Goal: Task Accomplishment & Management: Manage account settings

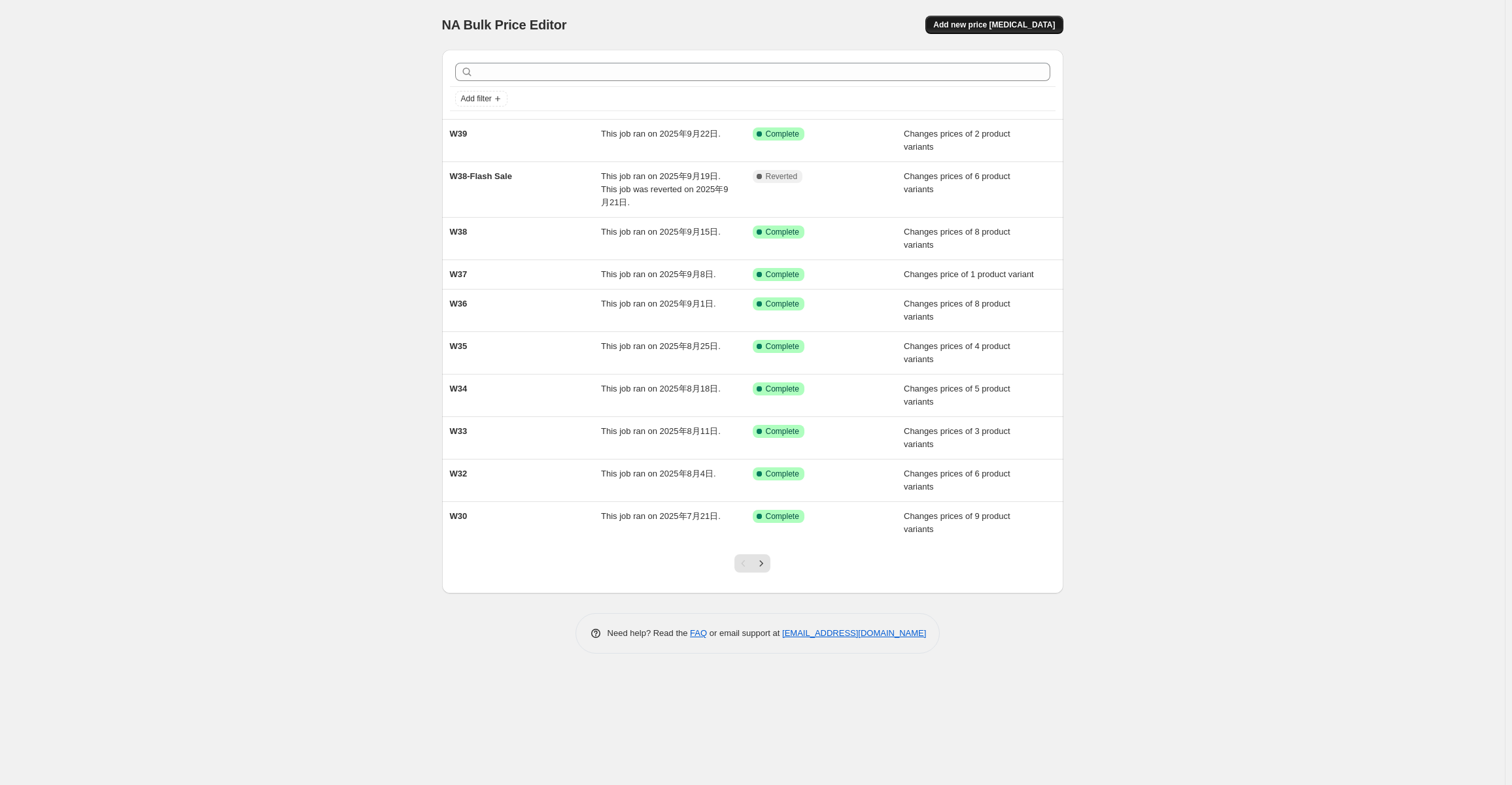
click at [1030, 23] on span "Add new price [MEDICAL_DATA]" at bounding box center [994, 24] width 122 height 10
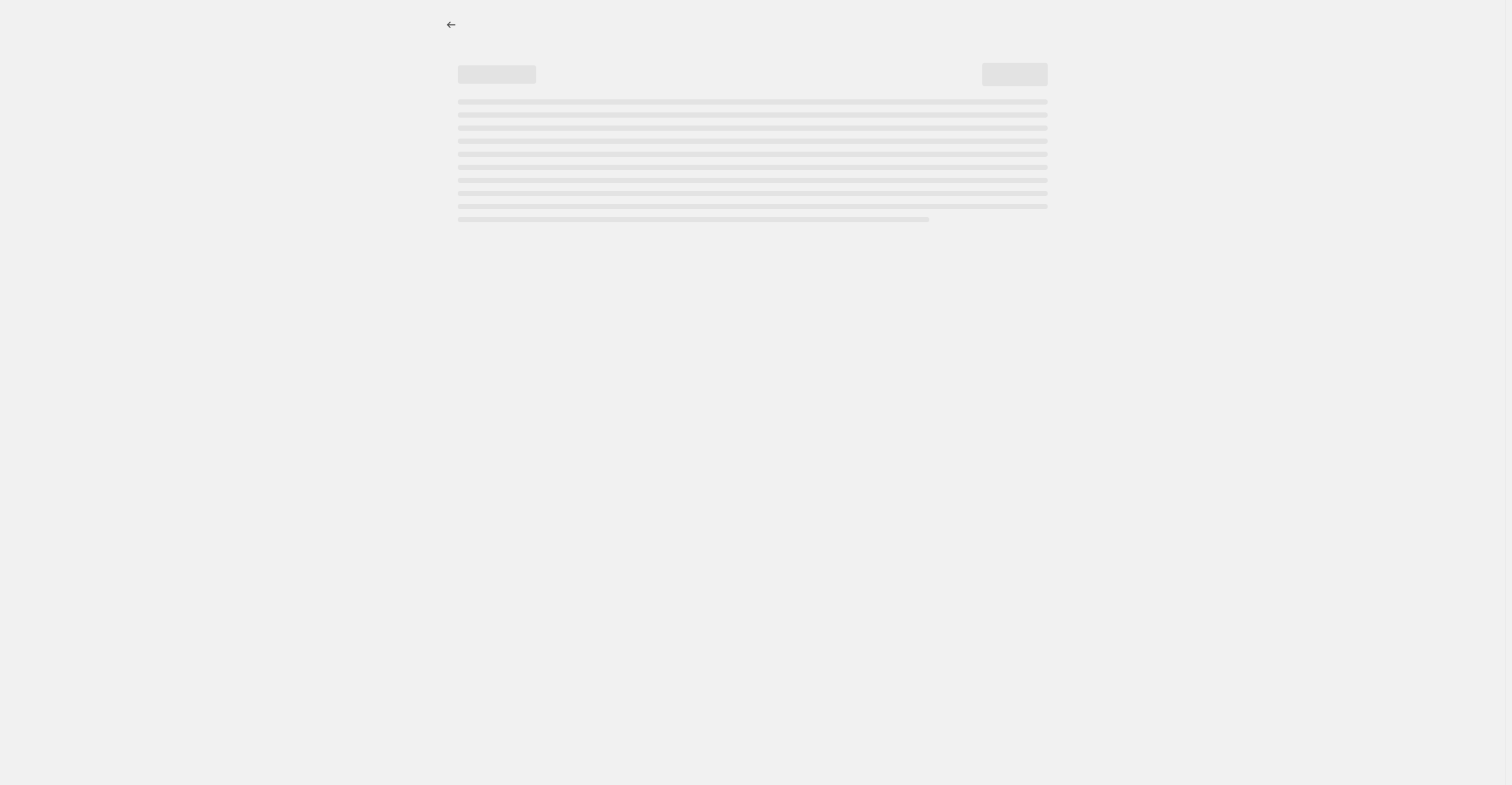
select select "percentage"
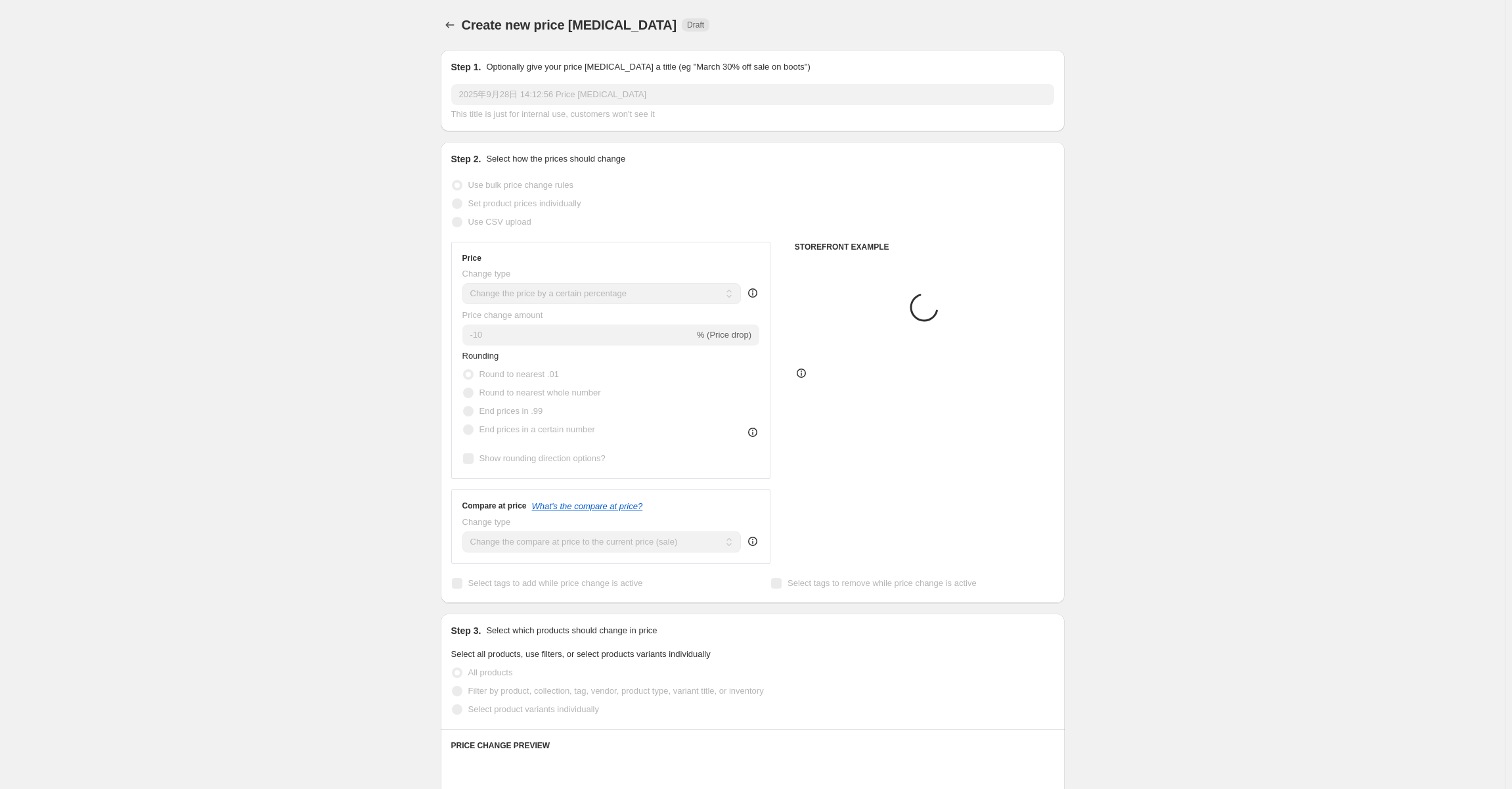
drag, startPoint x: 320, startPoint y: 68, endPoint x: 471, endPoint y: 27, distance: 156.5
click at [322, 68] on div "Create new price [MEDICAL_DATA]. This page is ready Create new price [MEDICAL_D…" at bounding box center [752, 657] width 1504 height 1314
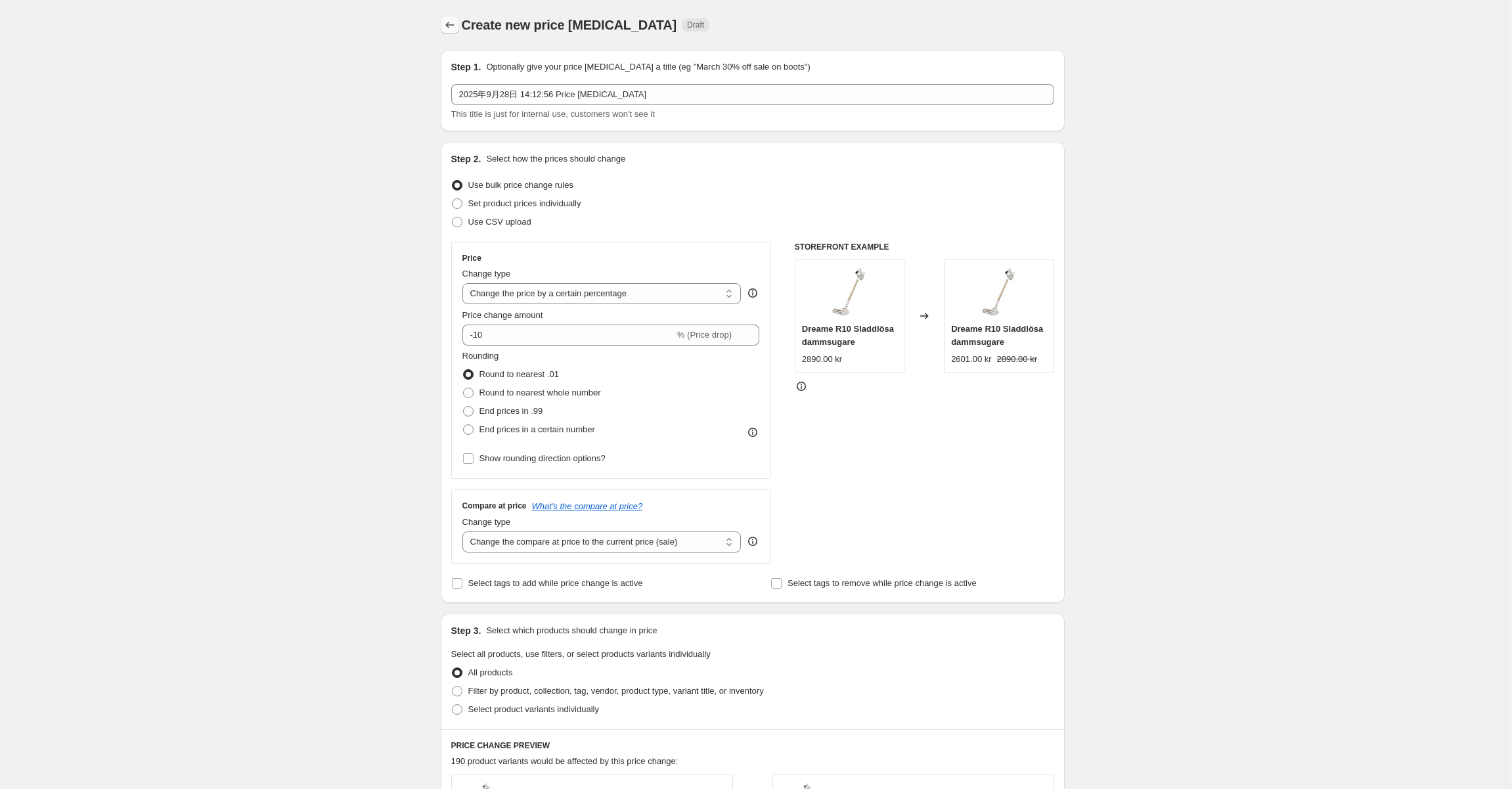
click at [444, 29] on button "Price change jobs" at bounding box center [450, 25] width 19 height 19
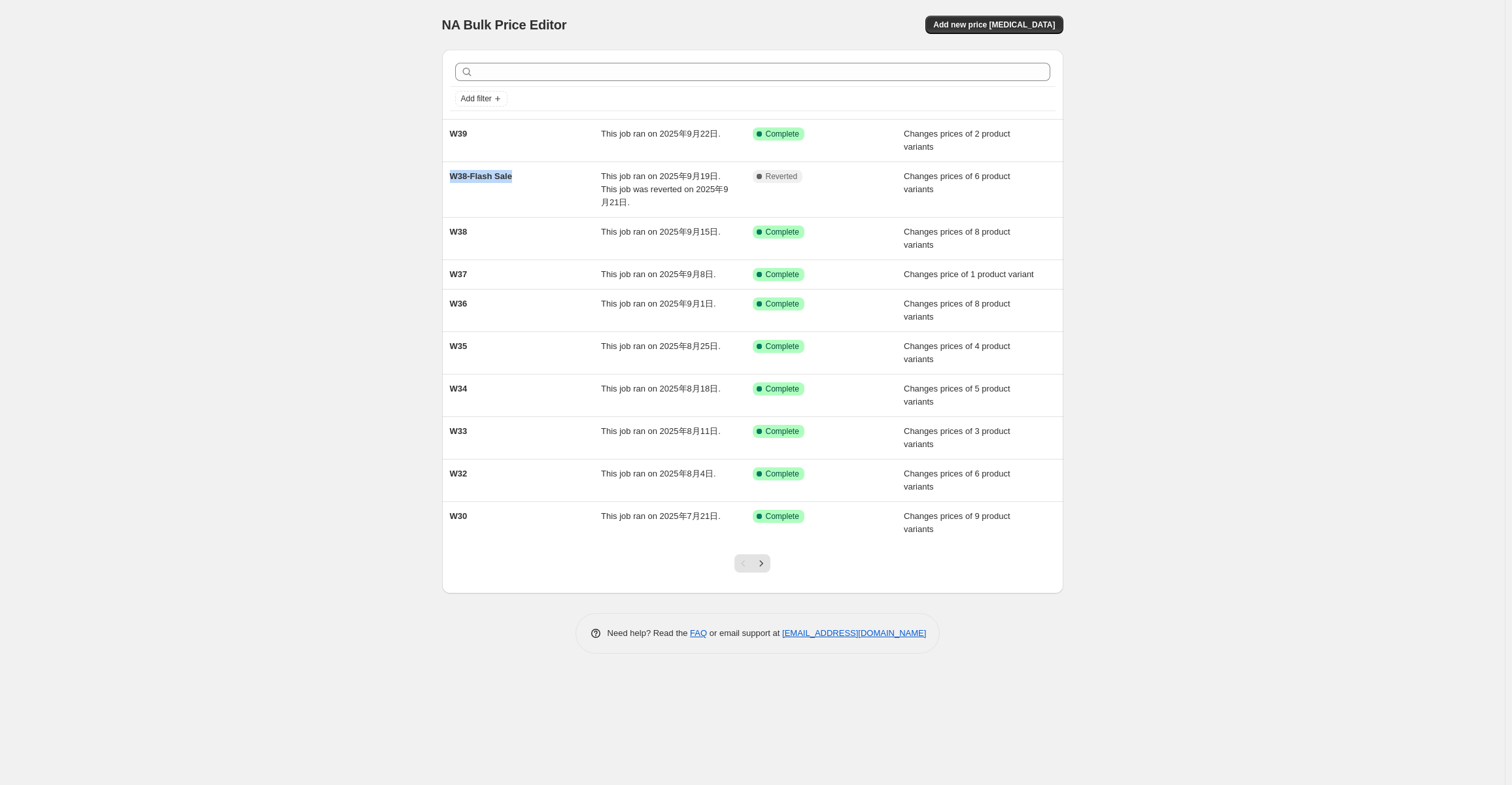
drag, startPoint x: 465, startPoint y: 172, endPoint x: 440, endPoint y: 171, distance: 25.0
click at [440, 171] on div "Add filter W39 This job ran on 2025年9月22日. Success Complete Complete Changes pr…" at bounding box center [748, 316] width 632 height 554
copy span "W38-Flash Sale"
click at [1046, 23] on span "Add new price [MEDICAL_DATA]" at bounding box center [994, 24] width 122 height 10
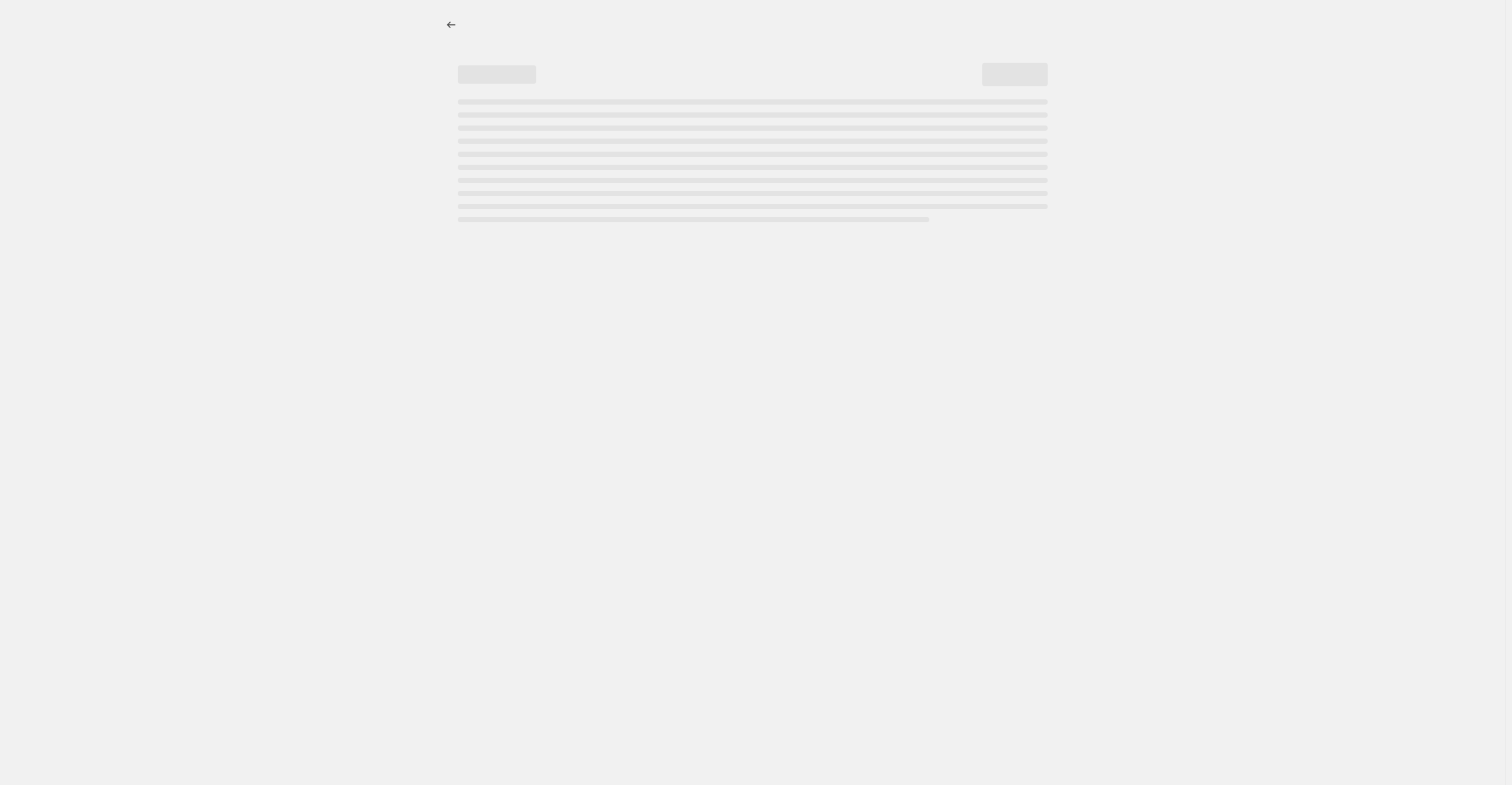
select select "percentage"
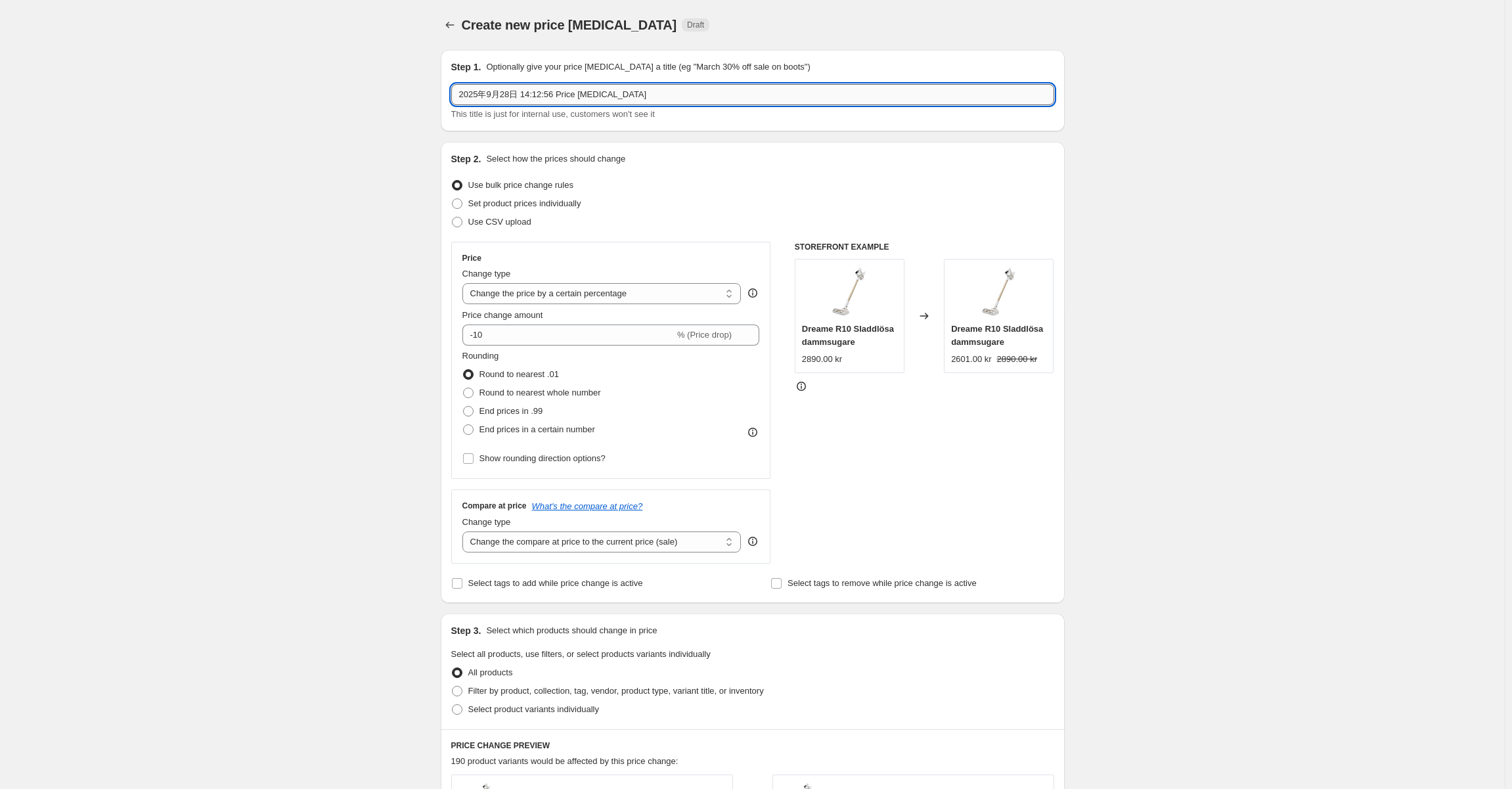
drag, startPoint x: 726, startPoint y: 90, endPoint x: 706, endPoint y: 90, distance: 20.0
click at [726, 90] on input "2025年9月28日 14:12:56 Price [MEDICAL_DATA]" at bounding box center [753, 94] width 603 height 21
click at [670, 86] on input "2025年9月28日 14:12:56 Price [MEDICAL_DATA]" at bounding box center [753, 94] width 603 height 21
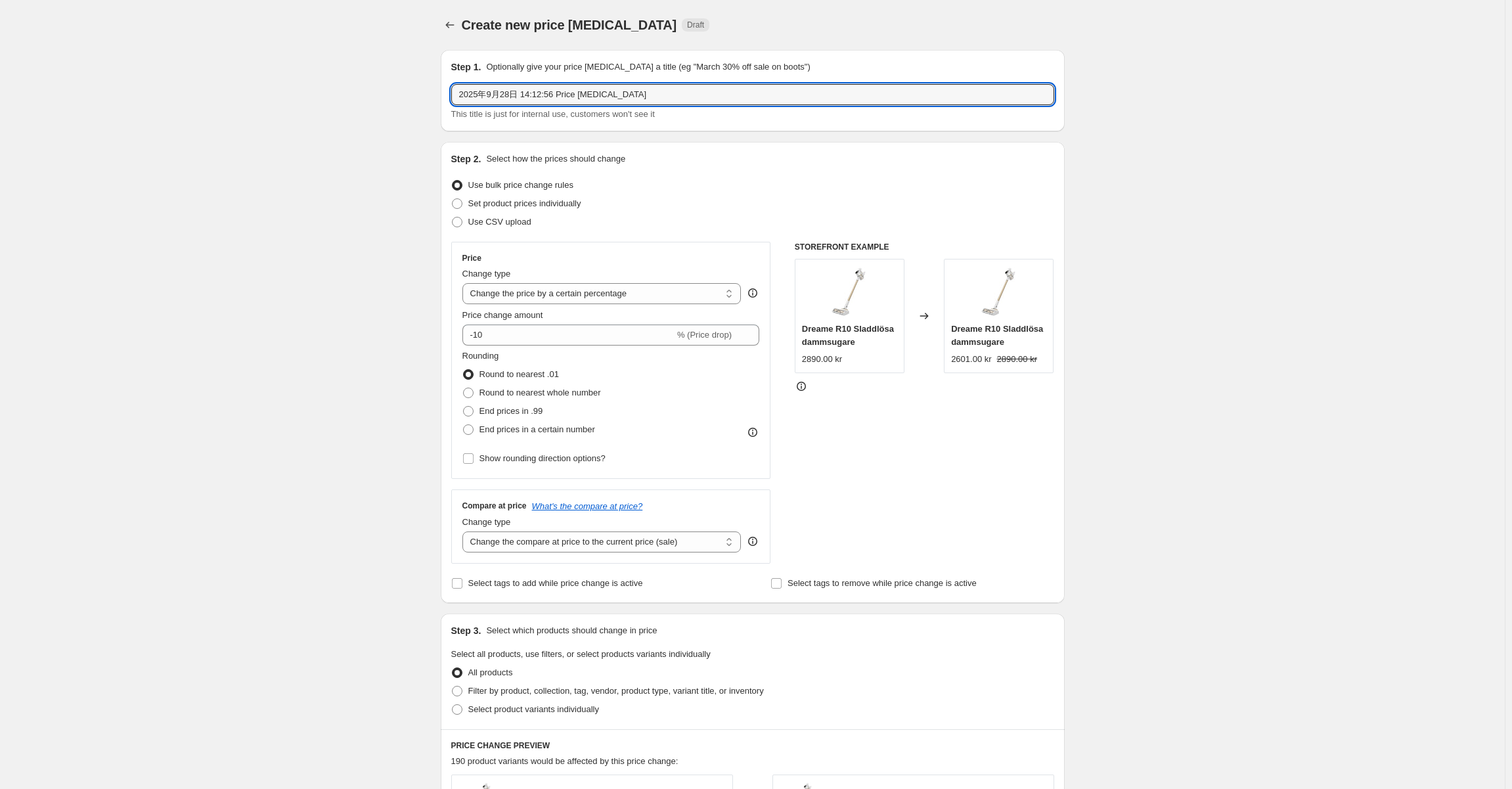
paste input "W38-Flash Sale"
type input "W38-Flash Sale"
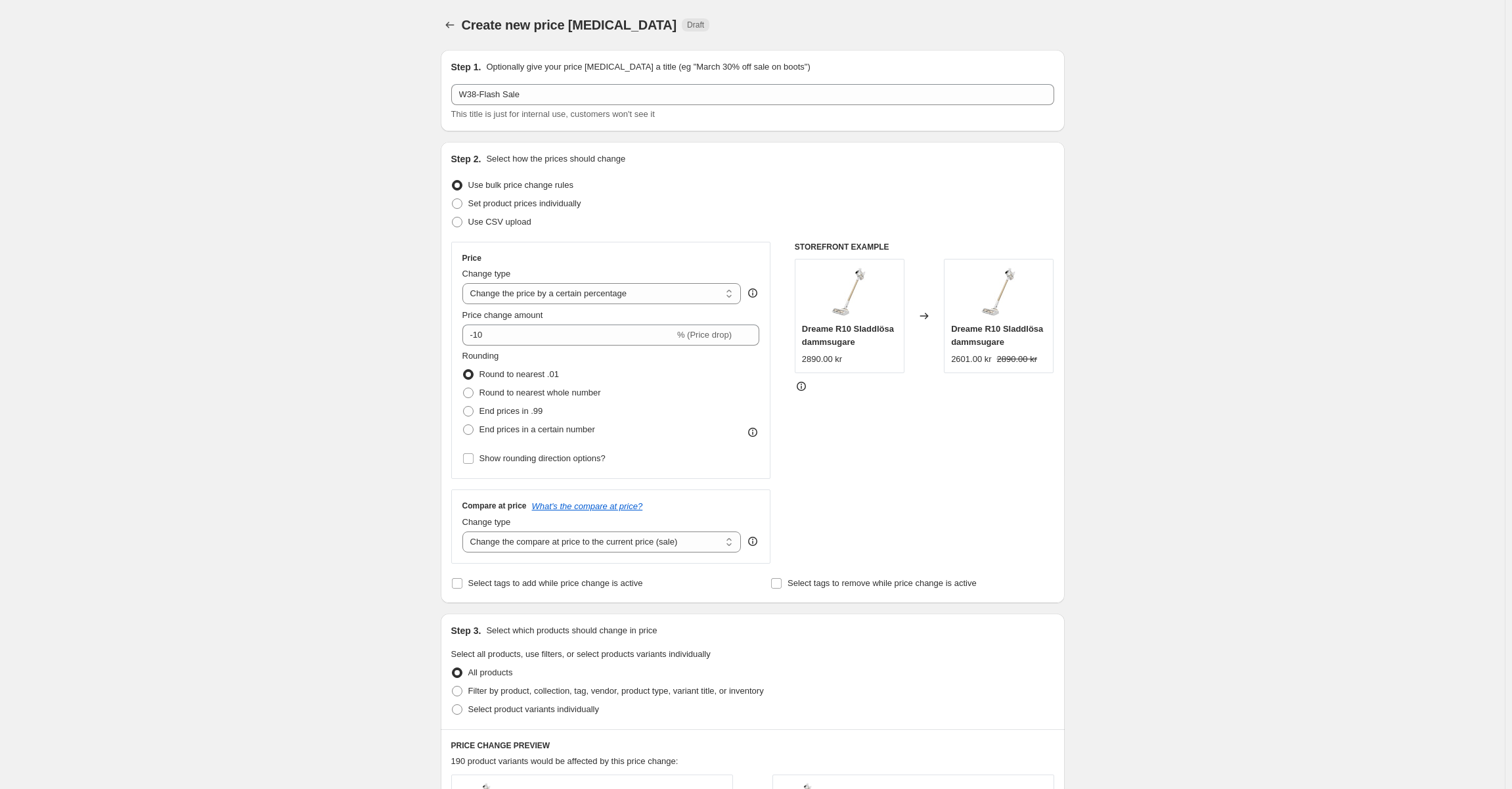
click at [220, 176] on div "Create new price [MEDICAL_DATA]. This page is ready Create new price [MEDICAL_D…" at bounding box center [752, 657] width 1504 height 1314
click at [507, 201] on span "Set product prices individually" at bounding box center [525, 204] width 113 height 9
click at [452, 199] on input "Set product prices individually" at bounding box center [452, 199] width 1 height 1
radio input "true"
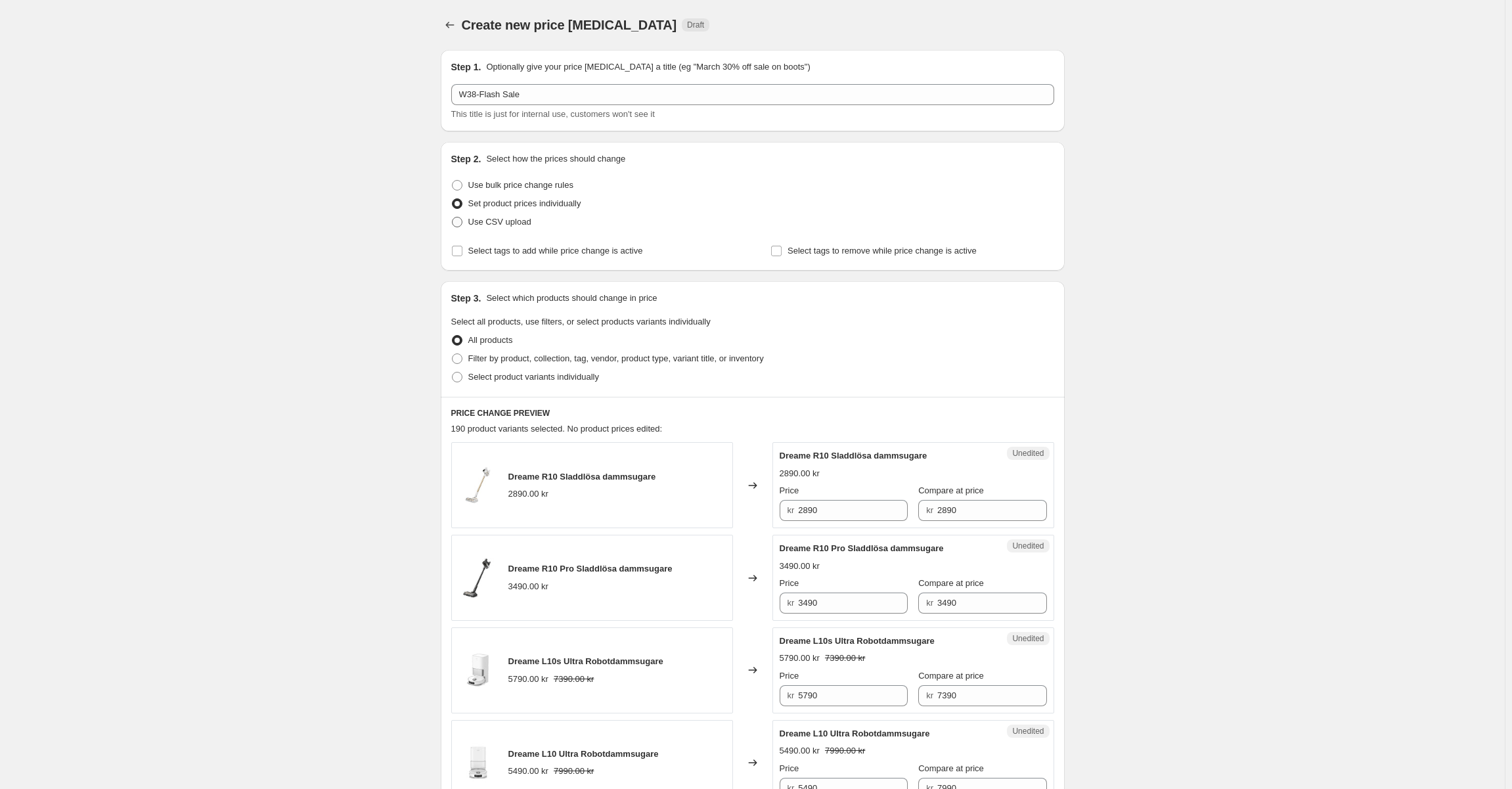
click at [507, 220] on span "Use CSV upload" at bounding box center [499, 222] width 63 height 9
click at [452, 218] on input "Use CSV upload" at bounding box center [452, 217] width 1 height 1
radio input "true"
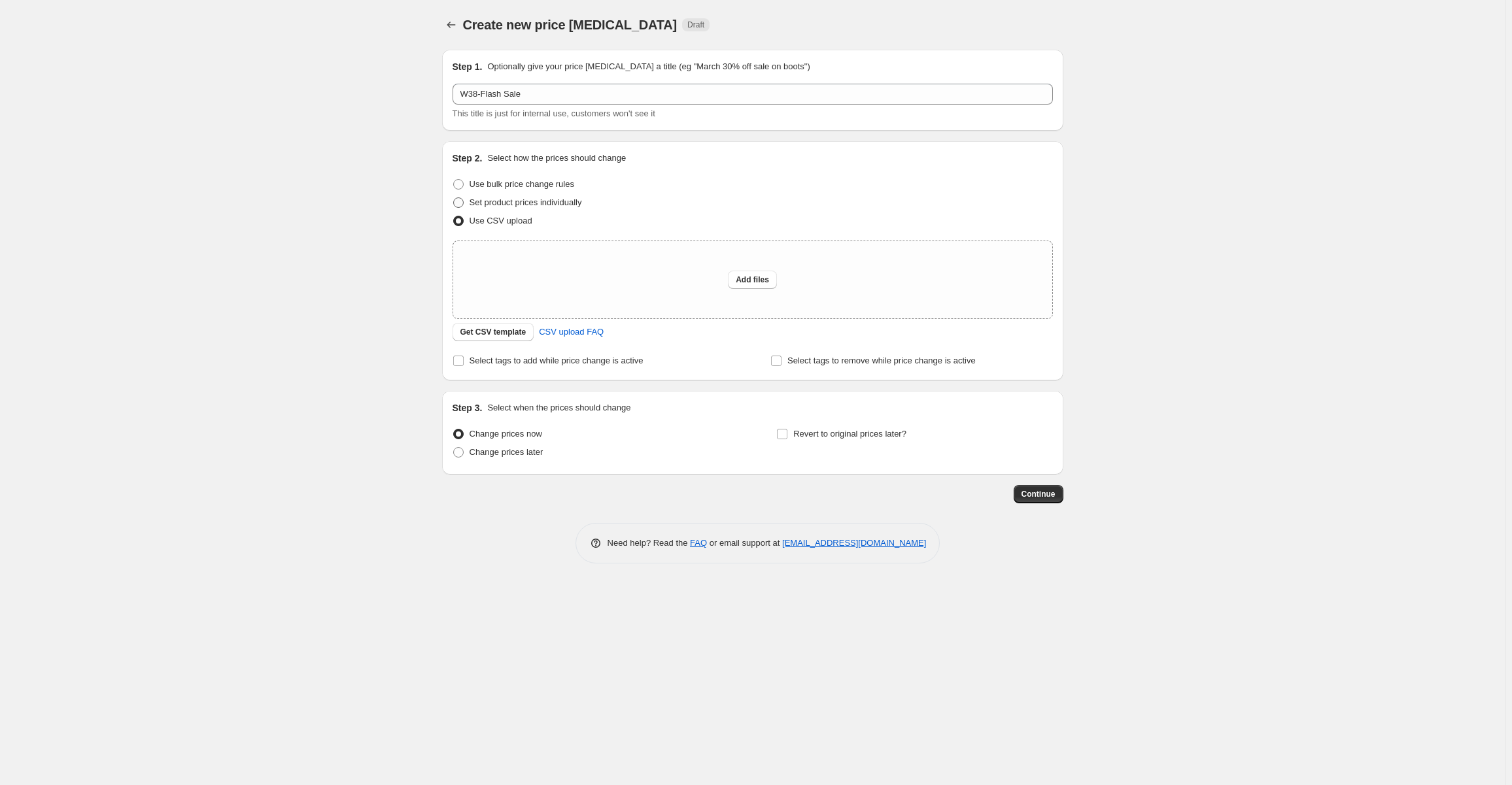
click at [578, 204] on span "Set product prices individually" at bounding box center [526, 203] width 113 height 9
click at [454, 198] on input "Set product prices individually" at bounding box center [453, 198] width 1 height 1
radio input "true"
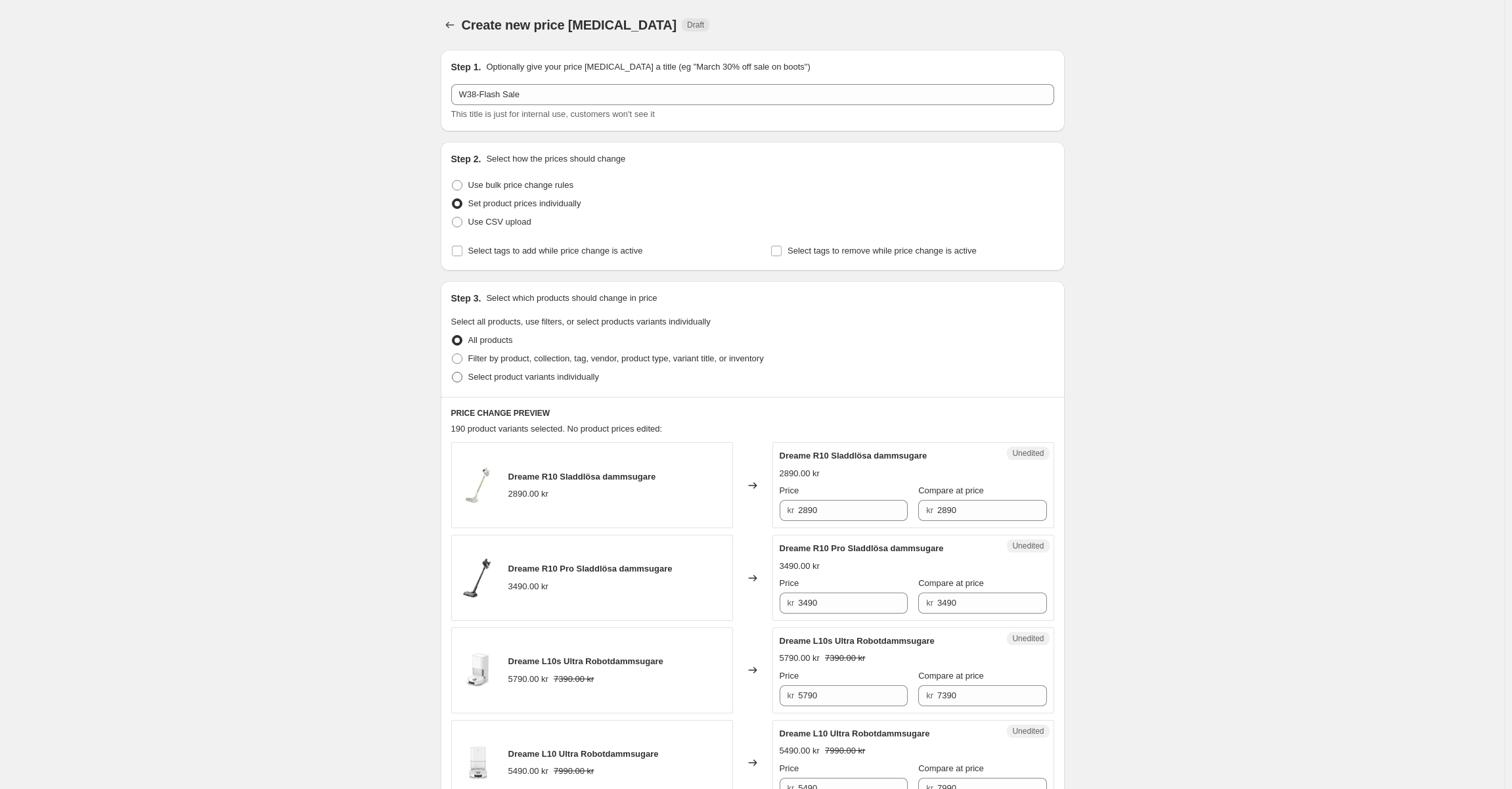
click at [514, 381] on span "Select product variants individually" at bounding box center [533, 377] width 131 height 9
click at [452, 372] on input "Select product variants individually" at bounding box center [452, 372] width 1 height 1
radio input "true"
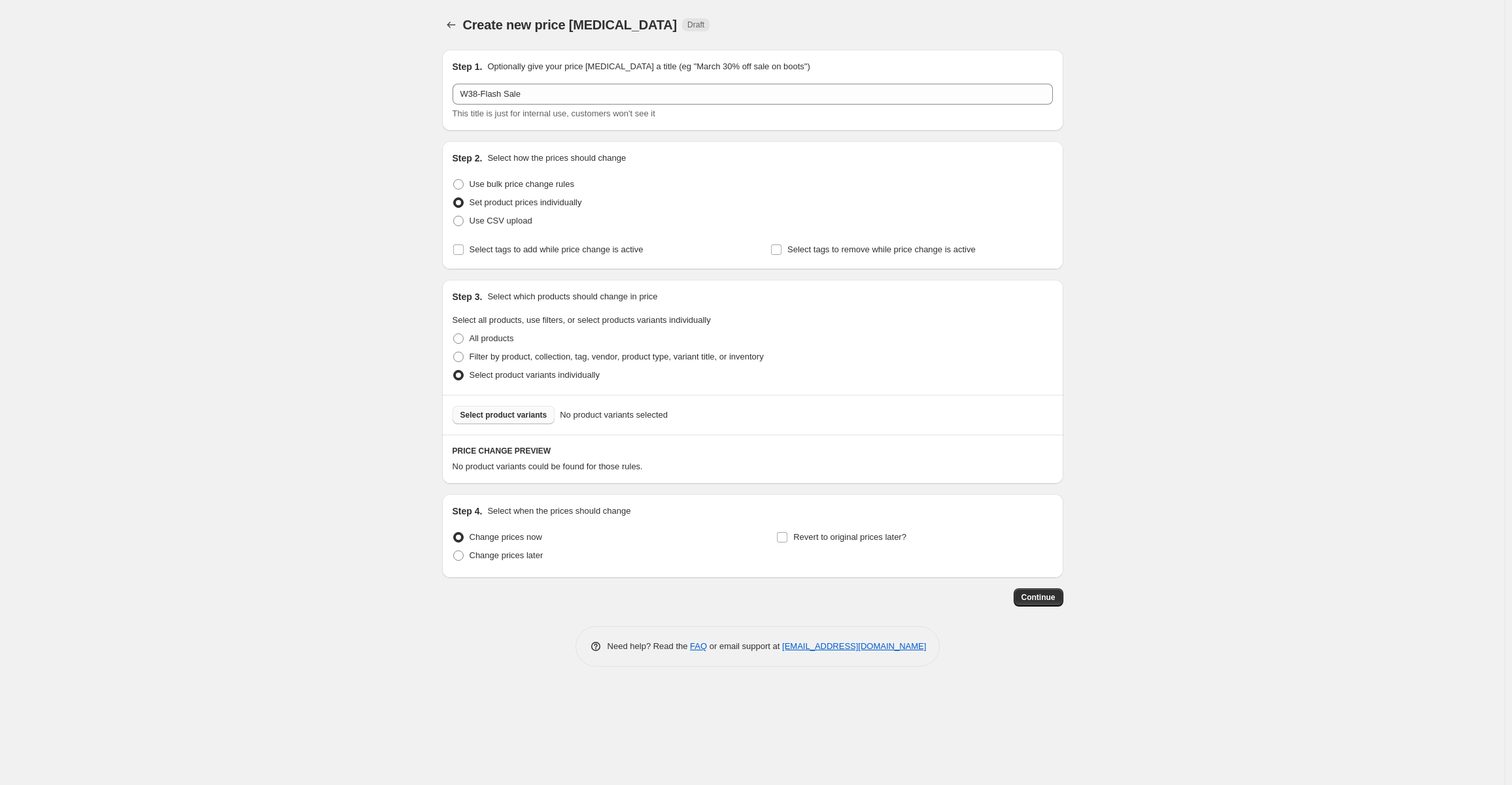
click at [521, 408] on button "Select product variants" at bounding box center [504, 415] width 102 height 19
click at [506, 415] on span "Select product variants" at bounding box center [504, 415] width 87 height 10
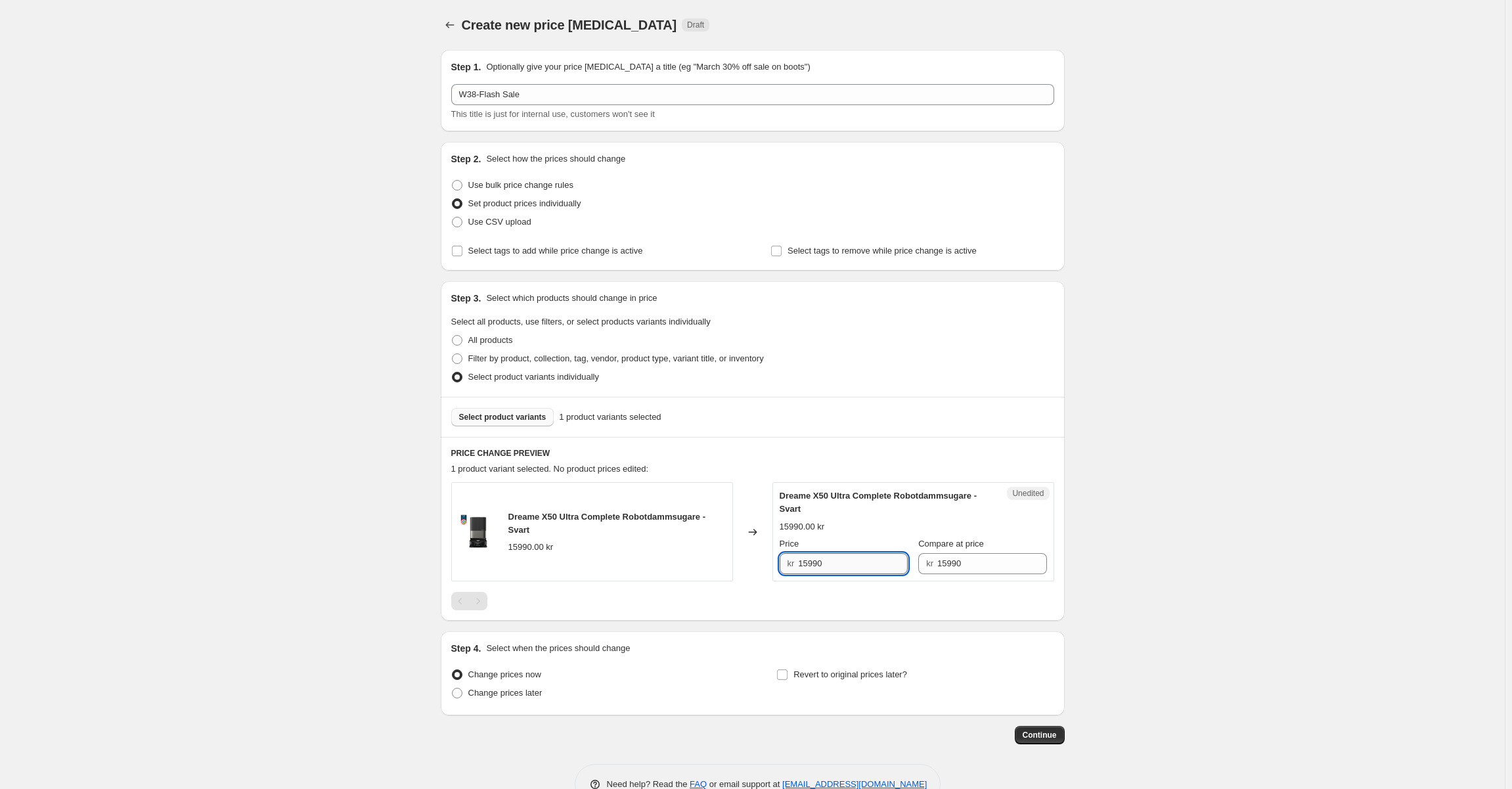
click at [837, 558] on input "15990" at bounding box center [853, 564] width 109 height 21
paste input "1"
type input "11990"
click at [1123, 553] on div "Create new price [MEDICAL_DATA]. This page is ready Create new price [MEDICAL_D…" at bounding box center [752, 412] width 1504 height 825
click at [826, 671] on span "Revert to original prices later?" at bounding box center [850, 675] width 114 height 9
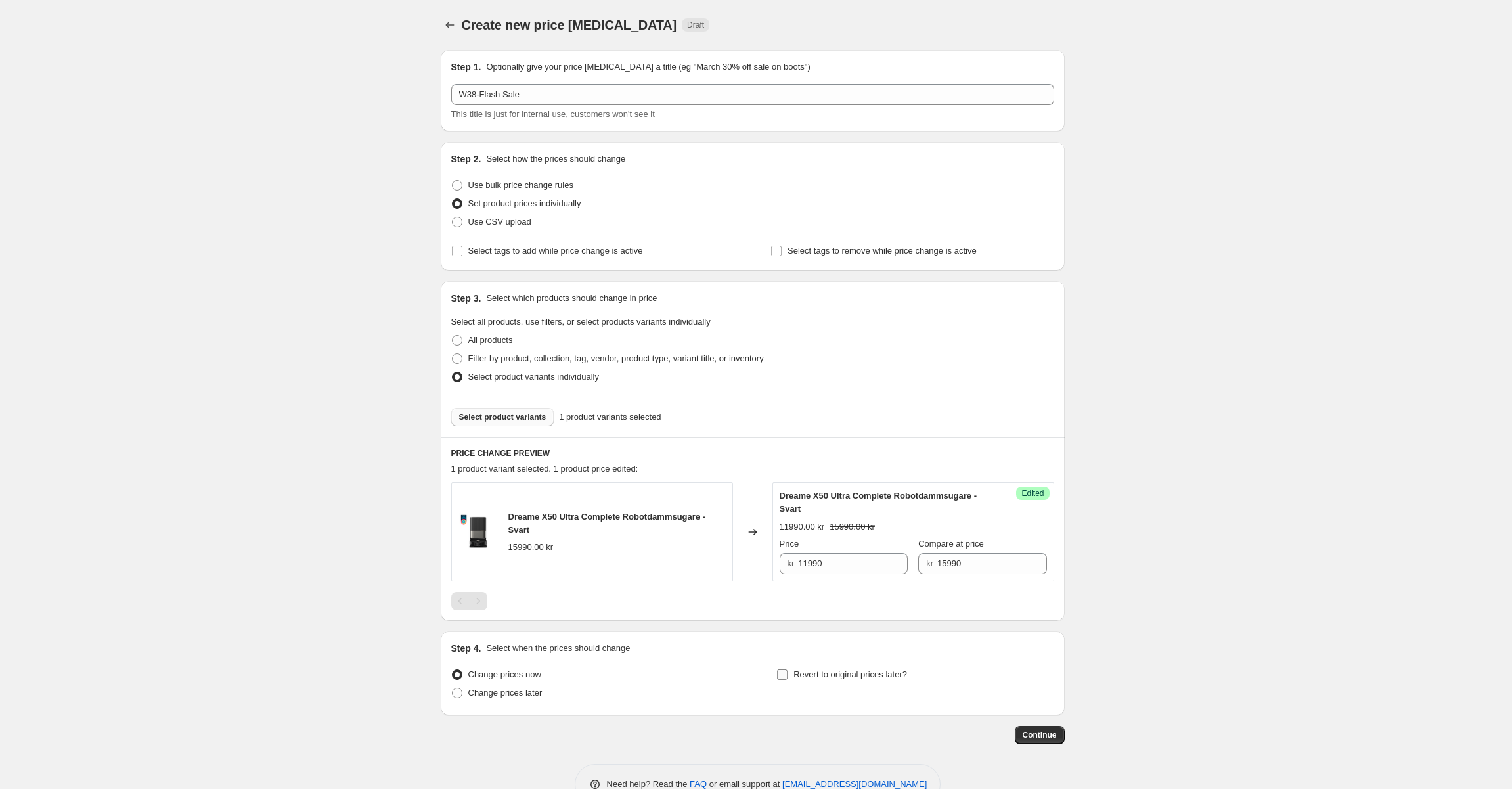
click at [788, 671] on input "Revert to original prices later?" at bounding box center [782, 675] width 10 height 10
checkbox input "true"
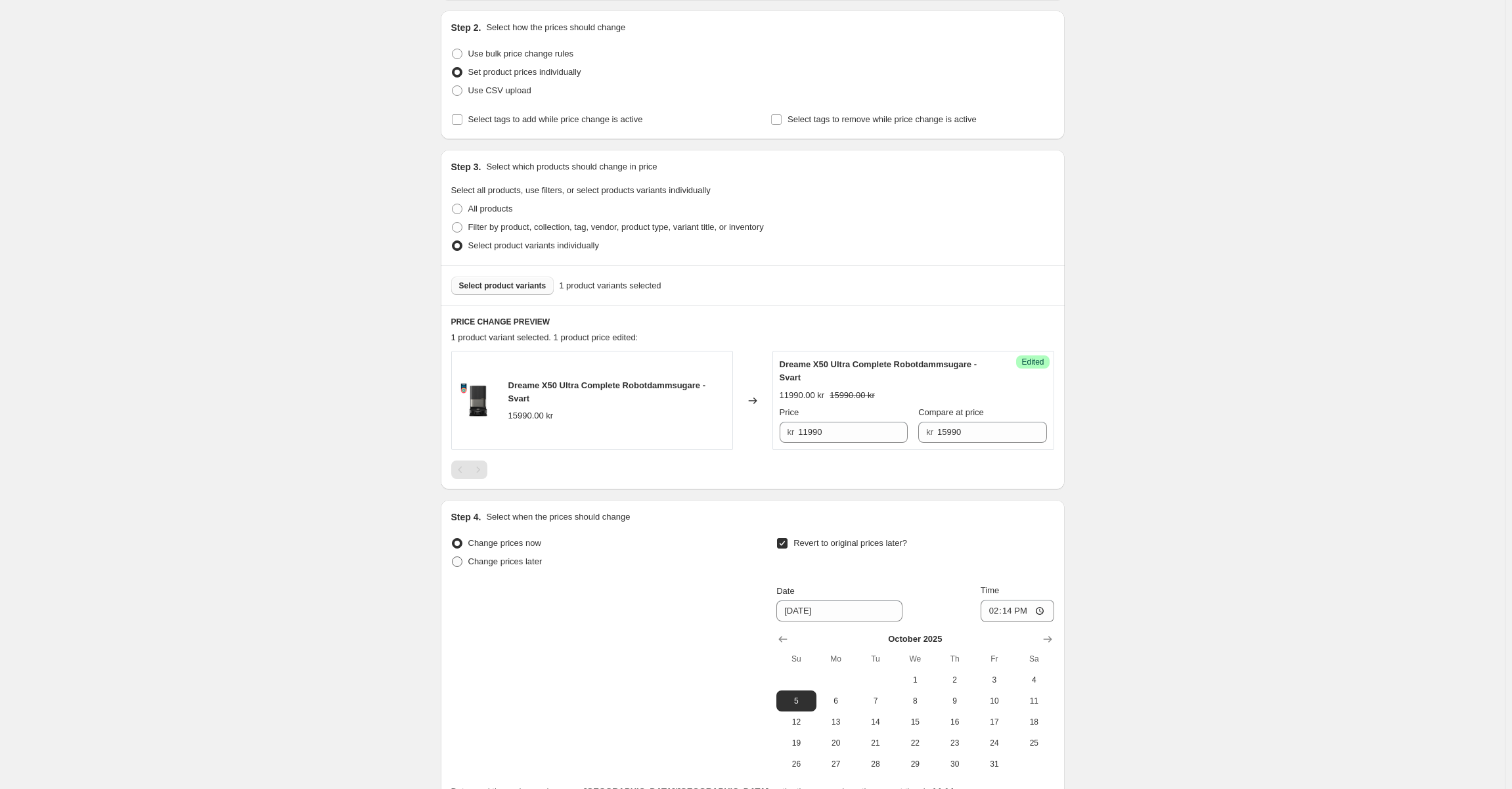
click at [489, 566] on span "Change prices later" at bounding box center [505, 562] width 74 height 9
click at [452, 557] on input "Change prices later" at bounding box center [452, 557] width 1 height 1
radio input "true"
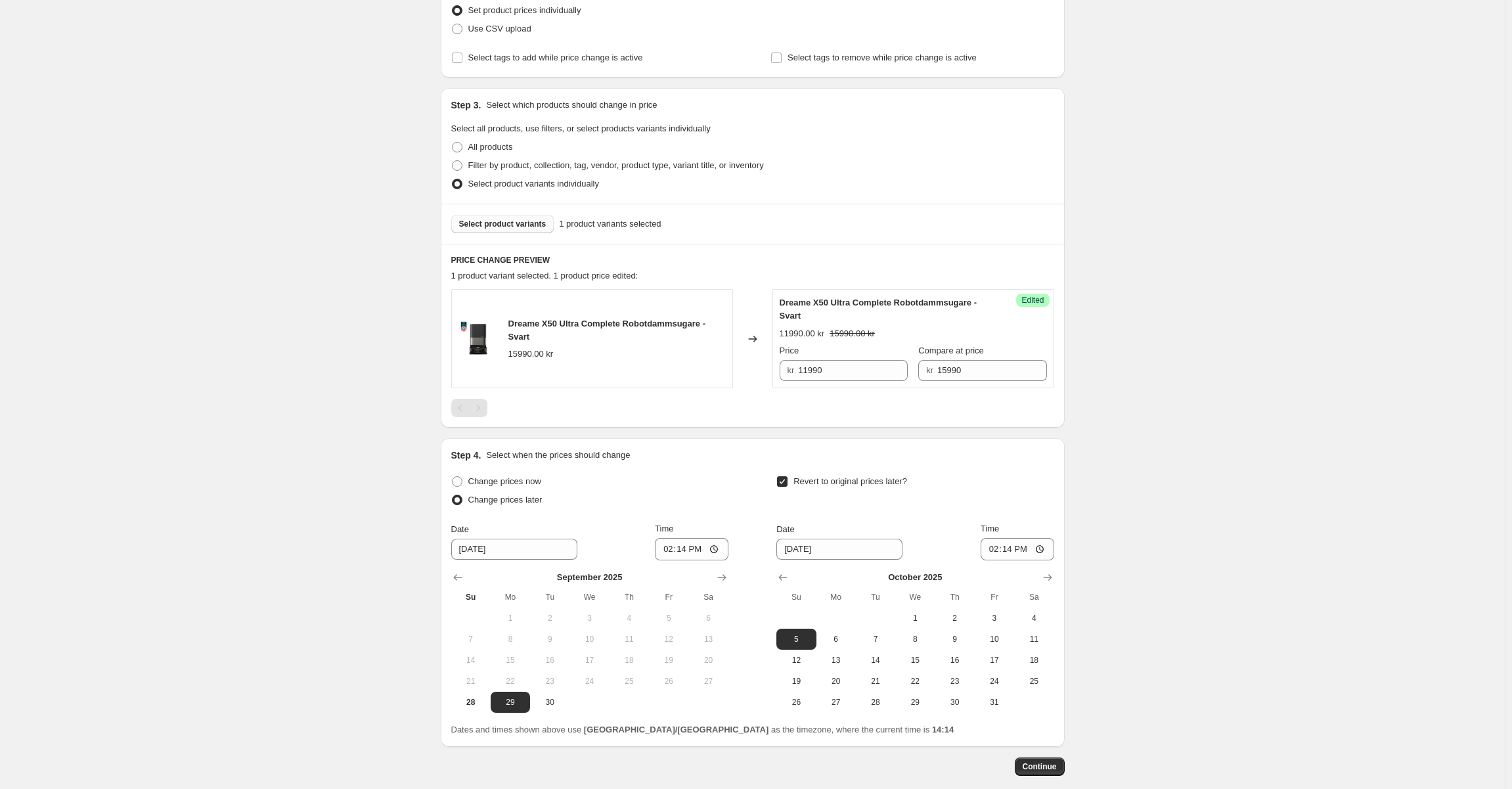
scroll to position [260, 0]
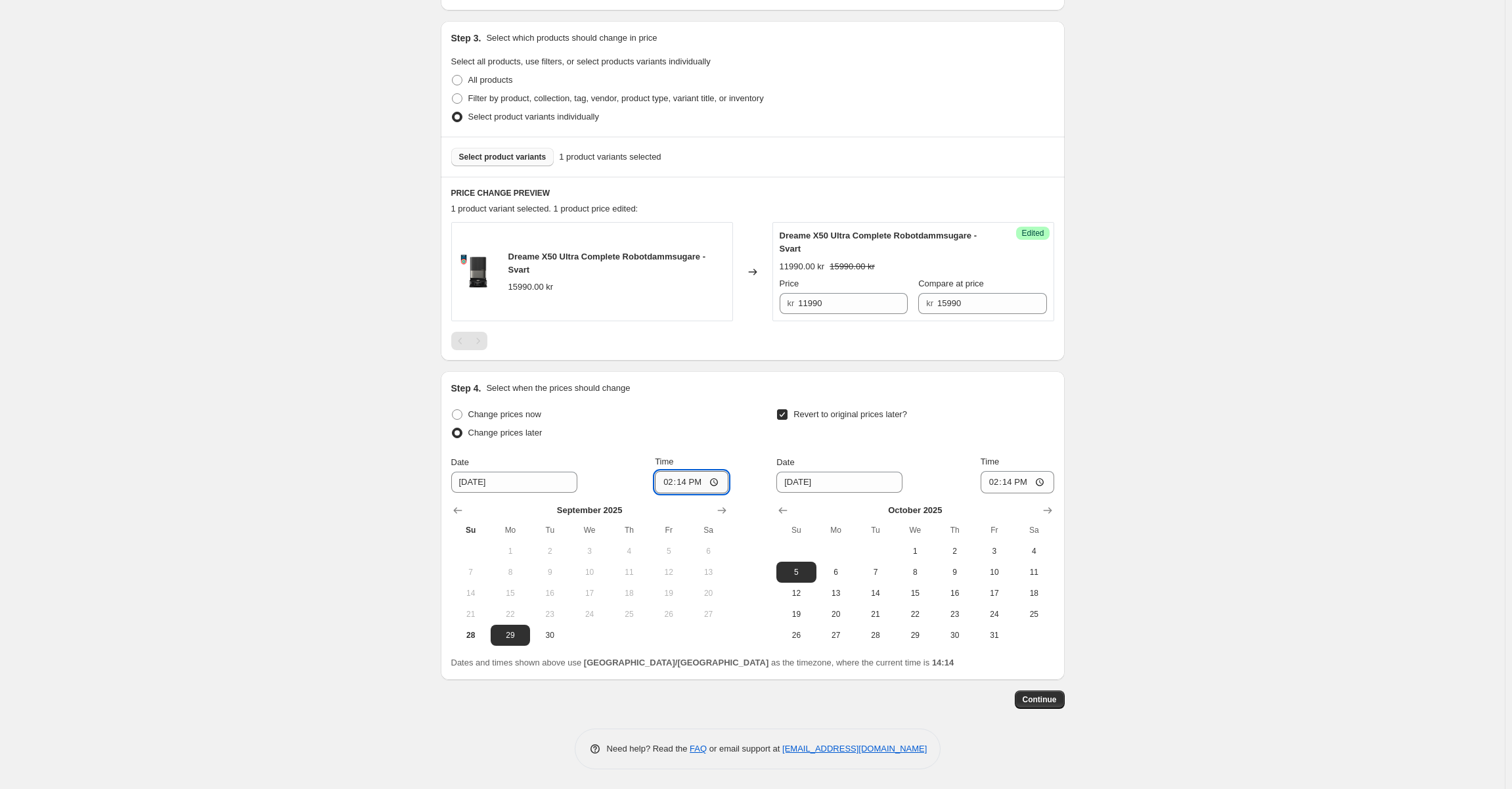
click at [691, 485] on input "14:14" at bounding box center [691, 483] width 73 height 23
type input "07:00"
click at [732, 424] on div "Change prices now Change prices later Date [DATE] Time 07:00 [DATE] Su Mo Tu We…" at bounding box center [753, 525] width 603 height 240
click at [913, 549] on span "1" at bounding box center [915, 551] width 29 height 10
type input "[DATE]"
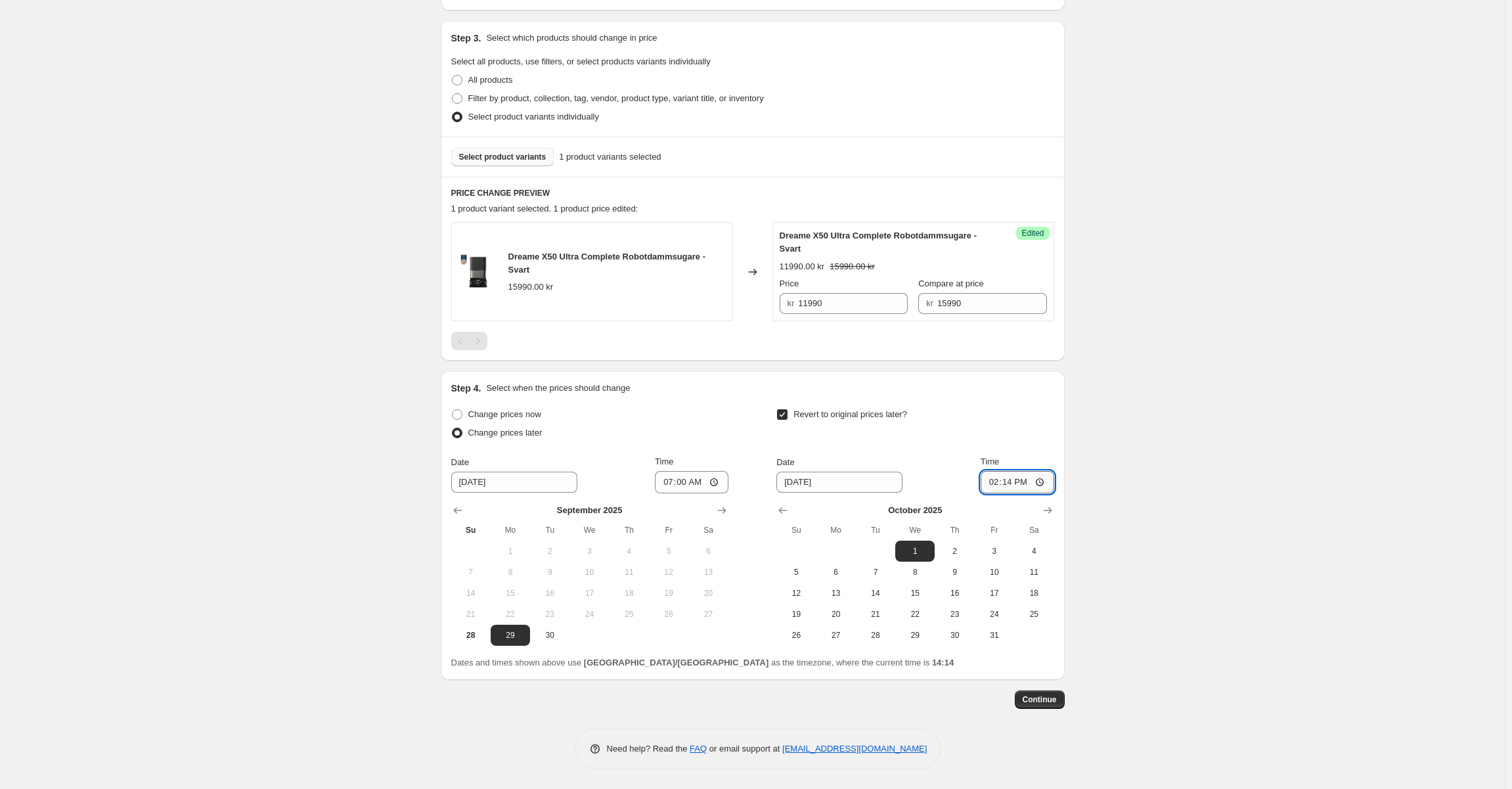
click at [1005, 486] on input "14:14" at bounding box center [1017, 483] width 73 height 23
type input "06:59"
click at [1006, 446] on div "Revert to original prices later? Date [DATE] Time 06:59 [DATE] Su Mo Tu We Th F…" at bounding box center [915, 525] width 277 height 240
click at [898, 337] on div at bounding box center [753, 341] width 603 height 19
click at [480, 151] on button "Select product variants" at bounding box center [502, 157] width 103 height 19
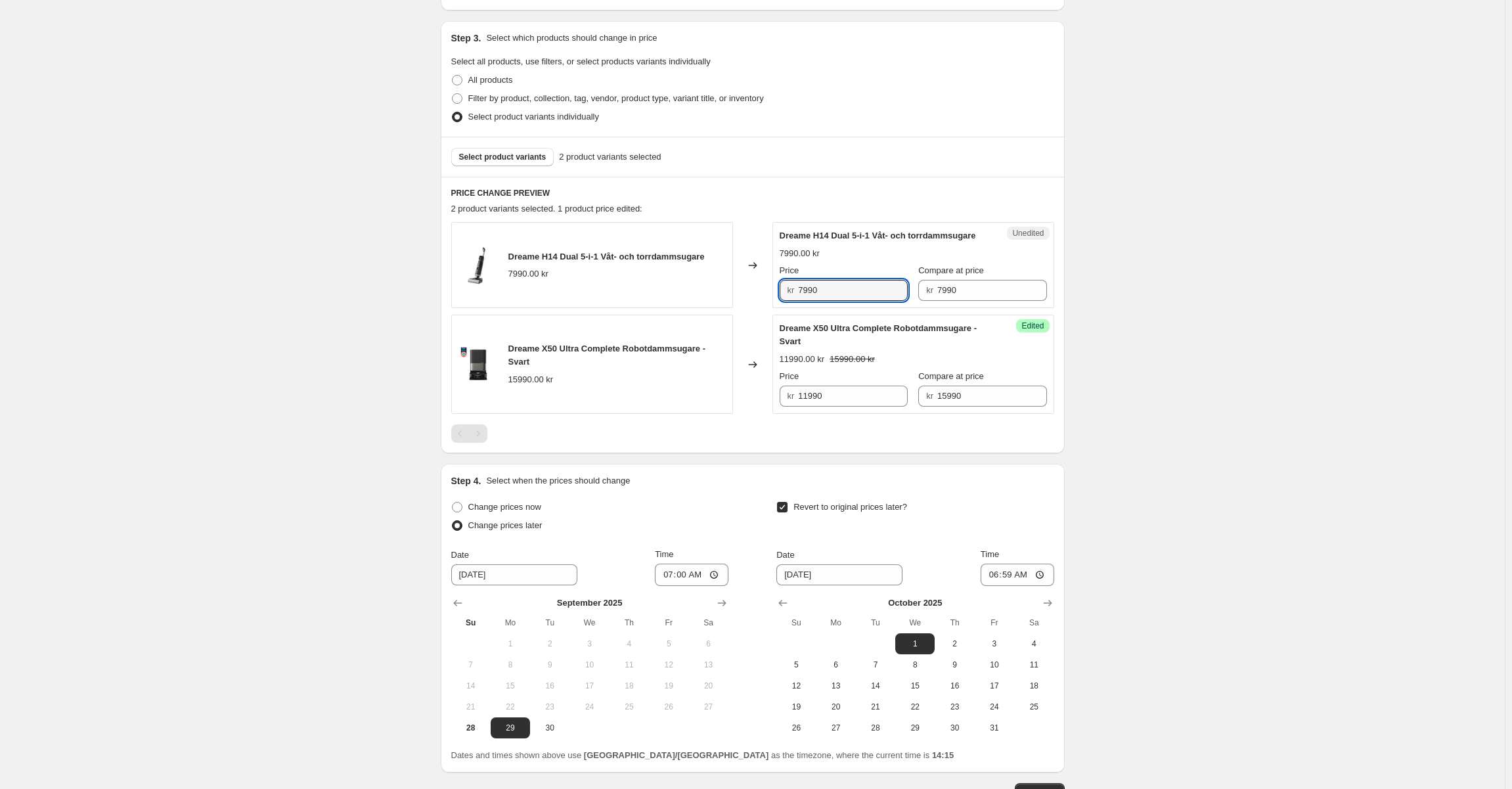
drag, startPoint x: 847, startPoint y: 304, endPoint x: 584, endPoint y: 301, distance: 263.0
click at [586, 301] on div "Dreame H14 Dual 5-i-1 Våt- och torrdammsugare 7990.00 kr Changed to Unedited Dr…" at bounding box center [753, 265] width 603 height 86
paste input "5"
type input "5990"
click at [843, 174] on div "Select product variants 2 product variants selected" at bounding box center [753, 156] width 624 height 41
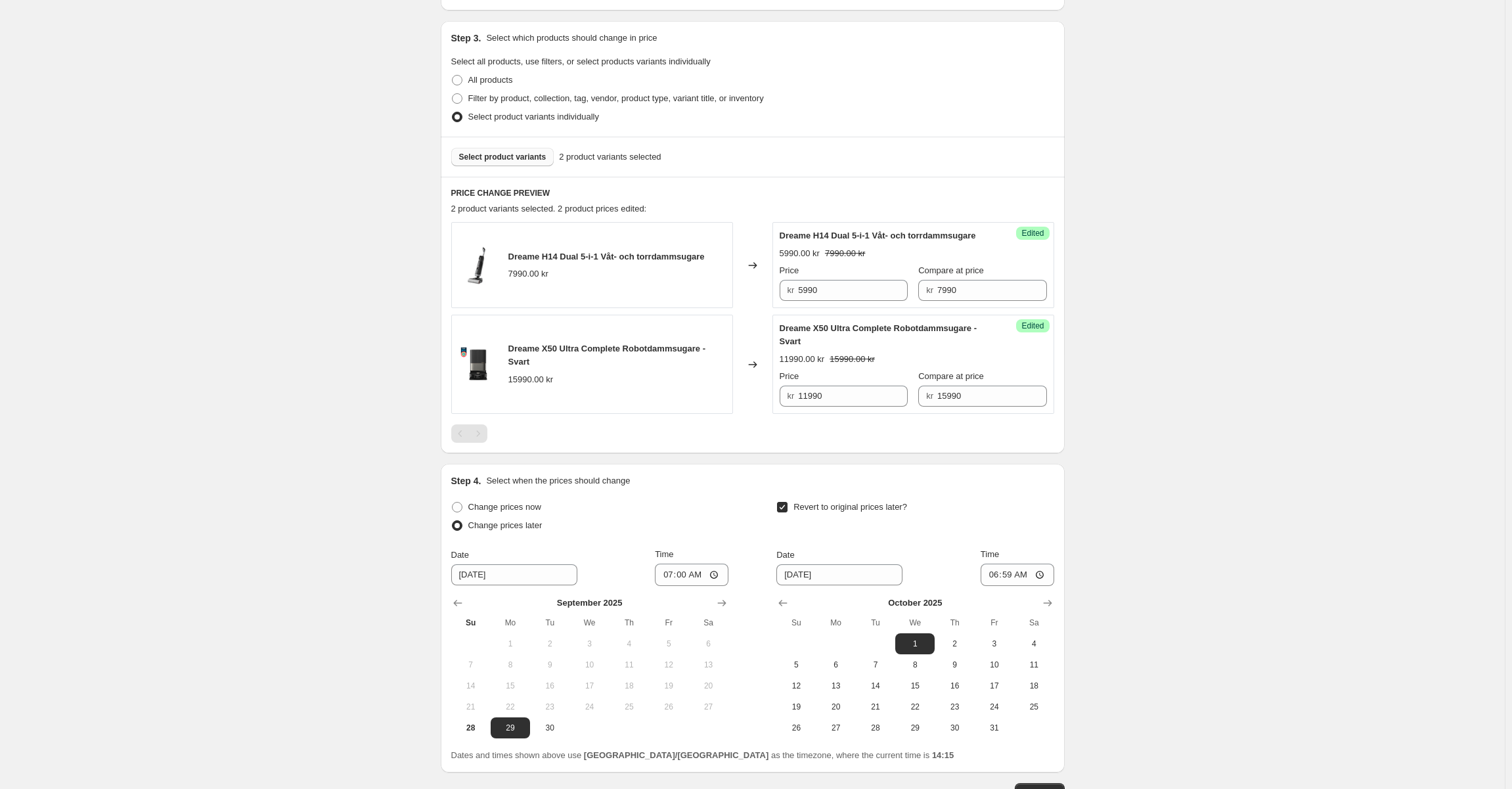
click at [498, 156] on span "Select product variants" at bounding box center [502, 156] width 88 height 10
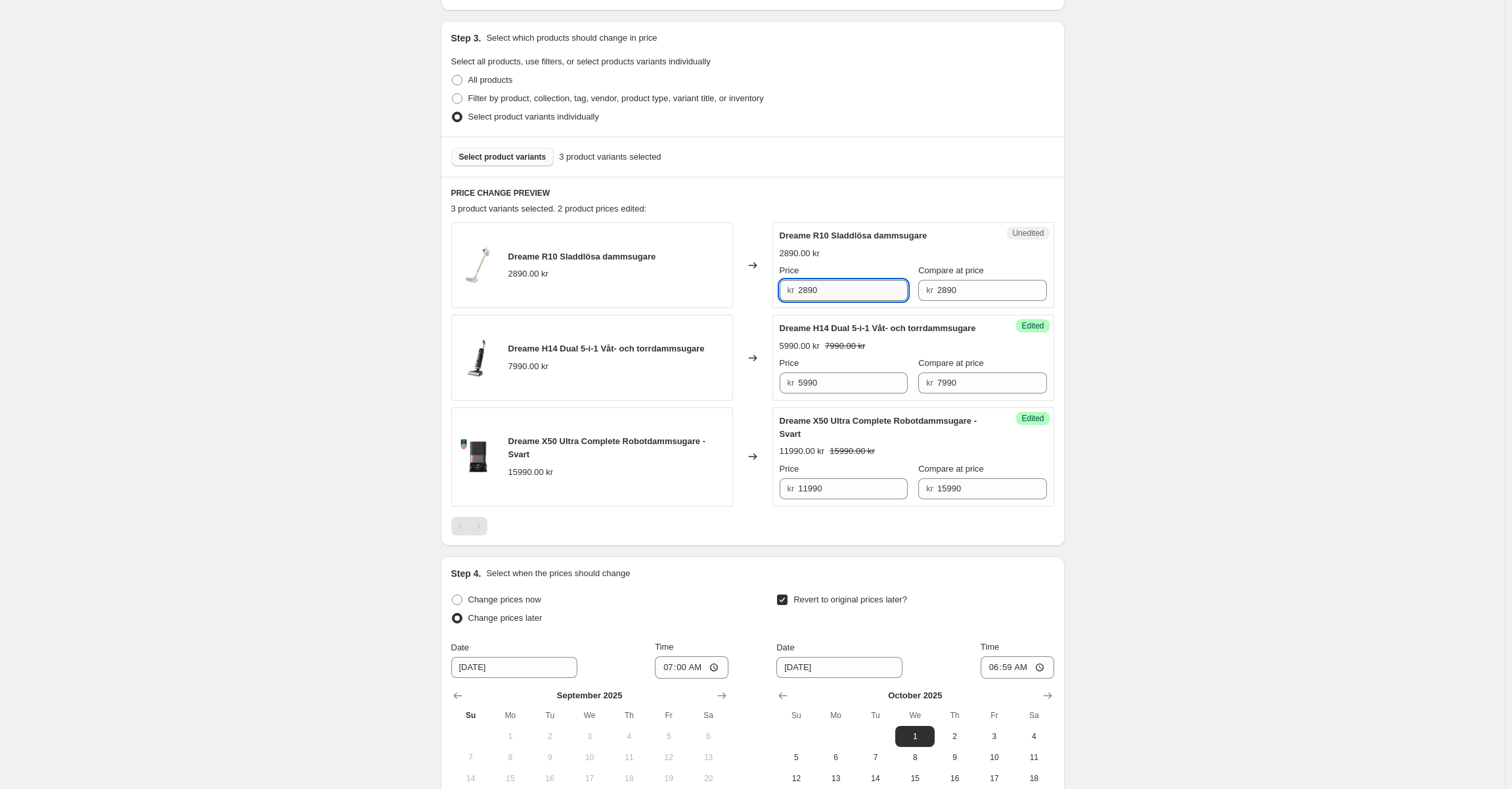
click at [822, 292] on input "2890" at bounding box center [853, 290] width 109 height 21
paste input "19"
type input "1990"
click at [848, 216] on div "PRICE CHANGE PREVIEW 3 product variants selected. 2 product prices edited: Drea…" at bounding box center [753, 362] width 624 height 370
click at [522, 159] on span "Select product variants" at bounding box center [502, 156] width 88 height 10
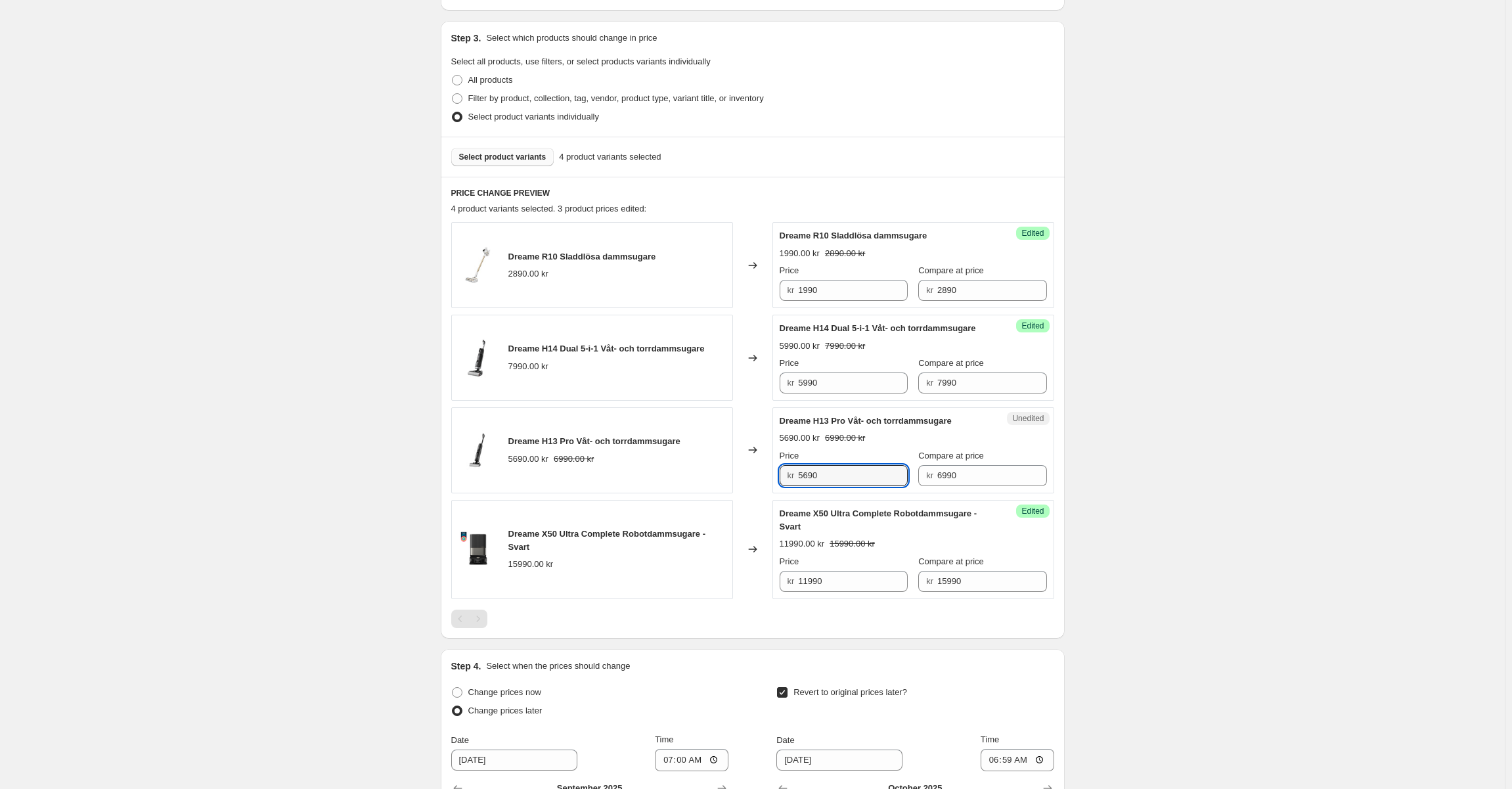
drag, startPoint x: 832, startPoint y: 481, endPoint x: 660, endPoint y: 477, distance: 172.0
click at [660, 477] on div "Dreame H13 Pro Våt- och torrdammsugare 5690.00 kr 6990.00 kr Changed to Unedite…" at bounding box center [753, 450] width 603 height 86
paste input "29"
type input "2990"
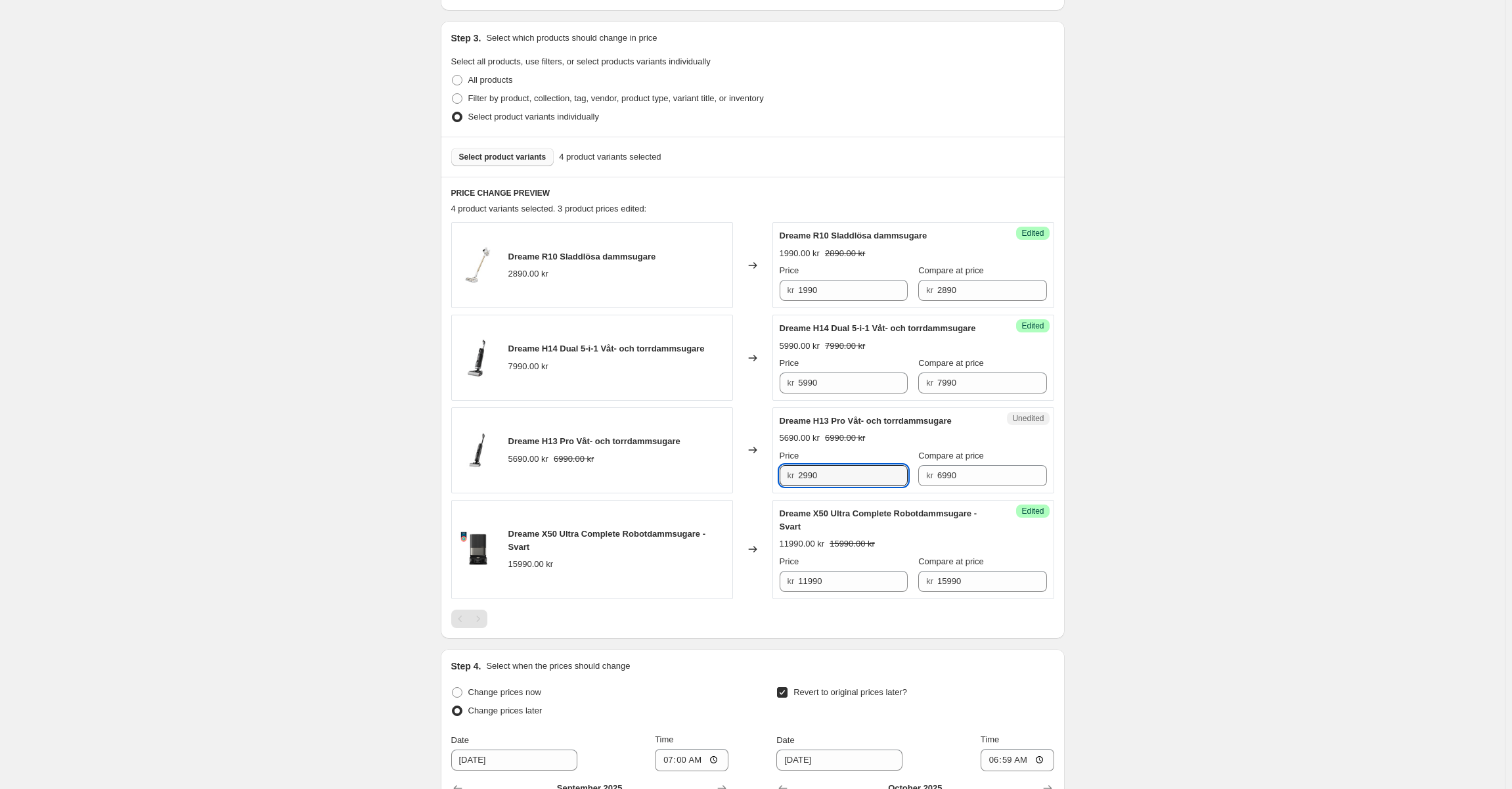
click at [768, 468] on div "Changed to" at bounding box center [753, 450] width 40 height 86
click at [520, 157] on span "Select product variants" at bounding box center [502, 156] width 88 height 10
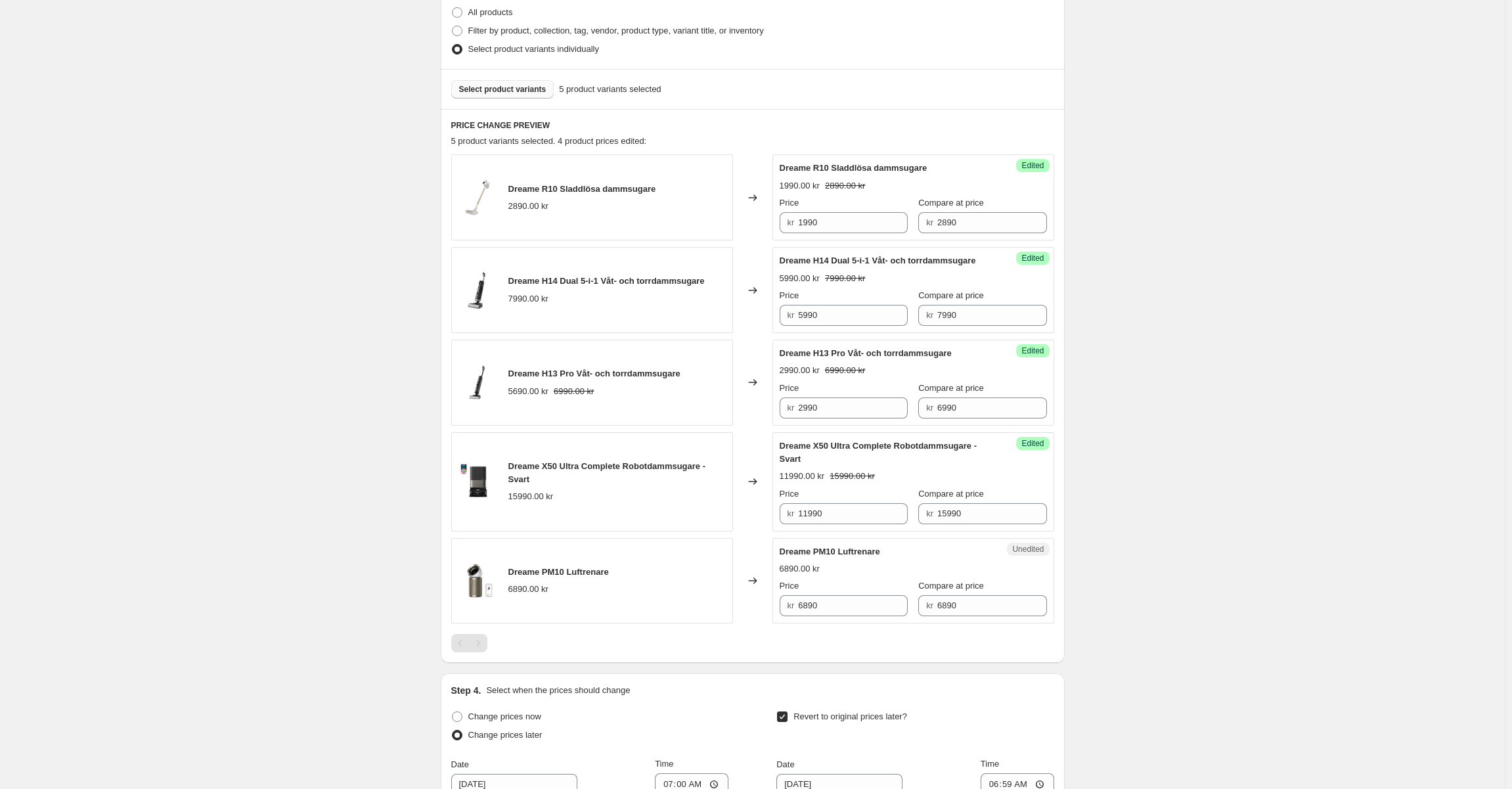
scroll to position [392, 0]
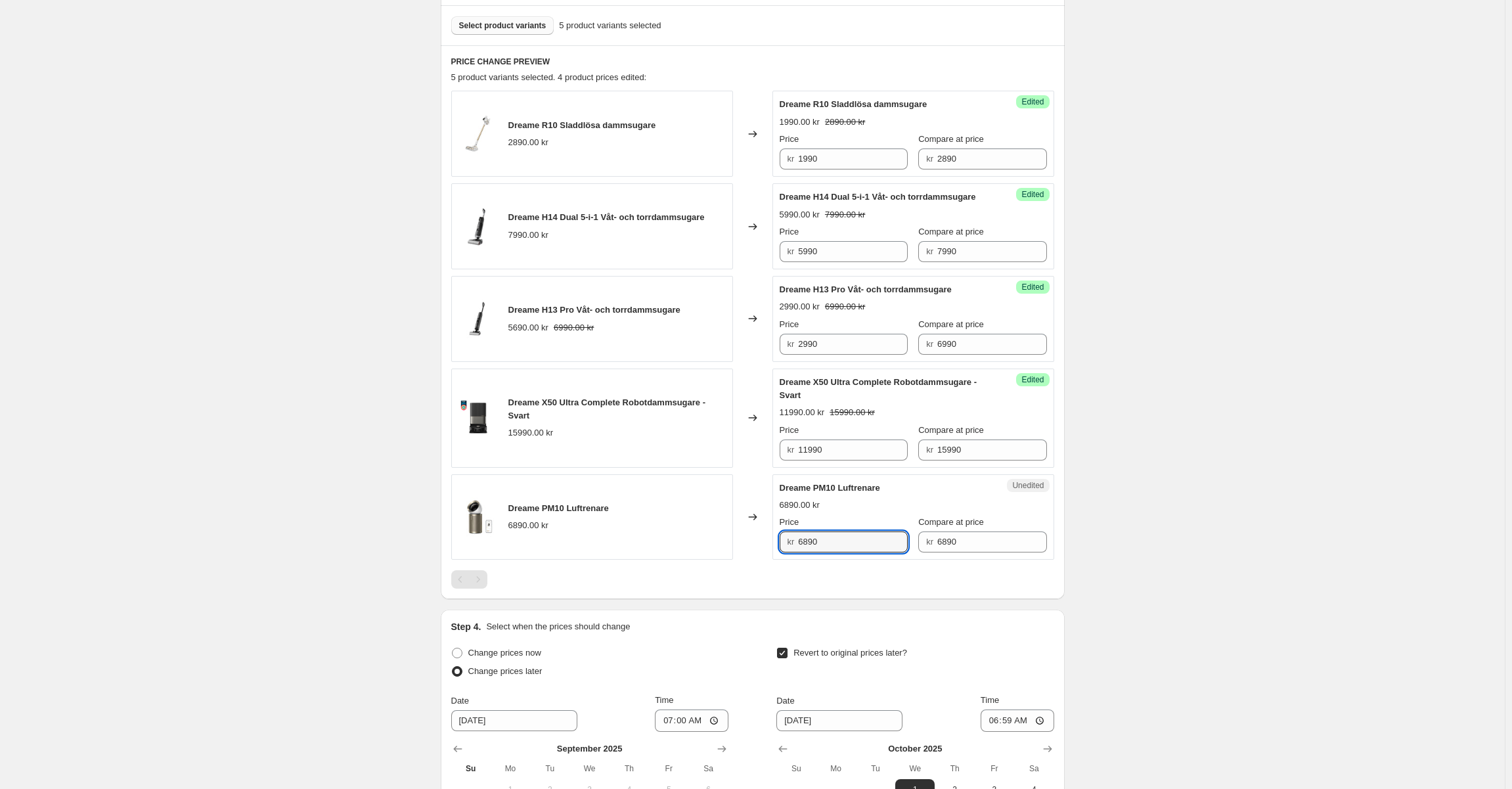
drag, startPoint x: 837, startPoint y: 559, endPoint x: 683, endPoint y: 555, distance: 154.1
click at [686, 550] on div "Dreame PM10 Luftrenare 6890.00 kr Changed to Unedited Dreame PM10 Luftrenare 68…" at bounding box center [753, 517] width 603 height 86
paste input "49"
type input "4990"
click at [663, 579] on div "Dreame R10 Sladdlösa dammsugare 2890.00 kr Changed to Success Edited Dreame R10…" at bounding box center [753, 339] width 603 height 499
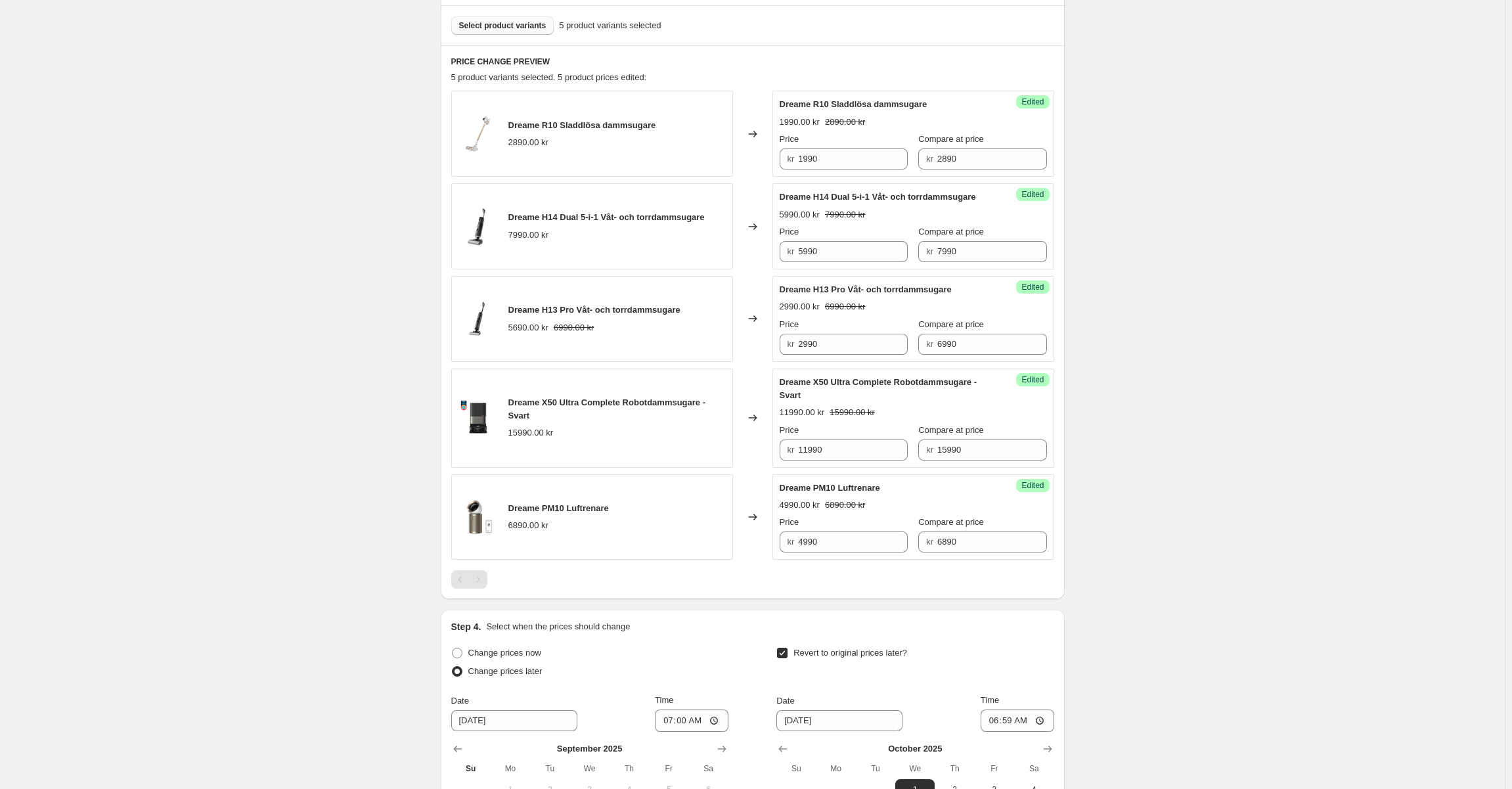
click at [513, 29] on span "Select product variants" at bounding box center [502, 25] width 88 height 10
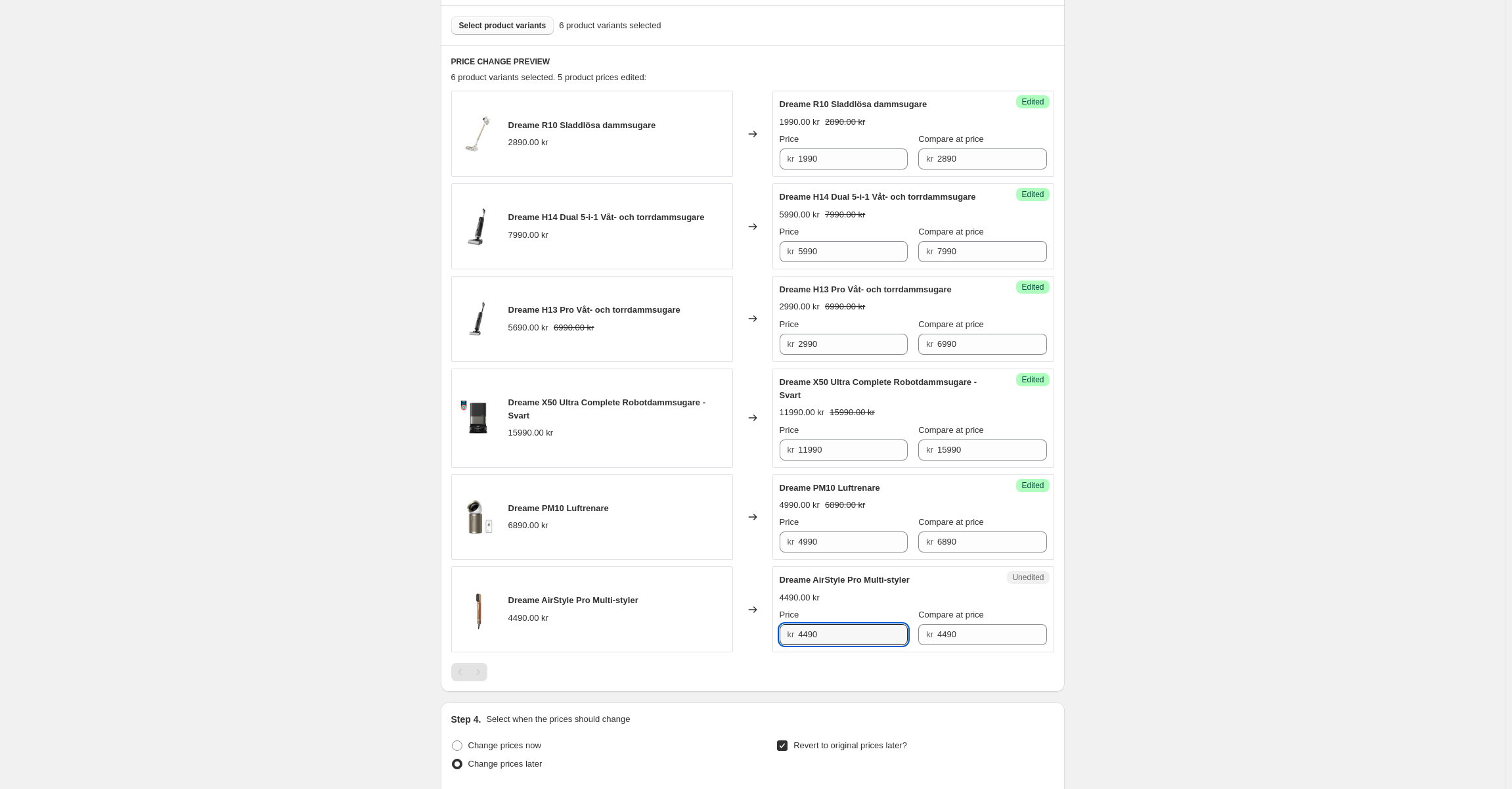
drag, startPoint x: 773, startPoint y: 644, endPoint x: 738, endPoint y: 640, distance: 35.2
click at [743, 640] on div "Dreame AirStyle Pro Multi-styler 4490.00 kr Changed to Unedited Dreame AirStyle…" at bounding box center [753, 609] width 603 height 86
paste input "2"
type input "2490"
click at [1135, 604] on div "Create new price [MEDICAL_DATA]. This page is ready Create new price [MEDICAL_D…" at bounding box center [752, 364] width 1504 height 1512
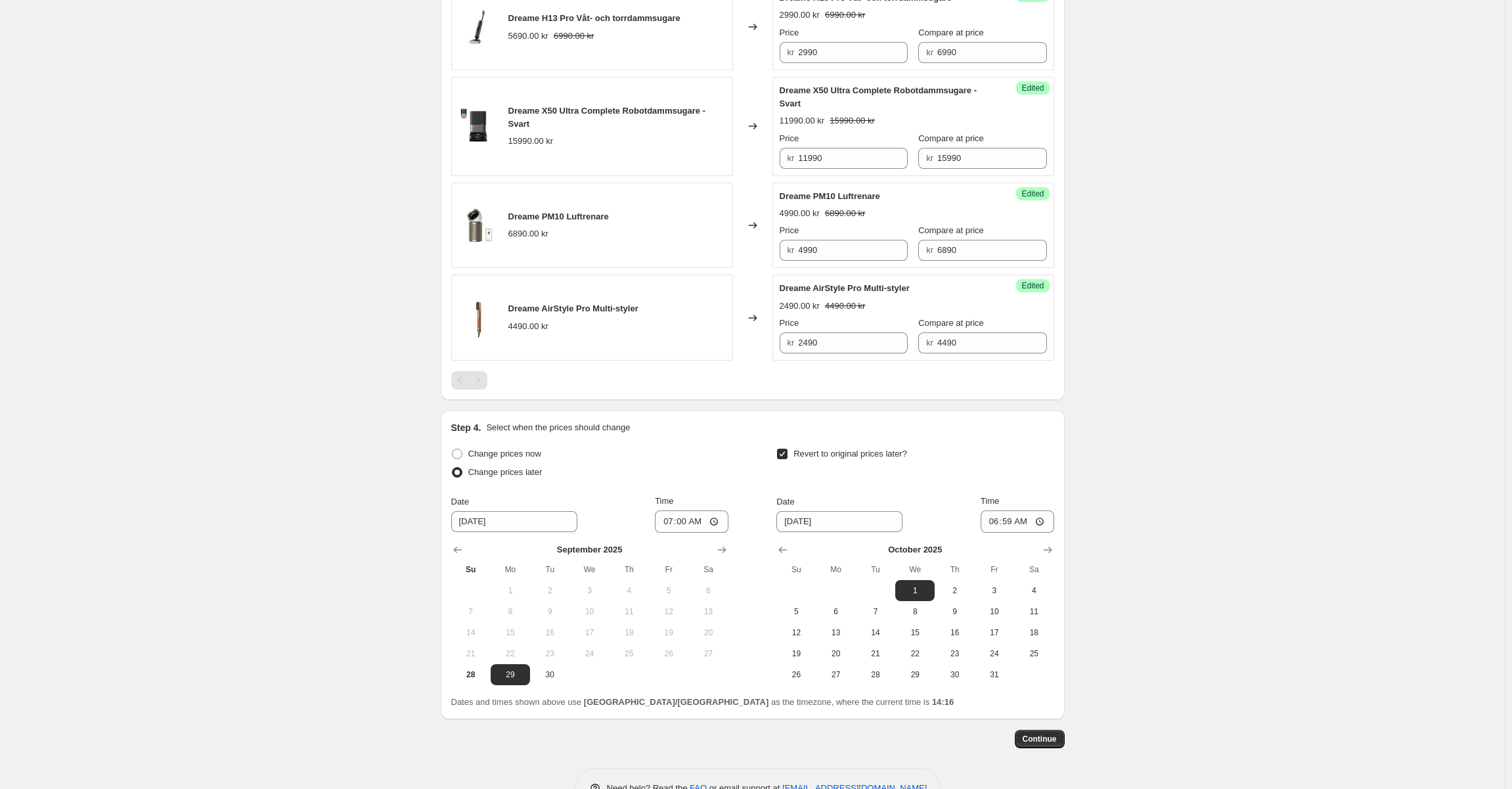
scroll to position [736, 0]
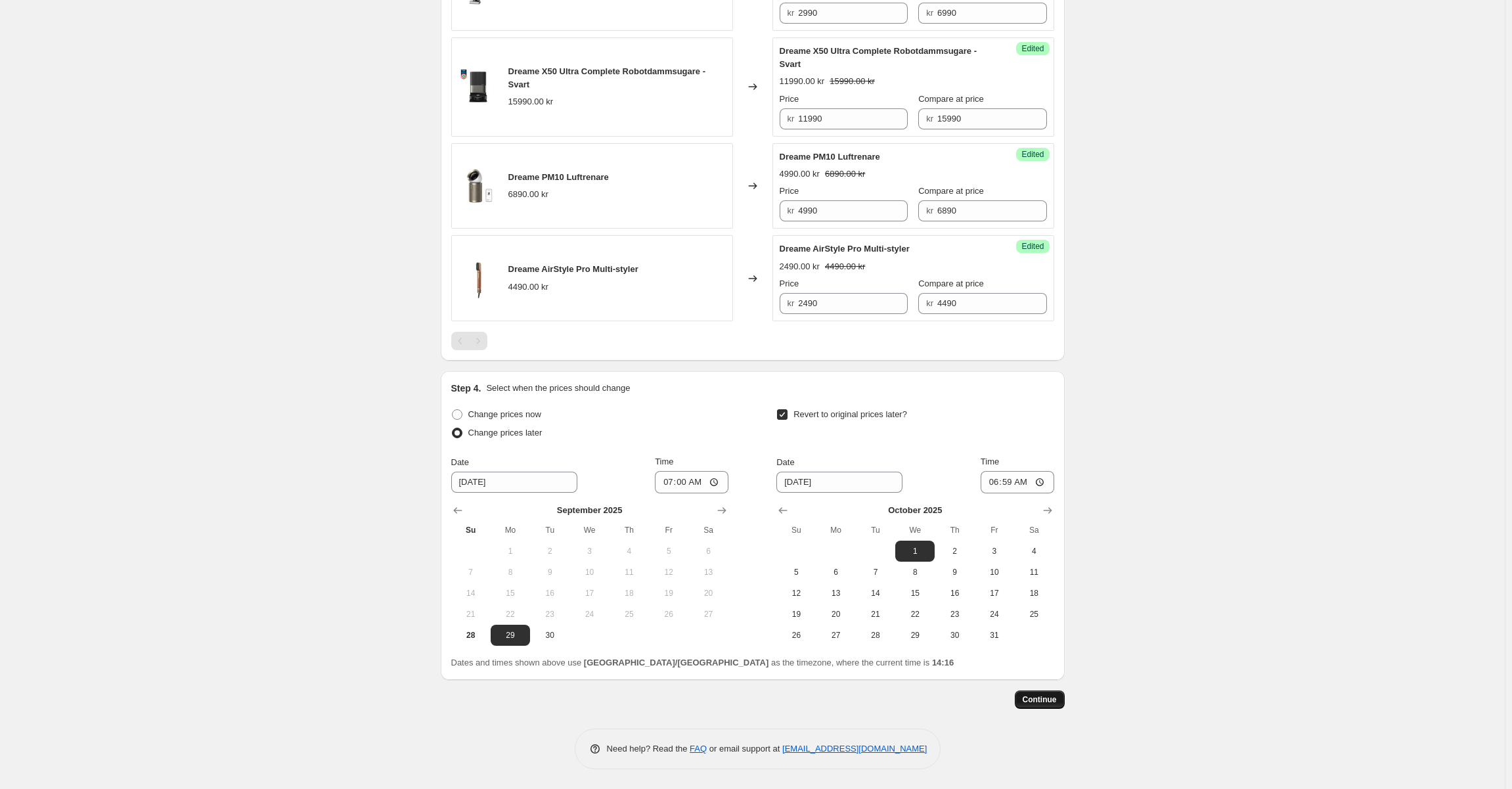
click at [1041, 702] on span "Continue" at bounding box center [1040, 699] width 34 height 10
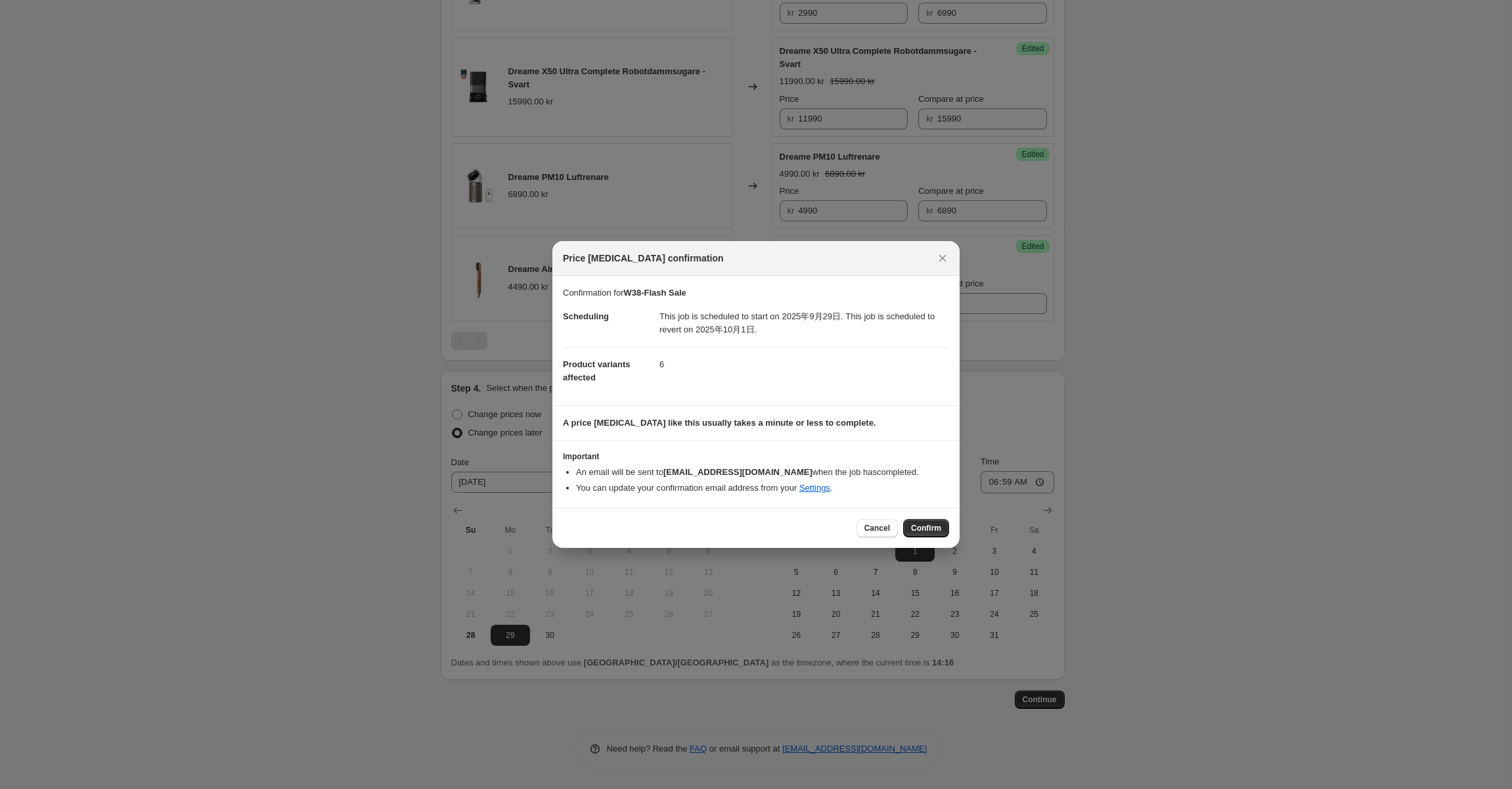
click at [945, 549] on div "Cancel Confirm" at bounding box center [756, 528] width 407 height 41
click at [935, 528] on span "Confirm" at bounding box center [926, 528] width 30 height 10
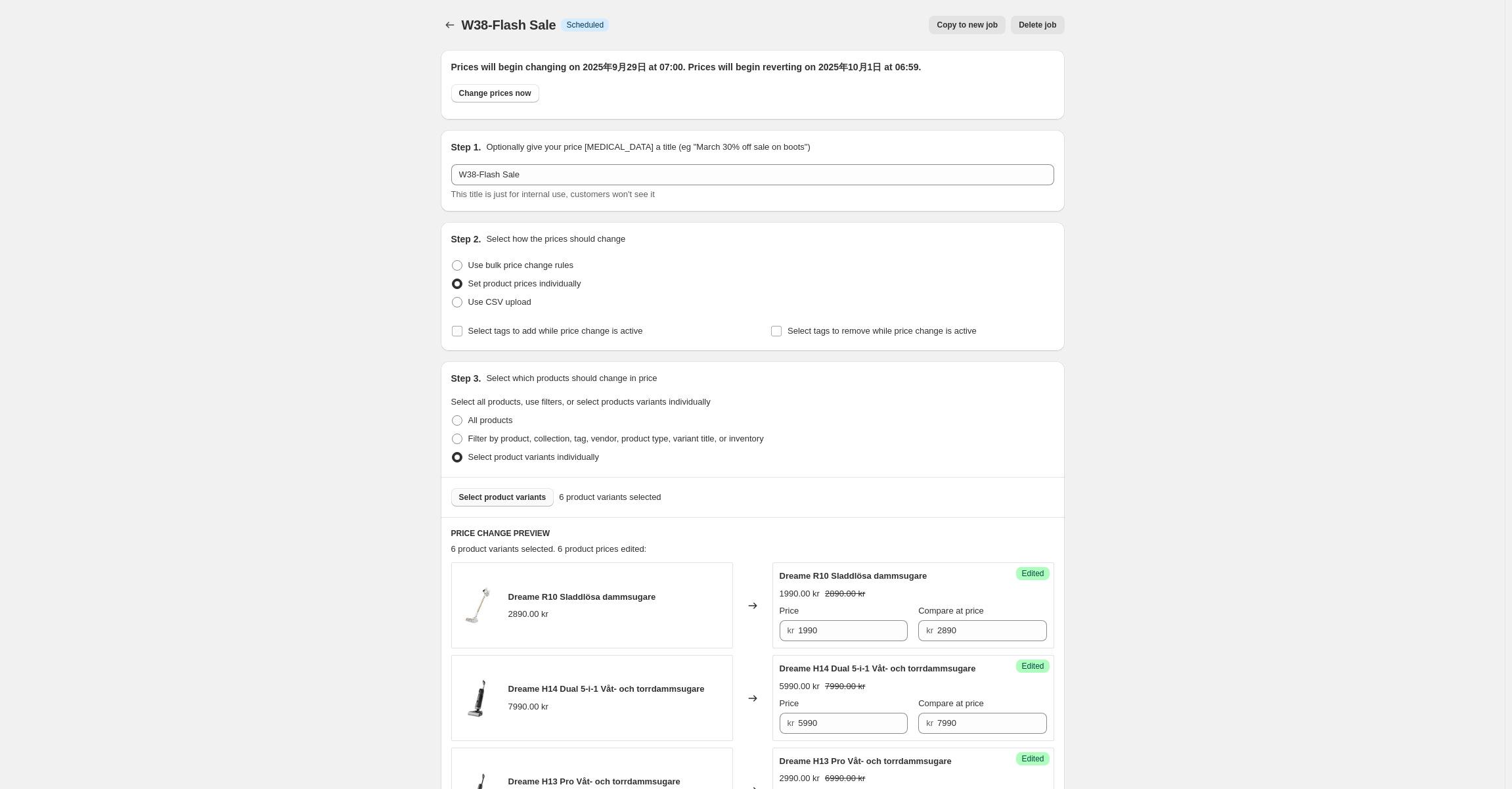
scroll to position [736, 0]
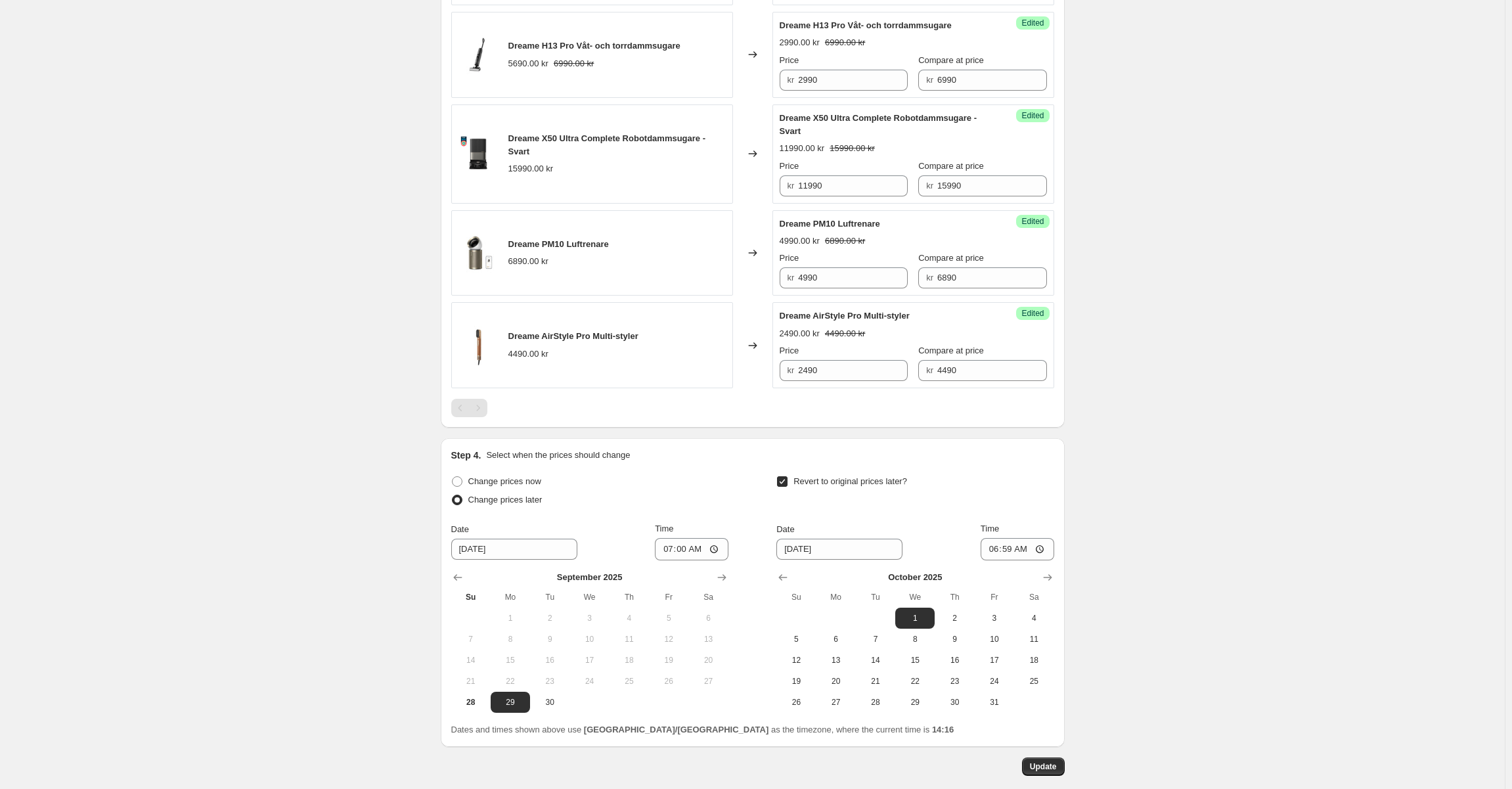
click at [1193, 551] on div "W38-Flash Sale. This page is ready W38-Flash Sale Info Scheduled Copy to new jo…" at bounding box center [752, 60] width 1504 height 1593
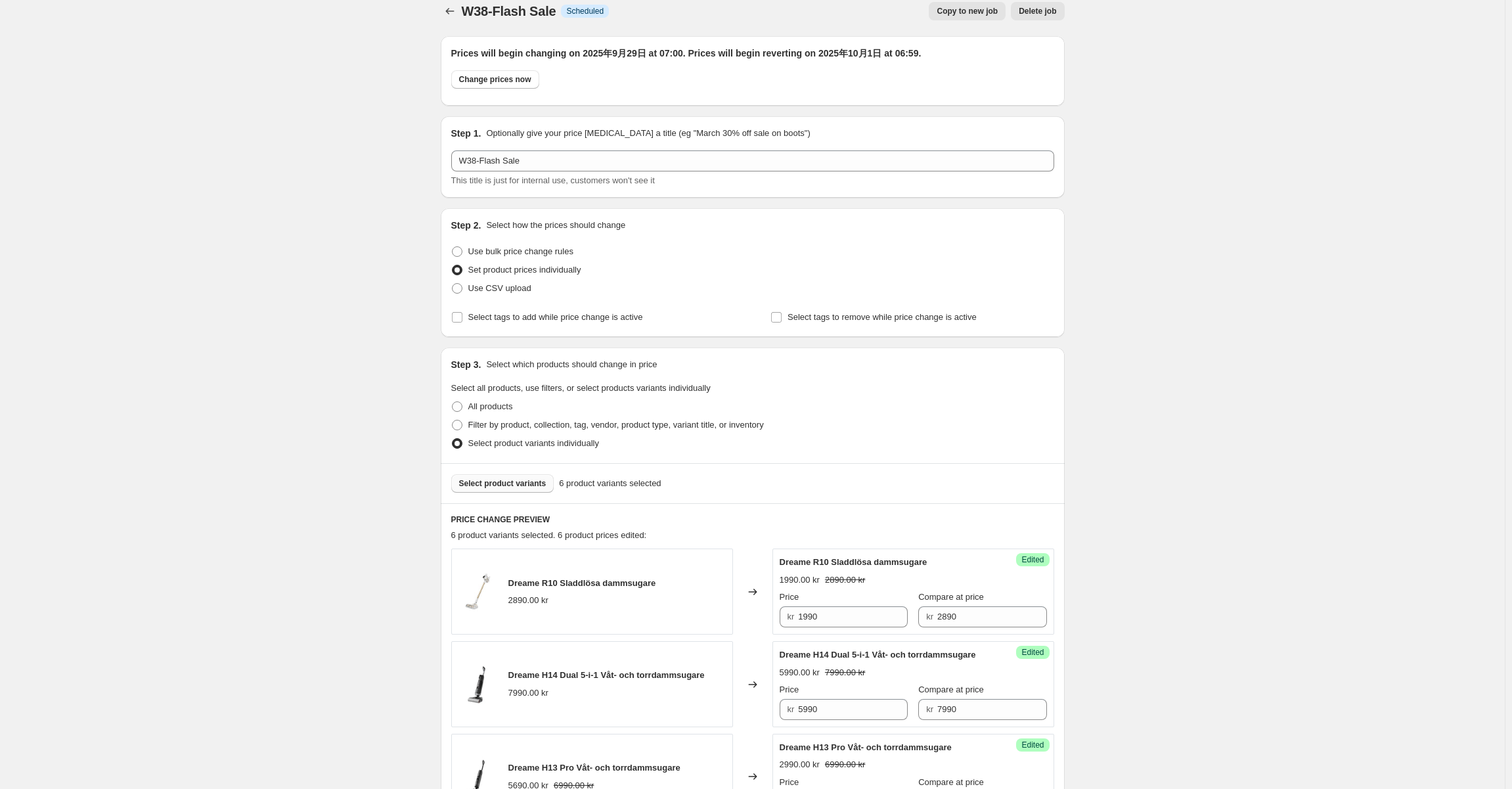
scroll to position [0, 0]
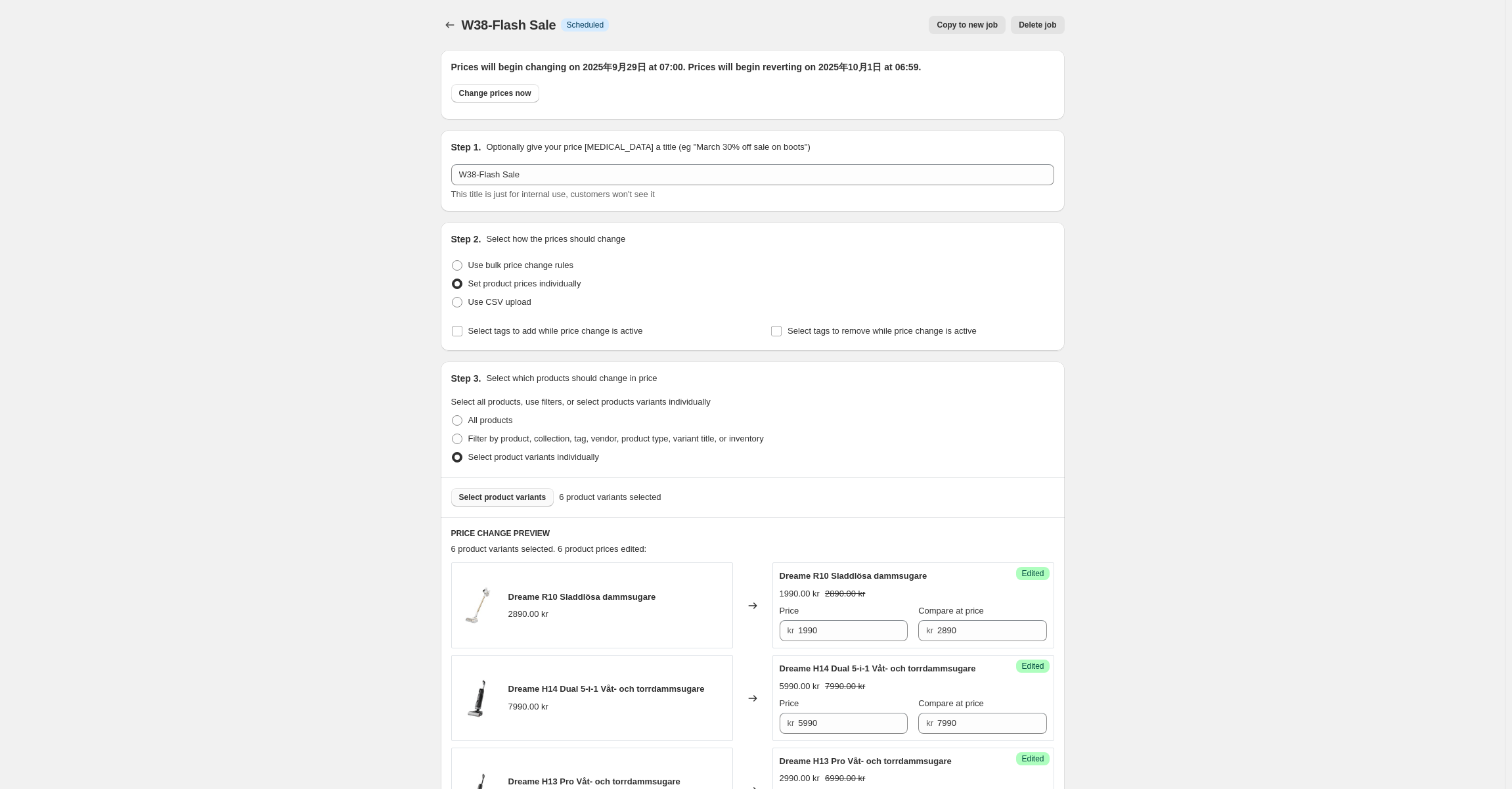
click at [1299, 276] on div "W38-Flash Sale. This page is ready W38-Flash Sale Info Scheduled Copy to new jo…" at bounding box center [752, 797] width 1504 height 1593
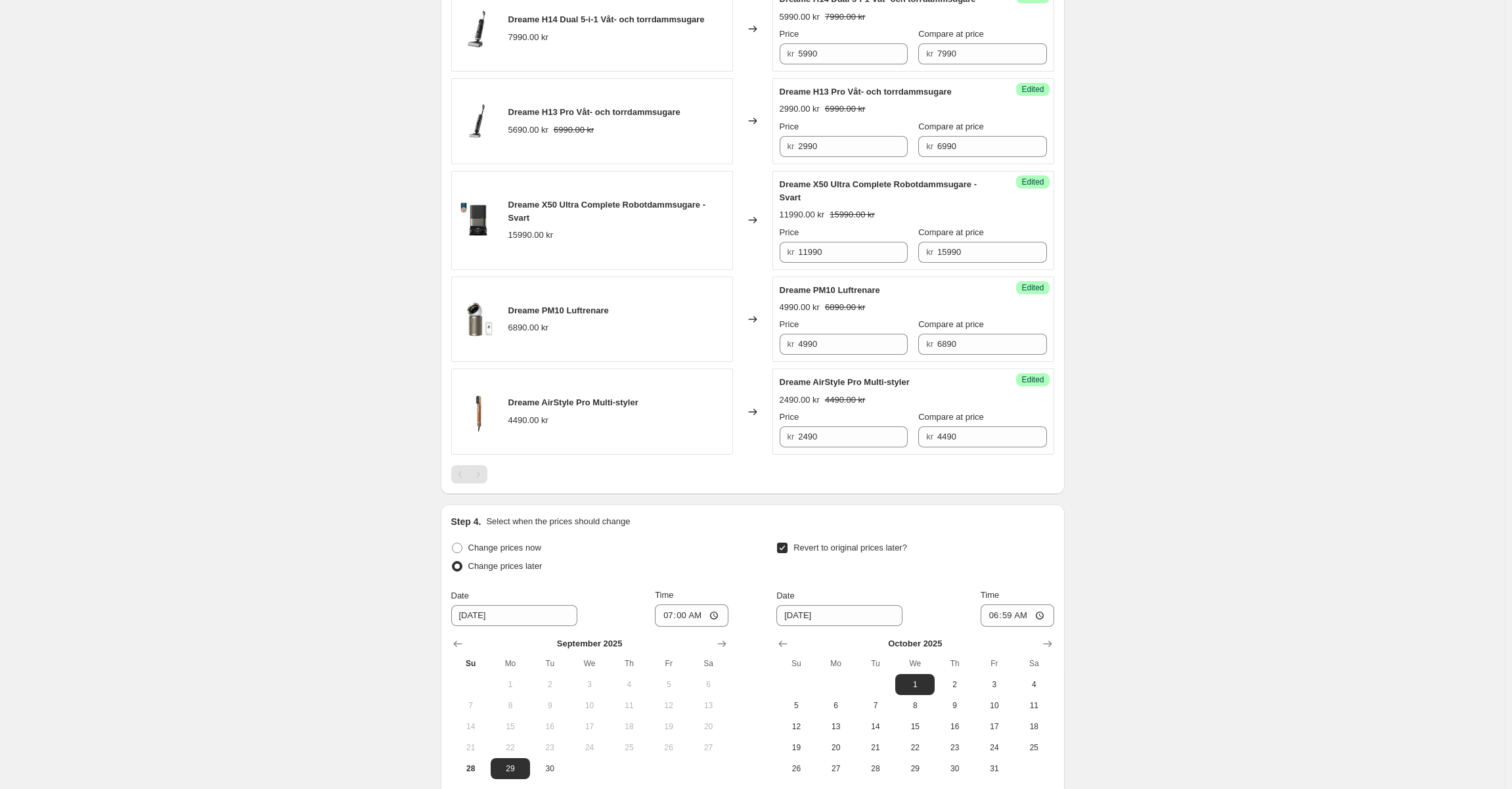
scroll to position [816, 0]
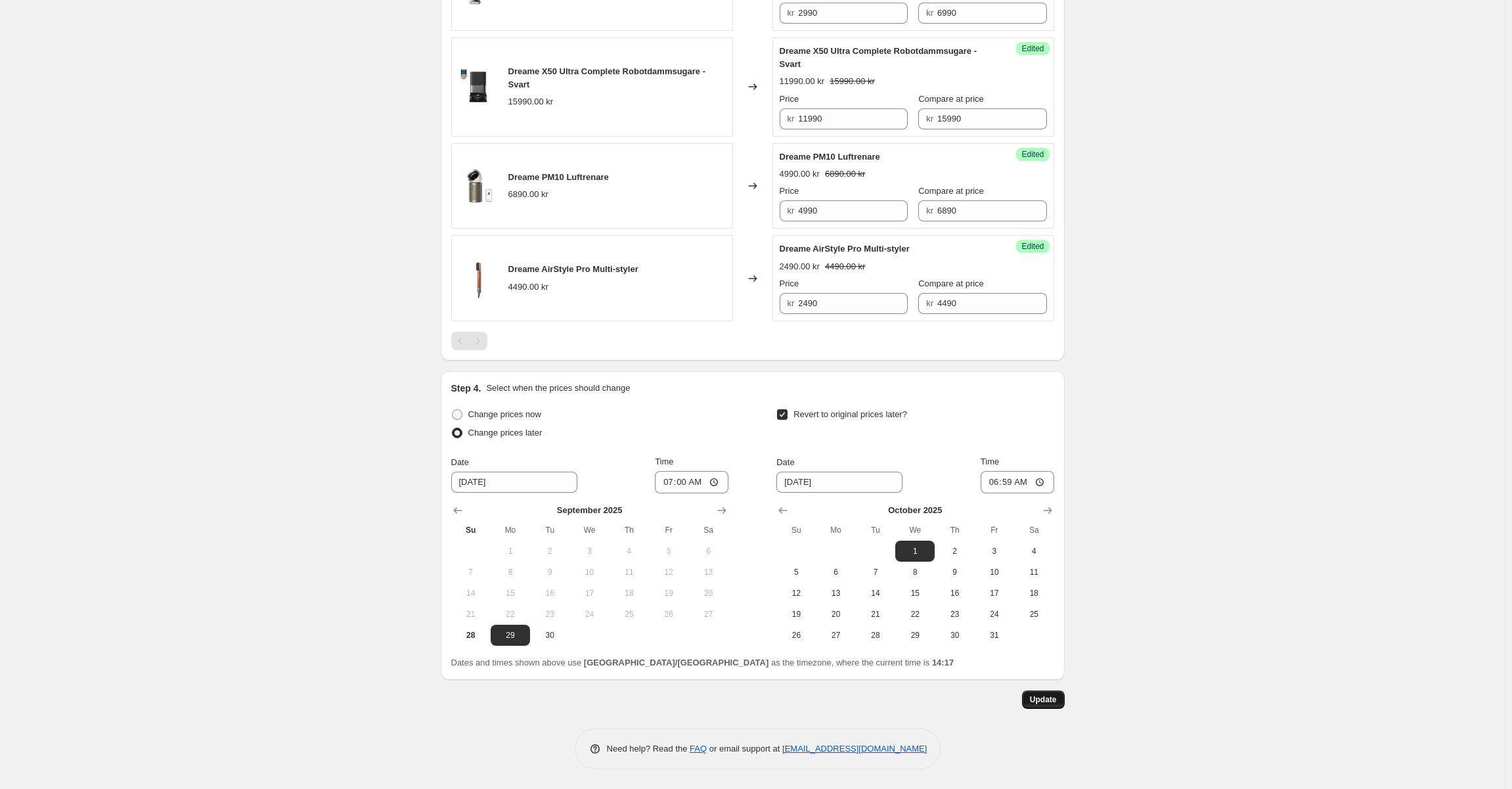
click at [1051, 701] on span "Update" at bounding box center [1043, 699] width 27 height 10
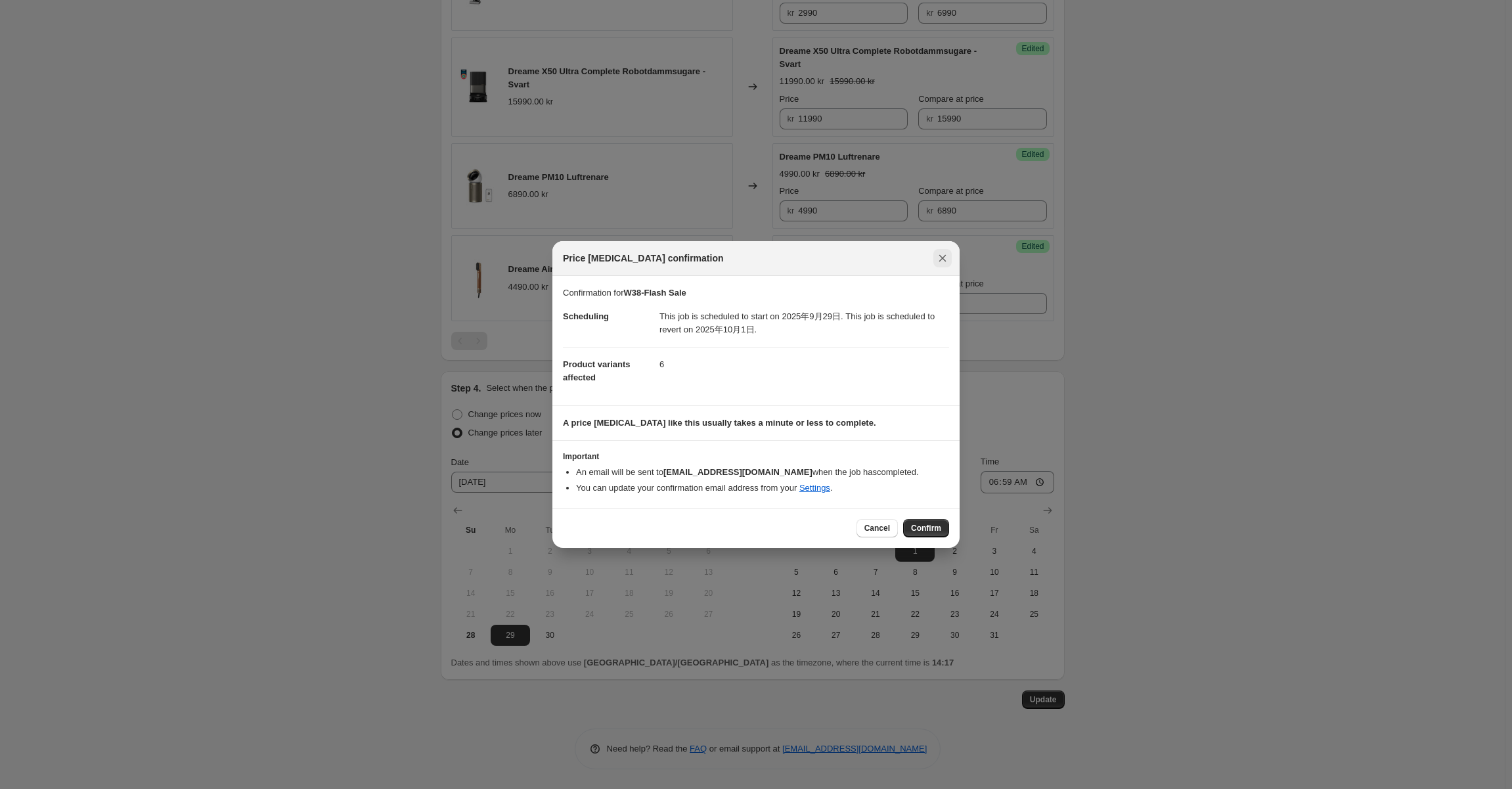
click at [947, 255] on icon "Close" at bounding box center [943, 258] width 13 height 13
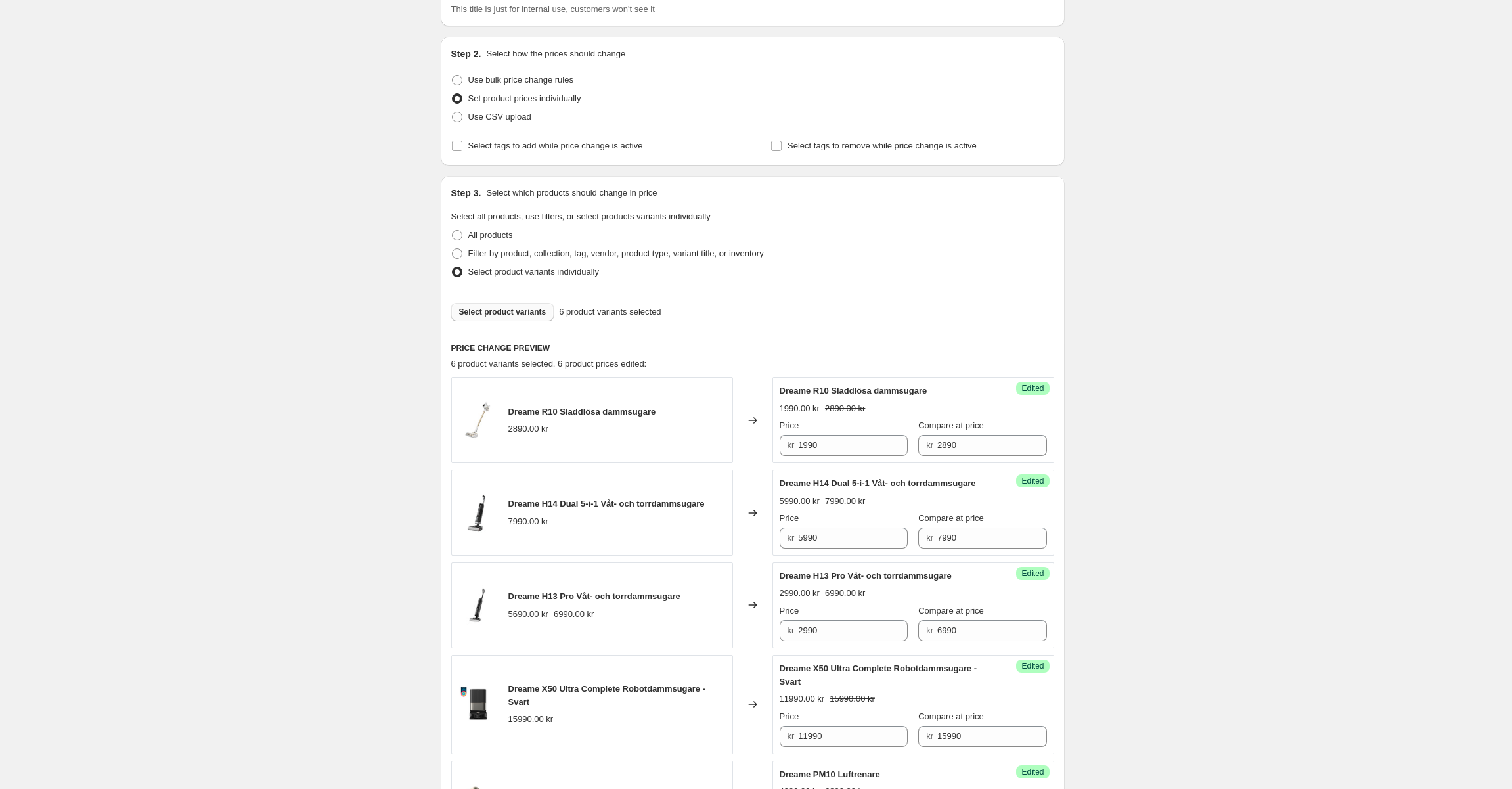
scroll to position [0, 0]
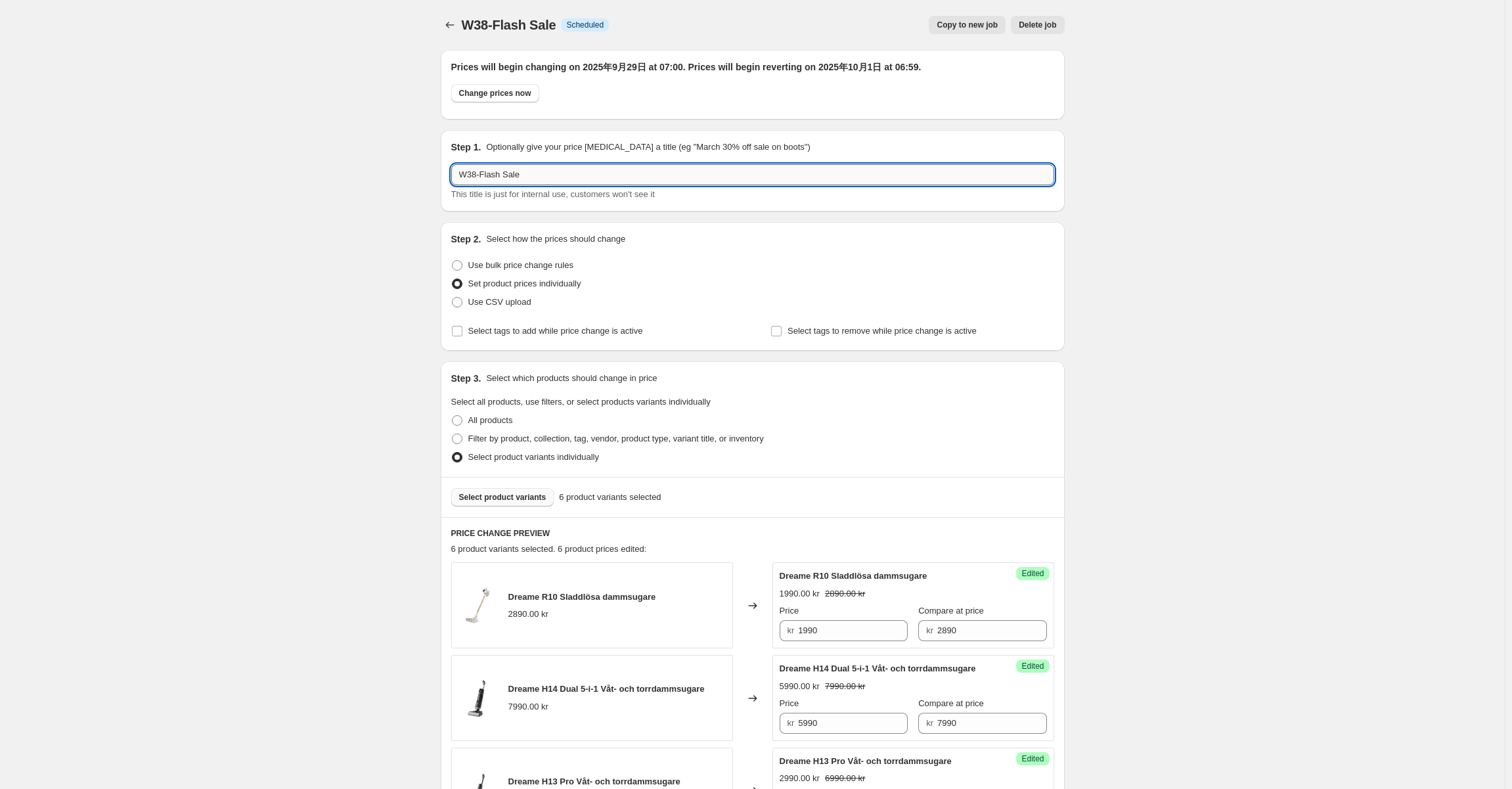
click at [469, 171] on input "W38-Flash Sale" at bounding box center [753, 174] width 603 height 21
drag, startPoint x: 638, startPoint y: 173, endPoint x: 335, endPoint y: 171, distance: 303.0
click at [335, 171] on div "W38-Flash Sale. This page is ready W38-Flash Sale Info Scheduled Copy to new jo…" at bounding box center [752, 797] width 1504 height 1593
type input "W40-Flash Sale"
click at [320, 189] on div "W38-Flash Sale. This page is ready W38-Flash Sale Info Scheduled Copy to new jo…" at bounding box center [752, 797] width 1504 height 1593
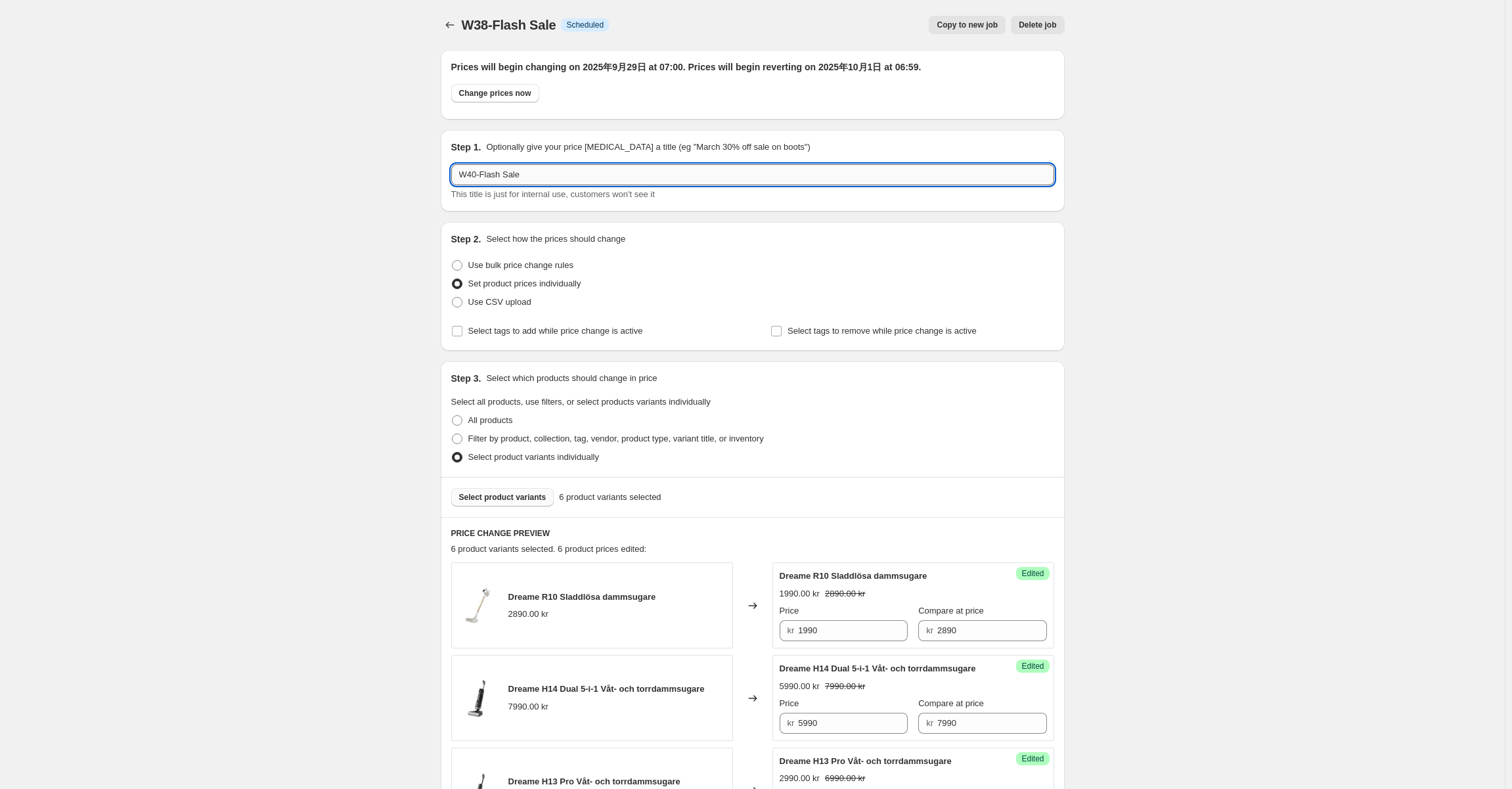
click at [576, 165] on input "W40-Flash Sale" at bounding box center [753, 174] width 603 height 21
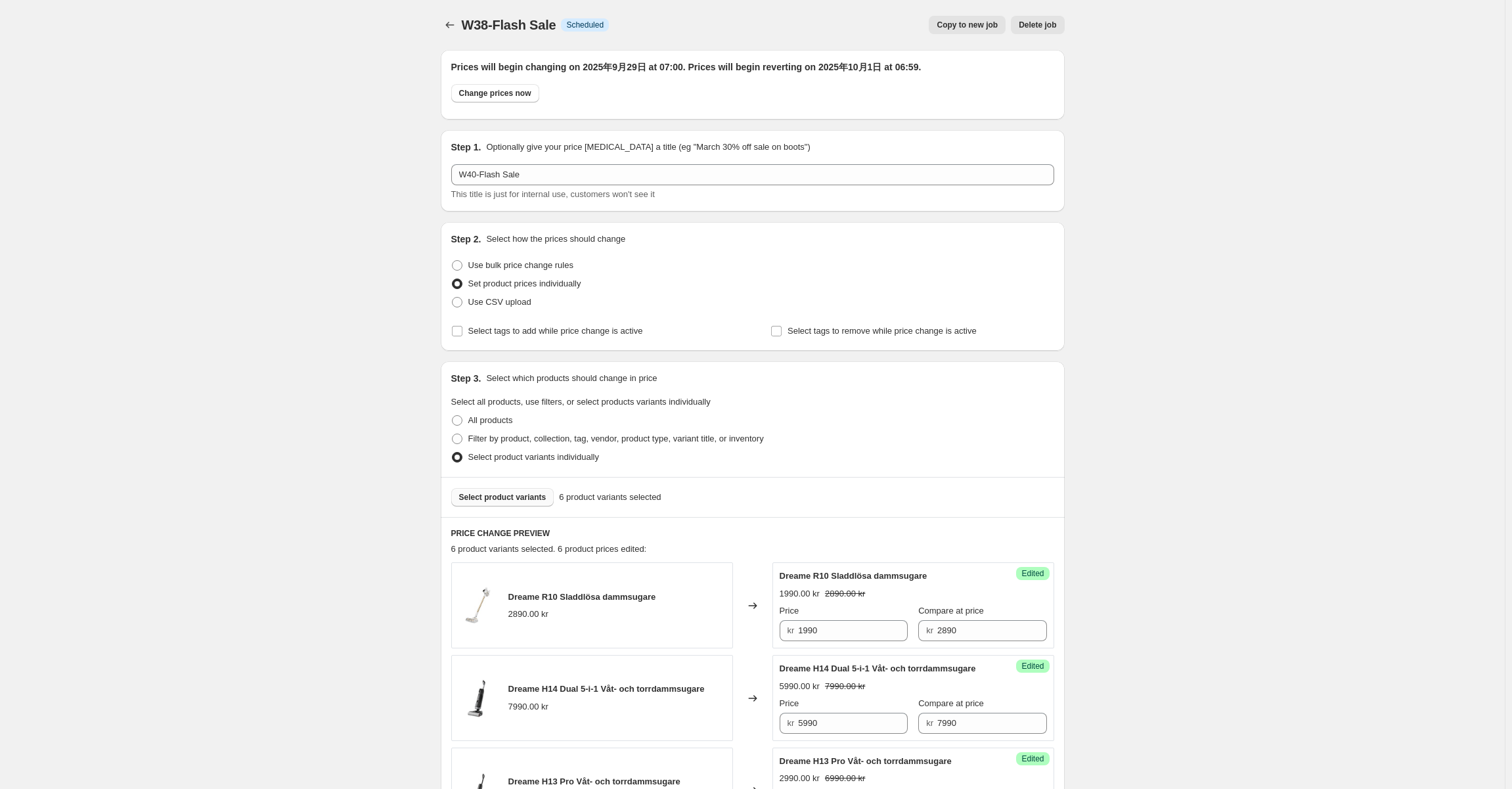
click at [301, 136] on div "W38-Flash Sale. This page is ready W38-Flash Sale Info Scheduled Copy to new jo…" at bounding box center [752, 797] width 1504 height 1593
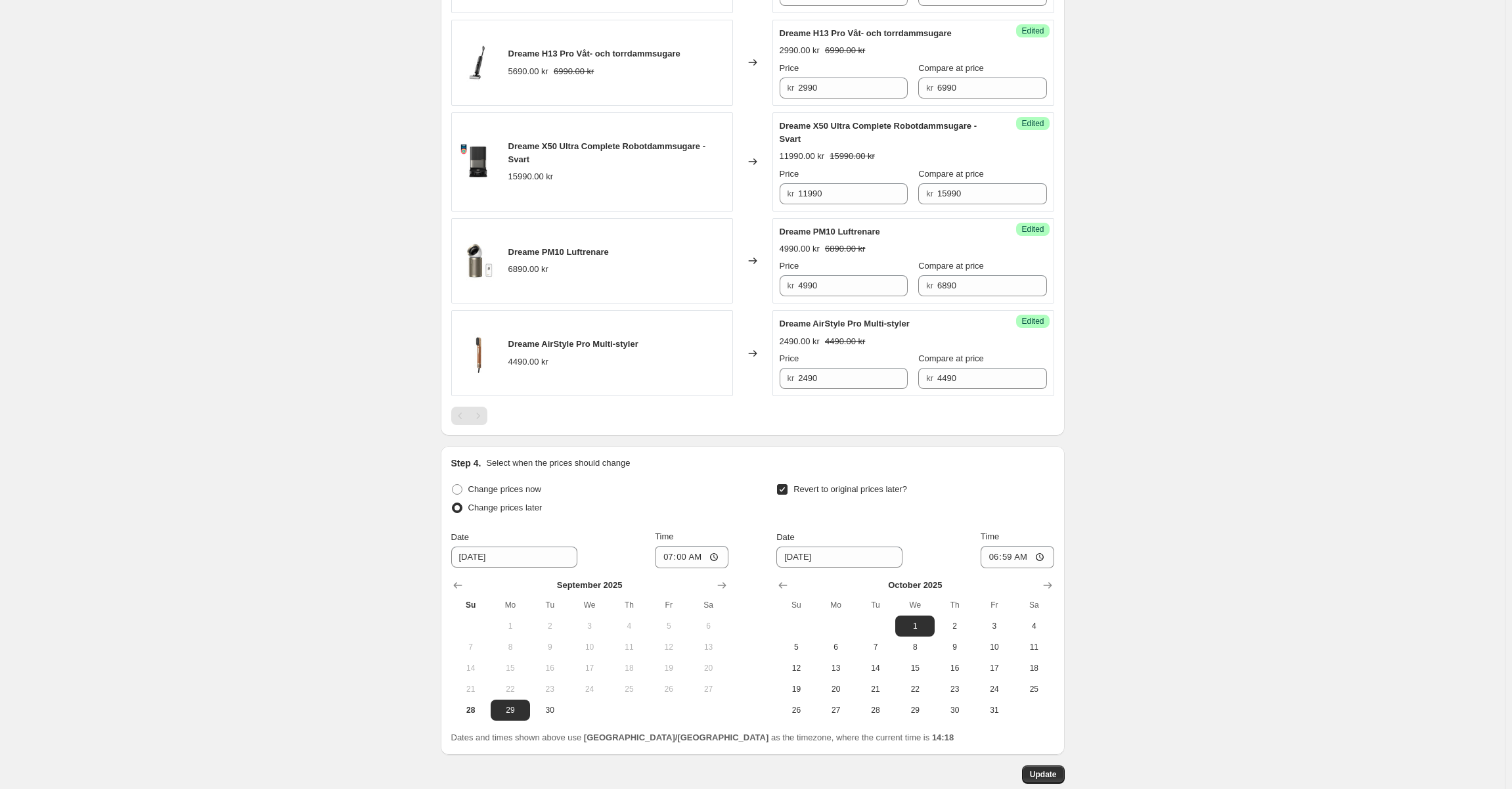
scroll to position [816, 0]
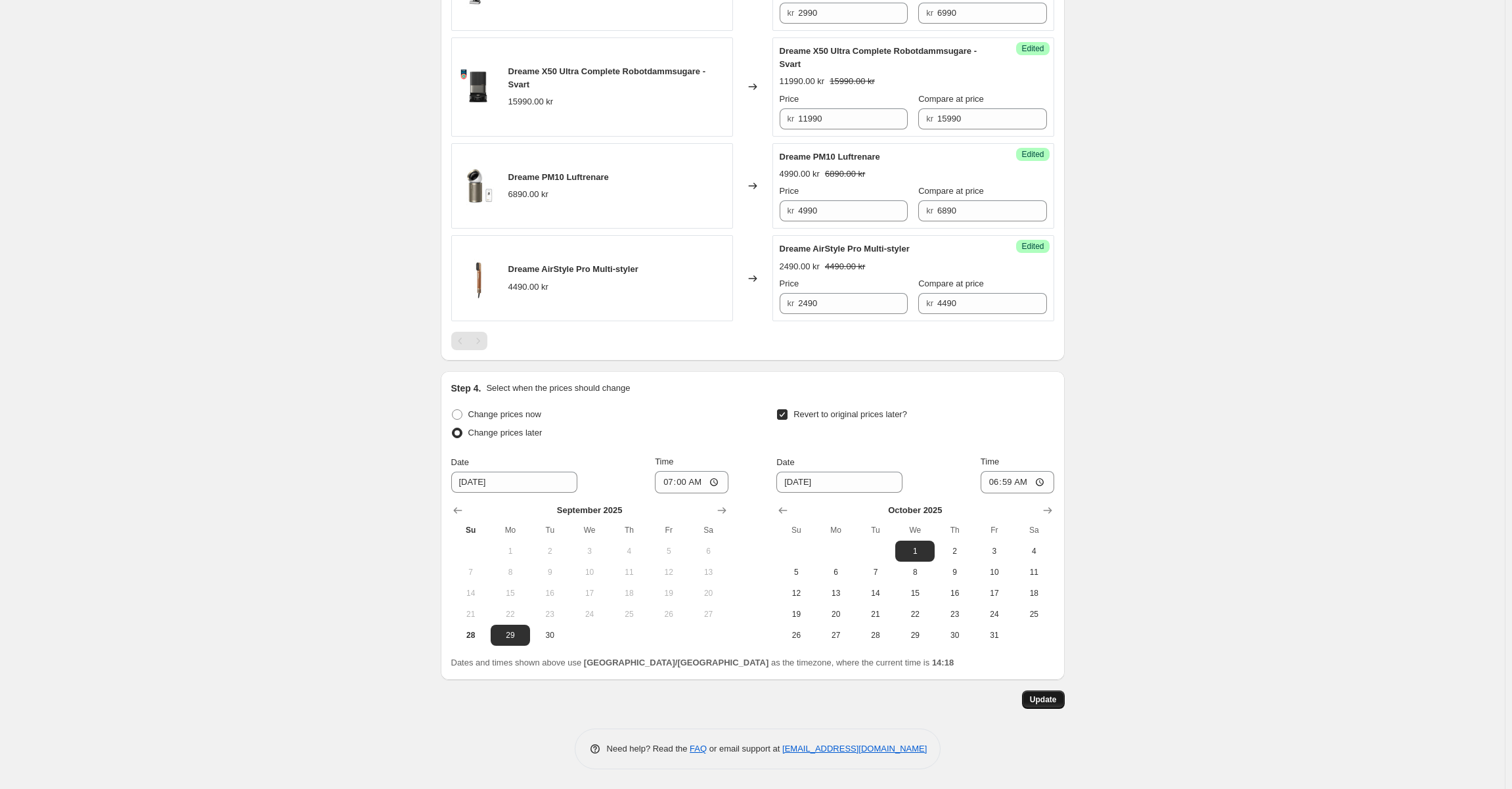
click at [1055, 707] on button "Update" at bounding box center [1043, 700] width 42 height 19
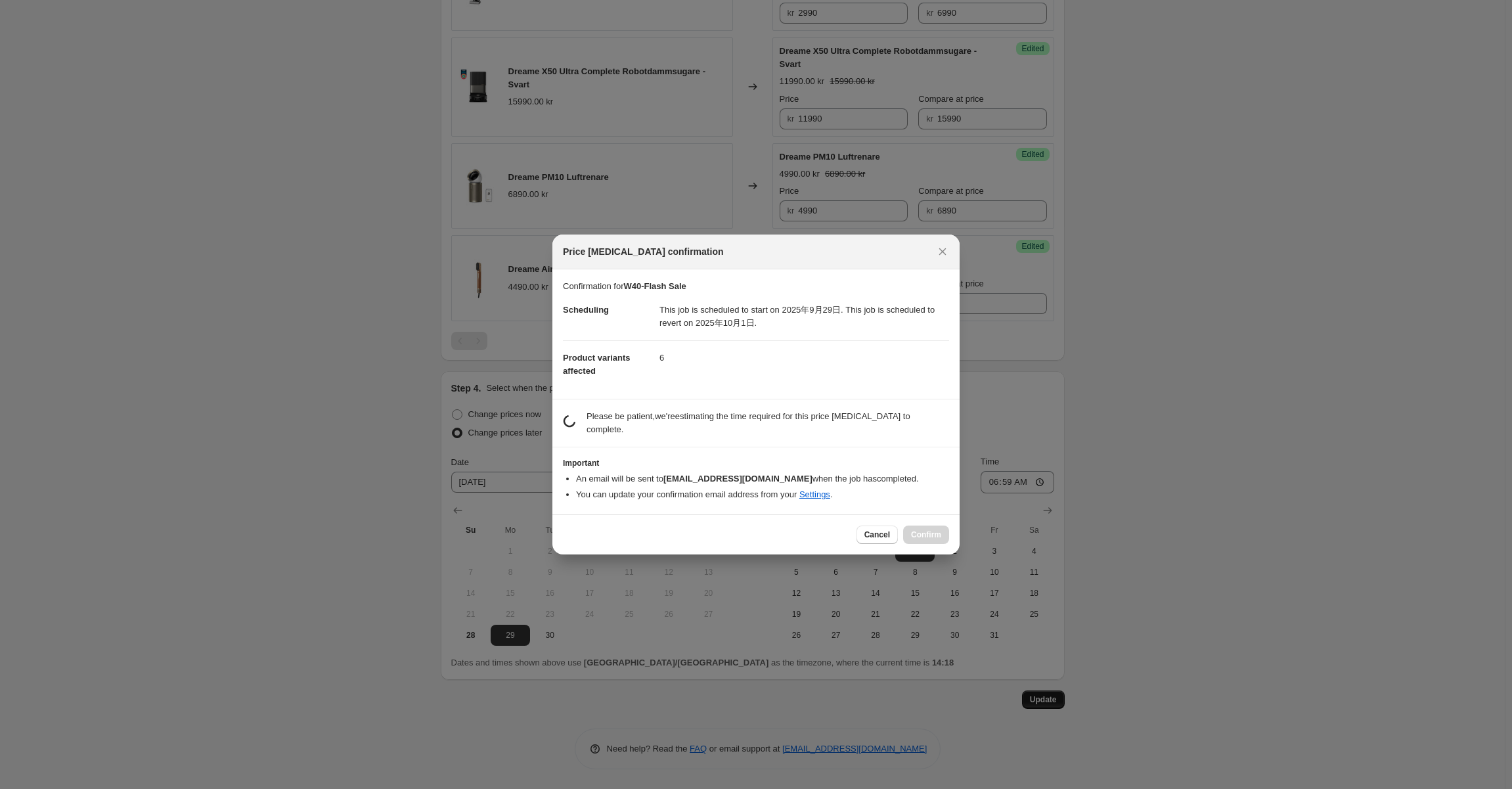
scroll to position [0, 0]
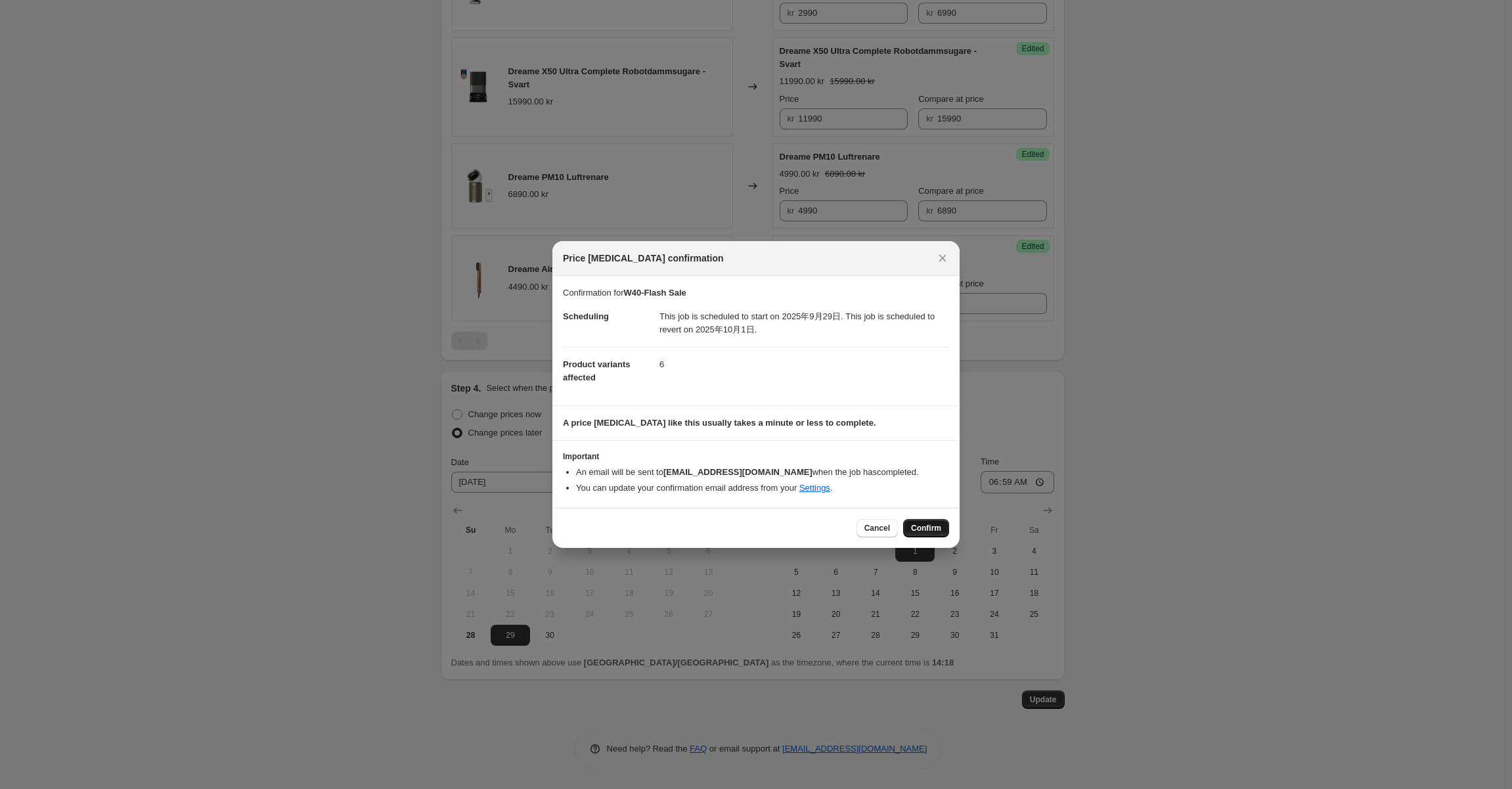
click at [928, 530] on span "Confirm" at bounding box center [926, 528] width 30 height 10
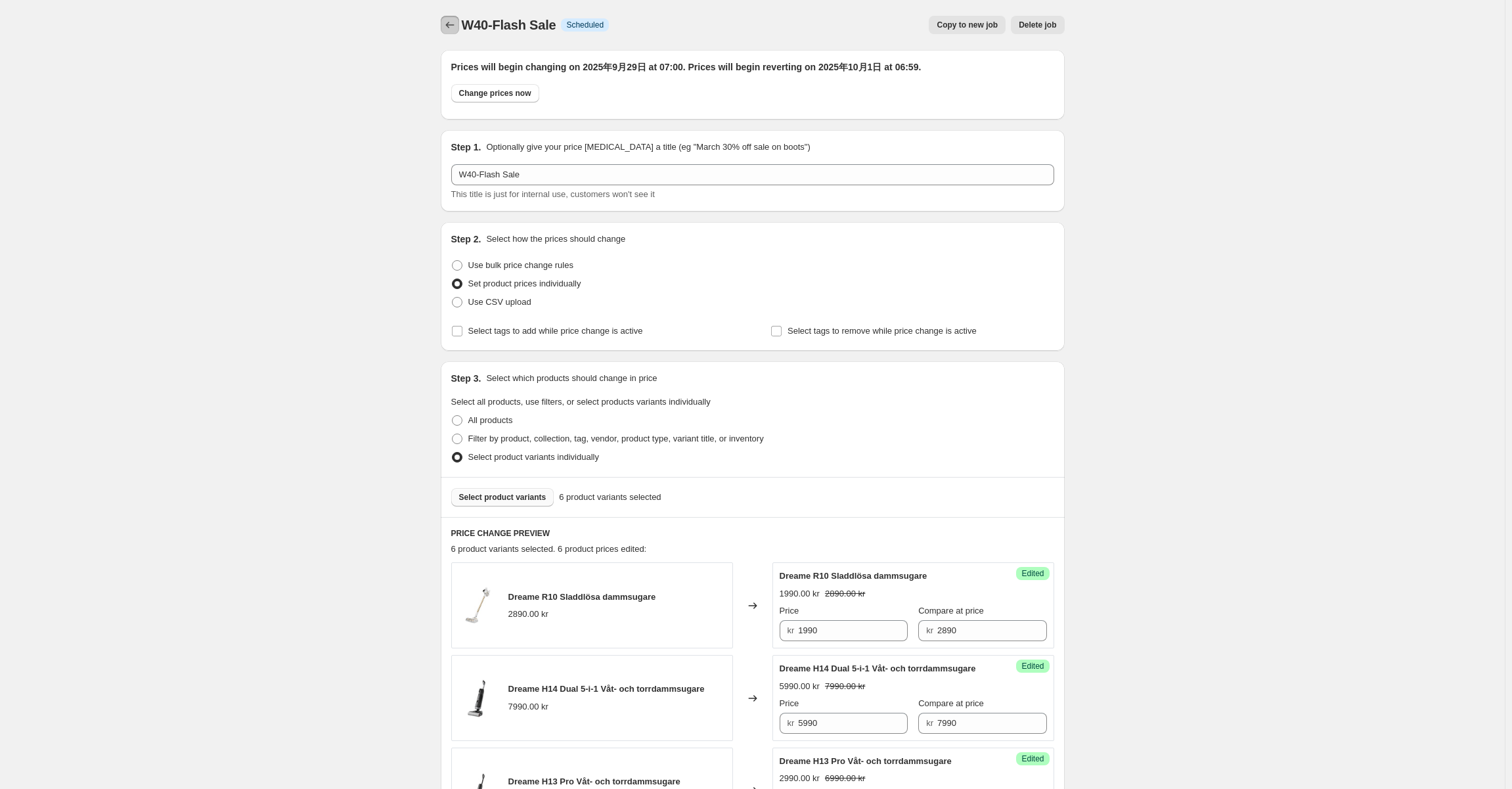
drag, startPoint x: 458, startPoint y: 26, endPoint x: 550, endPoint y: 21, distance: 92.1
click at [550, 21] on div "W40-Flash Sale Info Scheduled Copy to new job Delete job More actions Copy to n…" at bounding box center [753, 25] width 624 height 19
drag, startPoint x: 555, startPoint y: 27, endPoint x: 461, endPoint y: 25, distance: 94.0
click at [461, 25] on div "W40-Flash Sale Info Scheduled Copy to new job Delete job More actions Copy to n…" at bounding box center [753, 25] width 624 height 19
copy span "W40-Flash Sale"
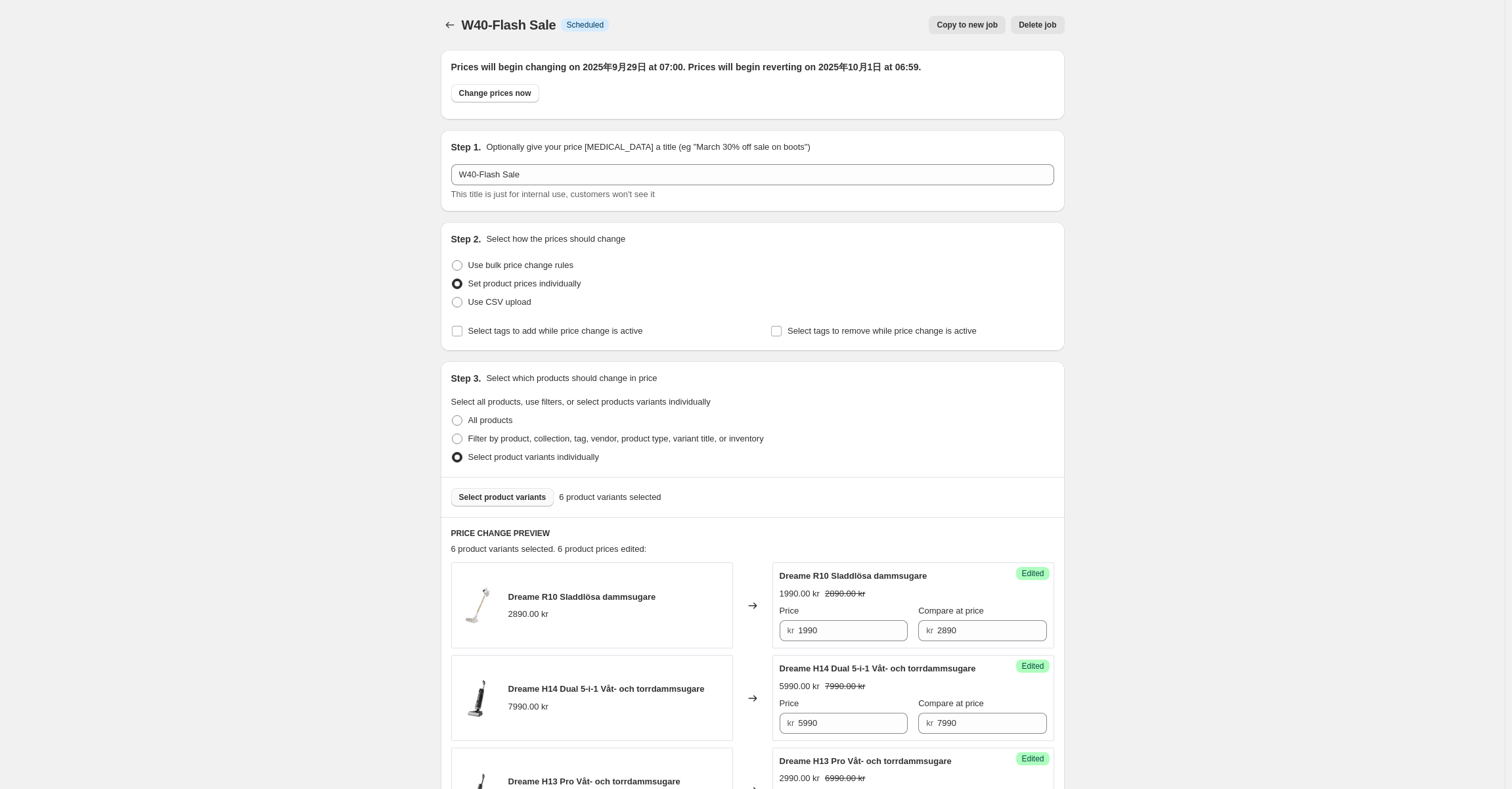
click at [320, 184] on div "W40-Flash Sale. This page is ready W40-Flash Sale Info Scheduled Copy to new jo…" at bounding box center [752, 797] width 1504 height 1593
click at [437, 26] on div "W40-Flash Sale. This page is ready W40-Flash Sale Info Scheduled Copy to new jo…" at bounding box center [753, 797] width 656 height 1593
click at [439, 12] on div "W40-Flash Sale. This page is ready W40-Flash Sale Info Scheduled Copy to new jo…" at bounding box center [753, 797] width 656 height 1593
click at [480, 21] on span "W40-Flash Sale" at bounding box center [509, 25] width 94 height 14
click at [476, 22] on span "W40-Flash Sale" at bounding box center [509, 25] width 94 height 14
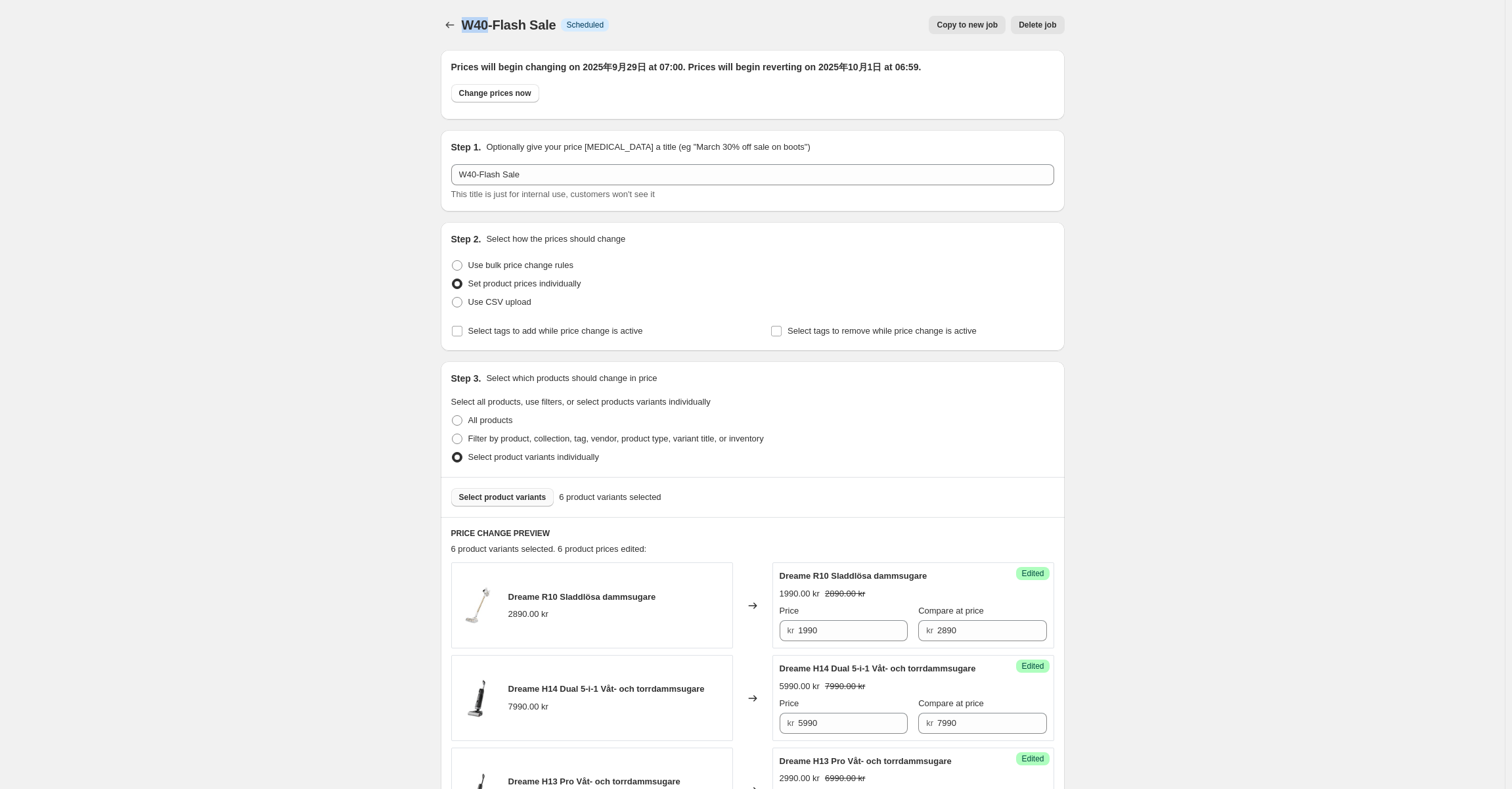
click at [476, 22] on span "W40-Flash Sale" at bounding box center [509, 25] width 94 height 14
copy span "W40"
click at [450, 23] on icon "Price change jobs" at bounding box center [450, 25] width 13 height 13
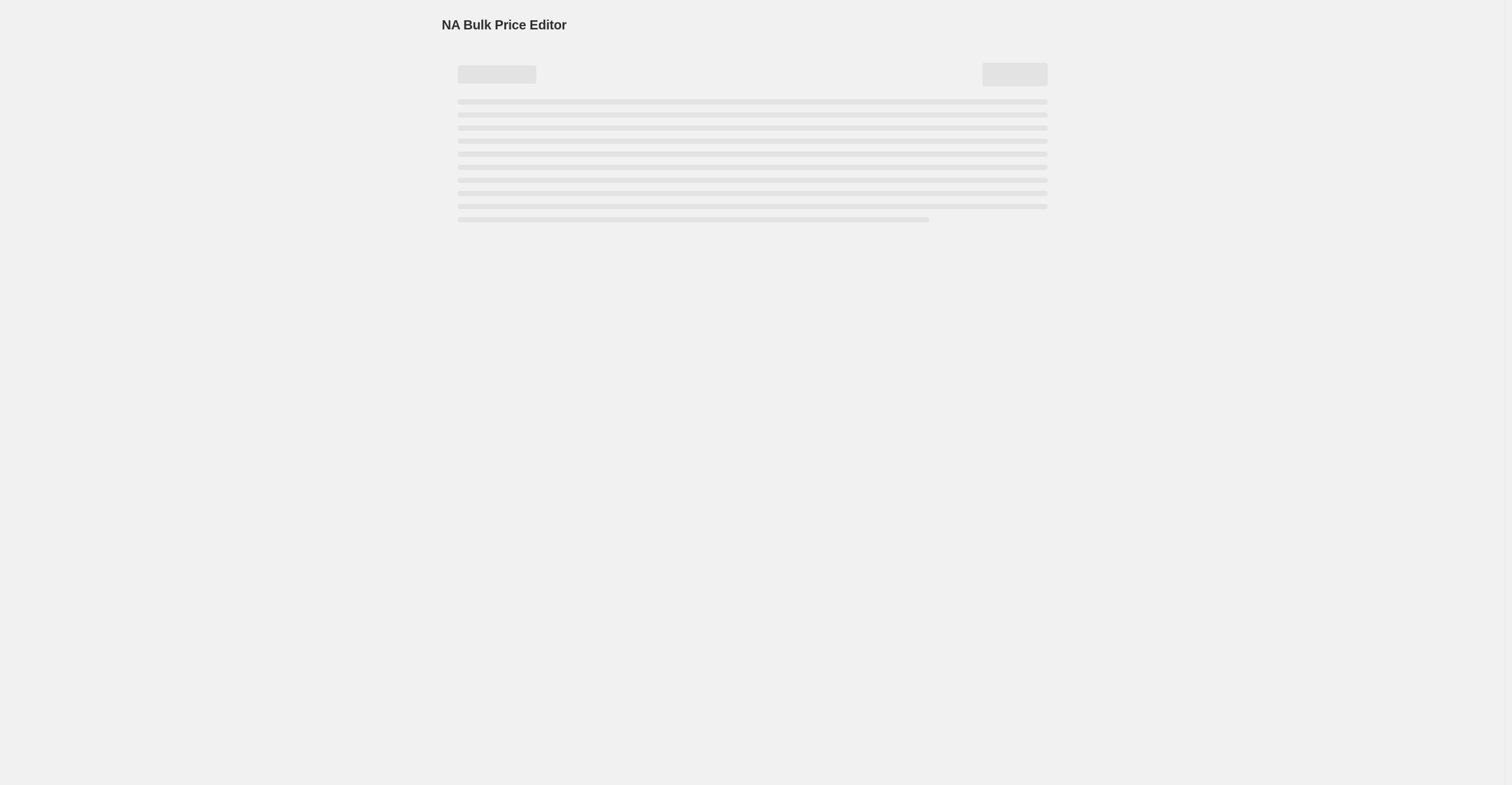
click at [355, 140] on div "NA Bulk Price Editor. This page is ready NA Bulk Price Editor" at bounding box center [752, 392] width 1504 height 785
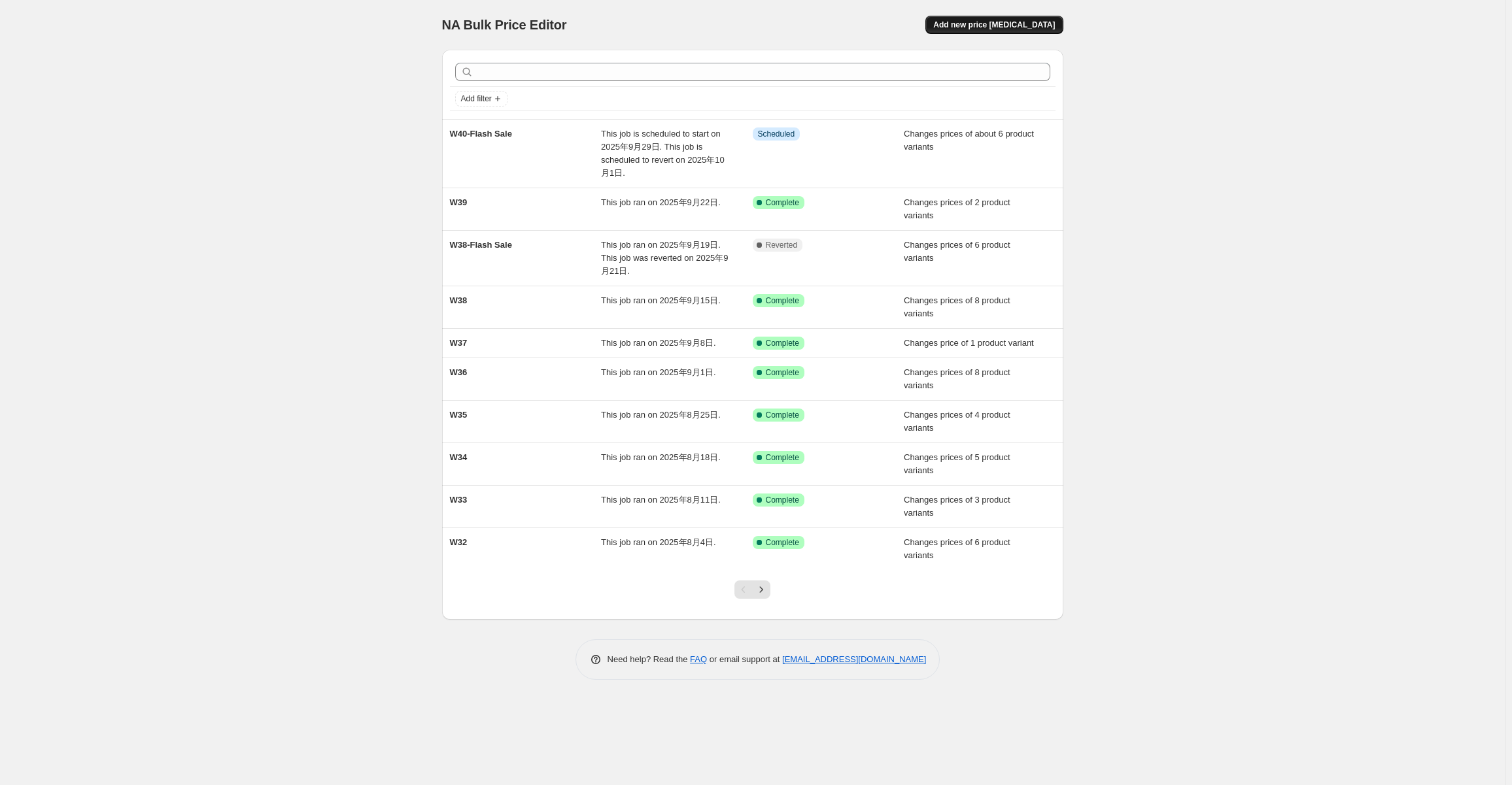
drag, startPoint x: 1047, startPoint y: 21, endPoint x: 1036, endPoint y: 28, distance: 13.0
click at [1036, 28] on span "Add new price [MEDICAL_DATA]" at bounding box center [994, 24] width 122 height 10
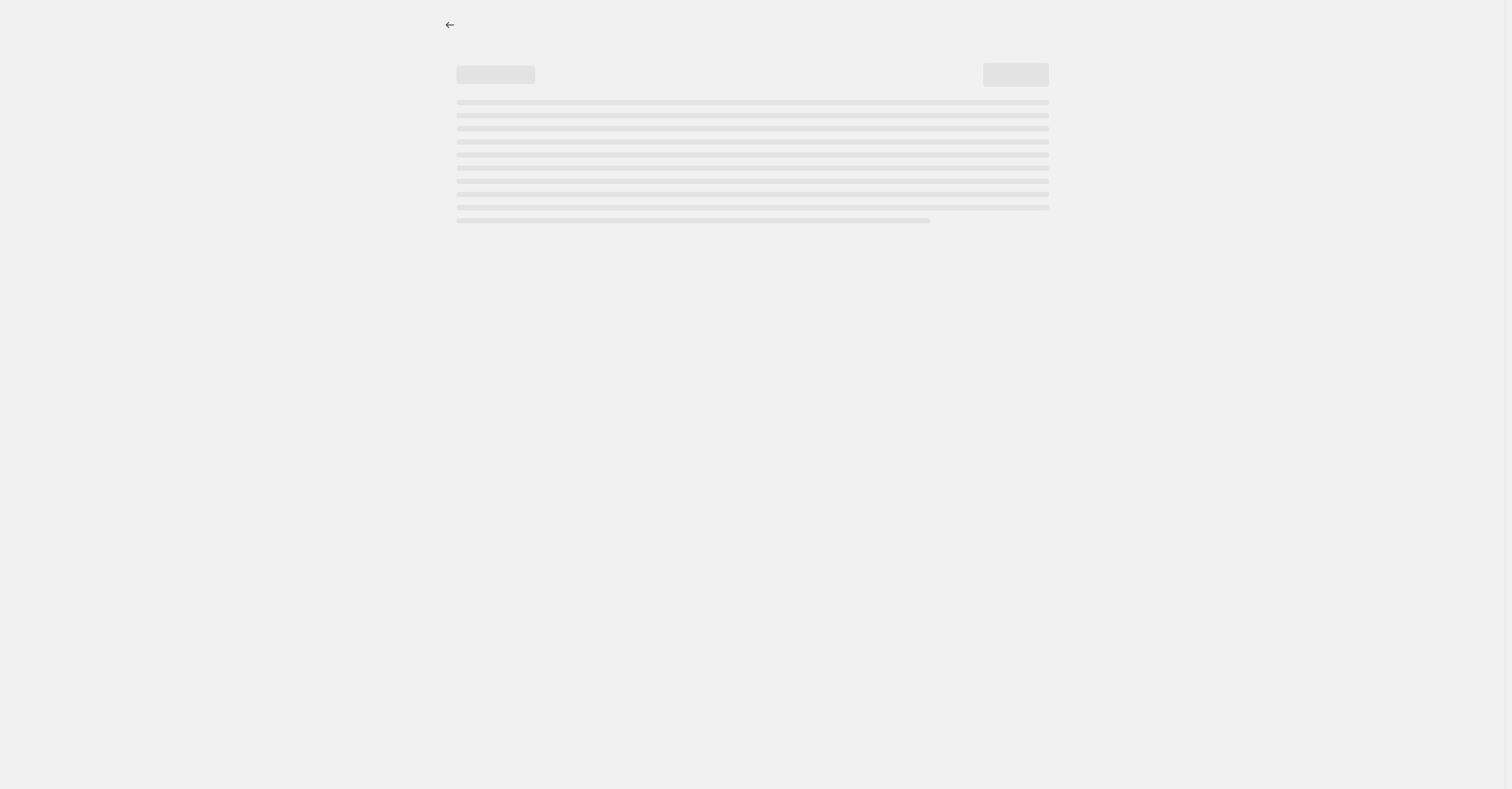
select select "percentage"
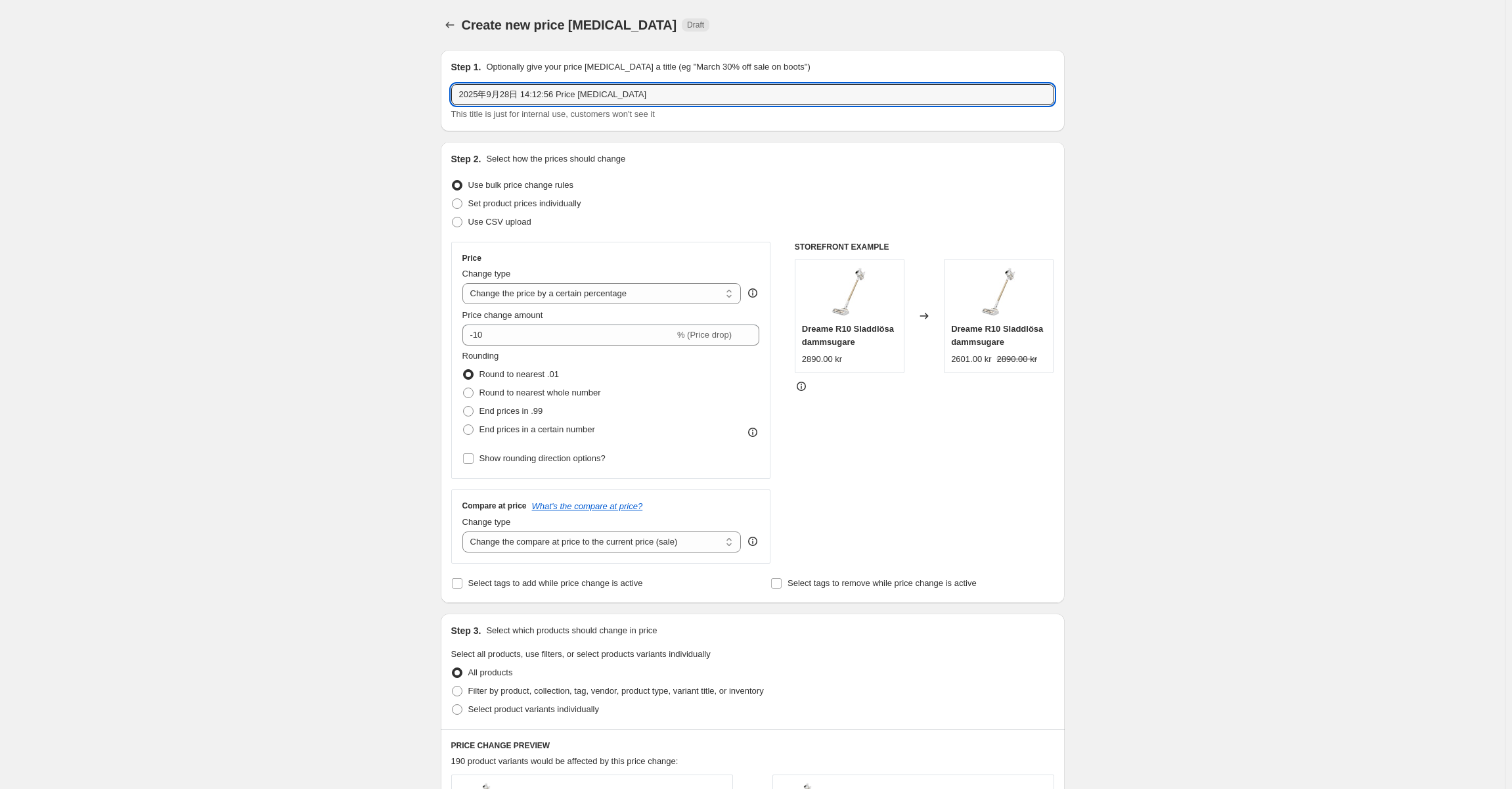
drag, startPoint x: 693, startPoint y: 95, endPoint x: 234, endPoint y: 88, distance: 459.1
click at [233, 88] on div "Create new price [MEDICAL_DATA]. This page is ready Create new price [MEDICAL_D…" at bounding box center [752, 657] width 1504 height 1314
paste input "W40"
type input "W40"
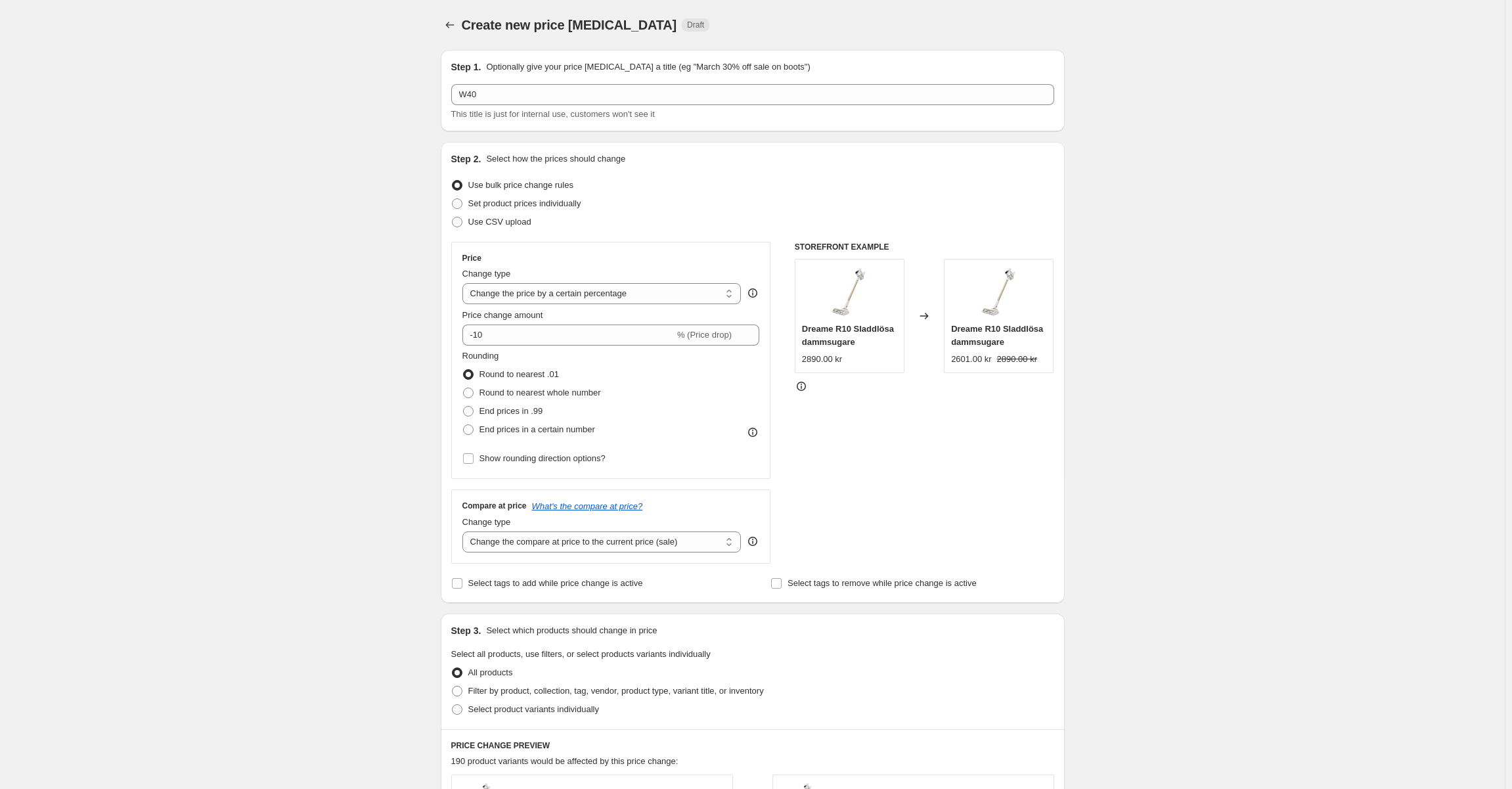
click at [526, 194] on label "Use bulk price change rules" at bounding box center [512, 186] width 122 height 19
click at [452, 181] on input "Use bulk price change rules" at bounding box center [452, 180] width 1 height 1
click at [535, 215] on div "Use CSV upload" at bounding box center [753, 222] width 603 height 19
click at [535, 201] on span "Set product prices individually" at bounding box center [525, 204] width 113 height 9
click at [452, 199] on input "Set product prices individually" at bounding box center [452, 199] width 1 height 1
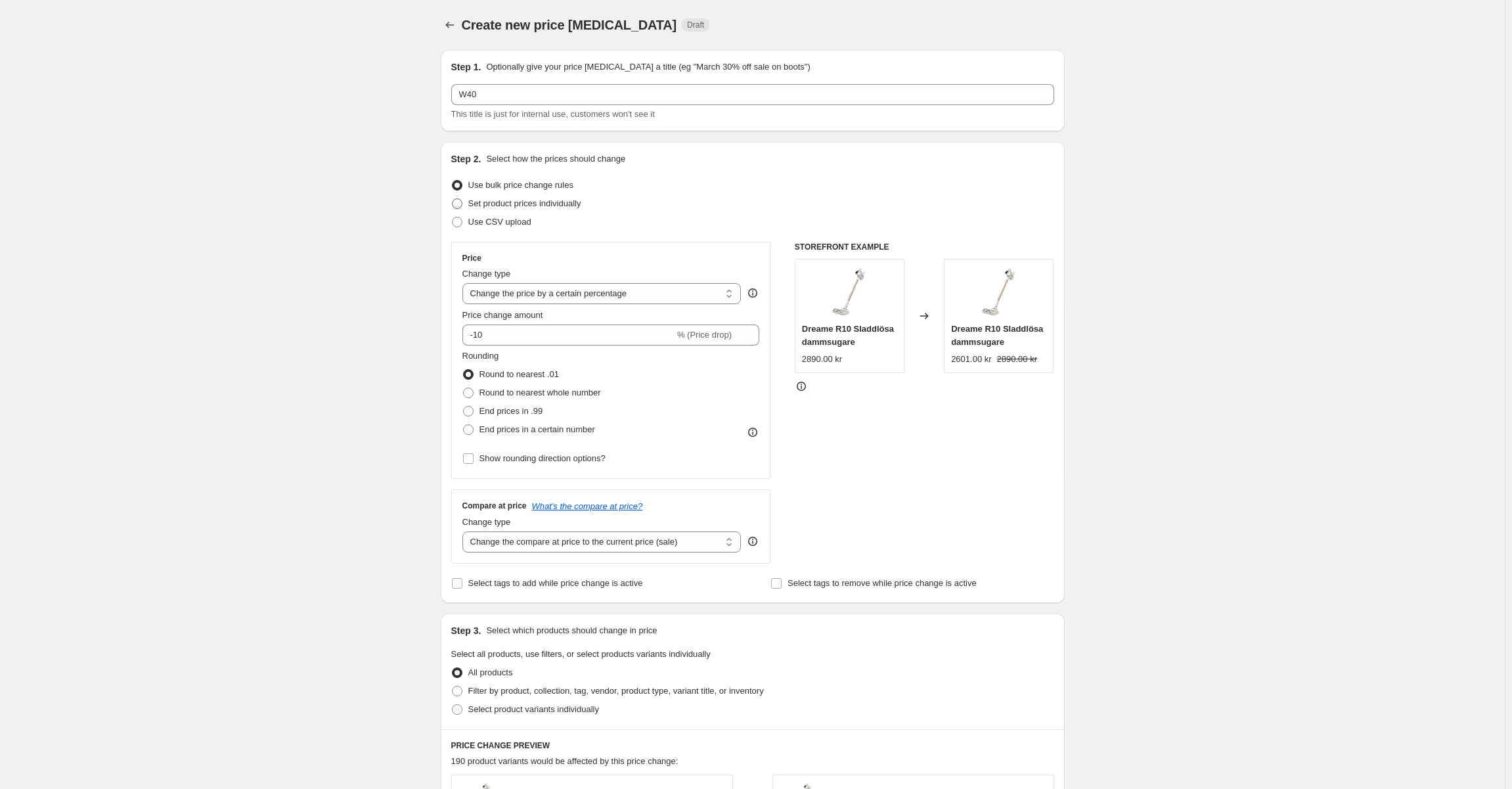
radio input "true"
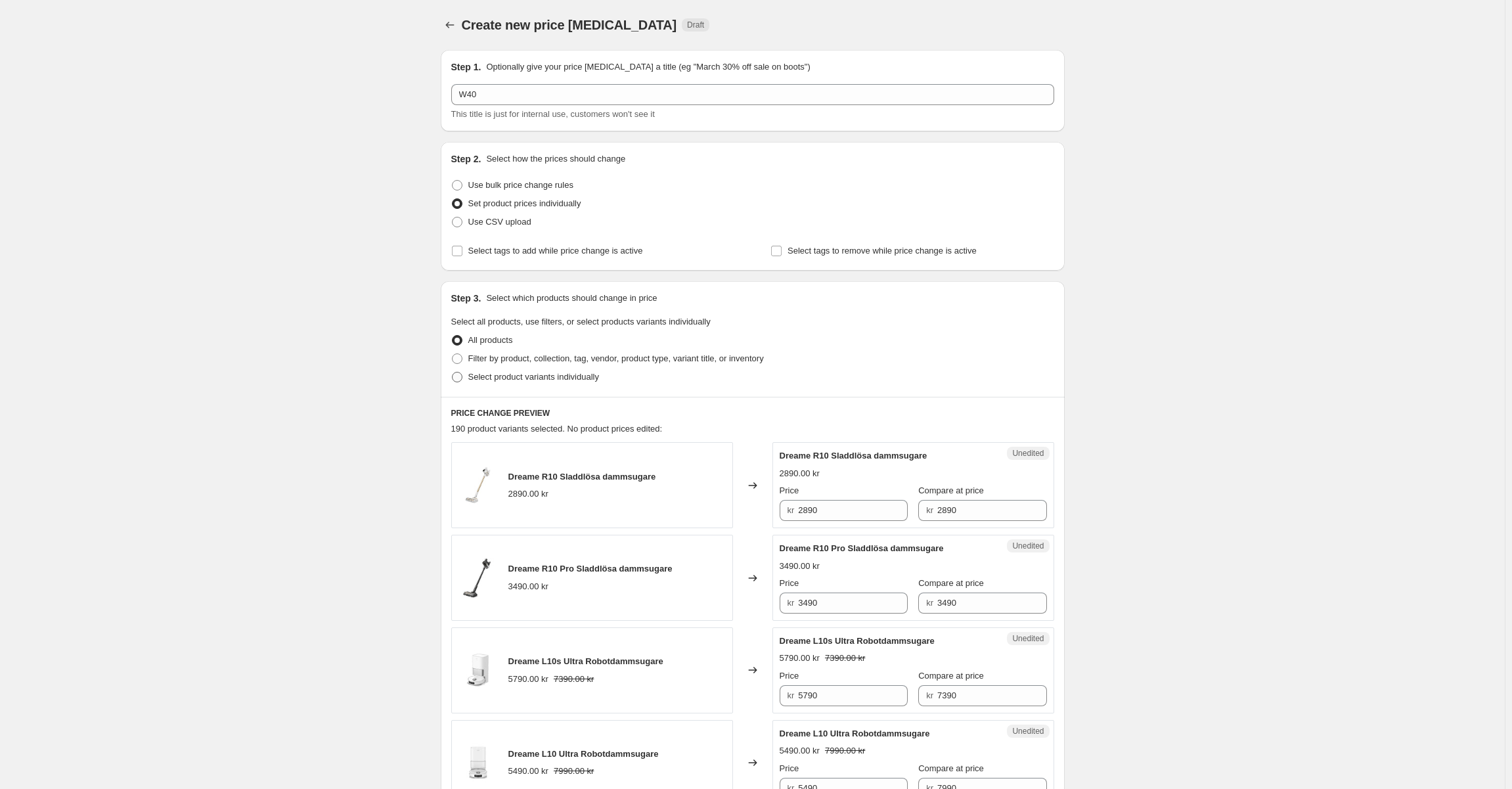
click at [507, 379] on span "Select product variants individually" at bounding box center [533, 377] width 131 height 9
click at [452, 372] on input "Select product variants individually" at bounding box center [452, 372] width 1 height 1
radio input "true"
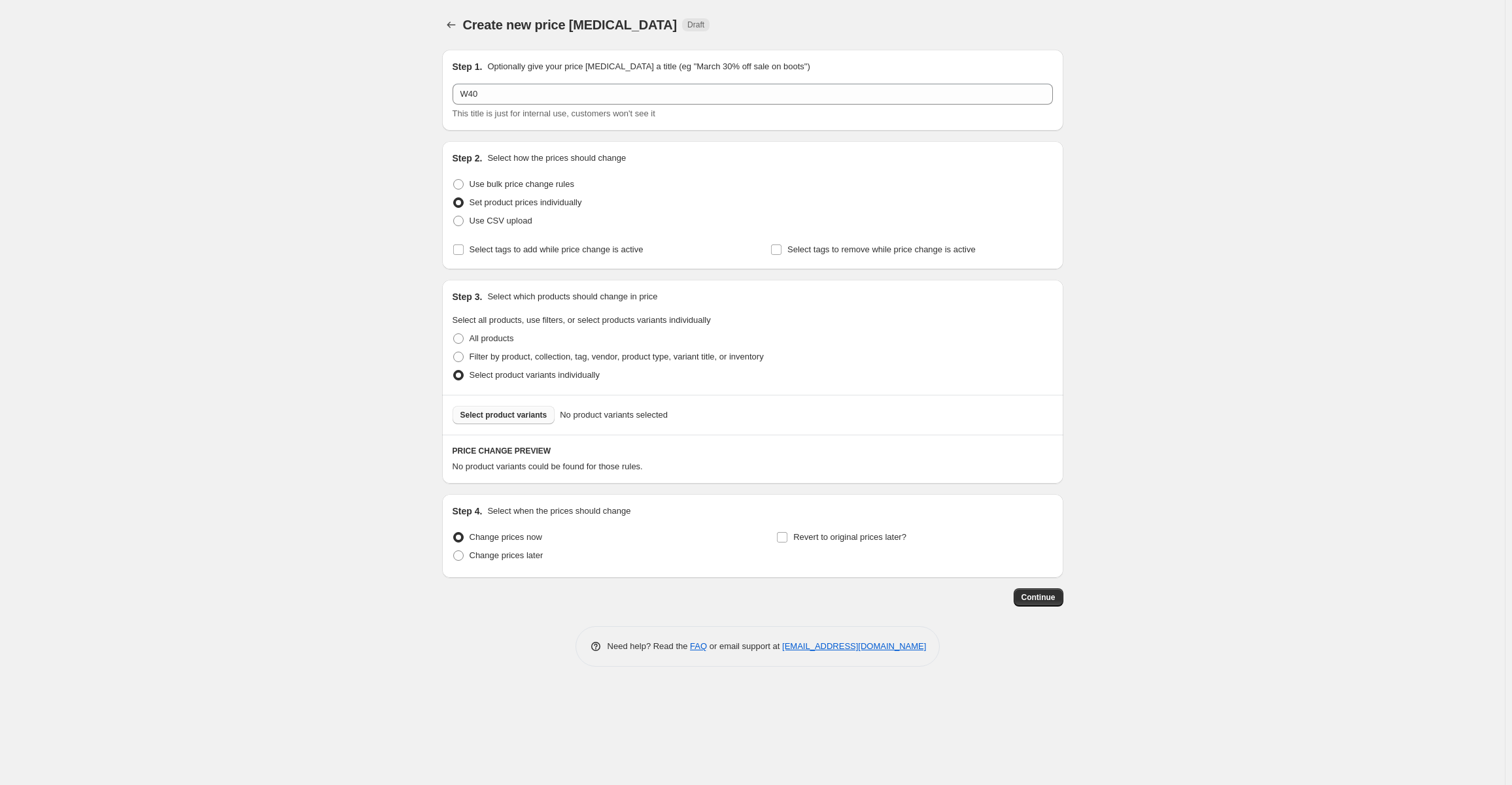
click at [526, 411] on span "Select product variants" at bounding box center [504, 415] width 87 height 10
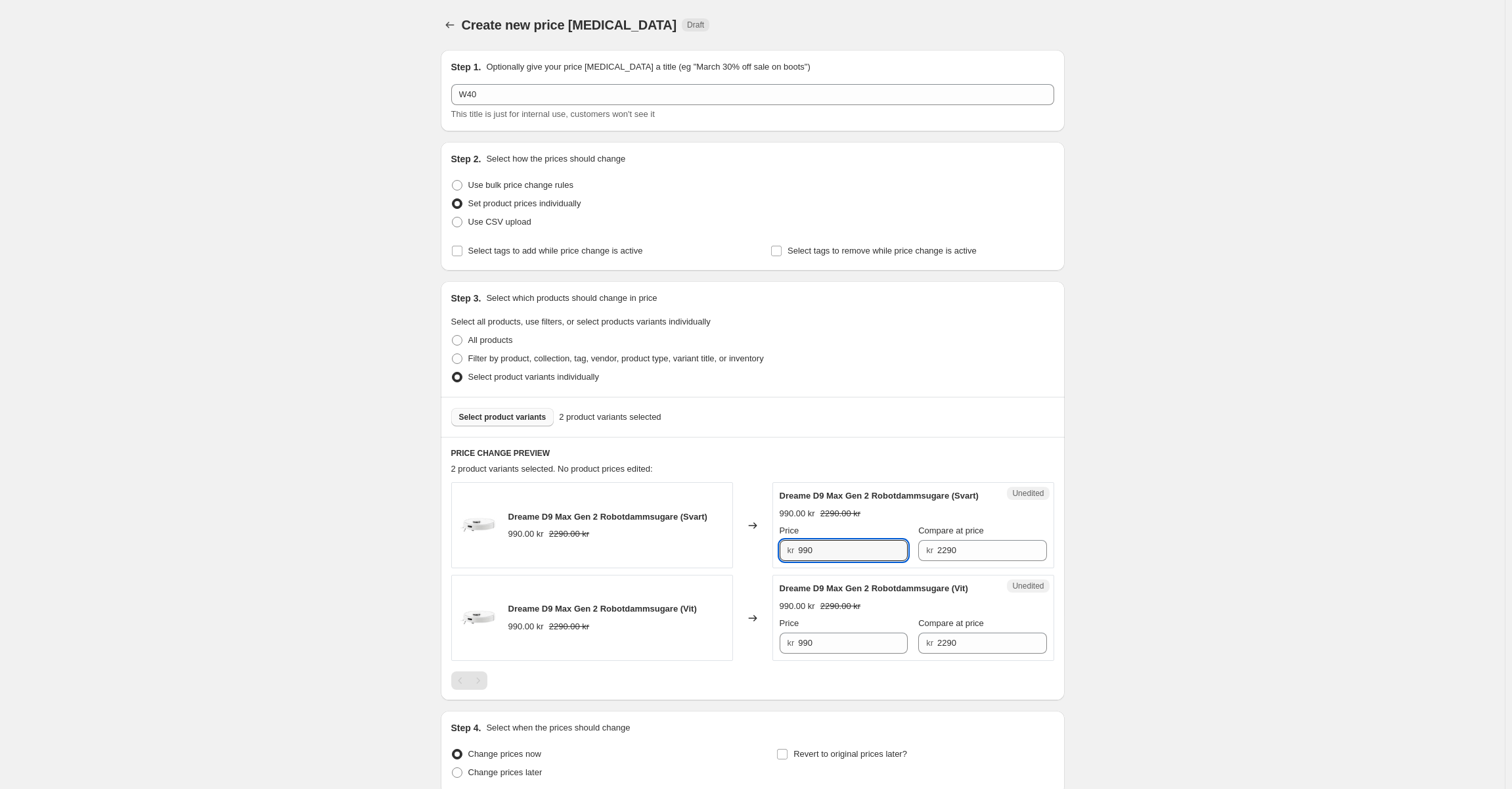
drag, startPoint x: 837, startPoint y: 558, endPoint x: 709, endPoint y: 558, distance: 128.0
click at [709, 558] on div "Dreame D9 Max Gen 2 Robotdammsugare (Svart) 990.00 kr 2290.00 kr Changed to Une…" at bounding box center [753, 525] width 603 height 86
drag, startPoint x: 841, startPoint y: 565, endPoint x: 763, endPoint y: 577, distance: 78.9
click at [717, 566] on div "Dreame D9 Max Gen 2 Robotdammsugare (Svart) 990.00 kr 2290.00 kr Changed to Une…" at bounding box center [753, 525] width 603 height 86
type input "2290"
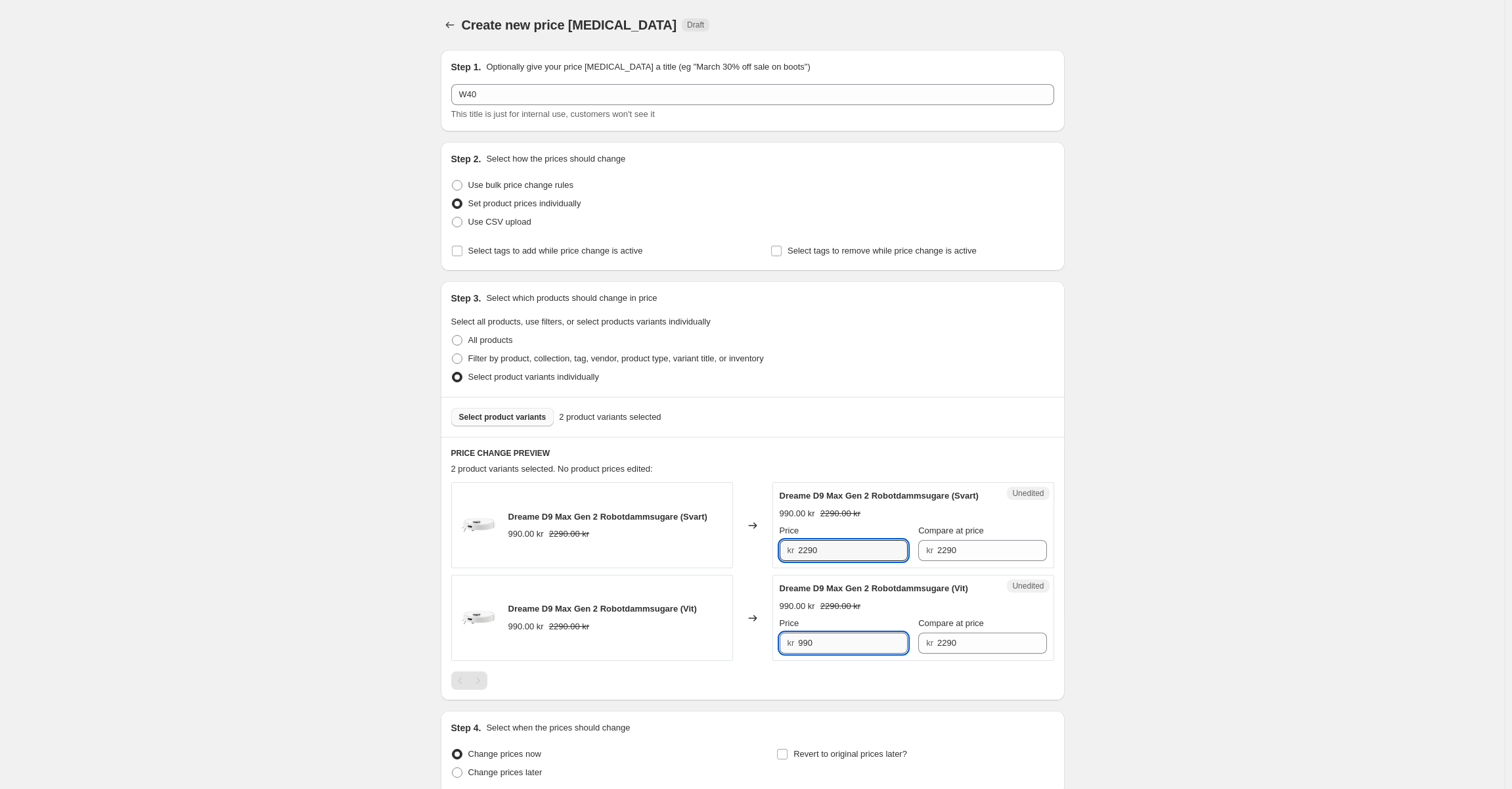
click at [858, 654] on input "990" at bounding box center [853, 643] width 109 height 21
paste input "22"
type input "2290"
drag, startPoint x: 1153, startPoint y: 594, endPoint x: 1146, endPoint y: 599, distance: 8.6
click at [1153, 594] on div "Create new price [MEDICAL_DATA]. This page is ready Create new price [MEDICAL_D…" at bounding box center [752, 452] width 1504 height 904
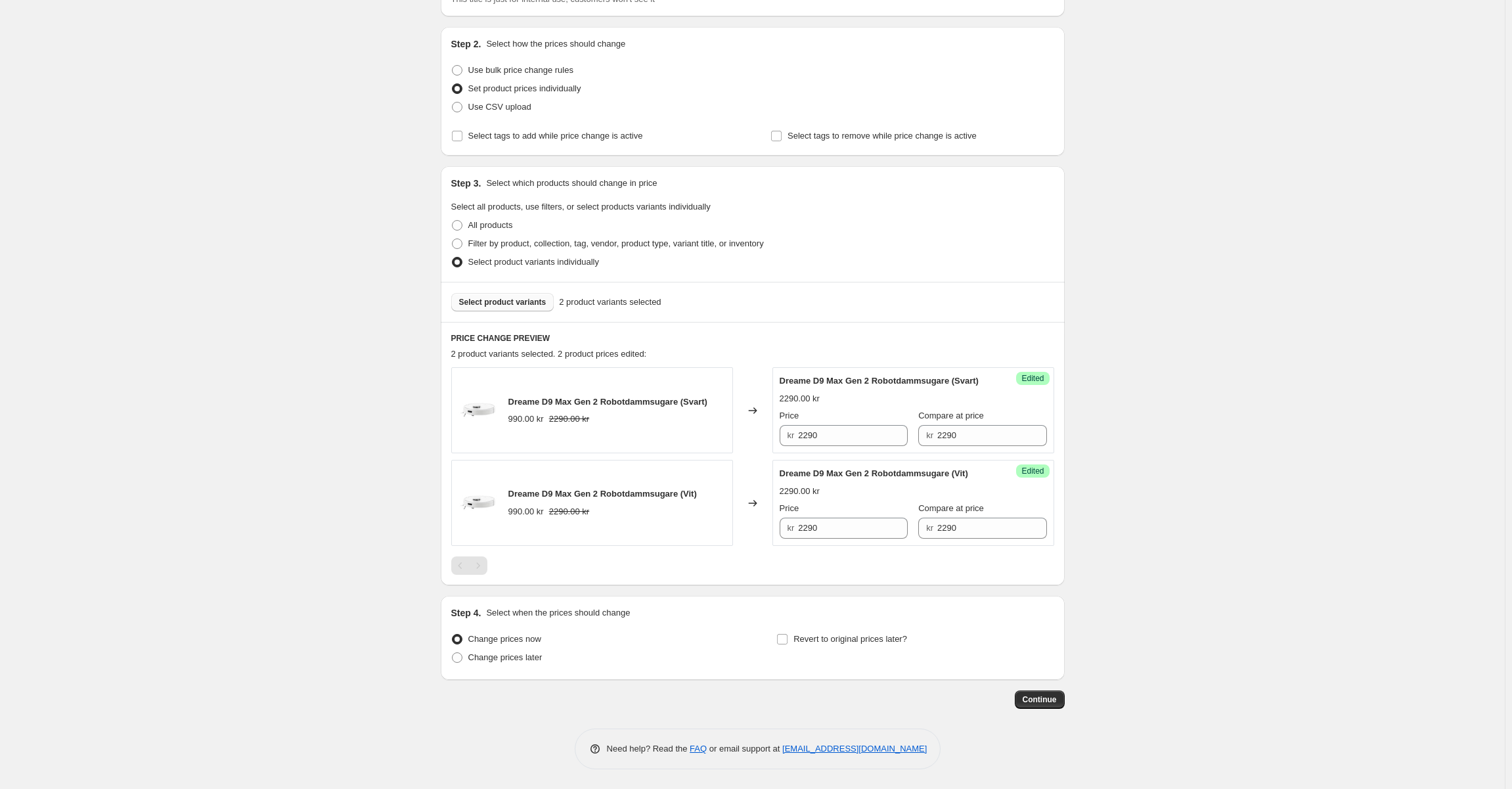
scroll to position [128, 0]
click at [514, 655] on span "Change prices later" at bounding box center [505, 657] width 74 height 9
click at [452, 653] on input "Change prices later" at bounding box center [452, 652] width 1 height 1
radio input "true"
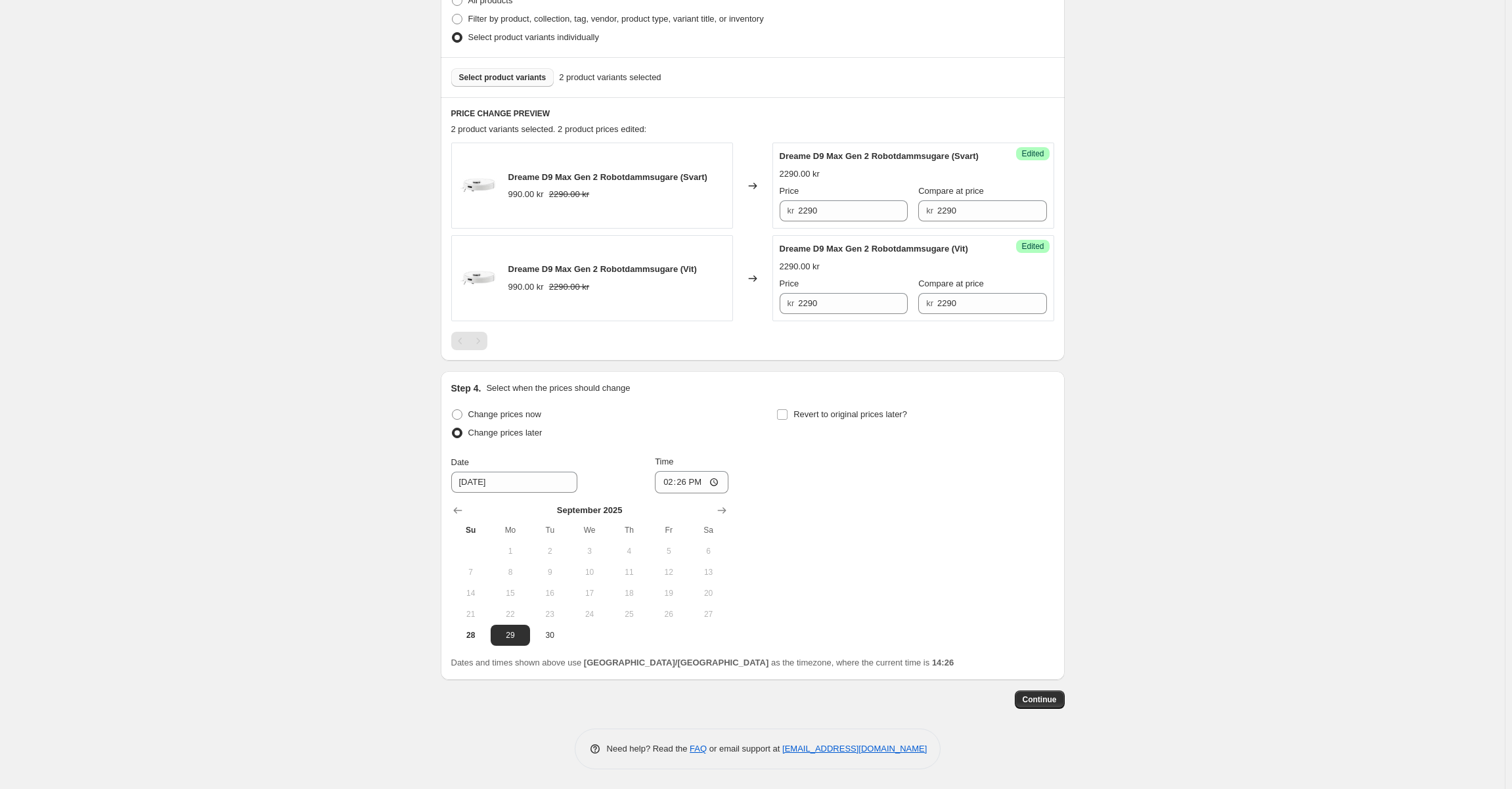
scroll to position [353, 0]
click at [687, 483] on input "14:26" at bounding box center [691, 483] width 73 height 23
type input "07:00"
click at [886, 470] on div "Change prices now Change prices later Date [DATE] Time 07:00 [DATE] Su Mo Tu We…" at bounding box center [753, 525] width 603 height 240
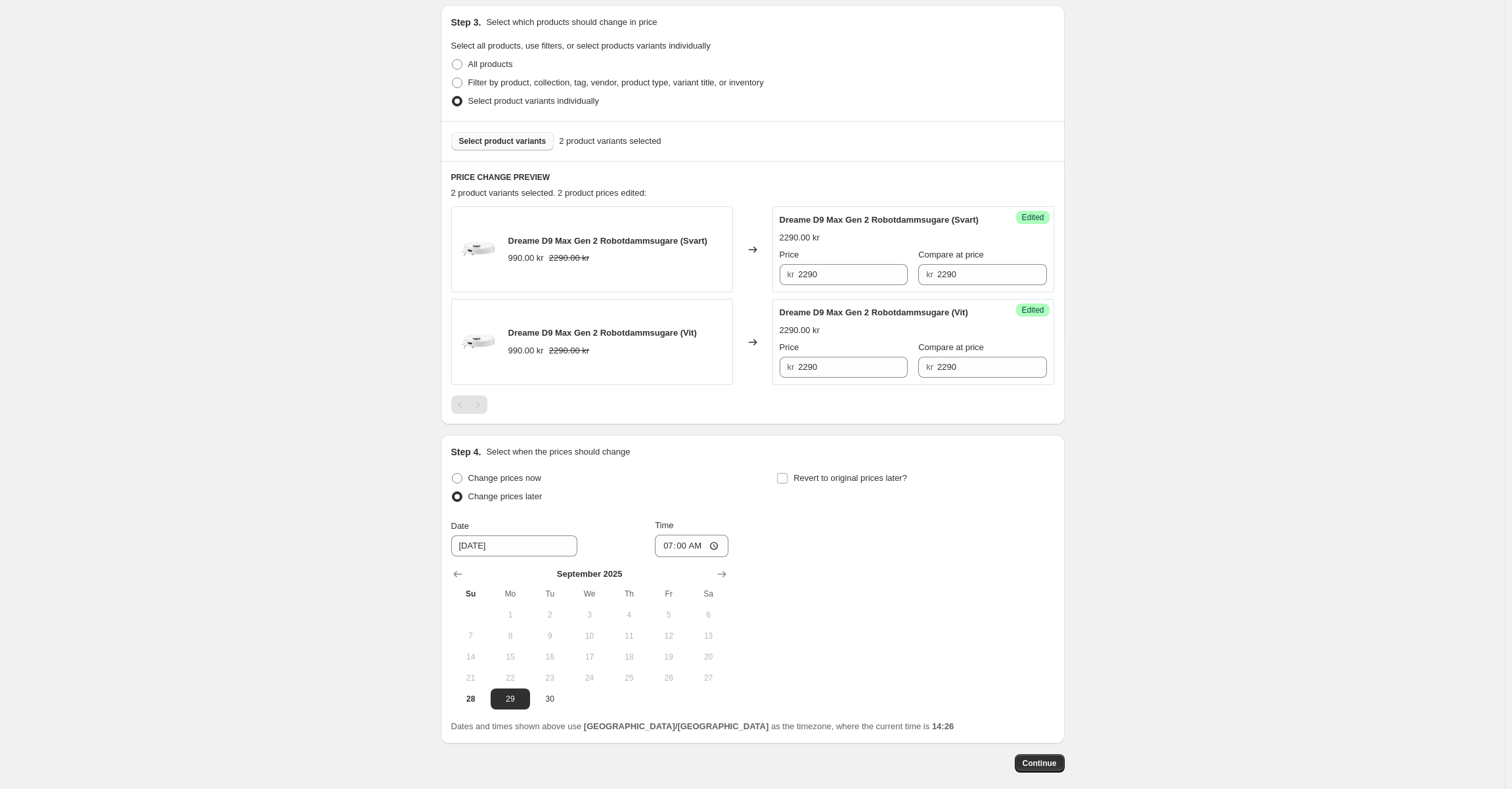
scroll to position [156, 0]
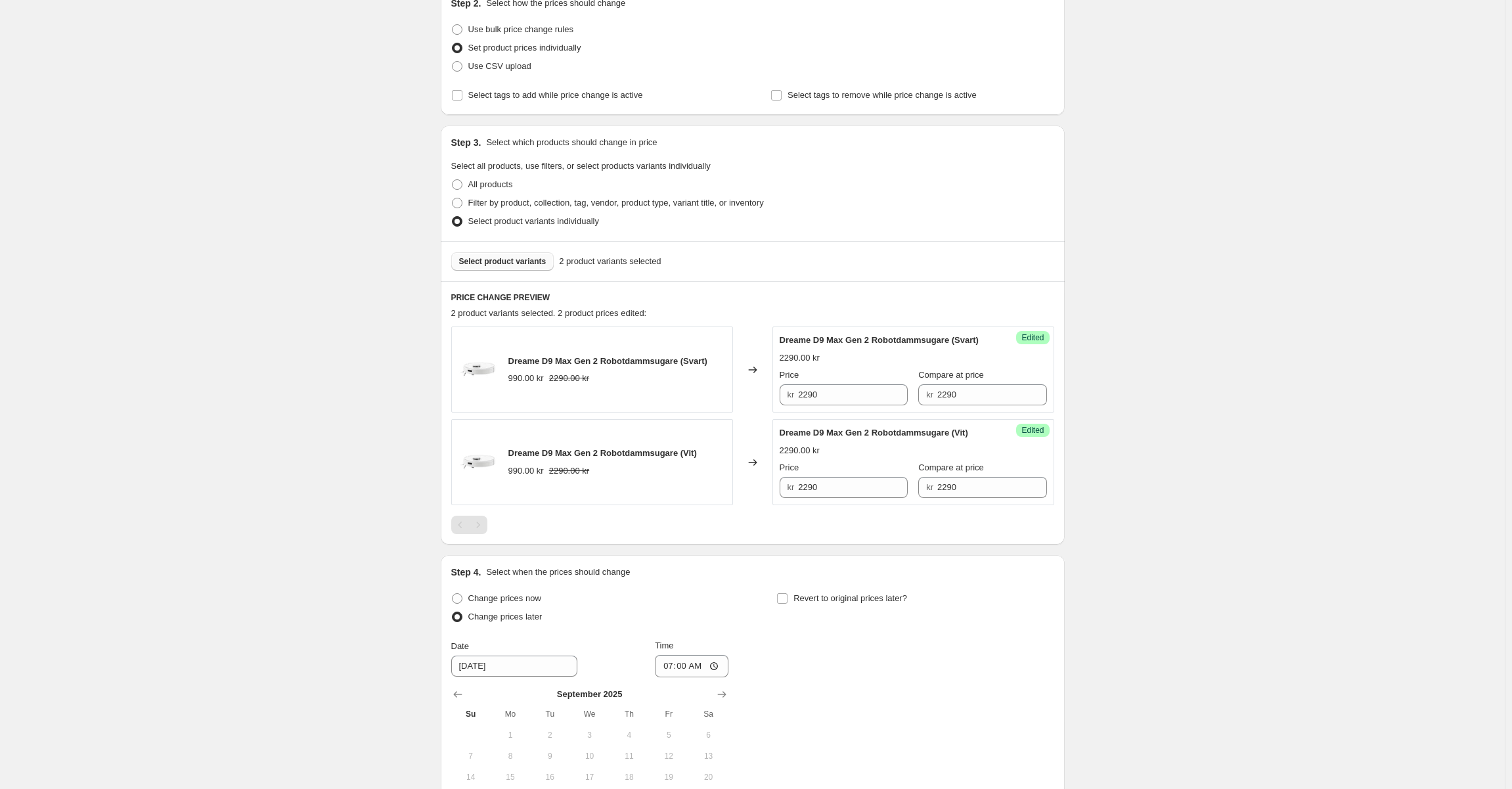
click at [524, 258] on span "Select product variants" at bounding box center [502, 261] width 88 height 10
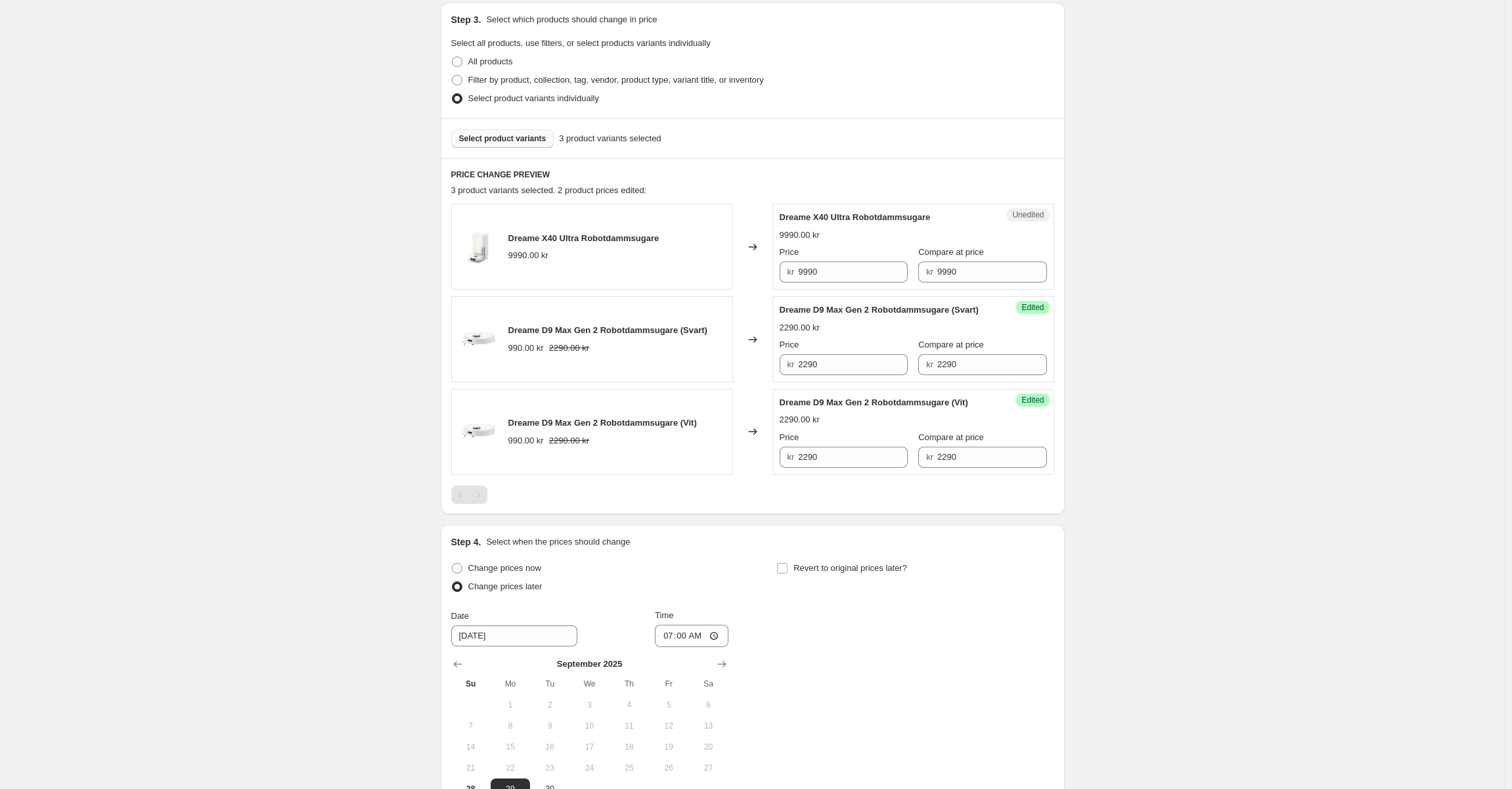
scroll to position [288, 0]
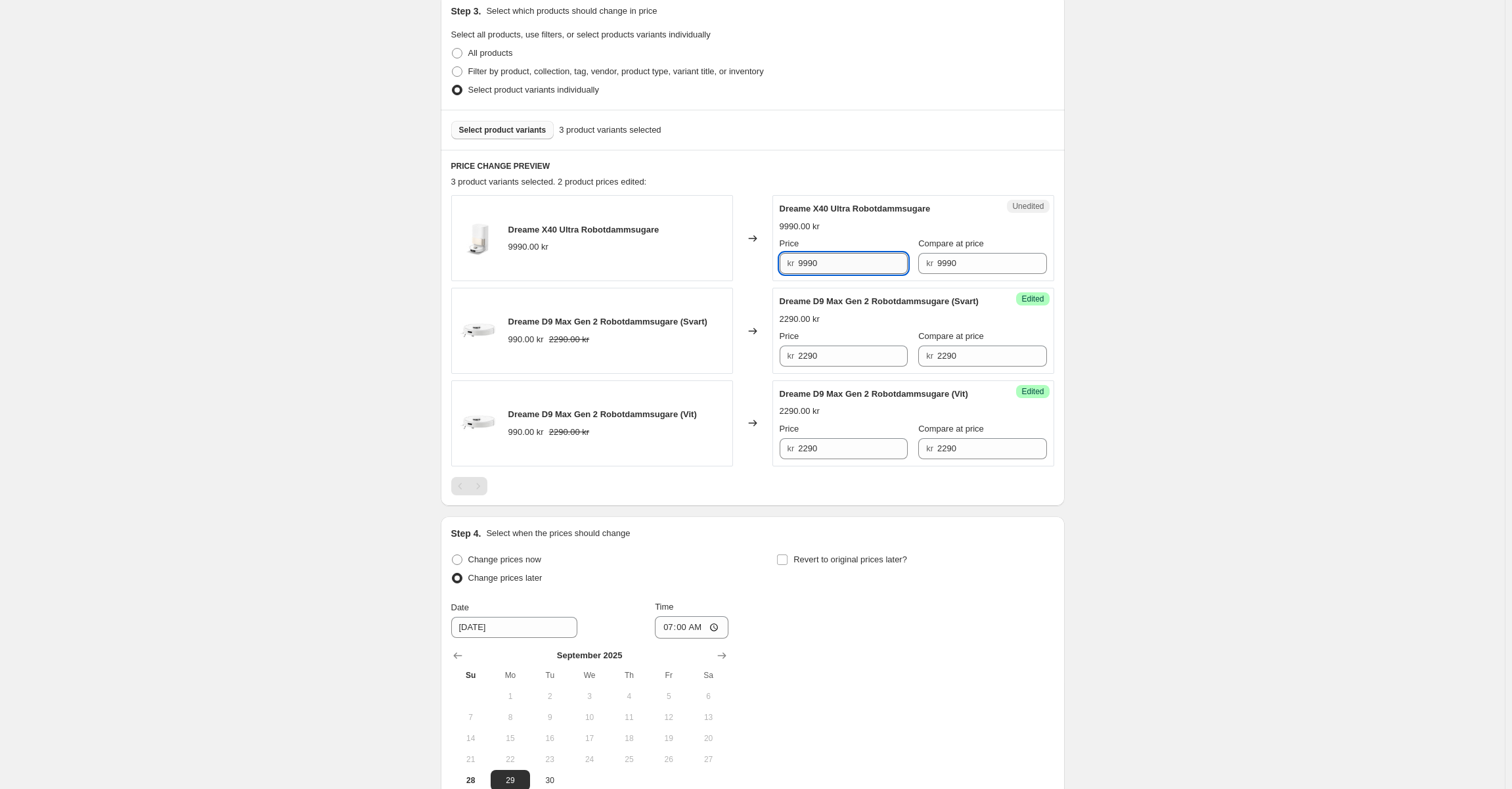
click at [859, 258] on input "9990" at bounding box center [853, 263] width 109 height 21
click at [866, 221] on div "9990.00 kr" at bounding box center [914, 227] width 268 height 13
click at [505, 127] on span "Select product variants" at bounding box center [502, 129] width 88 height 10
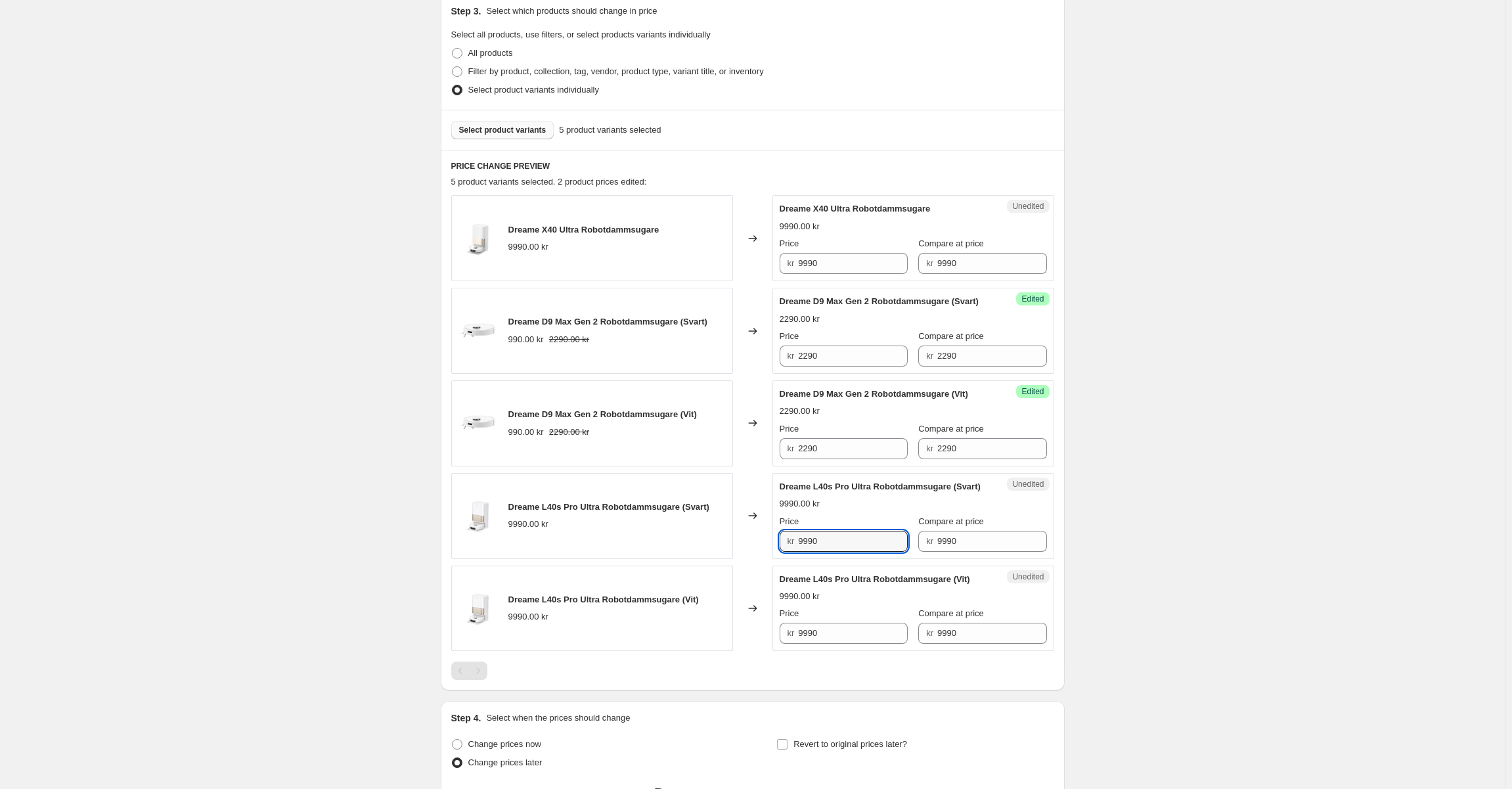
click at [799, 552] on div "kr 9990" at bounding box center [844, 541] width 128 height 21
drag, startPoint x: 851, startPoint y: 560, endPoint x: 778, endPoint y: 572, distance: 74.0
click at [752, 559] on div "Dreame L40s Pro Ultra Robotdammsugare (Svart) 9990.00 kr Changed to Unedited Dr…" at bounding box center [753, 516] width 603 height 86
type input "8990"
drag, startPoint x: 835, startPoint y: 648, endPoint x: 833, endPoint y: 655, distance: 7.3
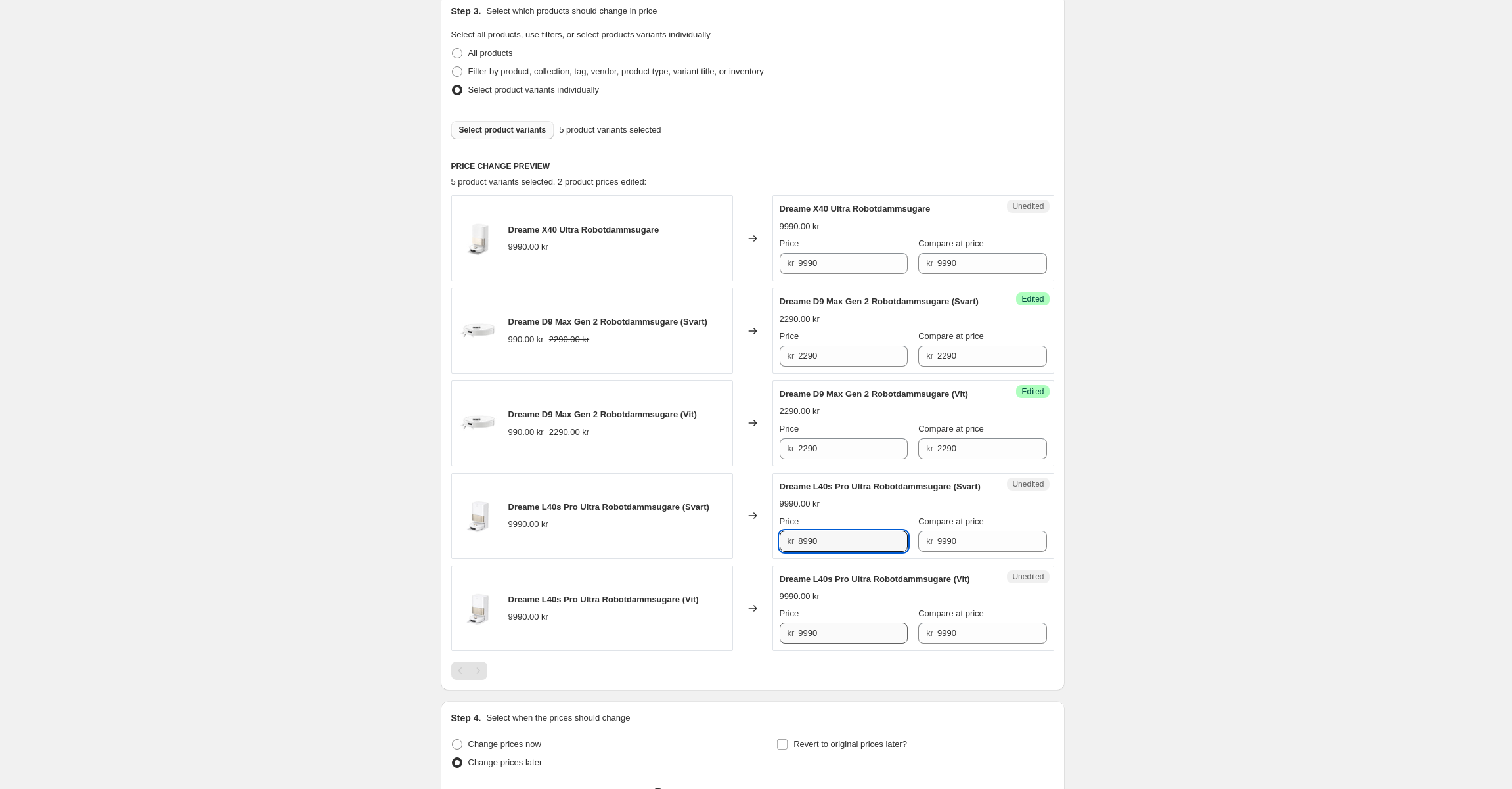
click at [835, 644] on div "Price kr 9990" at bounding box center [844, 625] width 128 height 37
click at [830, 644] on input "9990" at bounding box center [853, 633] width 109 height 21
paste input "8"
type input "8990"
click at [1091, 606] on div "Create new price [MEDICAL_DATA]. This page is ready Create new price [MEDICAL_D…" at bounding box center [752, 416] width 1504 height 1406
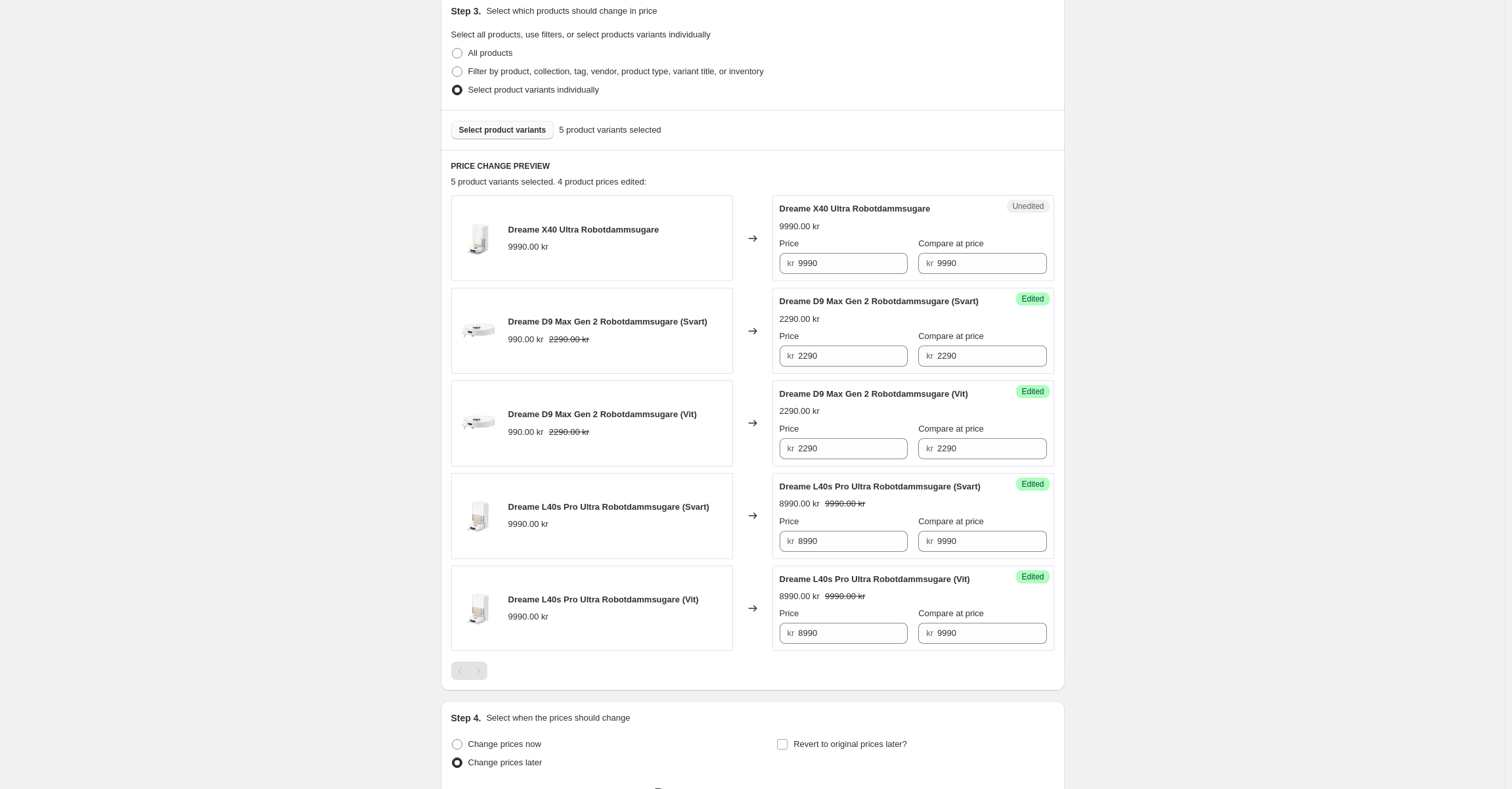
click at [520, 128] on span "Select product variants" at bounding box center [502, 129] width 88 height 10
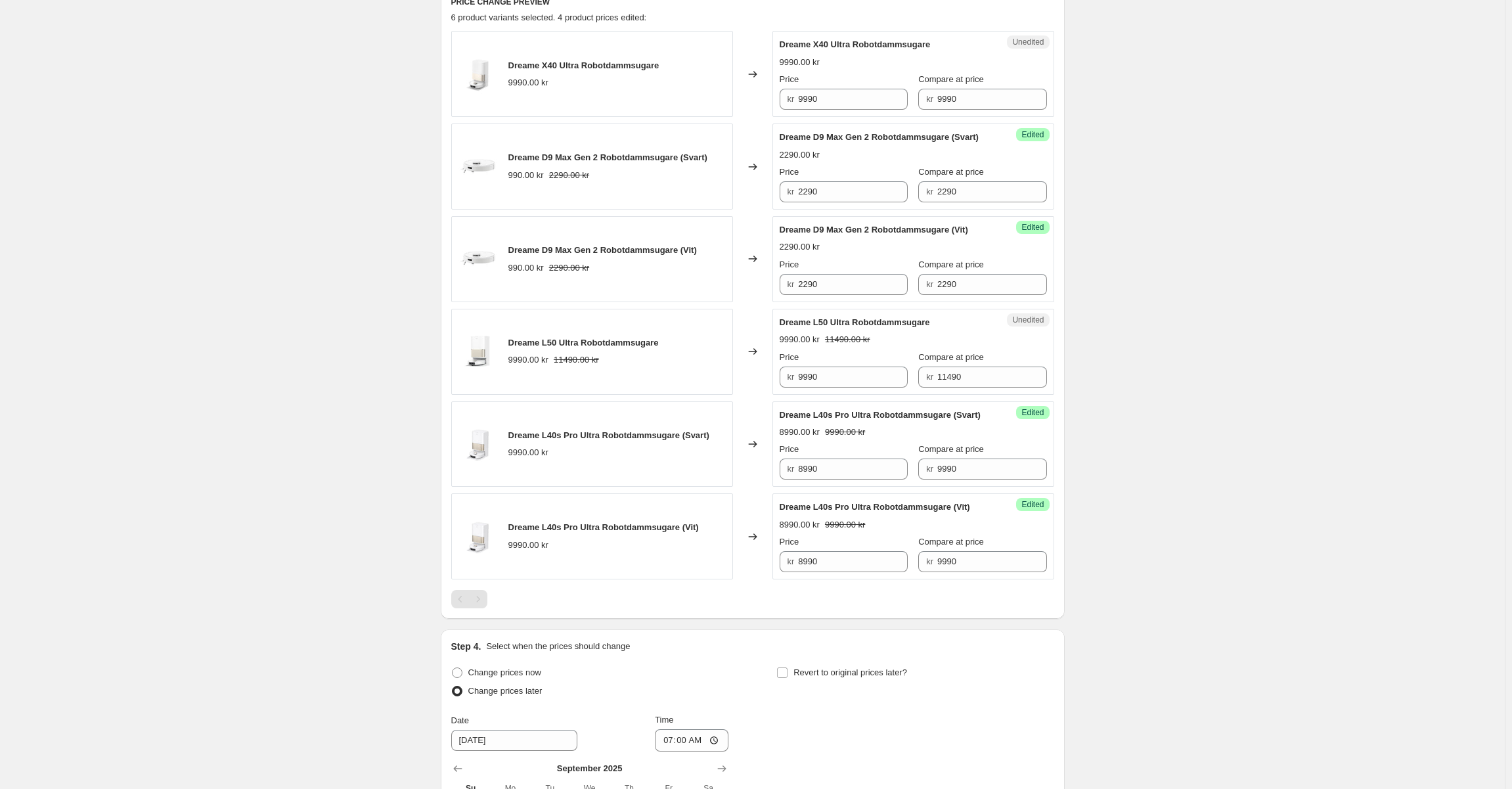
scroll to position [485, 0]
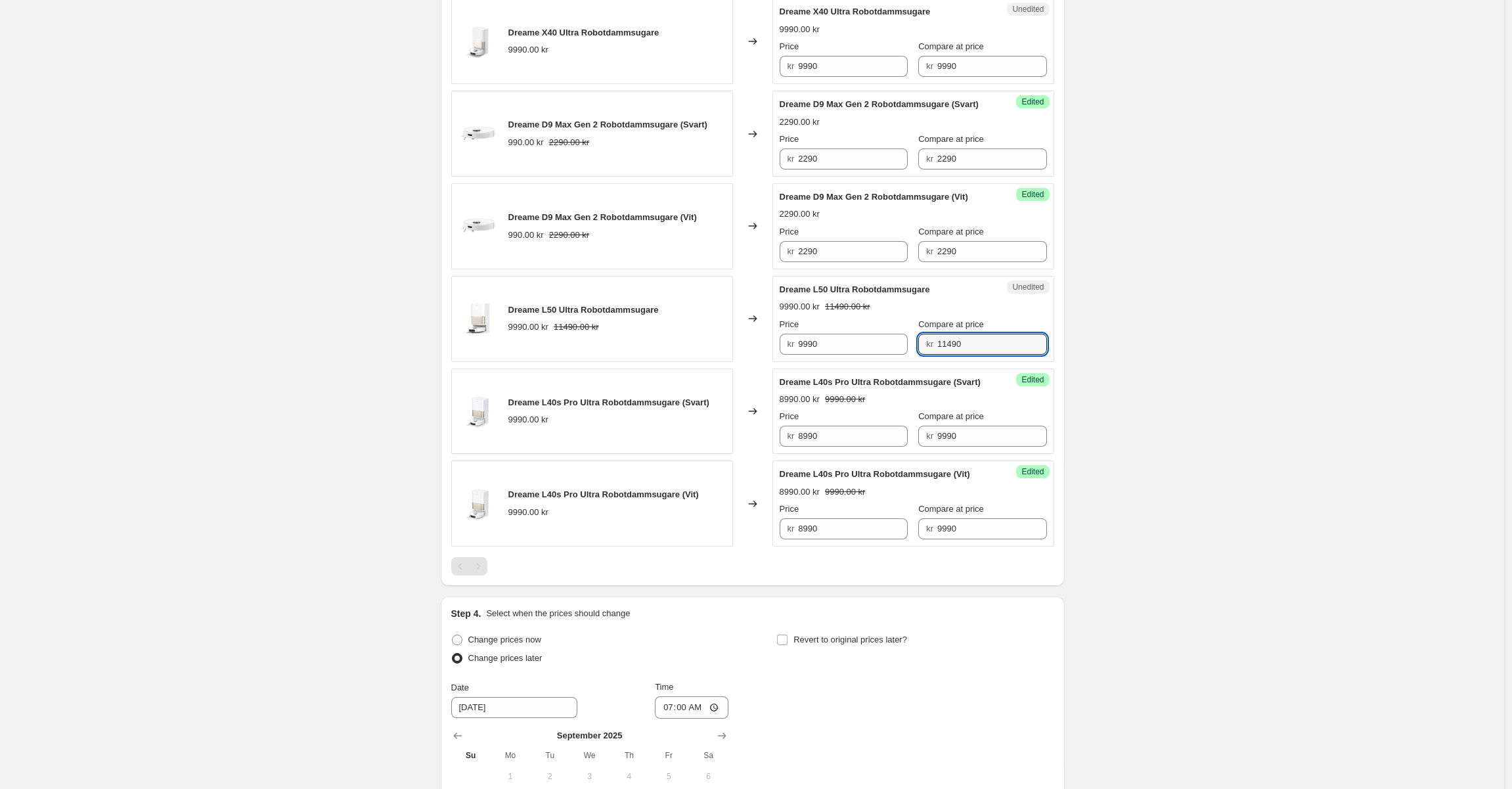
drag, startPoint x: 915, startPoint y: 347, endPoint x: 750, endPoint y: 350, distance: 165.0
click at [762, 349] on div "Dreame L50 Ultra Robotdammsugare 9990.00 kr 11490.00 kr Changed to Unedited Dre…" at bounding box center [753, 319] width 603 height 86
click at [848, 354] on input "9990" at bounding box center [853, 344] width 109 height 21
paste input "114"
type input "11490"
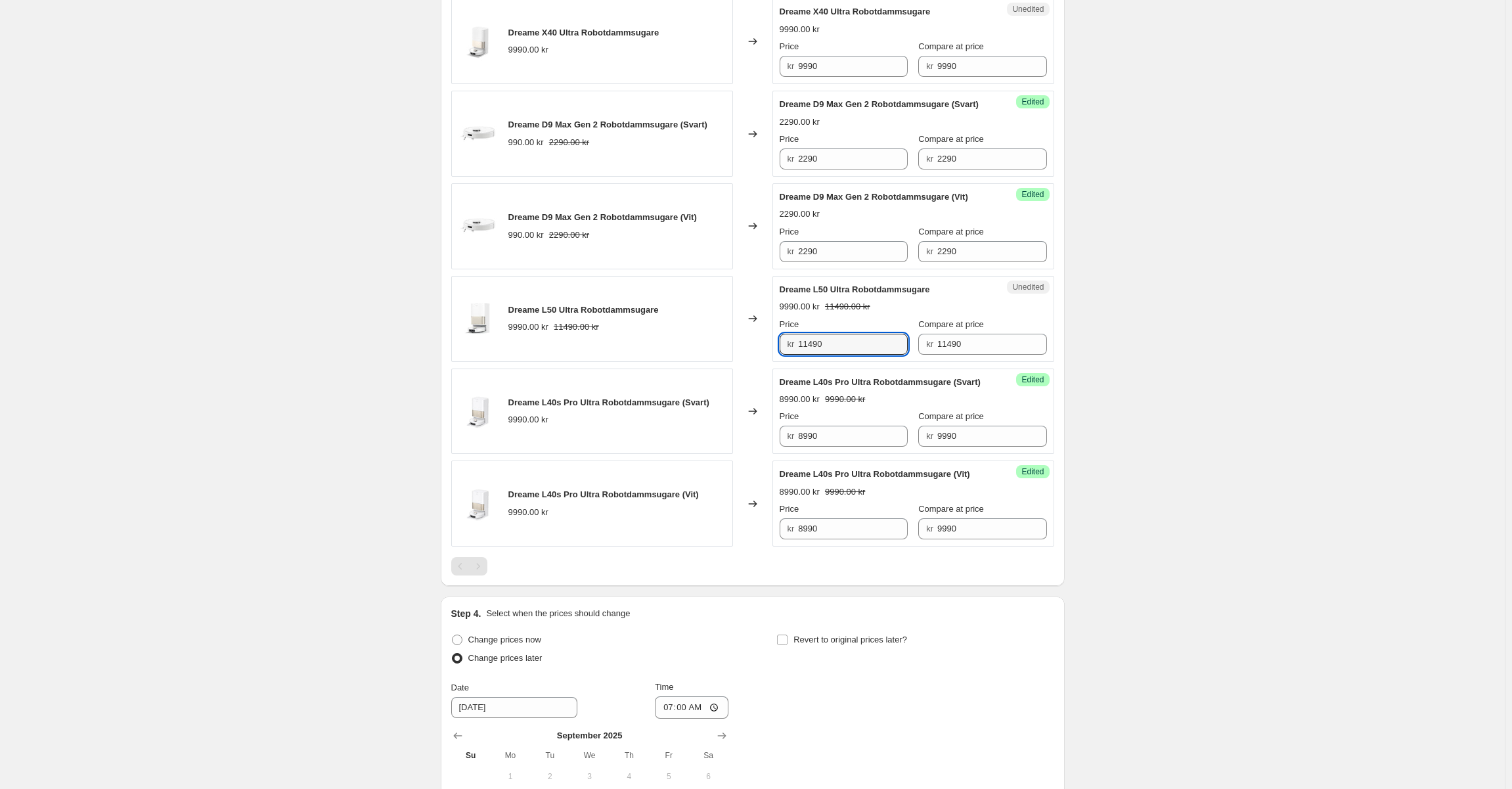
click at [1139, 359] on div "Create new price [MEDICAL_DATA]. This page is ready Create new price [MEDICAL_D…" at bounding box center [752, 265] width 1504 height 1500
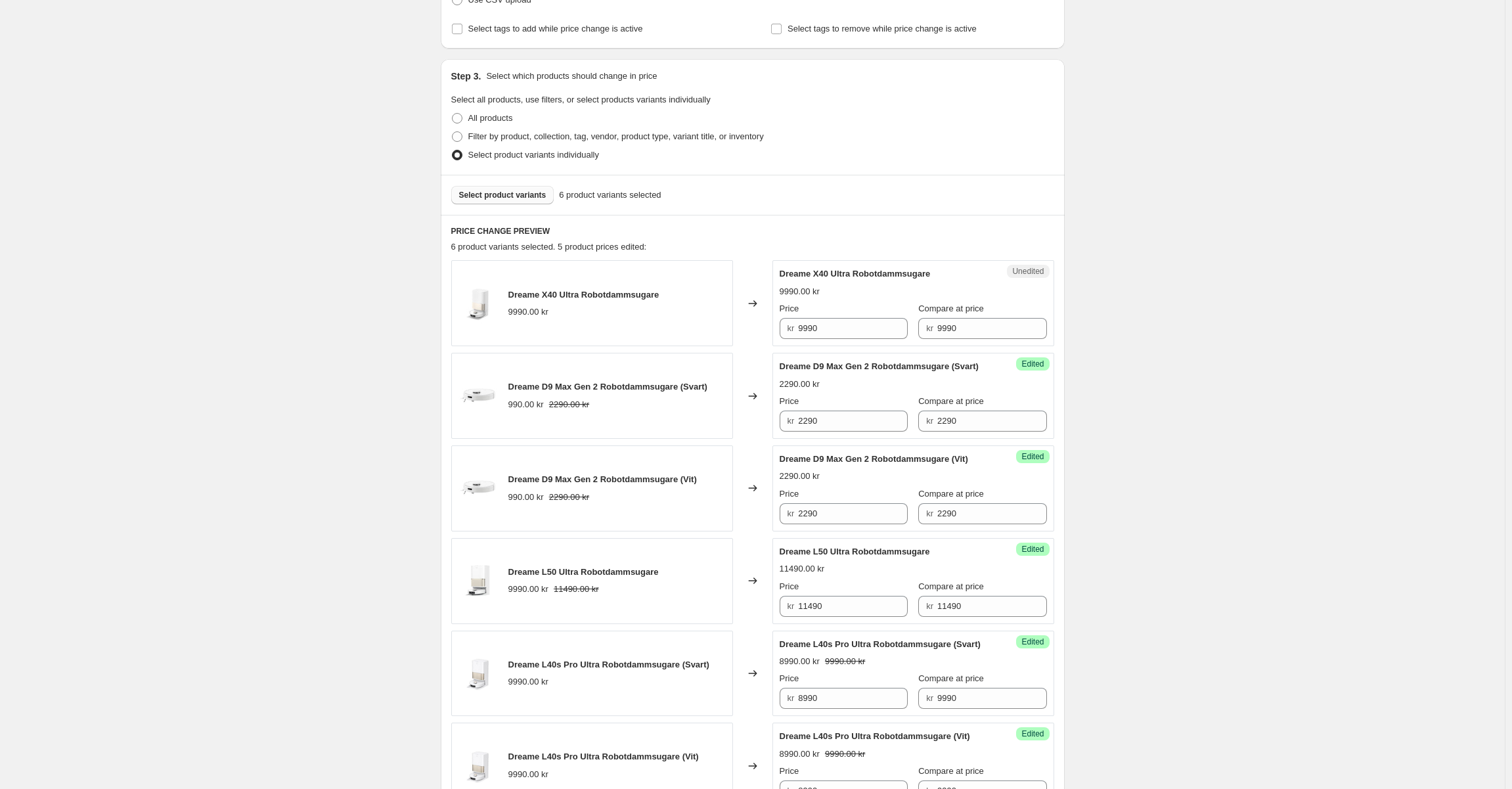
scroll to position [222, 0]
click at [505, 201] on button "Select product variants" at bounding box center [502, 196] width 103 height 19
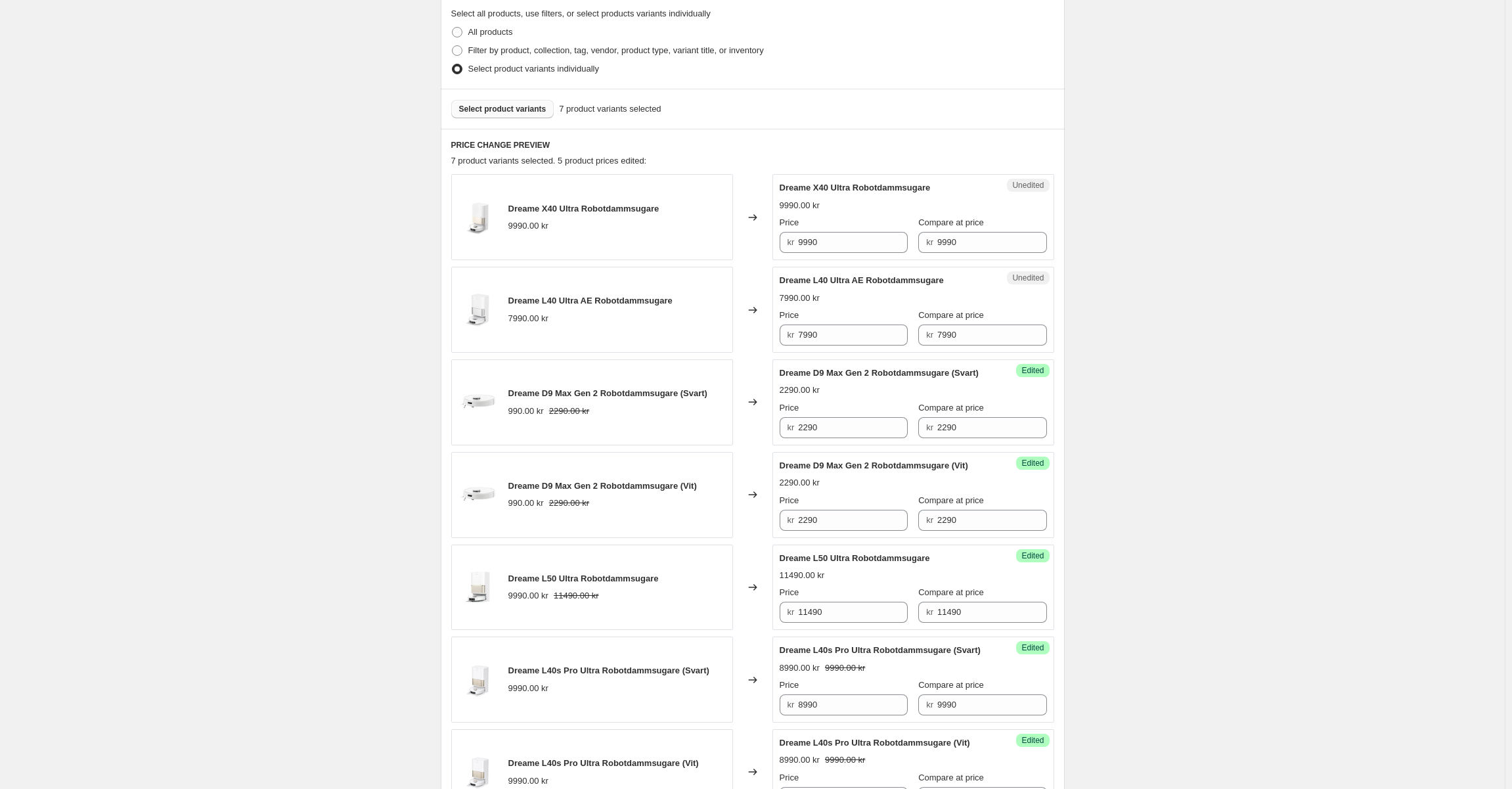
scroll to position [353, 0]
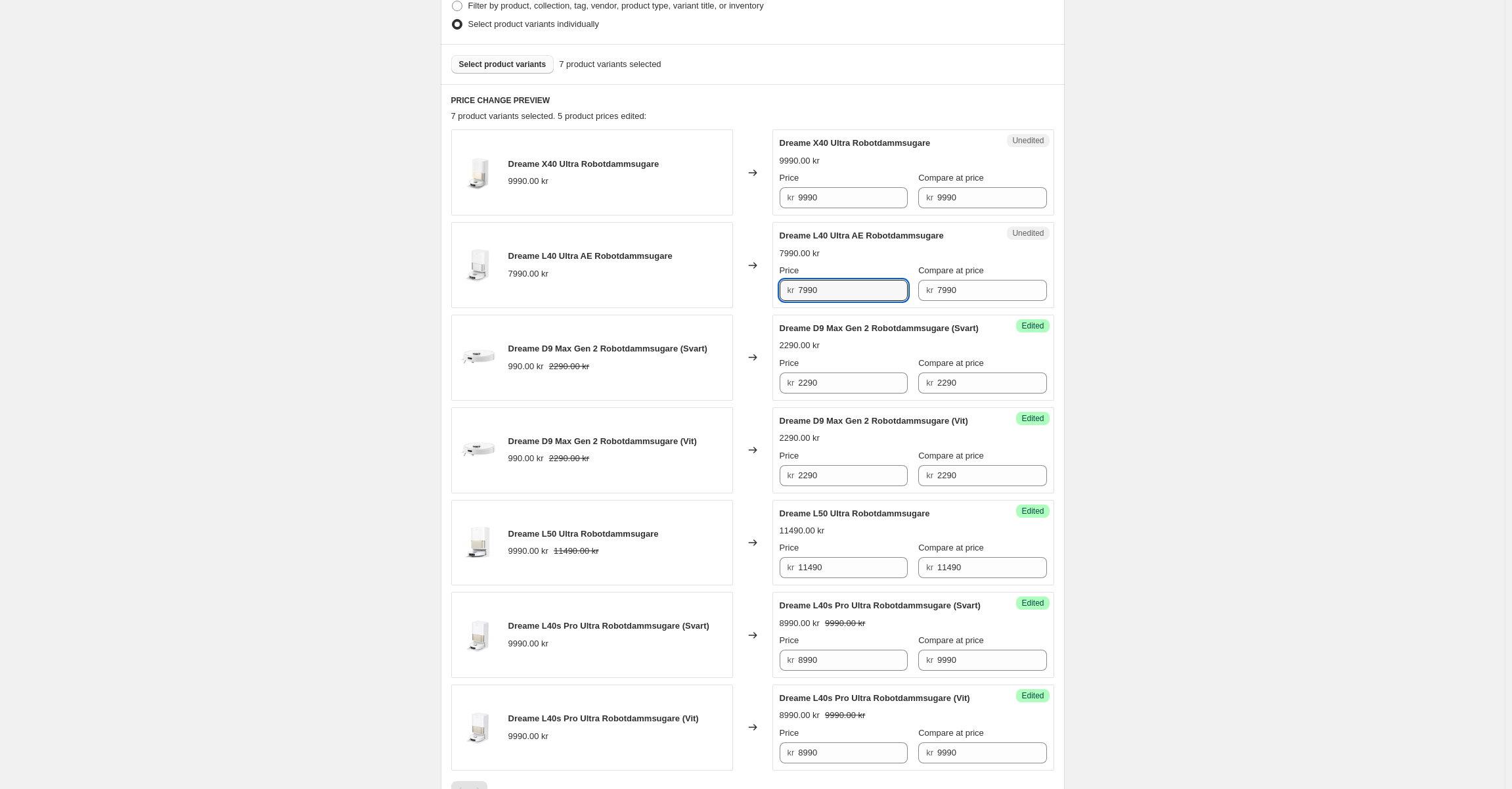
drag, startPoint x: 808, startPoint y: 289, endPoint x: 793, endPoint y: 289, distance: 15.0
click at [793, 289] on div "kr 7990" at bounding box center [844, 290] width 128 height 21
drag, startPoint x: 808, startPoint y: 288, endPoint x: 776, endPoint y: 287, distance: 32.0
click at [776, 287] on div "Unedited Dreame L40 Ultra AE Robotdammsugare 7990.00 kr Price kr 7990 Compare a…" at bounding box center [913, 265] width 282 height 86
type input "6890"
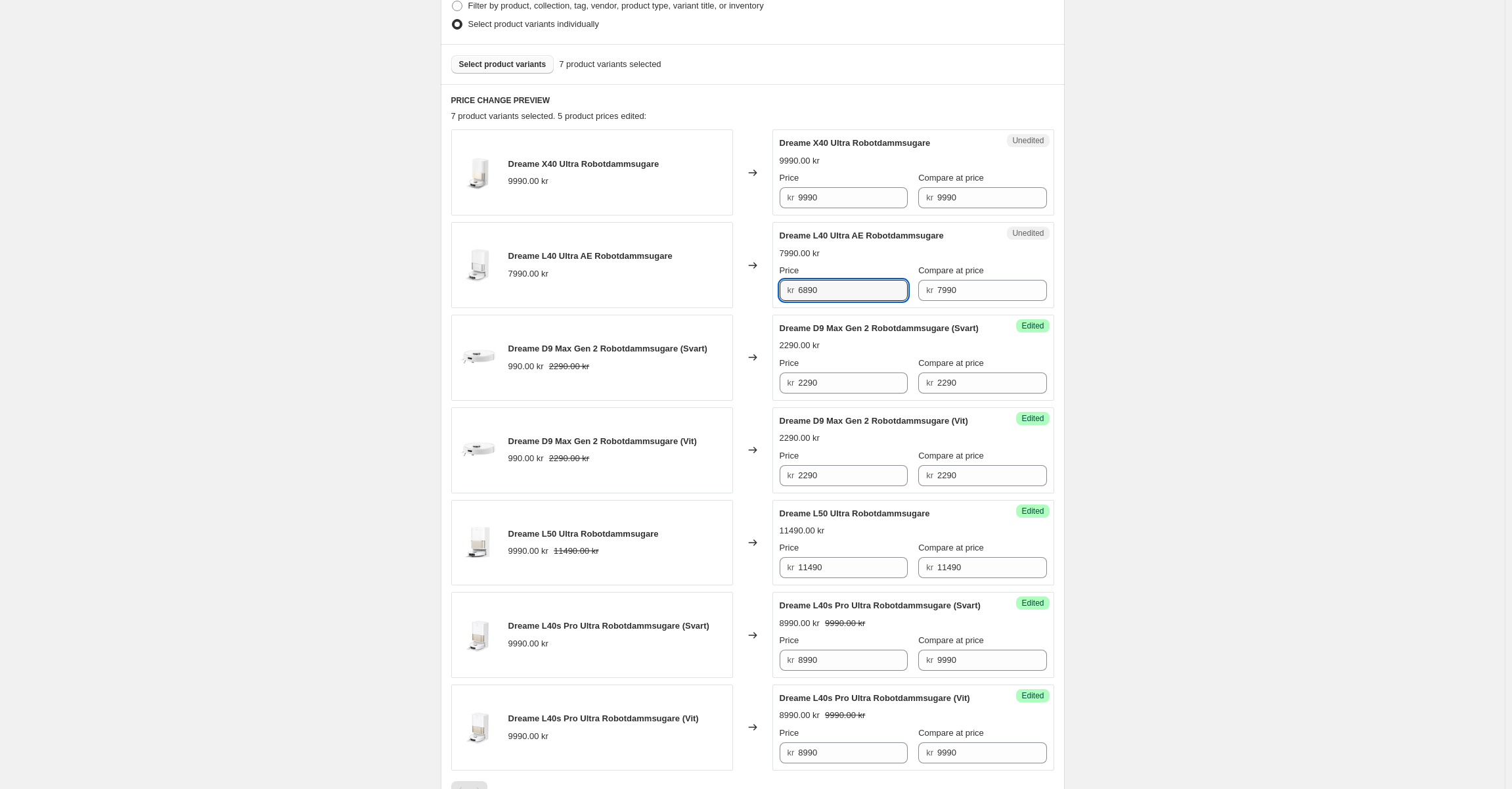
click at [852, 271] on div "Price" at bounding box center [844, 271] width 128 height 13
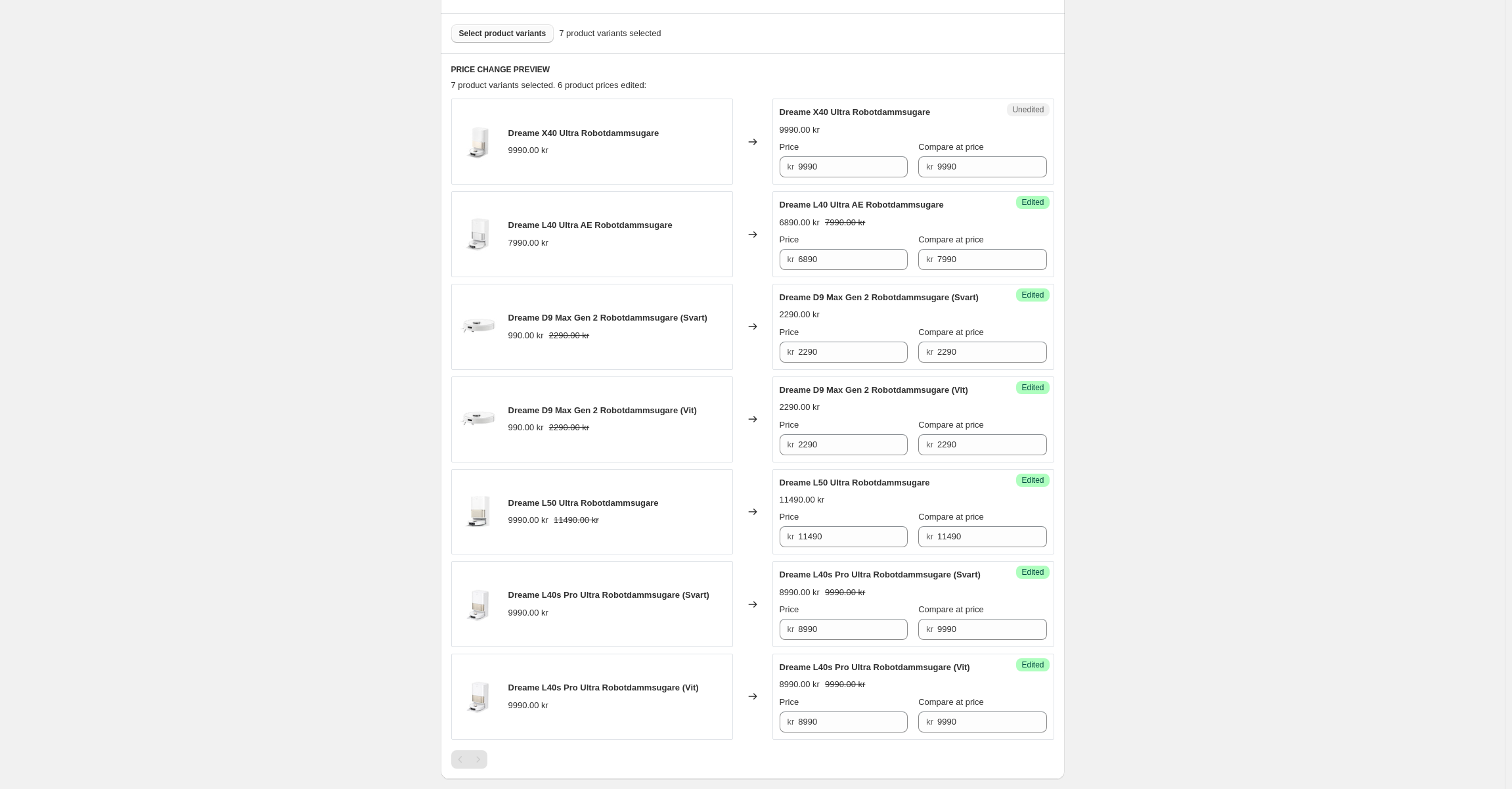
scroll to position [369, 0]
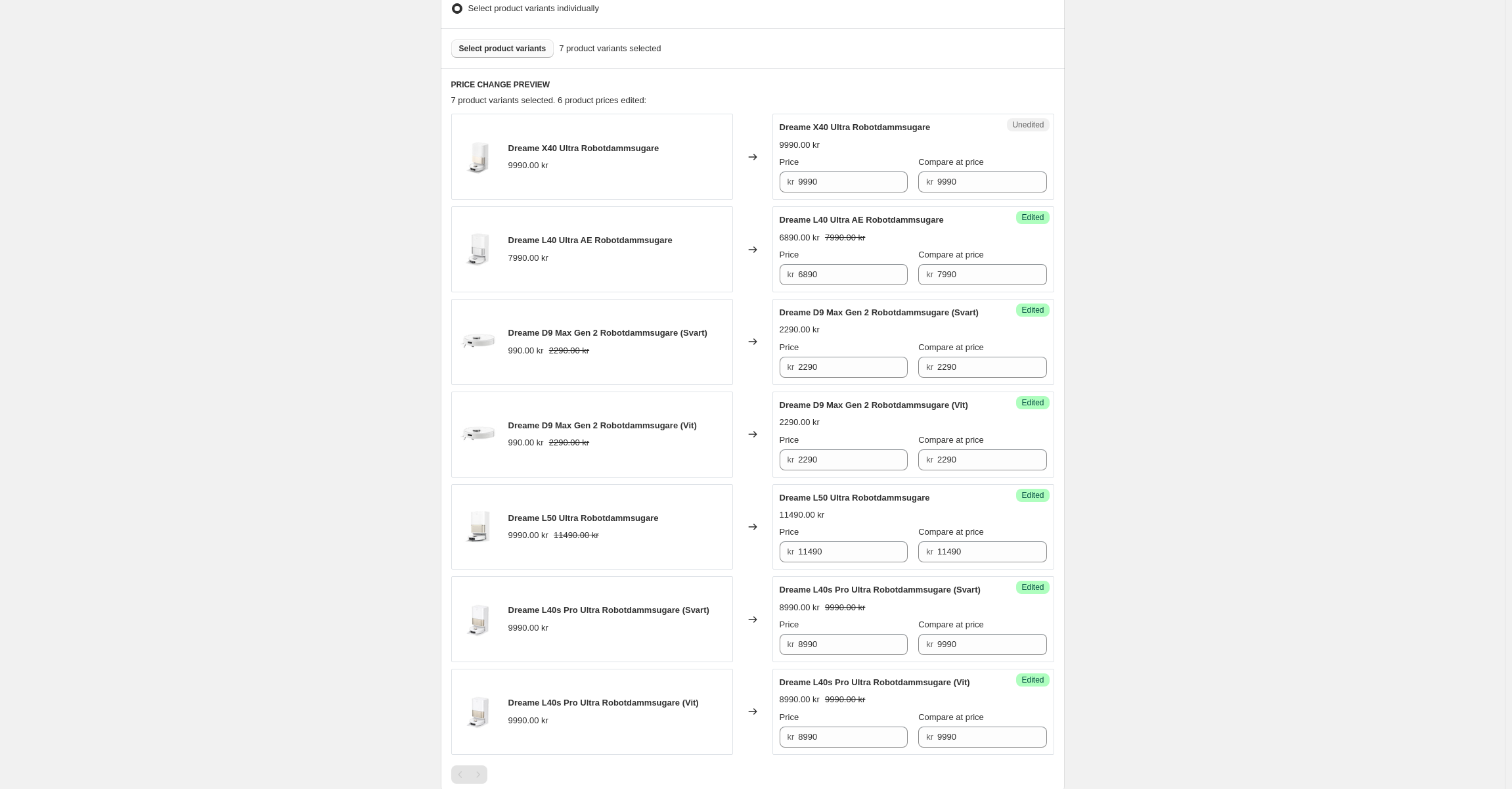
click at [505, 56] on button "Select product variants" at bounding box center [502, 49] width 103 height 19
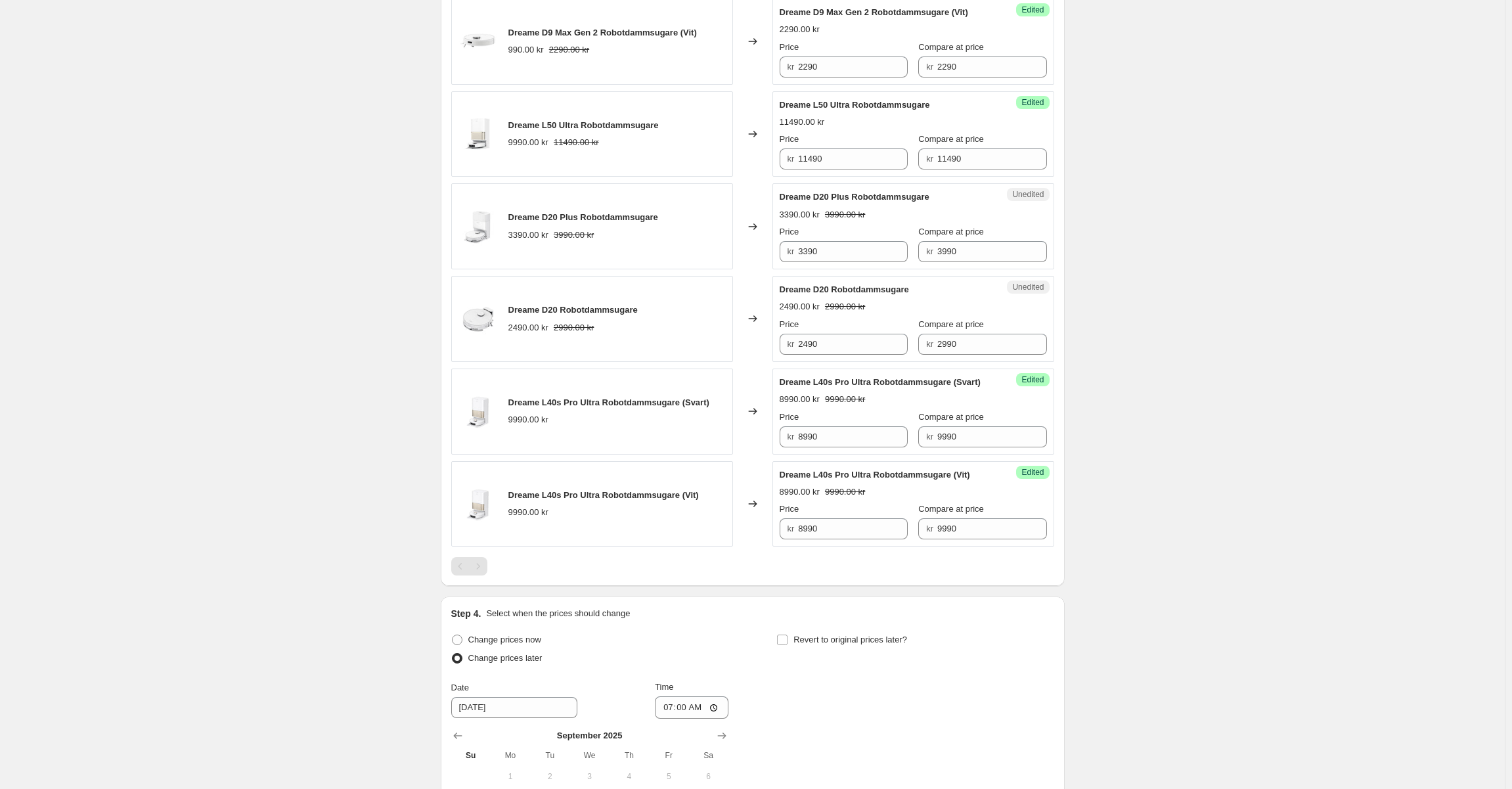
scroll to position [764, 0]
drag, startPoint x: 988, startPoint y: 262, endPoint x: 715, endPoint y: 253, distance: 273.1
click at [715, 253] on div "Dreame D20 Plus Robotdammsugare 3390.00 kr 3990.00 kr Changed to Unedited Dream…" at bounding box center [753, 224] width 603 height 86
click at [847, 261] on input "3390" at bounding box center [853, 251] width 109 height 21
paste input "9"
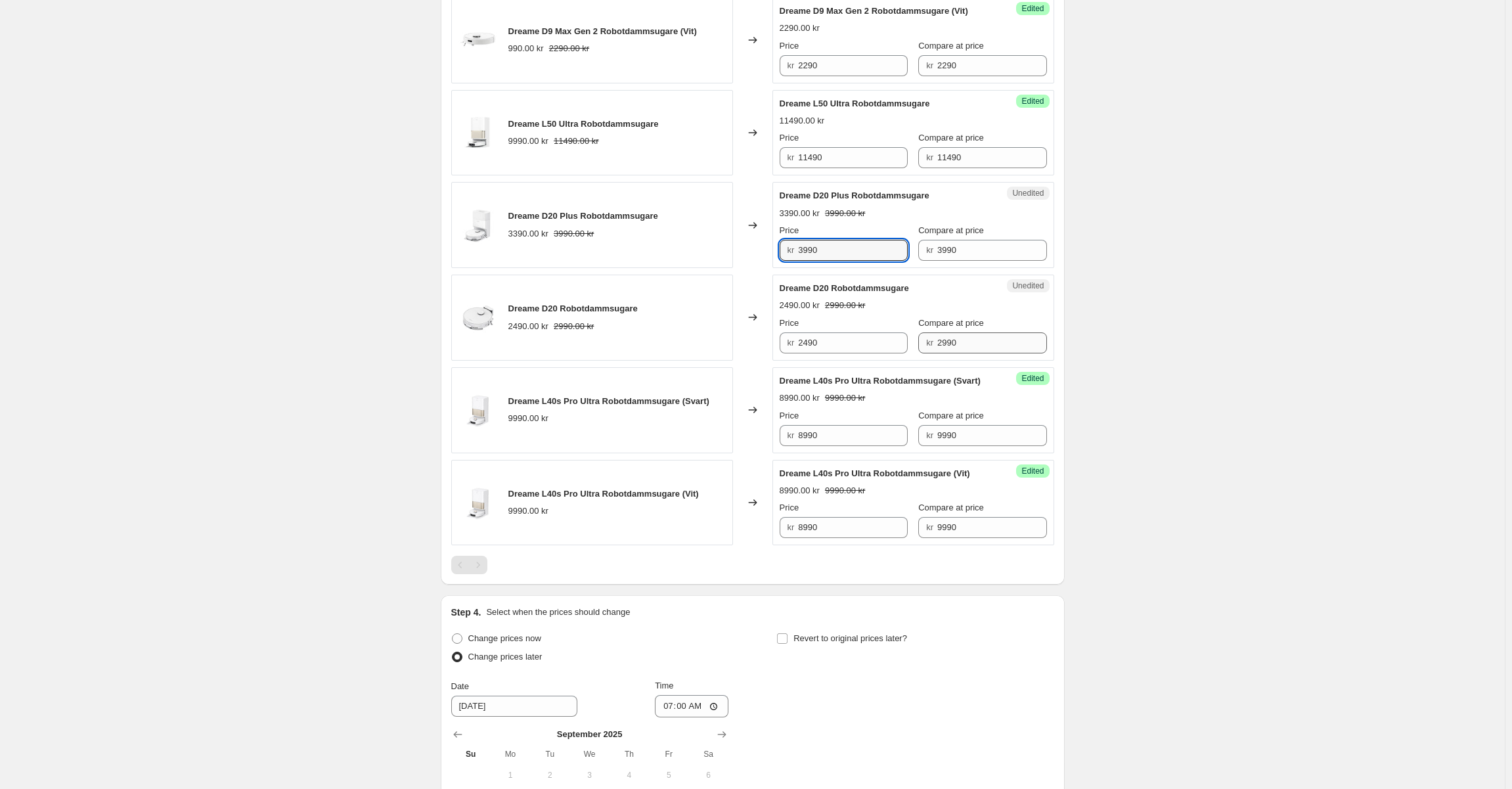
type input "3990"
drag, startPoint x: 975, startPoint y: 353, endPoint x: 784, endPoint y: 345, distance: 191.2
click at [784, 345] on div "Price kr 2490 Compare at price kr 2990" at bounding box center [914, 335] width 268 height 37
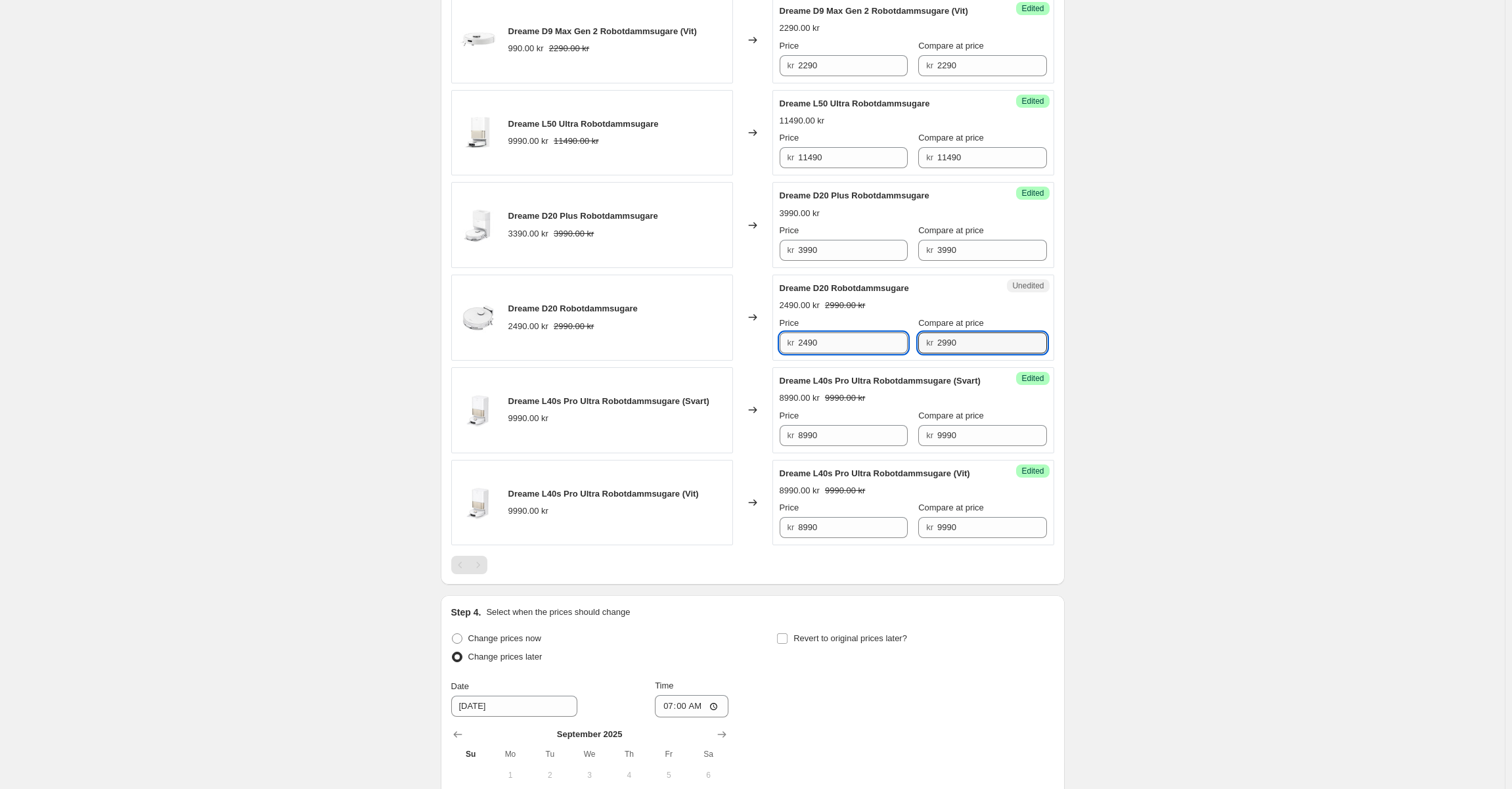
click at [863, 353] on input "2490" at bounding box center [853, 343] width 109 height 21
paste input "9"
type input "2990"
click at [1191, 370] on div "Create new price [MEDICAL_DATA]. This page is ready Create new price [MEDICAL_D…" at bounding box center [752, 124] width 1504 height 1777
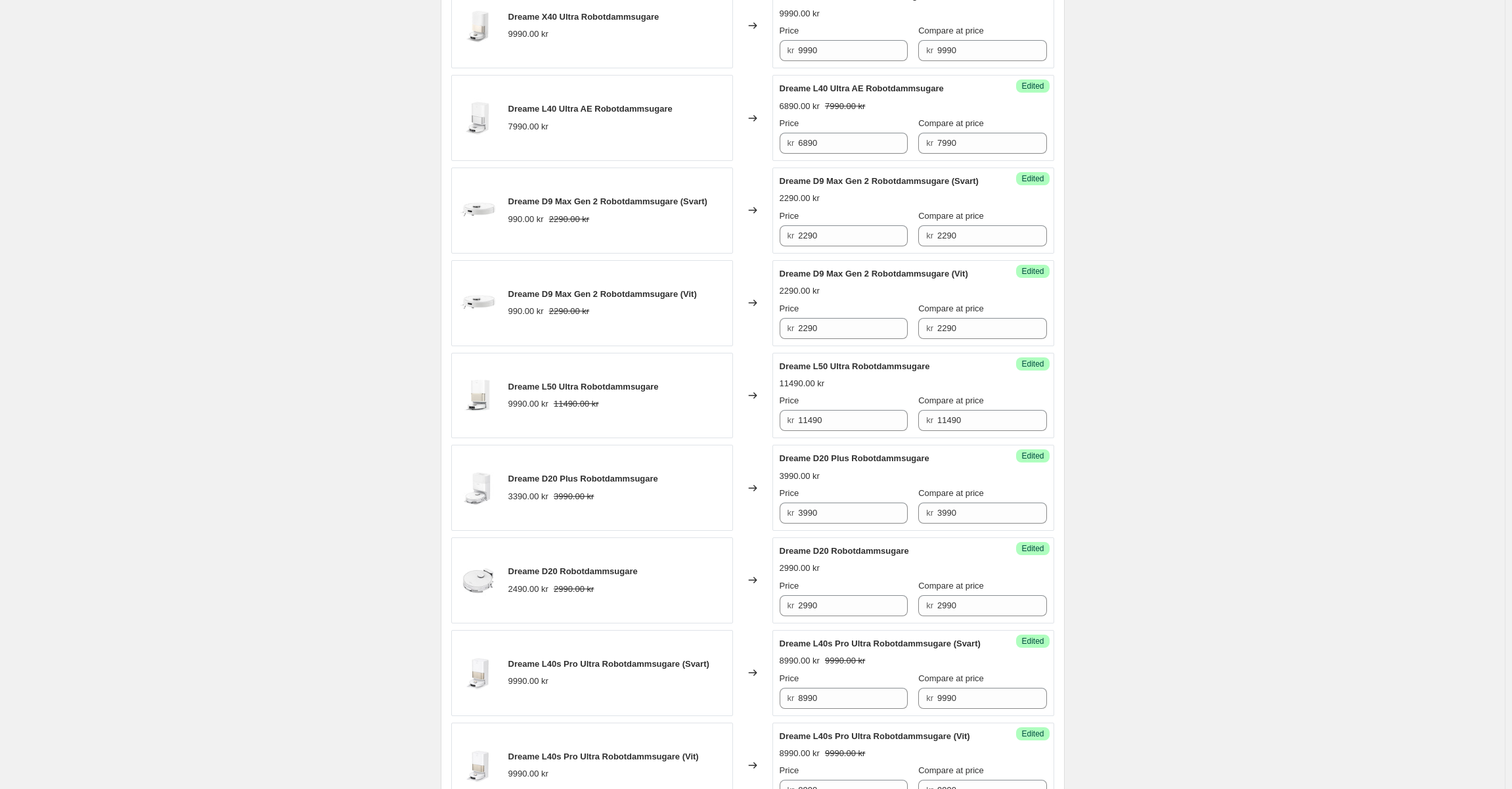
scroll to position [172, 0]
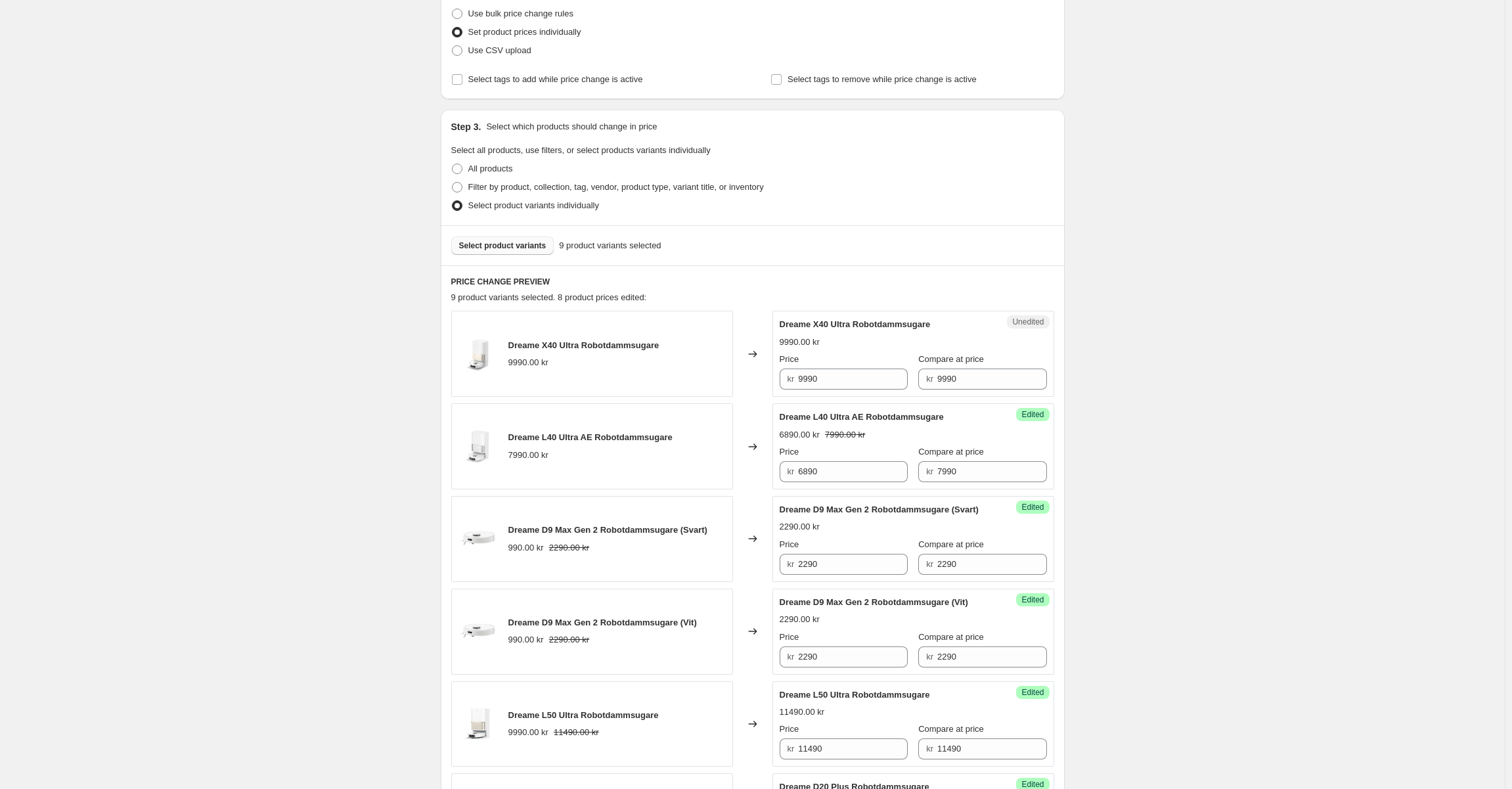
click at [513, 244] on span "Select product variants" at bounding box center [502, 245] width 88 height 10
drag, startPoint x: 810, startPoint y: 381, endPoint x: 790, endPoint y: 377, distance: 20.4
click at [790, 377] on div "kr 3490" at bounding box center [844, 379] width 128 height 21
type input "2590"
click at [889, 344] on div "2590.00 kr 3490.00 kr" at bounding box center [914, 342] width 268 height 13
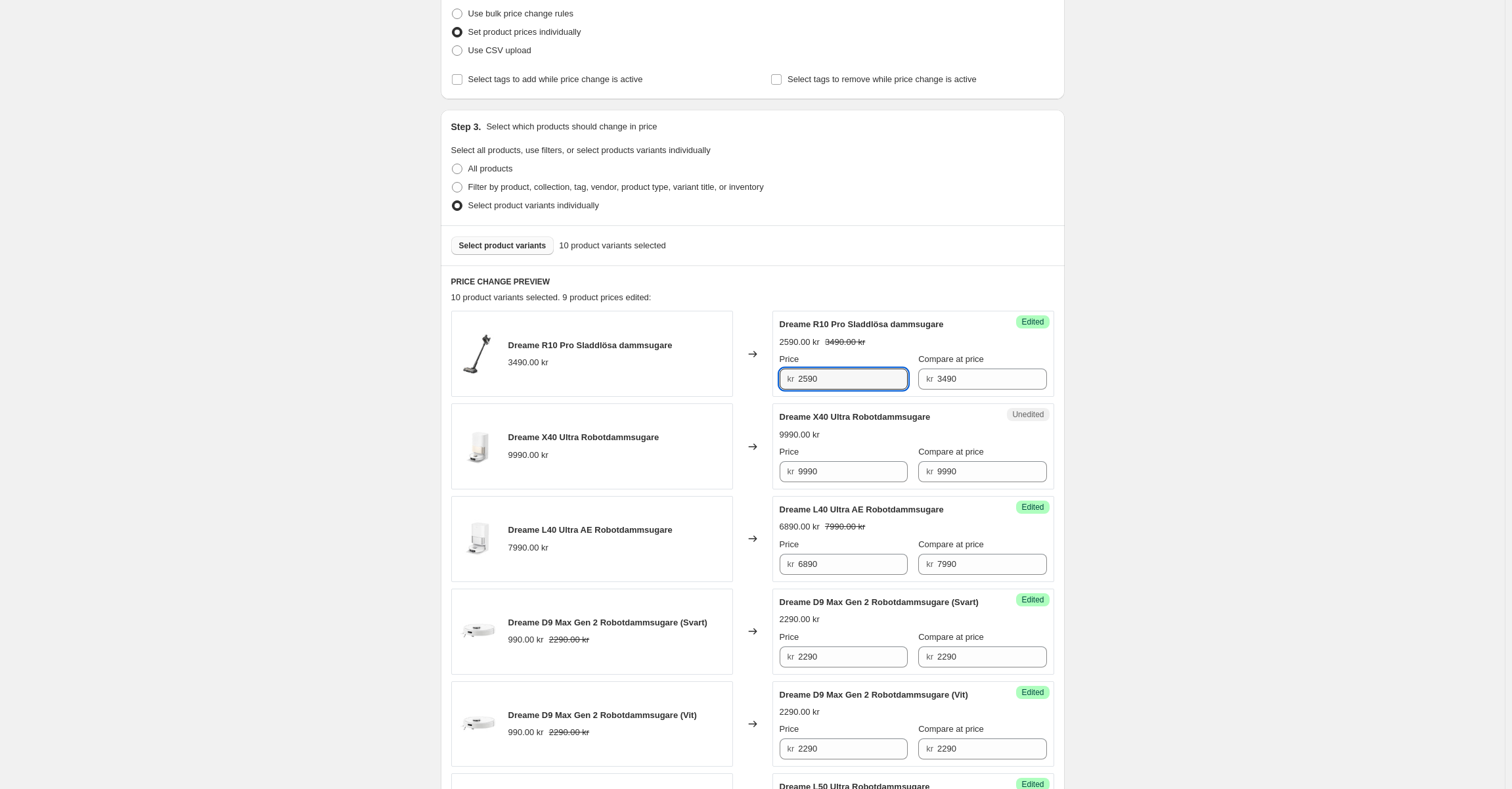
drag, startPoint x: 840, startPoint y: 387, endPoint x: 756, endPoint y: 381, distance: 84.2
click at [756, 381] on div "Dreame R10 Pro Sladdlösa dammsugare 3490.00 kr Changed to Success Edited Dreame…" at bounding box center [753, 353] width 603 height 86
click at [517, 248] on span "Select product variants" at bounding box center [502, 245] width 88 height 10
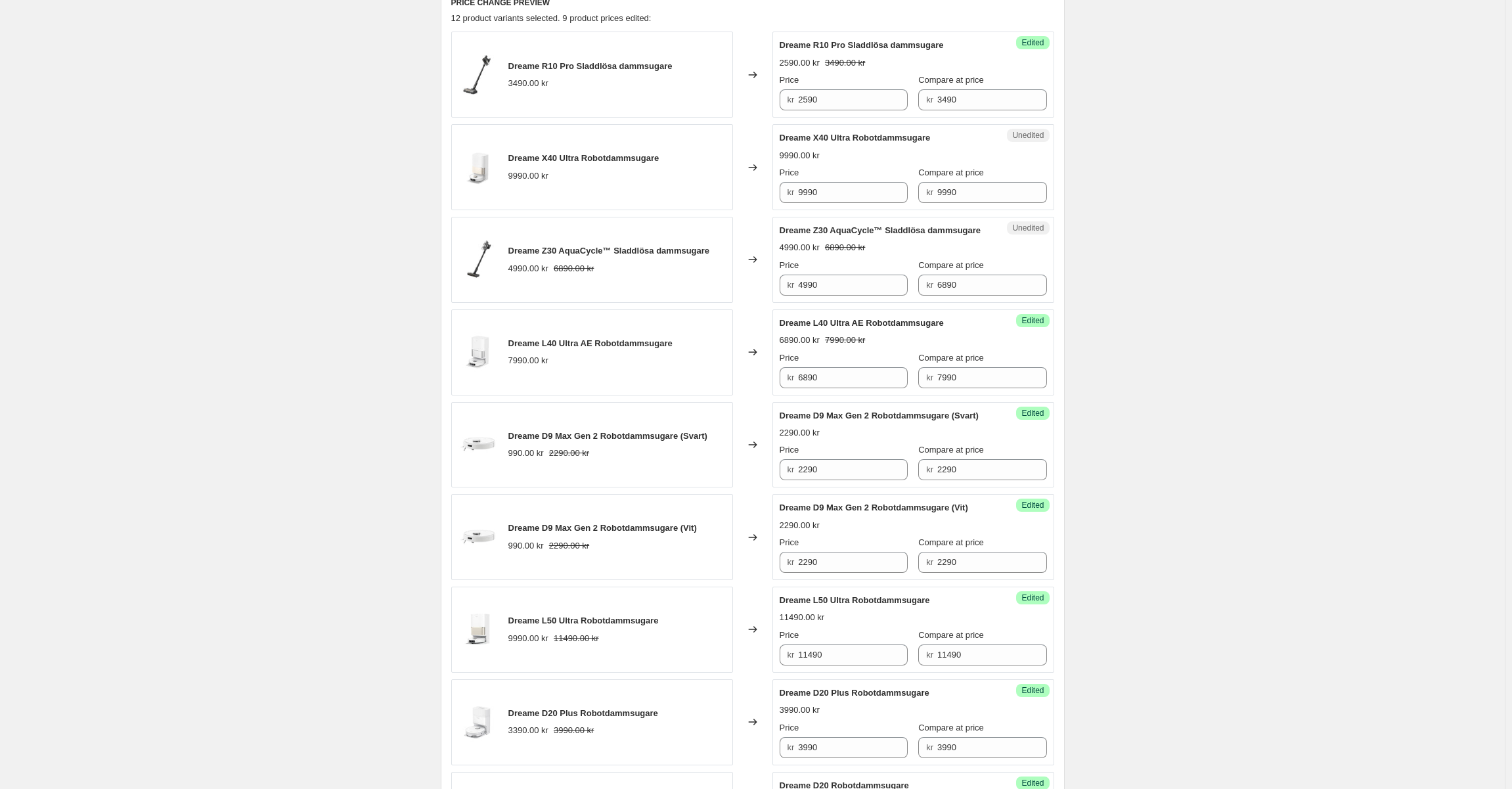
scroll to position [238, 0]
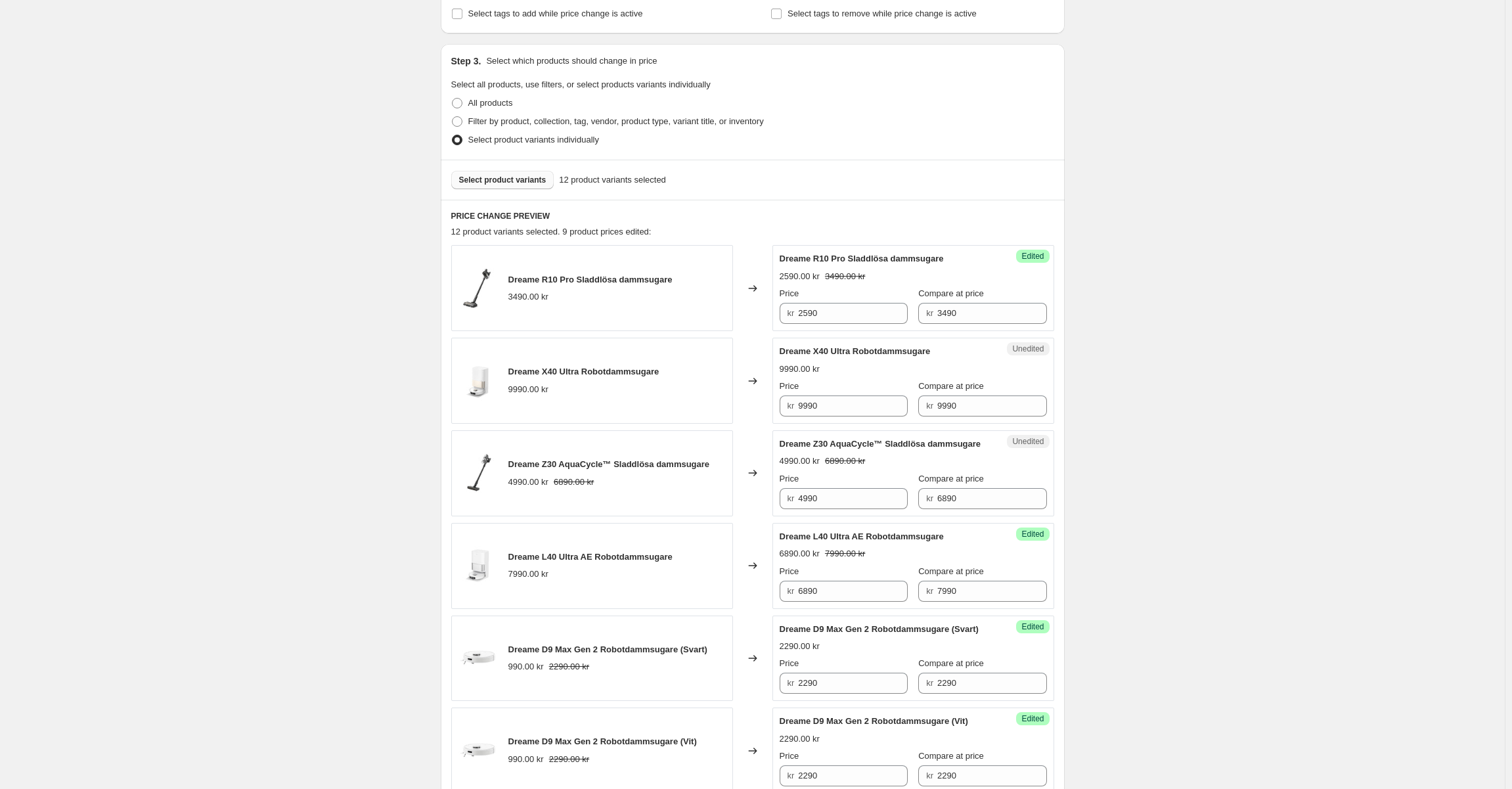
click at [663, 503] on div "Dreame Z30 AquaCycle™ Sladdlösa dammsugare 4990.00 kr 6890.00 kr" at bounding box center [592, 473] width 282 height 86
click at [576, 468] on span "Dreame Z30 AquaCycle™ Sladdlösa dammsugare" at bounding box center [610, 464] width 202 height 9
click at [642, 444] on div "Dreame Z30 AquaCycle™ Sladdlösa dammsugare 4990.00 kr 6890.00 kr" at bounding box center [592, 473] width 282 height 86
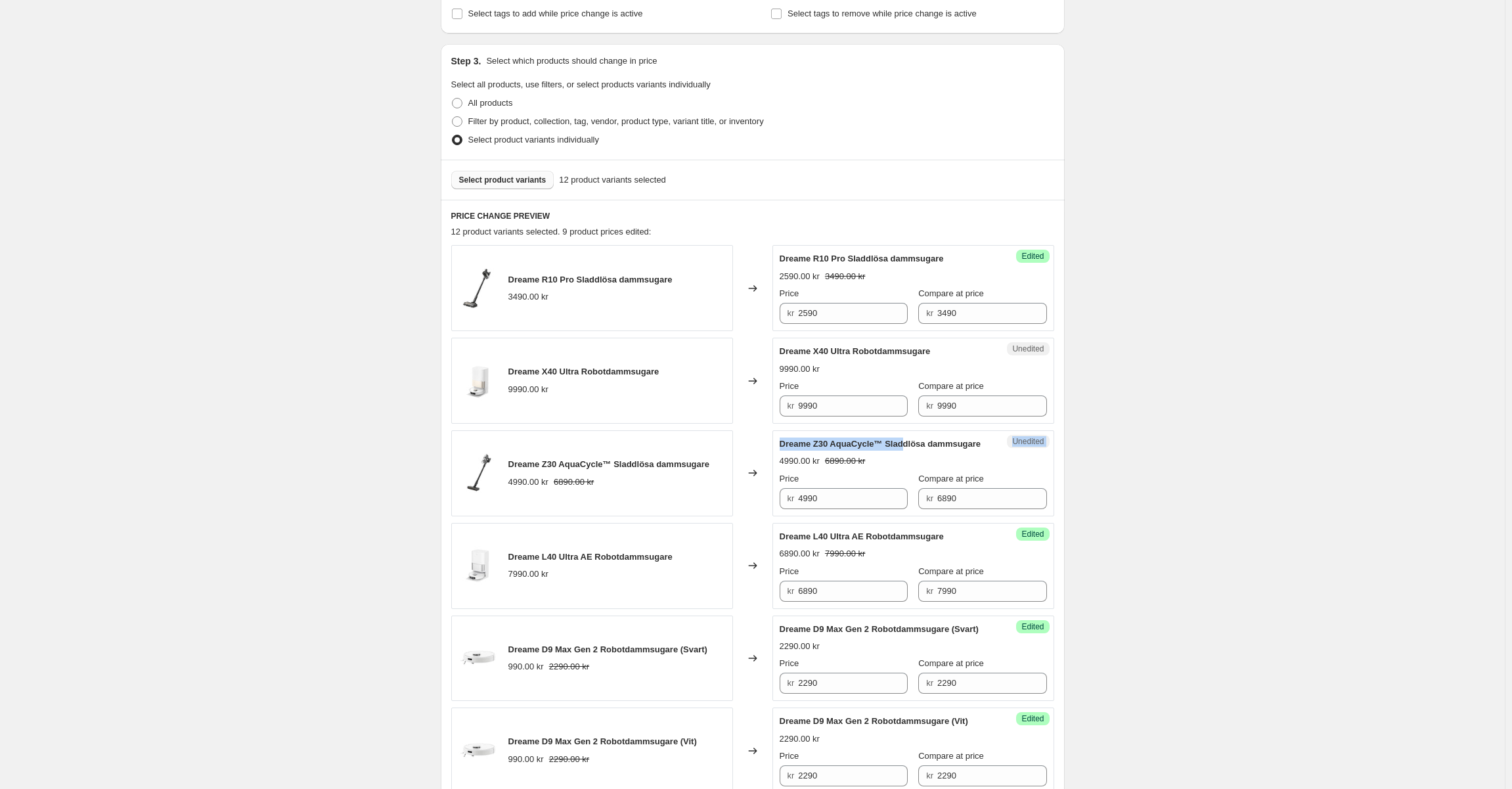
drag, startPoint x: 903, startPoint y: 451, endPoint x: 763, endPoint y: 436, distance: 140.8
click at [763, 436] on div "Dreame Z30 AquaCycle™ Sladdlösa dammsugare 4990.00 kr 6890.00 kr Changed to Une…" at bounding box center [753, 473] width 603 height 86
click at [826, 509] on input "4990" at bounding box center [853, 499] width 109 height 21
drag, startPoint x: 1005, startPoint y: 514, endPoint x: 810, endPoint y: 516, distance: 195.0
click at [810, 509] on div "Price kr 4990 Compare at price kr 6890" at bounding box center [914, 490] width 268 height 37
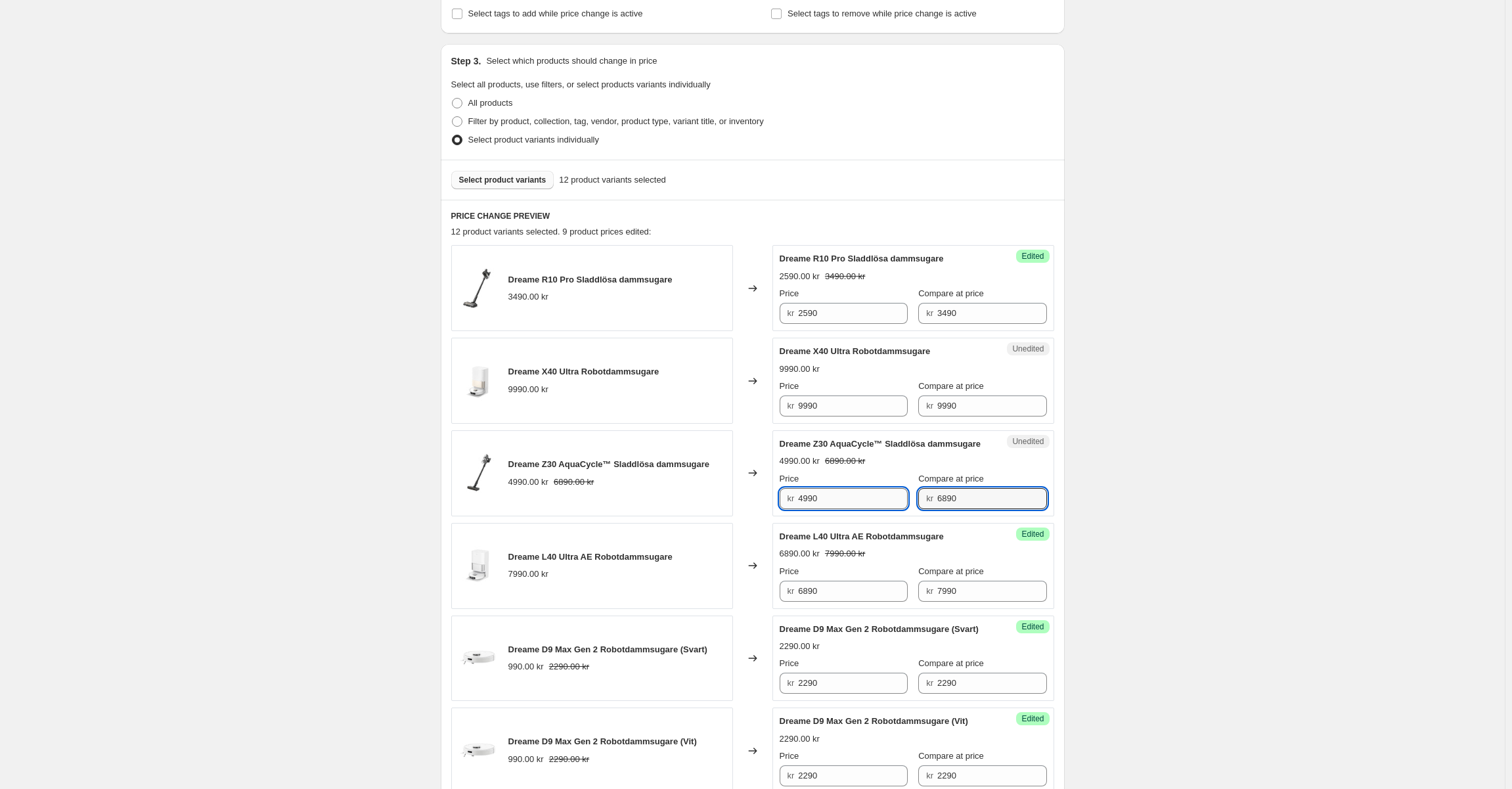
click at [837, 509] on input "4990" at bounding box center [853, 499] width 109 height 21
paste input "68"
type input "6890"
click at [882, 468] on div "4990.00 kr 6890.00 kr" at bounding box center [914, 462] width 268 height 13
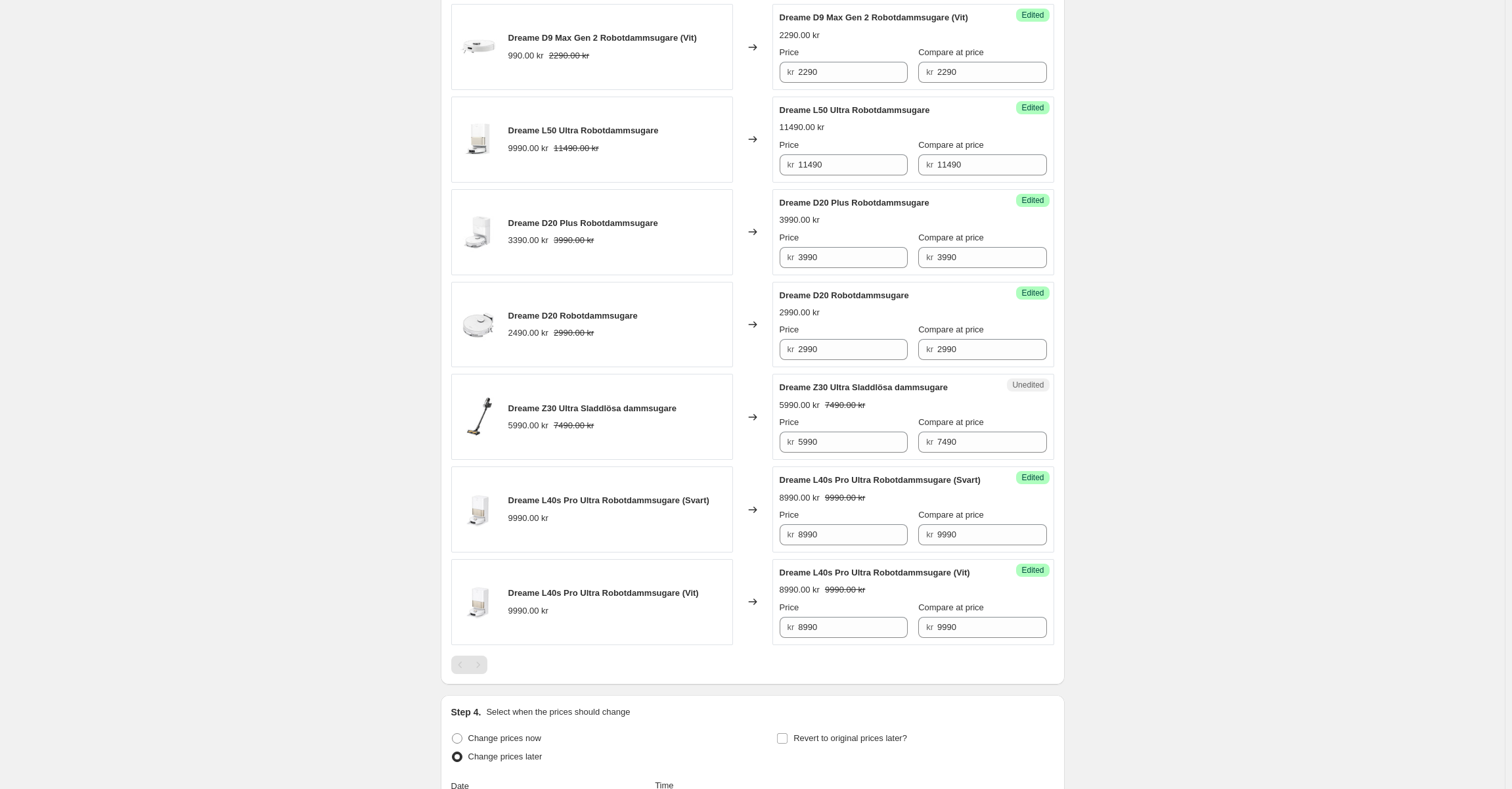
scroll to position [961, 0]
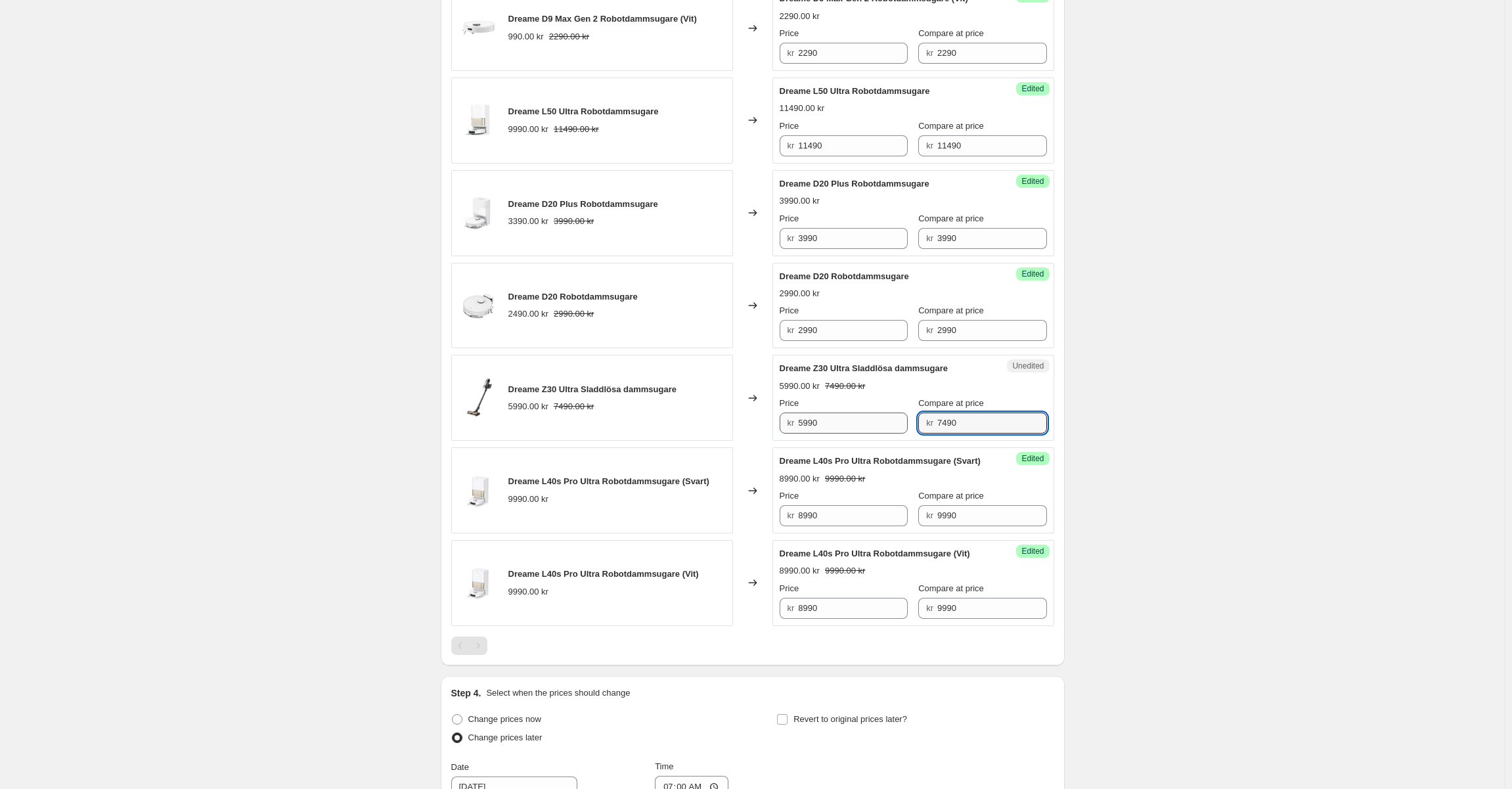
drag, startPoint x: 969, startPoint y: 450, endPoint x: 813, endPoint y: 445, distance: 156.1
click at [813, 434] on div "Price kr 5990 Compare at price kr 7490" at bounding box center [914, 415] width 268 height 37
click at [856, 434] on input "5990" at bounding box center [853, 423] width 109 height 21
paste input "74"
click at [722, 493] on div "Dreame L40s Pro Ultra Robotdammsugare (Svart) 9990.00 kr" at bounding box center [592, 490] width 282 height 86
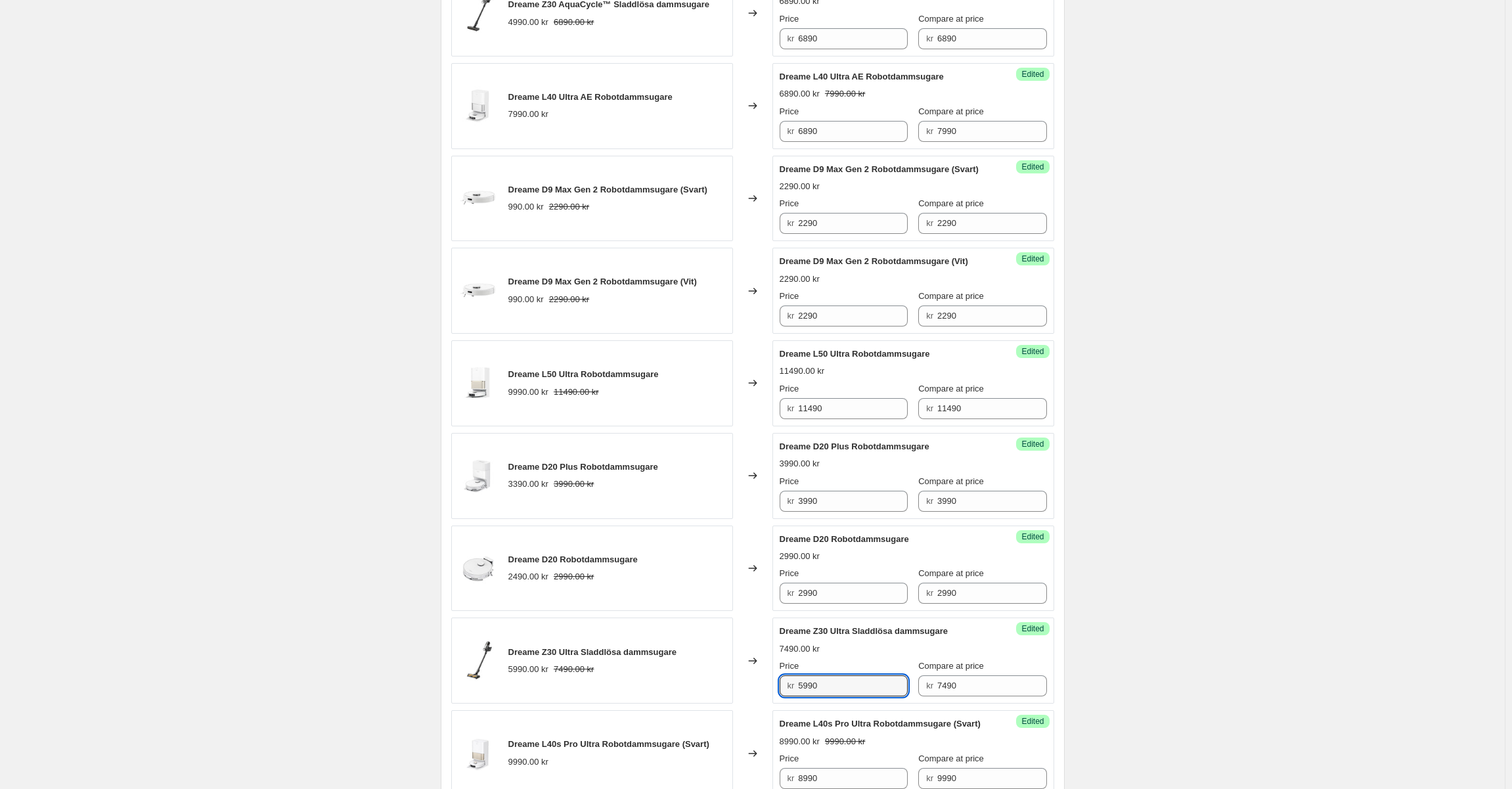
type input "5990"
click at [722, 501] on div "Dreame D20 Plus Robotdammsugare 3390.00 kr 3990.00 kr" at bounding box center [592, 476] width 282 height 86
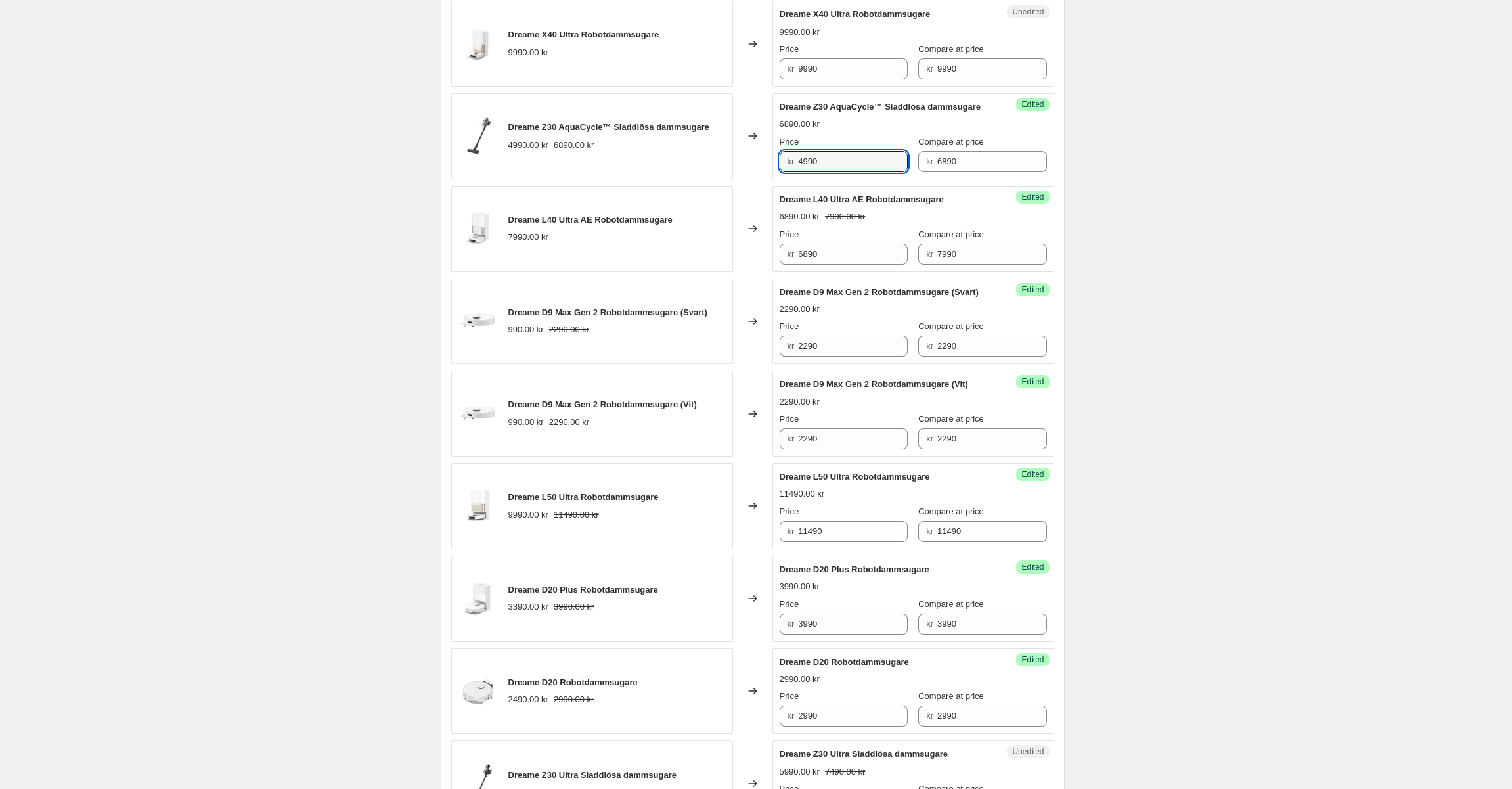
scroll to position [369, 0]
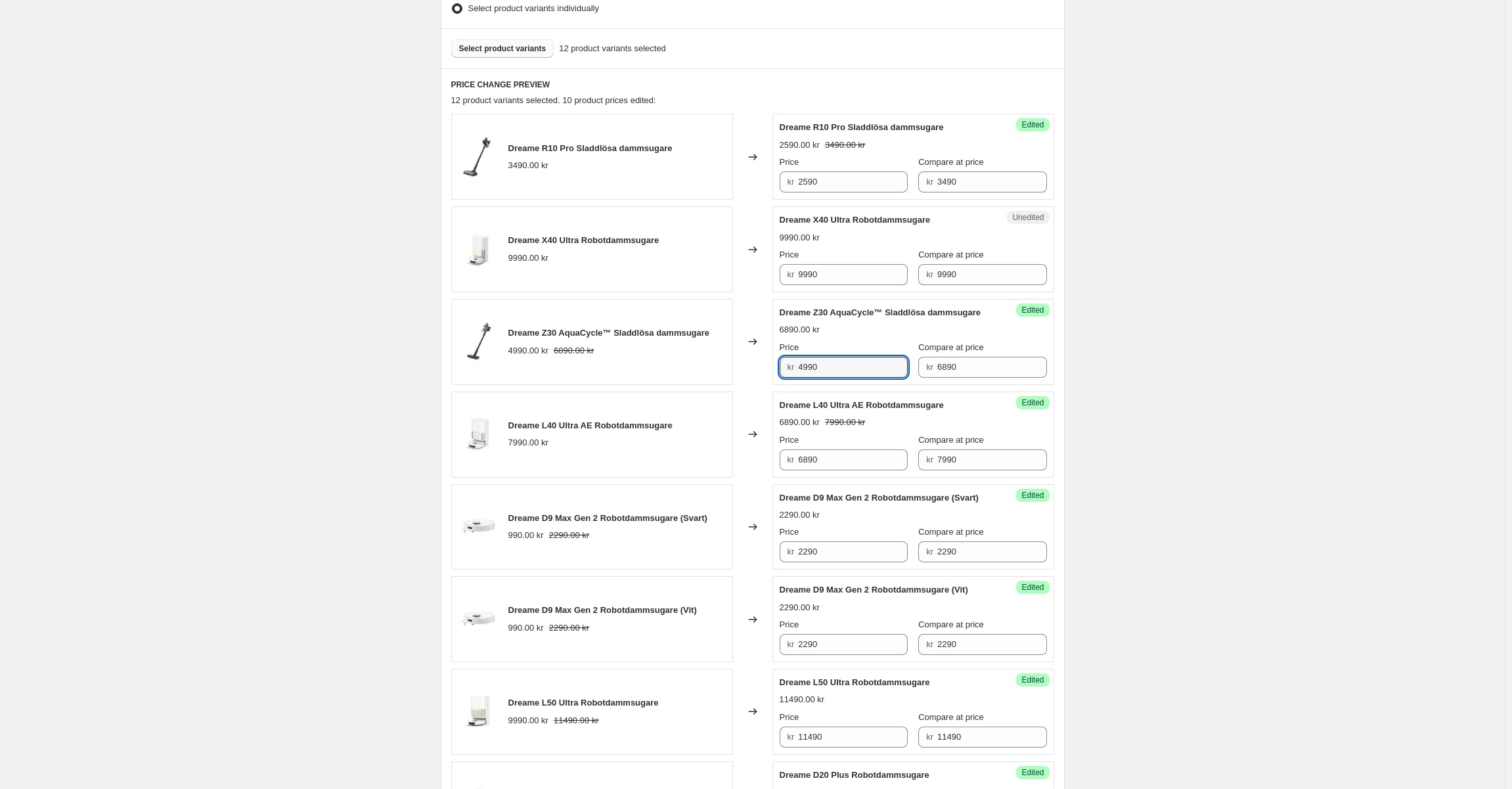
type input "4990"
click at [691, 403] on div "Dreame R10 Pro Sladdlösa dammsugare 3490.00 kr Changed to Success Edited Dreame…" at bounding box center [753, 666] width 603 height 1104
click at [515, 44] on span "Select product variants" at bounding box center [502, 48] width 88 height 10
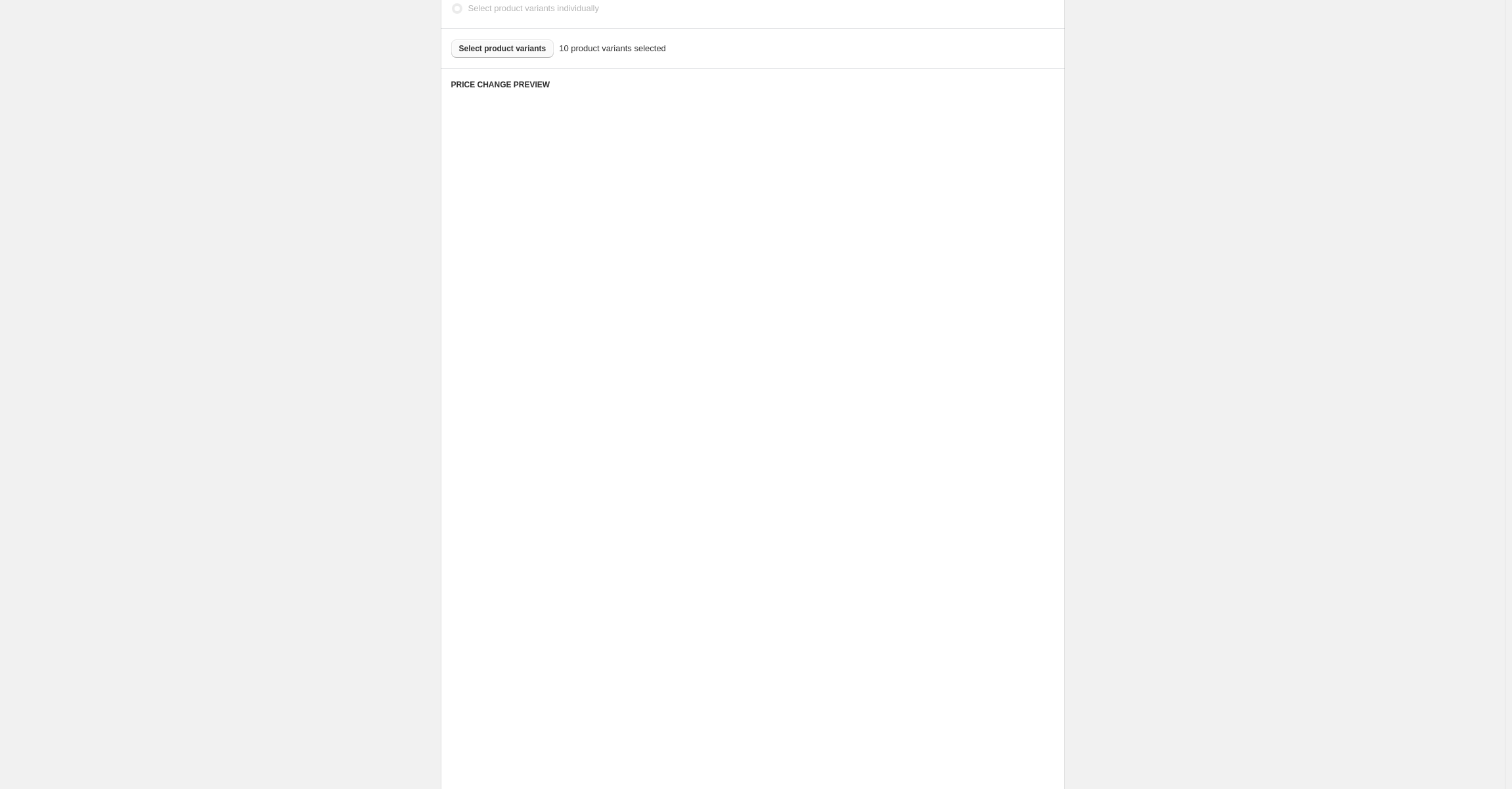
click at [650, 235] on div "Placeholder 59.05 kr 65.61 kr" at bounding box center [592, 249] width 282 height 86
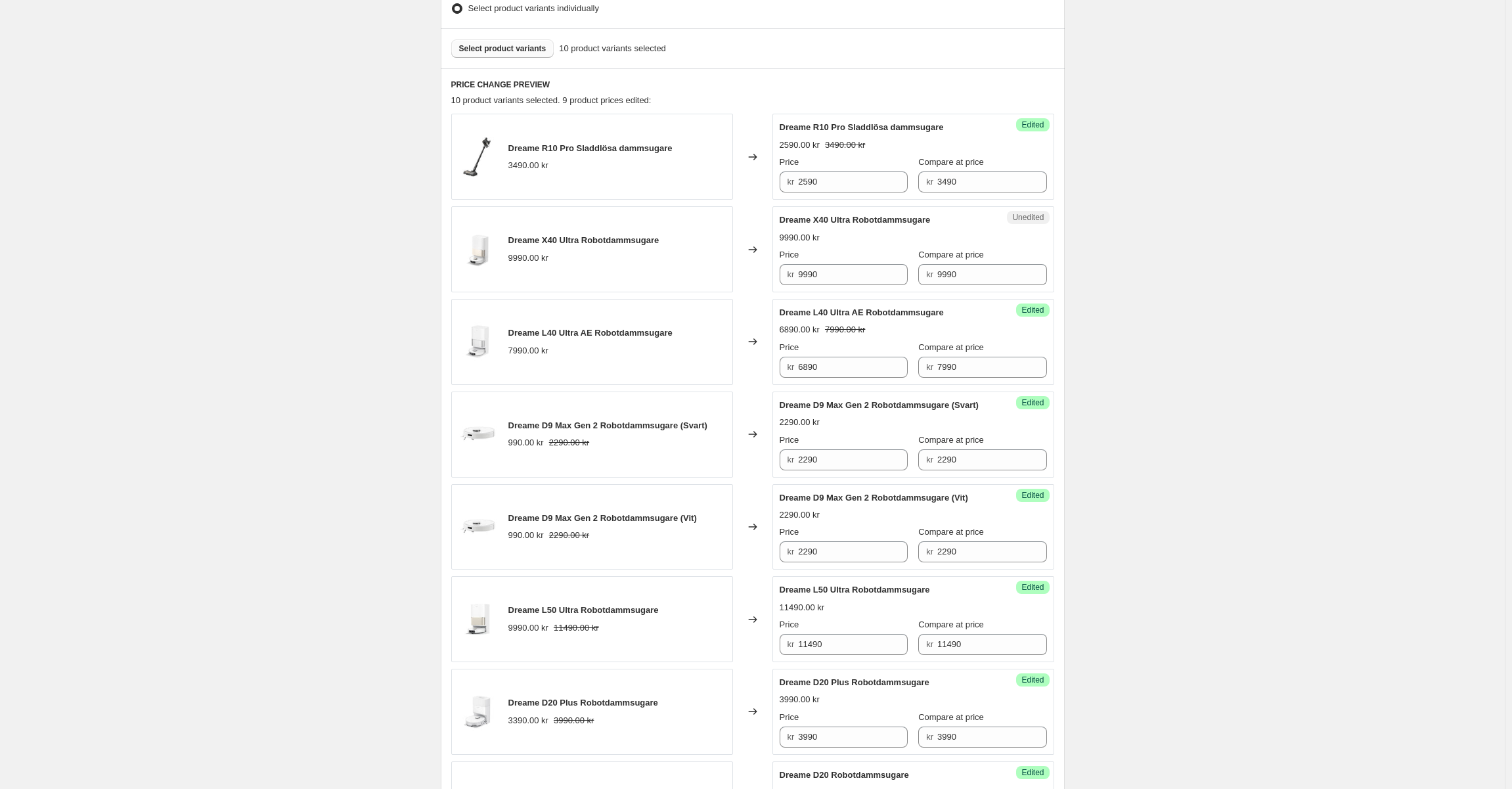
click at [760, 213] on div "Changed to" at bounding box center [753, 249] width 40 height 86
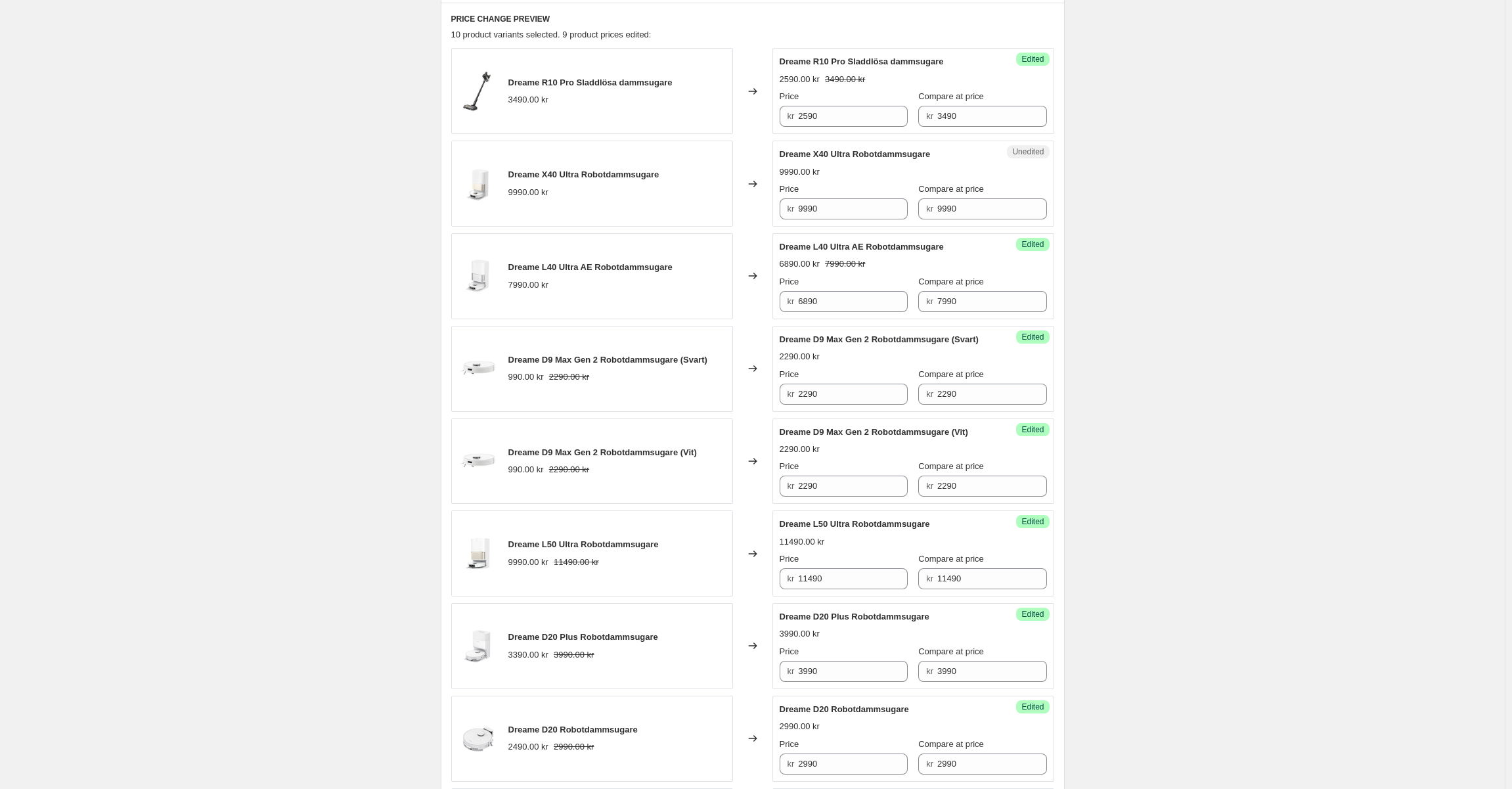
scroll to position [172, 0]
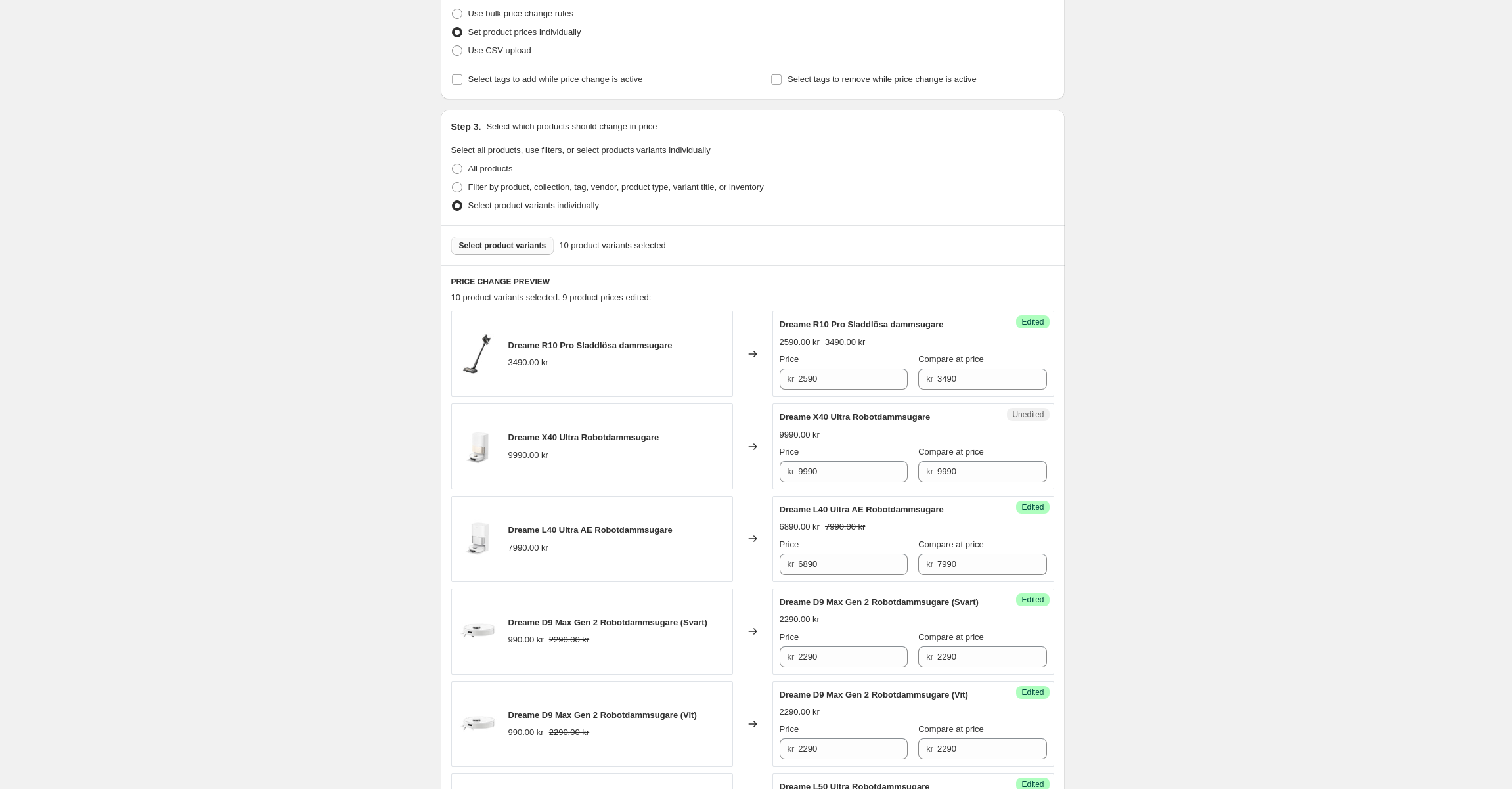
click at [507, 263] on div "Select product variants 10 product variants selected" at bounding box center [753, 245] width 624 height 41
click at [511, 249] on span "Select product variants" at bounding box center [502, 245] width 88 height 10
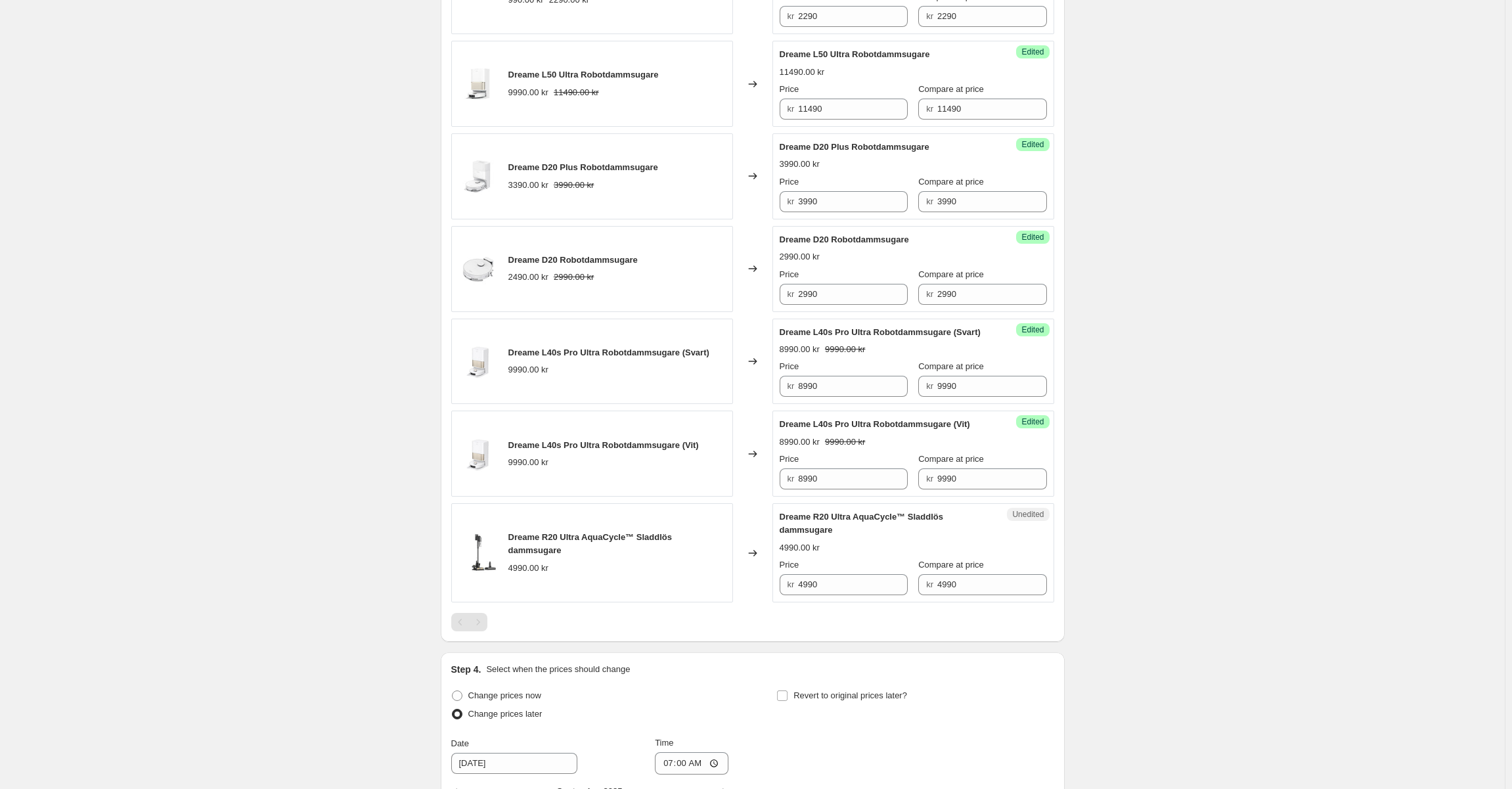
scroll to position [1026, 0]
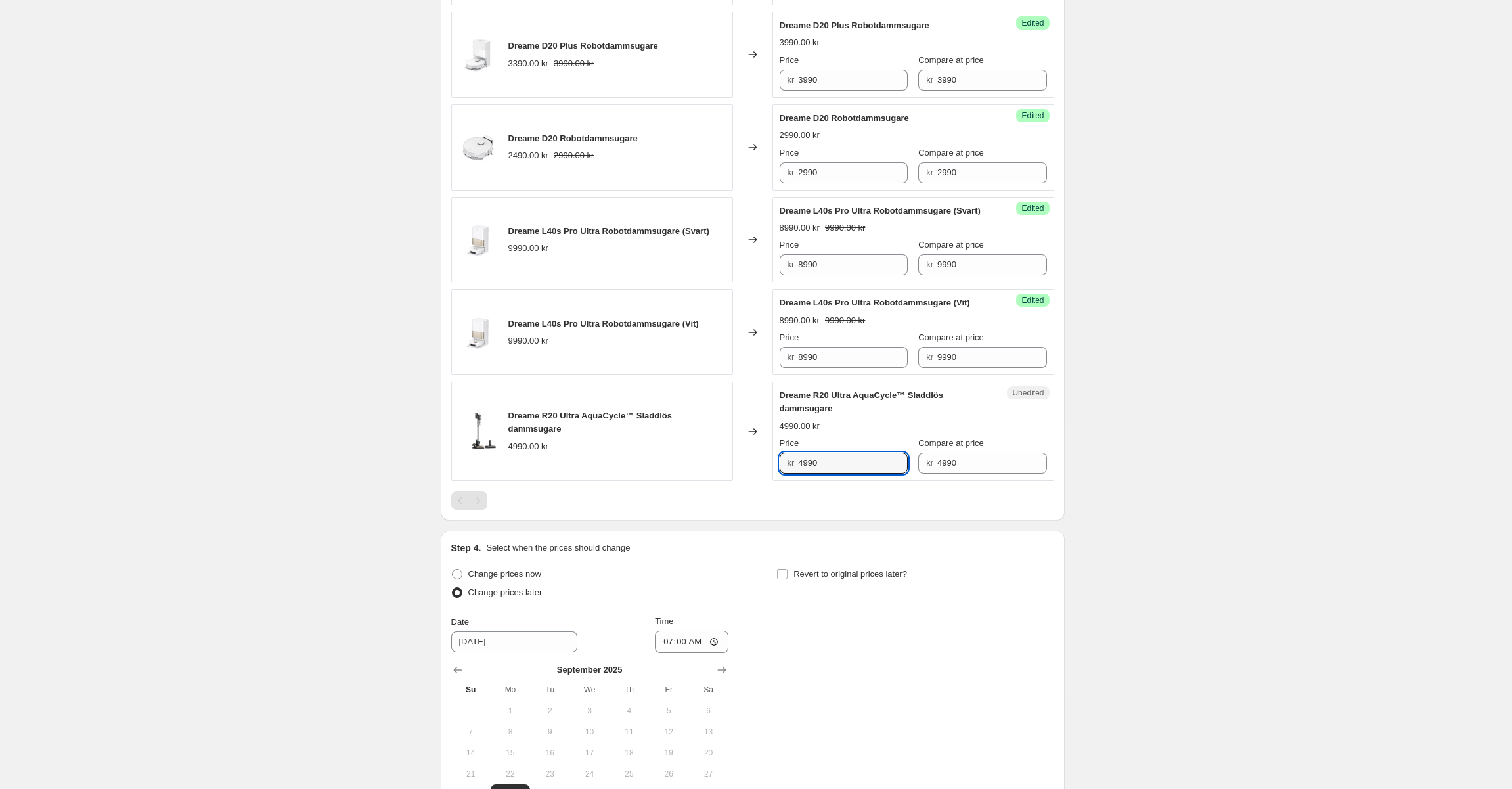
drag, startPoint x: 810, startPoint y: 490, endPoint x: 776, endPoint y: 489, distance: 34.0
click at [776, 481] on div "Unedited Dreame R20 Ultra AquaCycle™ Sladdlös dammsugare 4990.00 kr Price kr 49…" at bounding box center [913, 431] width 282 height 99
type input "3490"
click at [865, 451] on div "Price" at bounding box center [844, 444] width 128 height 13
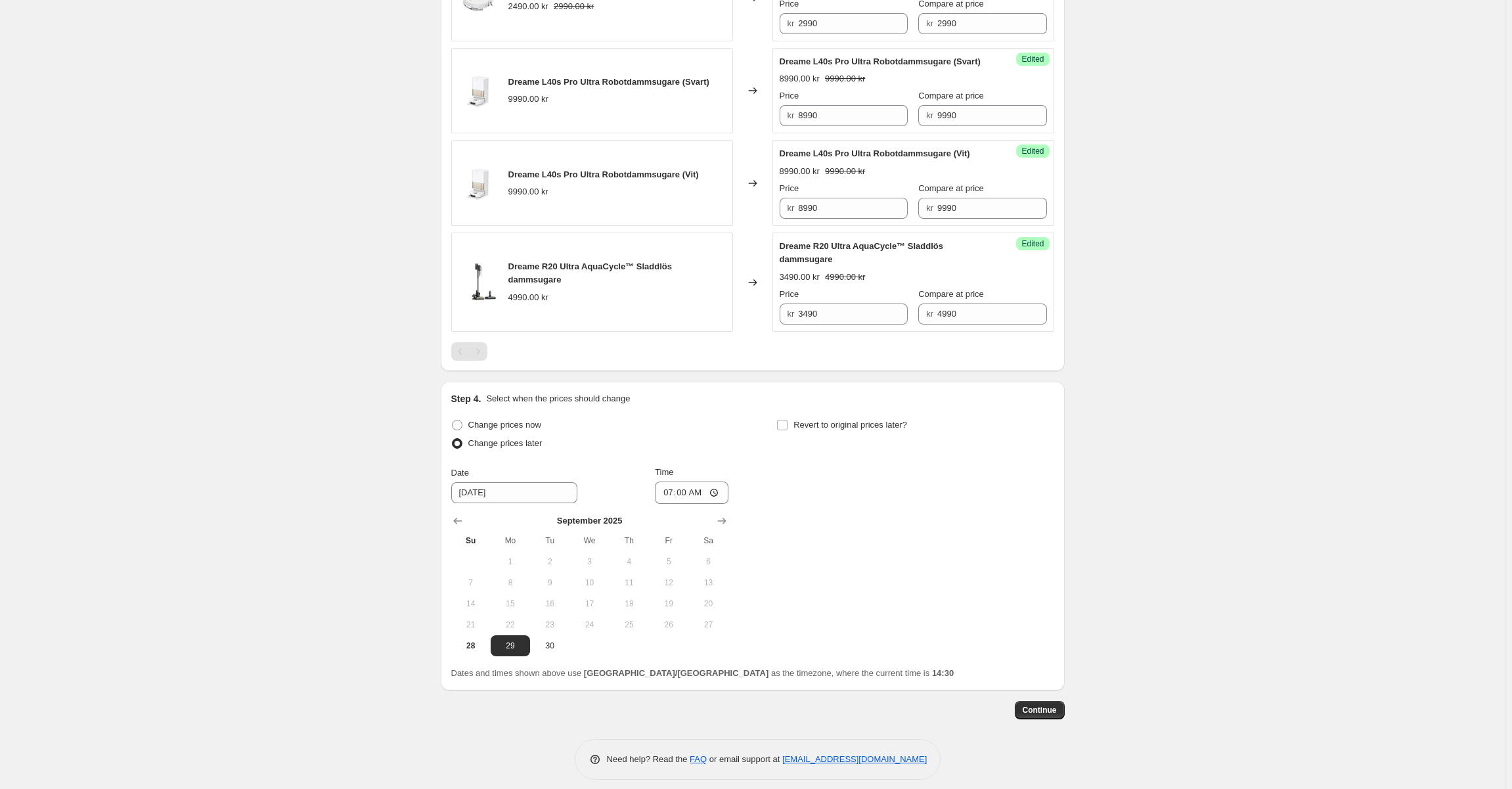
scroll to position [1212, 0]
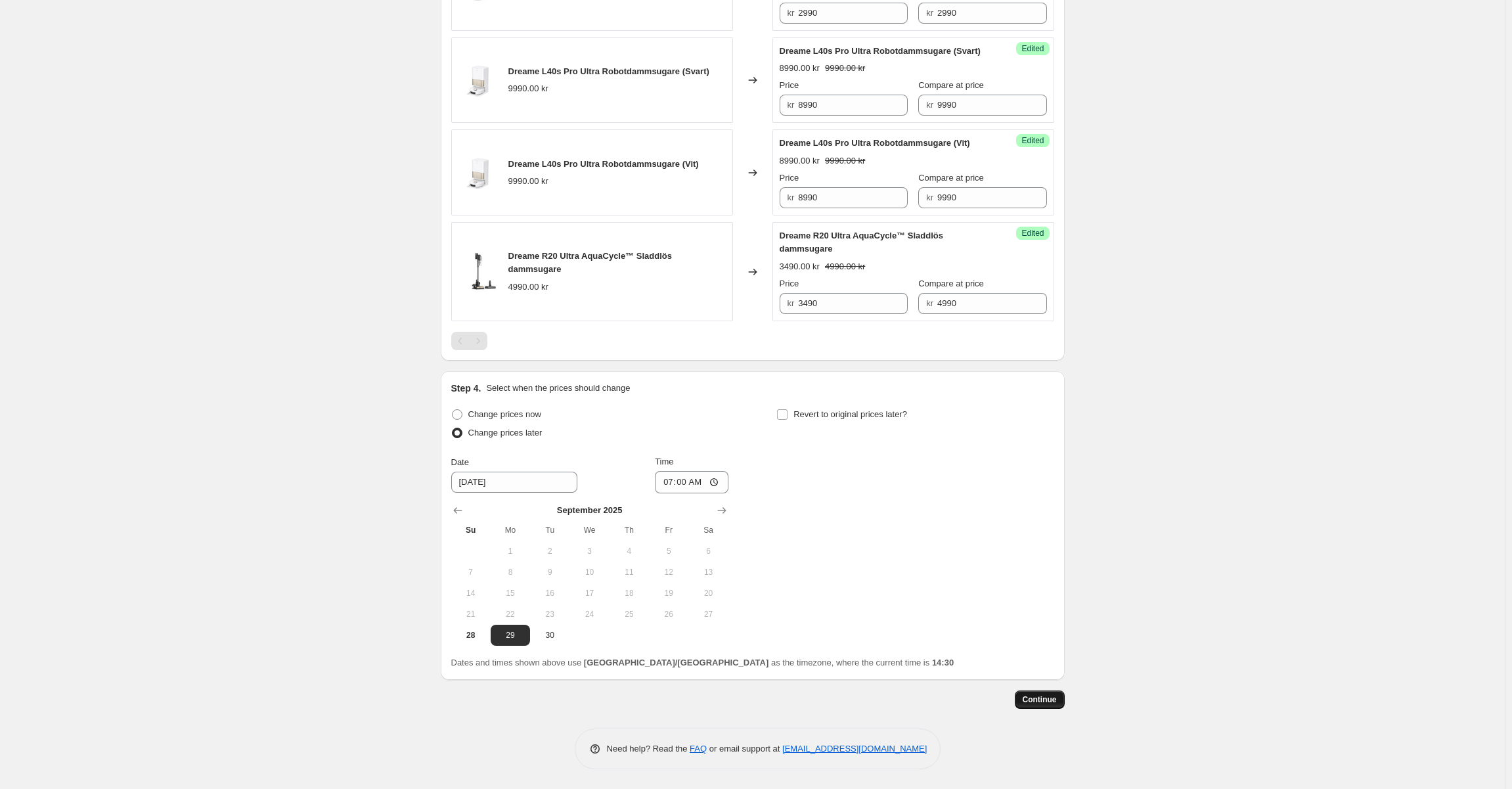
click at [1050, 706] on button "Continue" at bounding box center [1039, 700] width 50 height 19
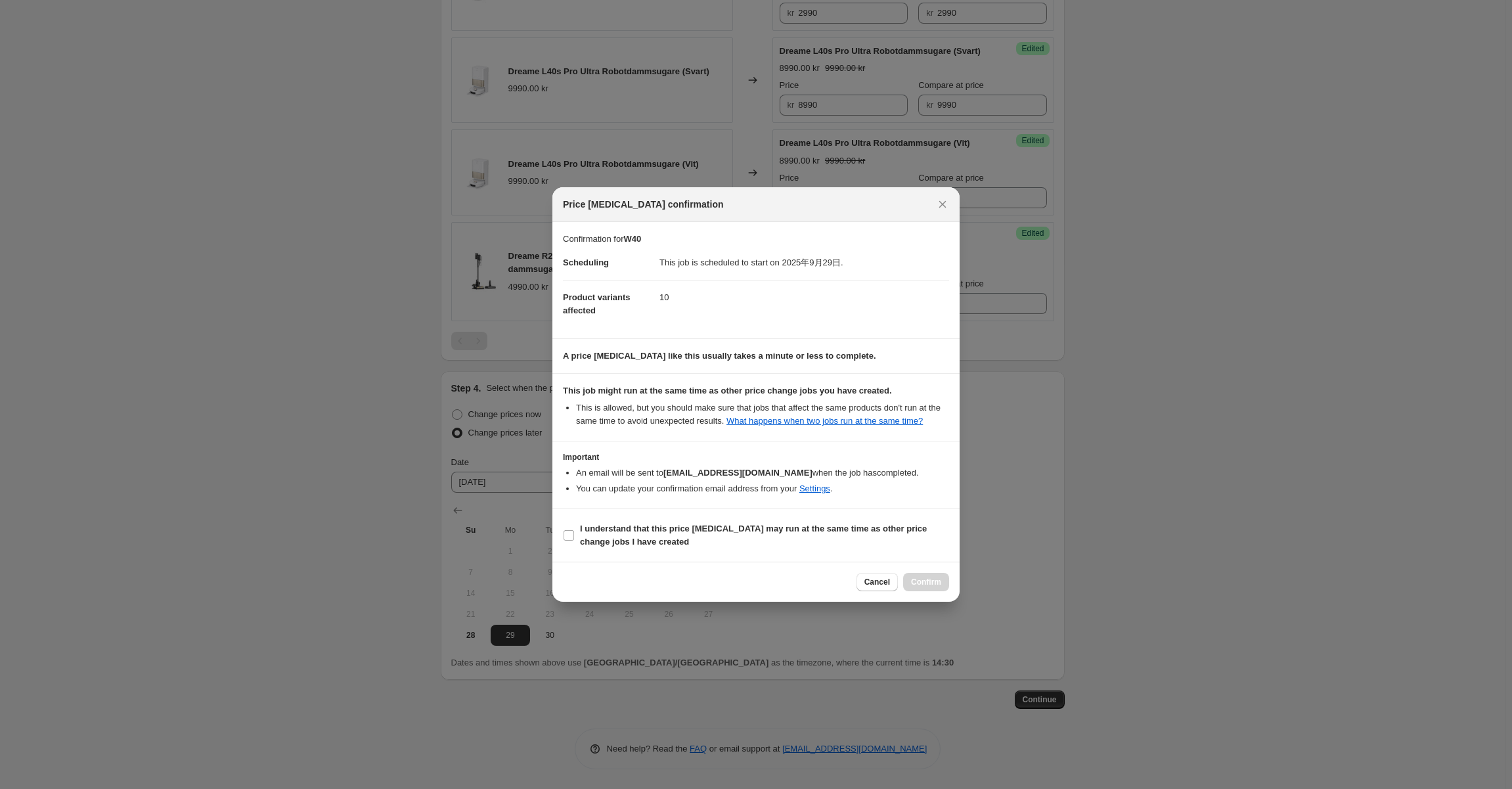
click at [926, 583] on div "Cancel Confirm" at bounding box center [902, 583] width 92 height 19
click at [930, 581] on div "Cancel Confirm" at bounding box center [902, 583] width 92 height 19
click at [759, 361] on b "A price [MEDICAL_DATA] like this usually takes a minute or less to complete." at bounding box center [720, 355] width 314 height 9
click at [676, 246] on dd "This job is scheduled to start on 2025年9月29日." at bounding box center [805, 263] width 290 height 34
drag, startPoint x: 669, startPoint y: 257, endPoint x: 825, endPoint y: 272, distance: 156.7
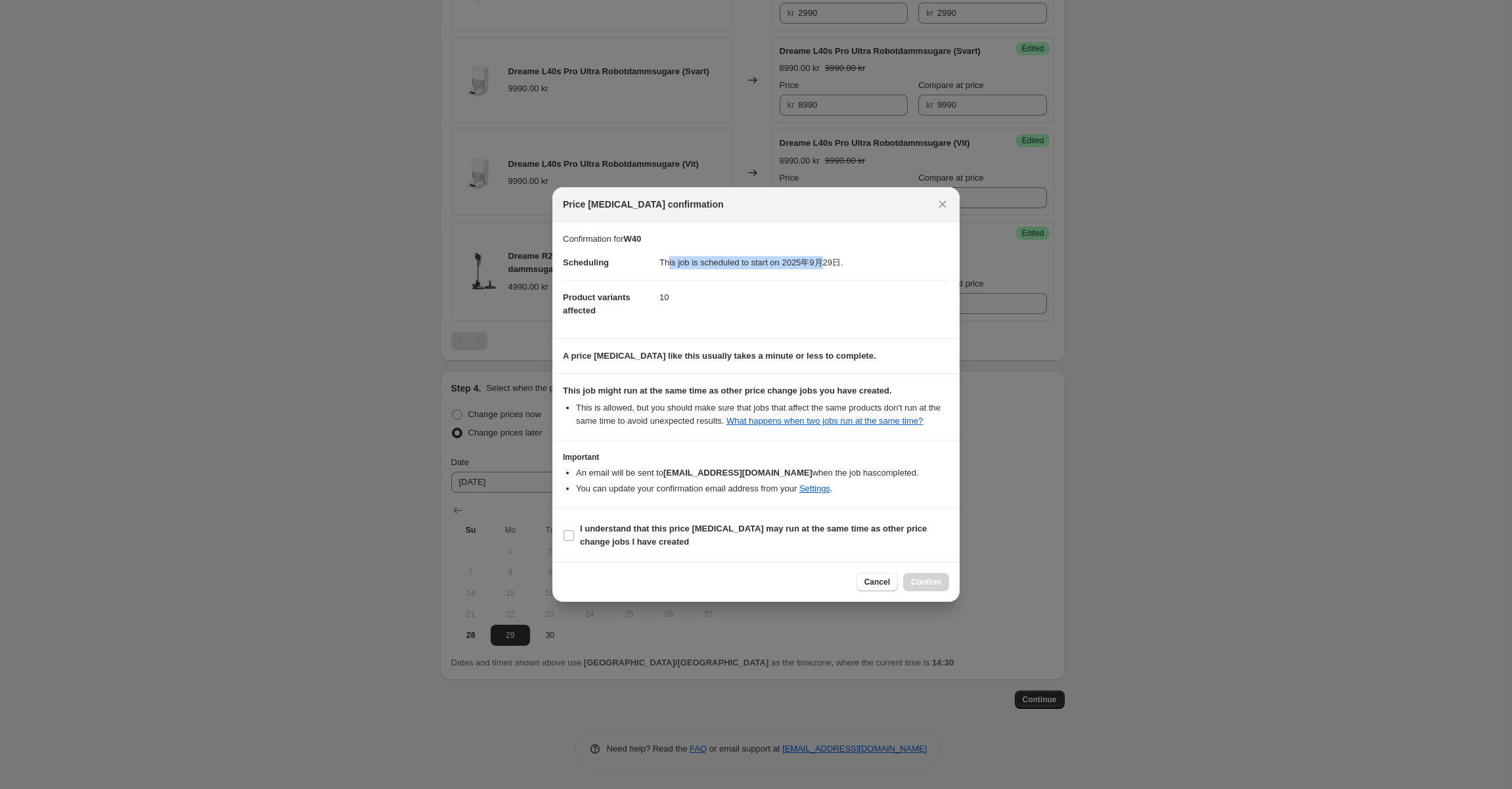
click at [824, 269] on dd "This job is scheduled to start on 2025年9月29日." at bounding box center [805, 263] width 290 height 34
click at [684, 522] on label "I understand that this price [MEDICAL_DATA] may run at the same time as other p…" at bounding box center [756, 535] width 386 height 31
click at [574, 531] on input "I understand that this price [MEDICAL_DATA] may run at the same time as other p…" at bounding box center [568, 535] width 10 height 10
checkbox input "true"
drag, startPoint x: 732, startPoint y: 547, endPoint x: 578, endPoint y: 523, distance: 155.9
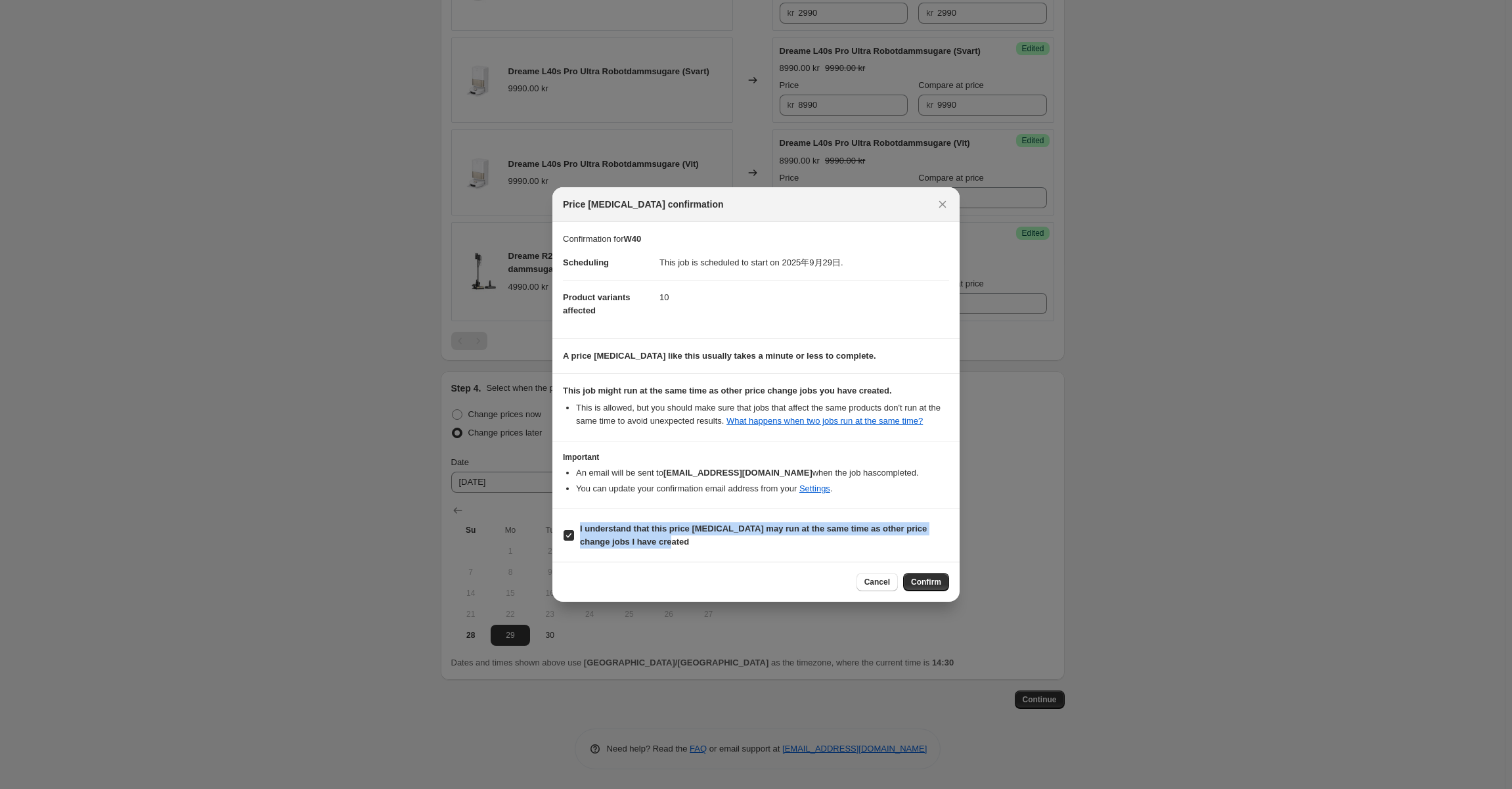
click at [578, 523] on label "I understand that this price [MEDICAL_DATA] may run at the same time as other p…" at bounding box center [756, 535] width 386 height 31
click at [623, 567] on div "Cancel Confirm" at bounding box center [756, 582] width 407 height 41
click at [650, 570] on div "Cancel Confirm" at bounding box center [756, 582] width 407 height 41
drag, startPoint x: 643, startPoint y: 560, endPoint x: 577, endPoint y: 533, distance: 71.3
click at [577, 533] on section "I understand that this price [MEDICAL_DATA] may run at the same time as other p…" at bounding box center [756, 535] width 407 height 53
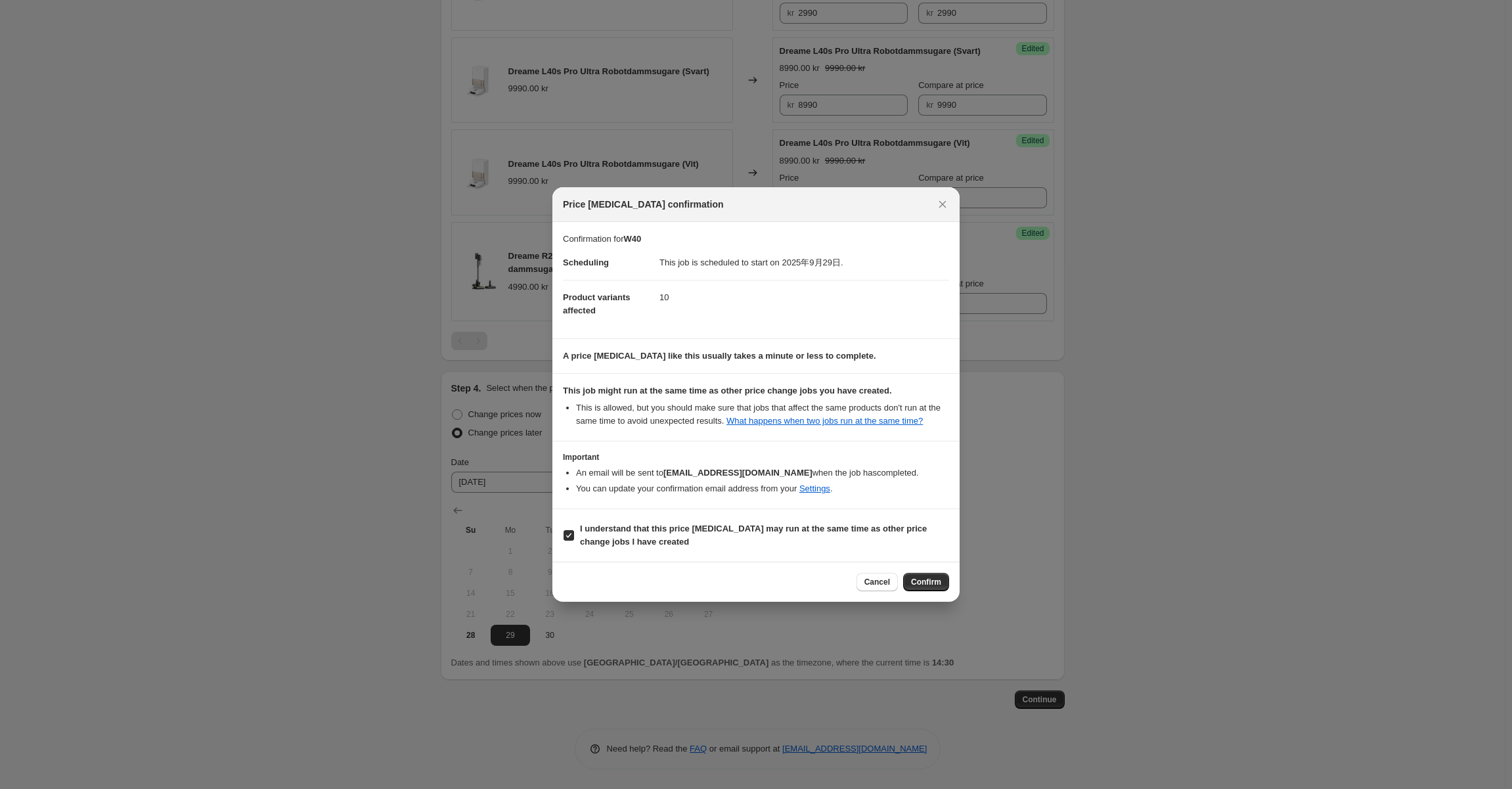
click at [774, 552] on section "I understand that this price [MEDICAL_DATA] may run at the same time as other p…" at bounding box center [756, 535] width 407 height 53
click at [925, 588] on button "Confirm" at bounding box center [926, 583] width 46 height 19
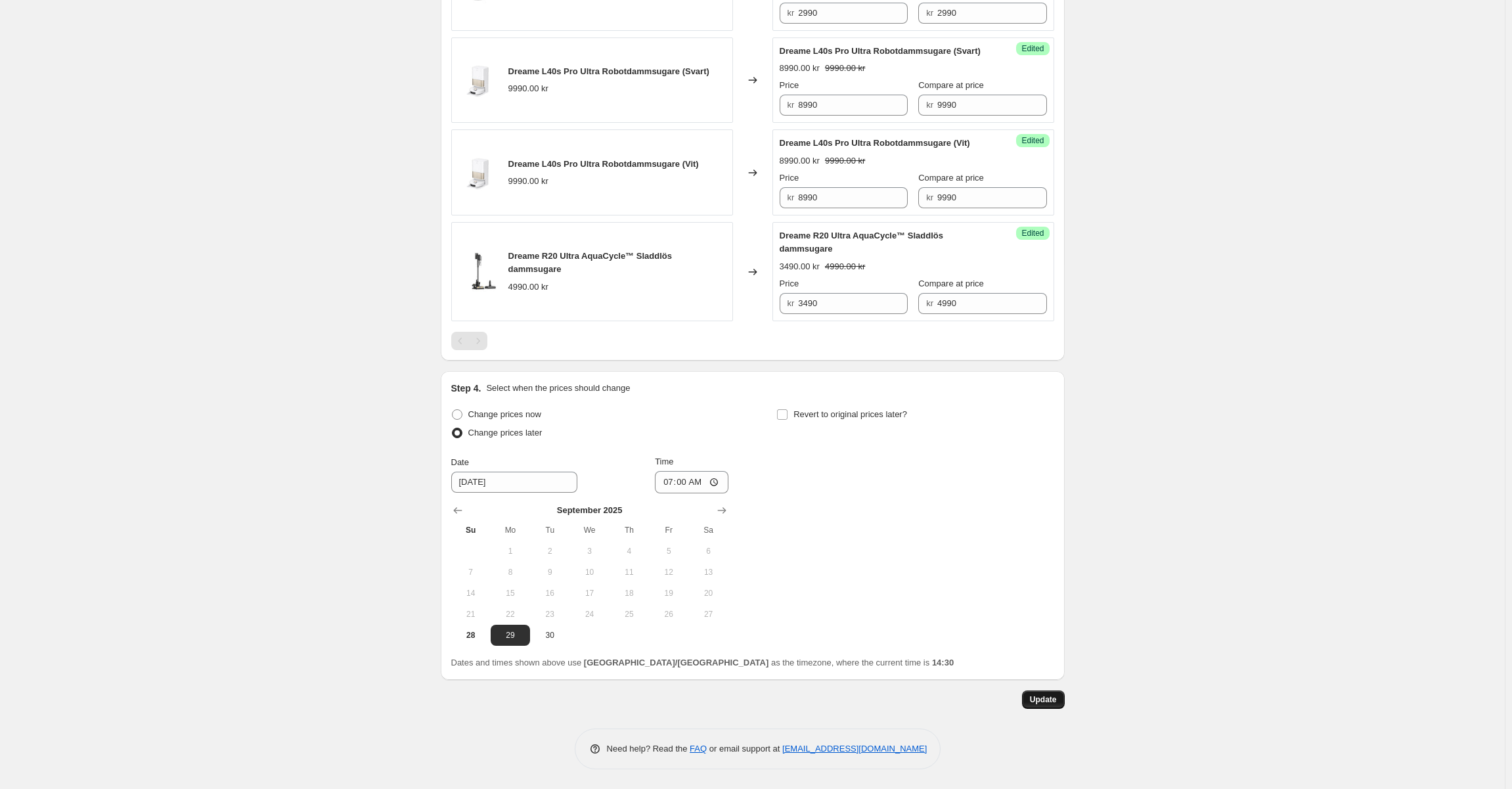
scroll to position [1278, 0]
click at [1041, 709] on button "Update" at bounding box center [1043, 700] width 42 height 19
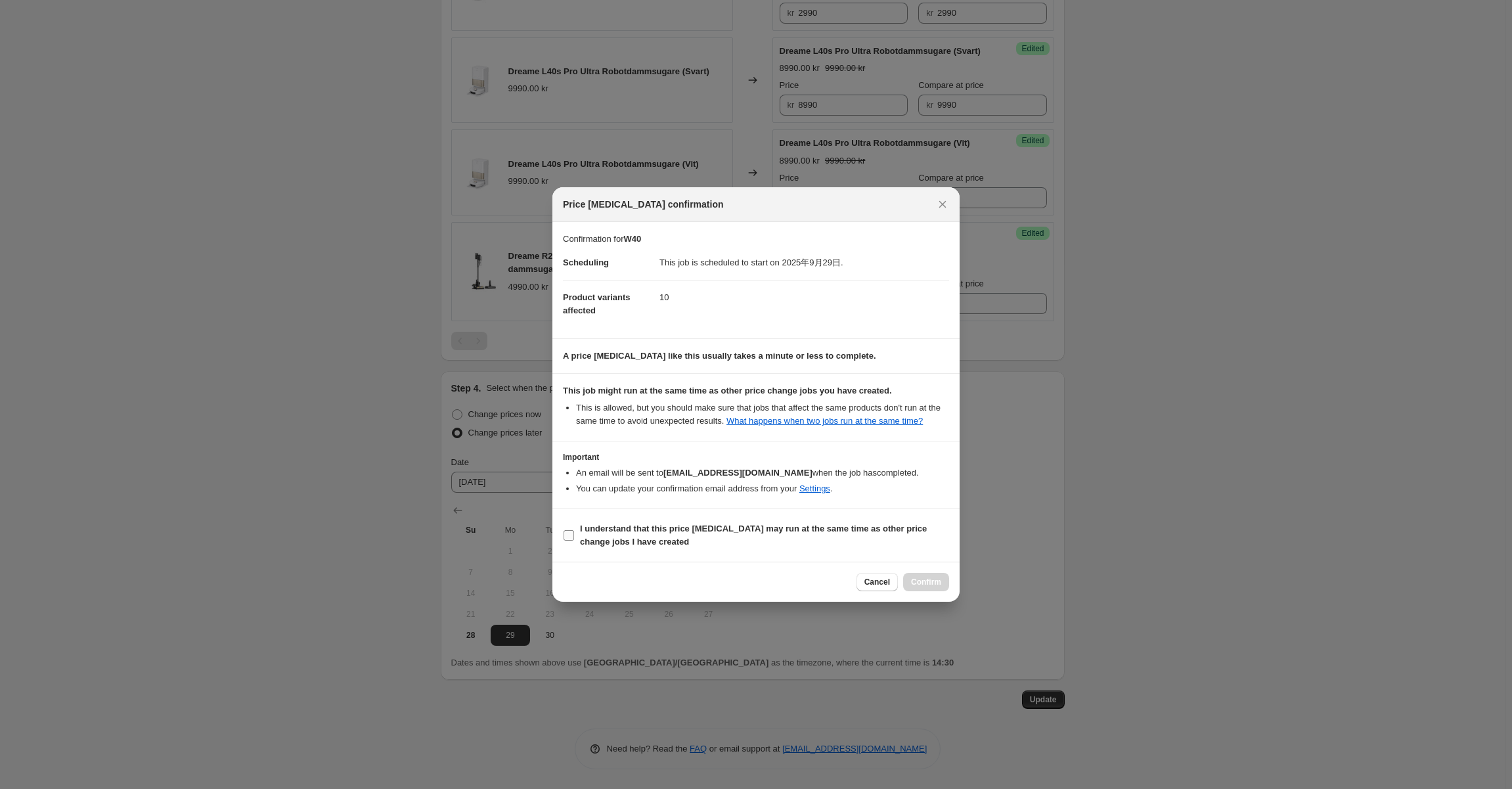
click at [778, 529] on b "I understand that this price [MEDICAL_DATA] may run at the same time as other p…" at bounding box center [754, 535] width 347 height 23
click at [574, 531] on input "I understand that this price [MEDICAL_DATA] may run at the same time as other p…" at bounding box center [568, 535] width 10 height 10
checkbox input "true"
click at [936, 584] on span "Confirm" at bounding box center [926, 582] width 30 height 10
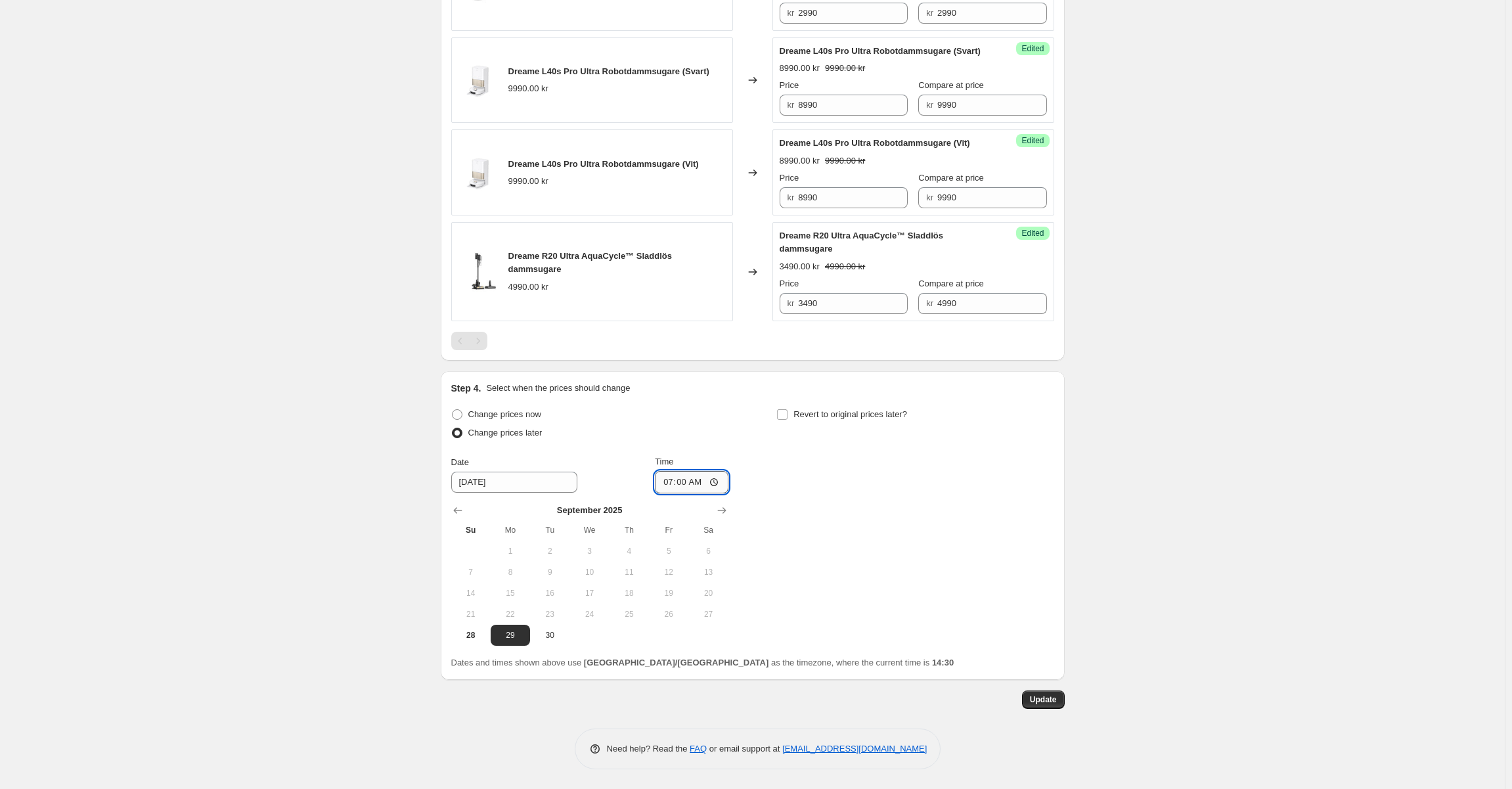
click at [711, 494] on input "07:00" at bounding box center [691, 483] width 73 height 23
click at [708, 494] on input "07:00" at bounding box center [691, 483] width 73 height 23
click at [705, 494] on input "07:00" at bounding box center [691, 483] width 73 height 23
click at [704, 494] on input "07:00" at bounding box center [691, 483] width 73 height 23
type input "07:01"
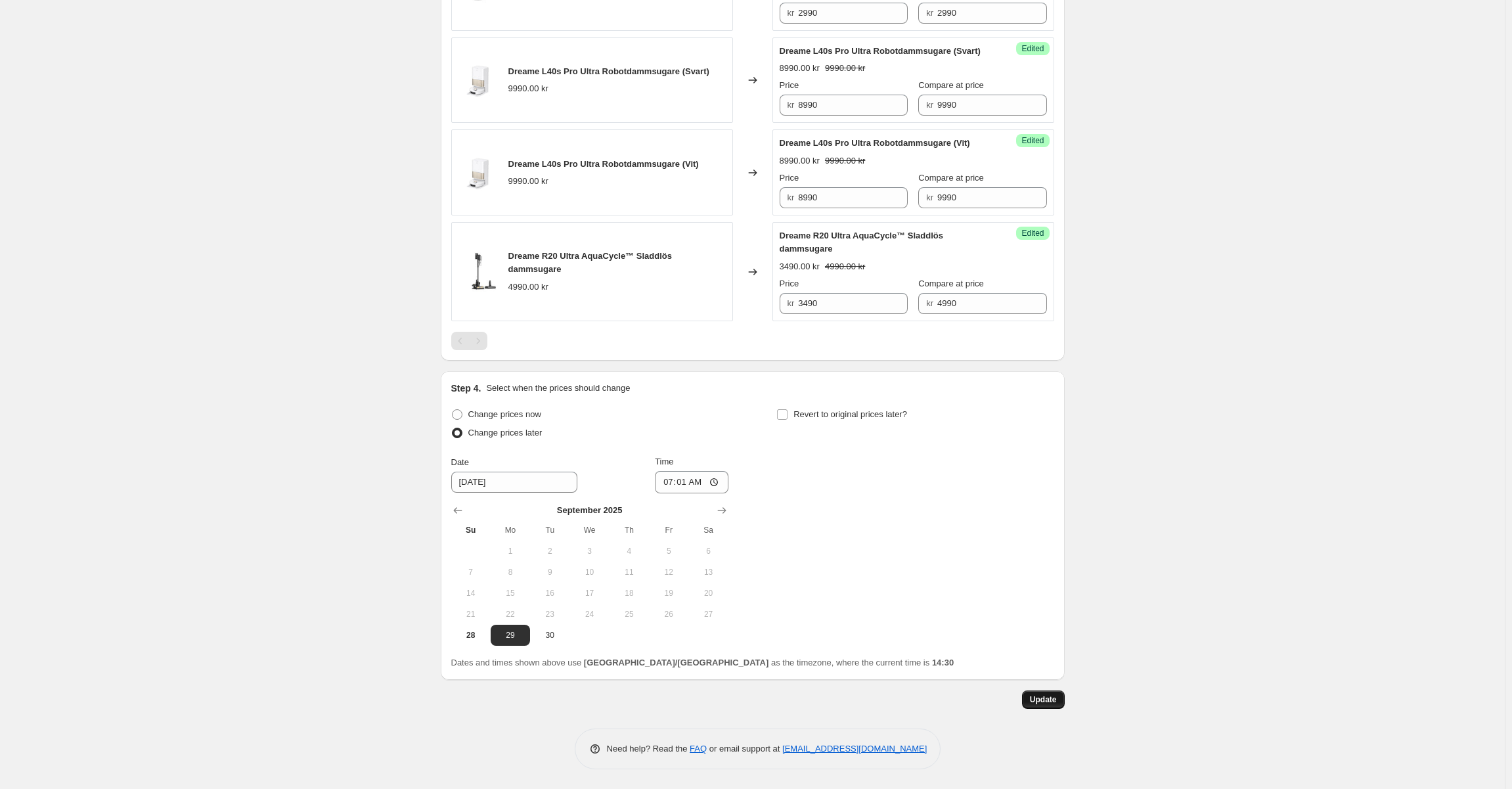
click at [1043, 705] on span "Update" at bounding box center [1043, 699] width 27 height 10
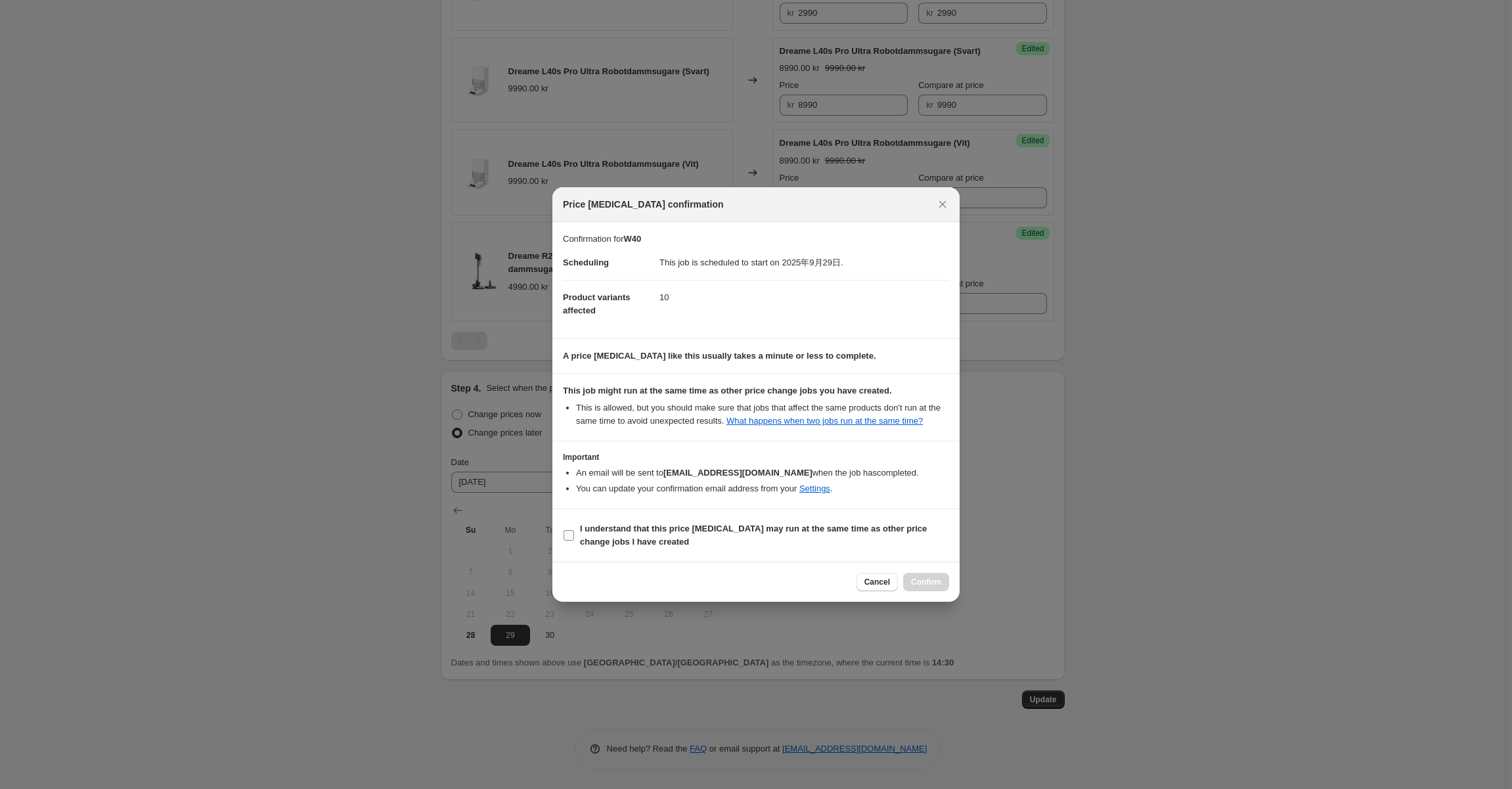
drag, startPoint x: 720, startPoint y: 529, endPoint x: 850, endPoint y: 546, distance: 131.1
click at [721, 529] on b "I understand that this price [MEDICAL_DATA] may run at the same time as other p…" at bounding box center [754, 535] width 347 height 23
click at [574, 531] on input "I understand that this price [MEDICAL_DATA] may run at the same time as other p…" at bounding box center [568, 535] width 10 height 10
checkbox input "true"
click at [921, 583] on span "Confirm" at bounding box center [926, 582] width 30 height 10
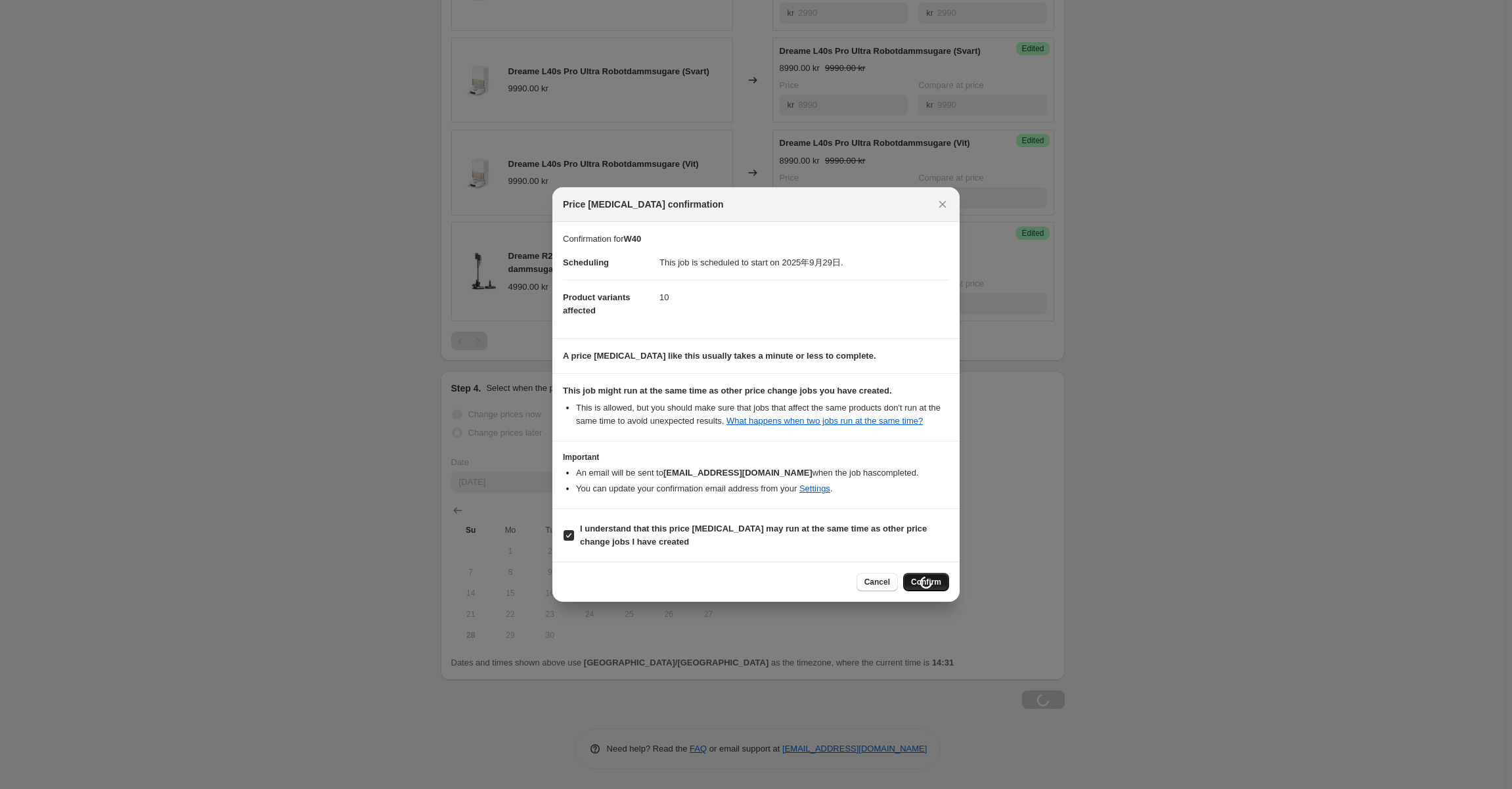
scroll to position [1278, 0]
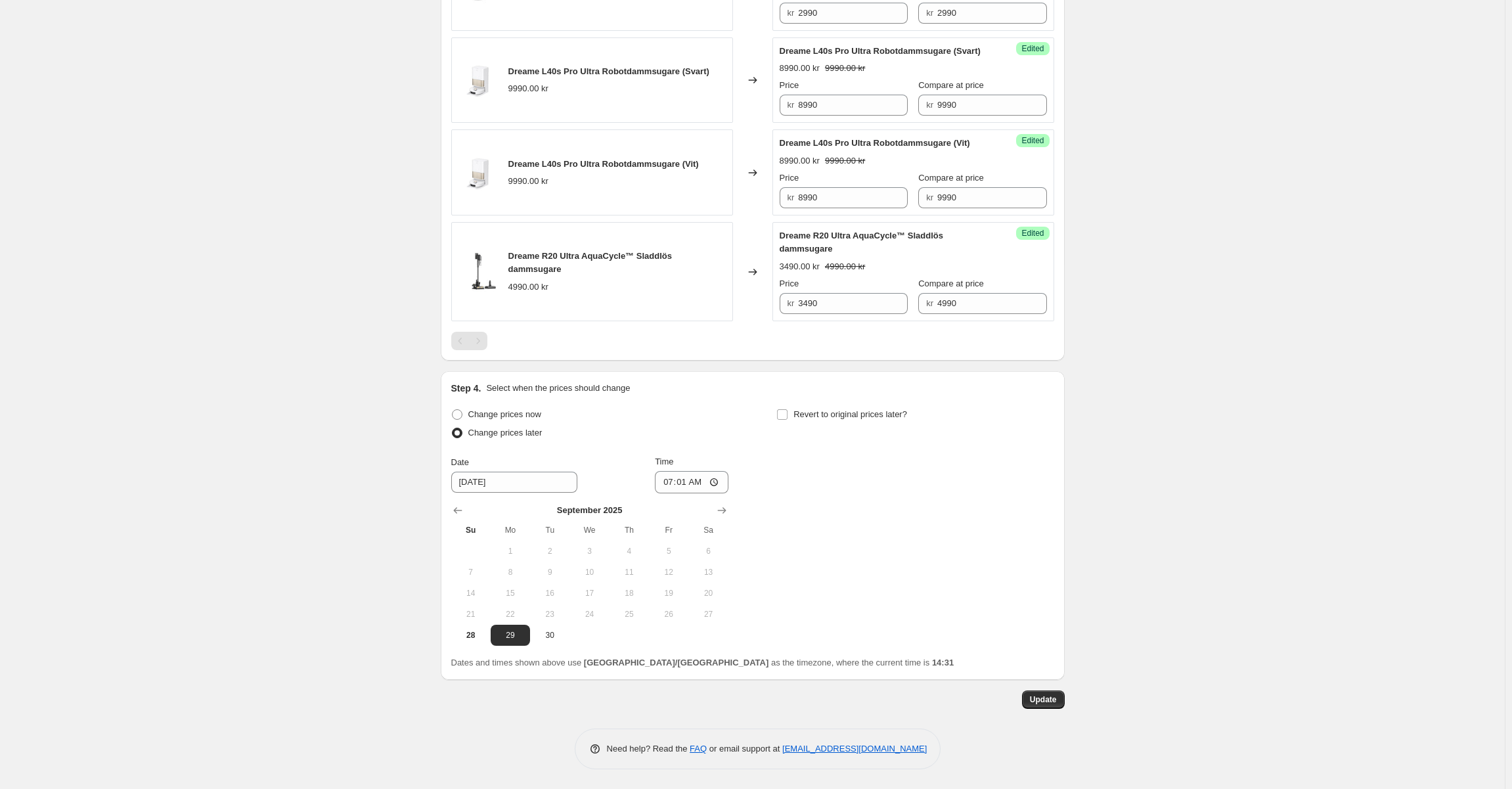
drag, startPoint x: 922, startPoint y: 635, endPoint x: 770, endPoint y: 605, distance: 154.9
click at [921, 635] on div "Change prices now Change prices later Date [DATE] Time 07:[DATE] Mo Tu We Th Fr…" at bounding box center [753, 525] width 603 height 240
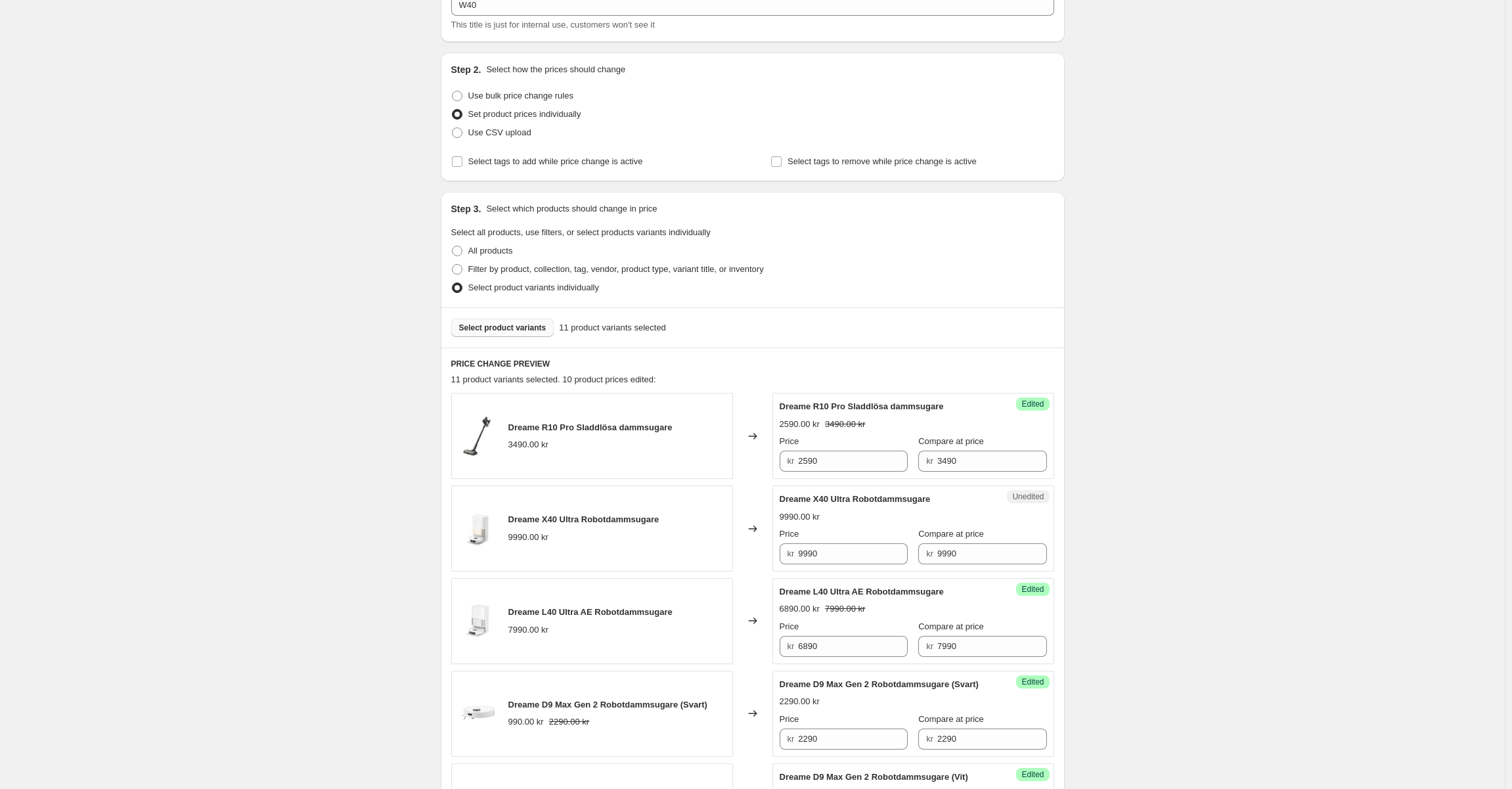
scroll to position [160, 0]
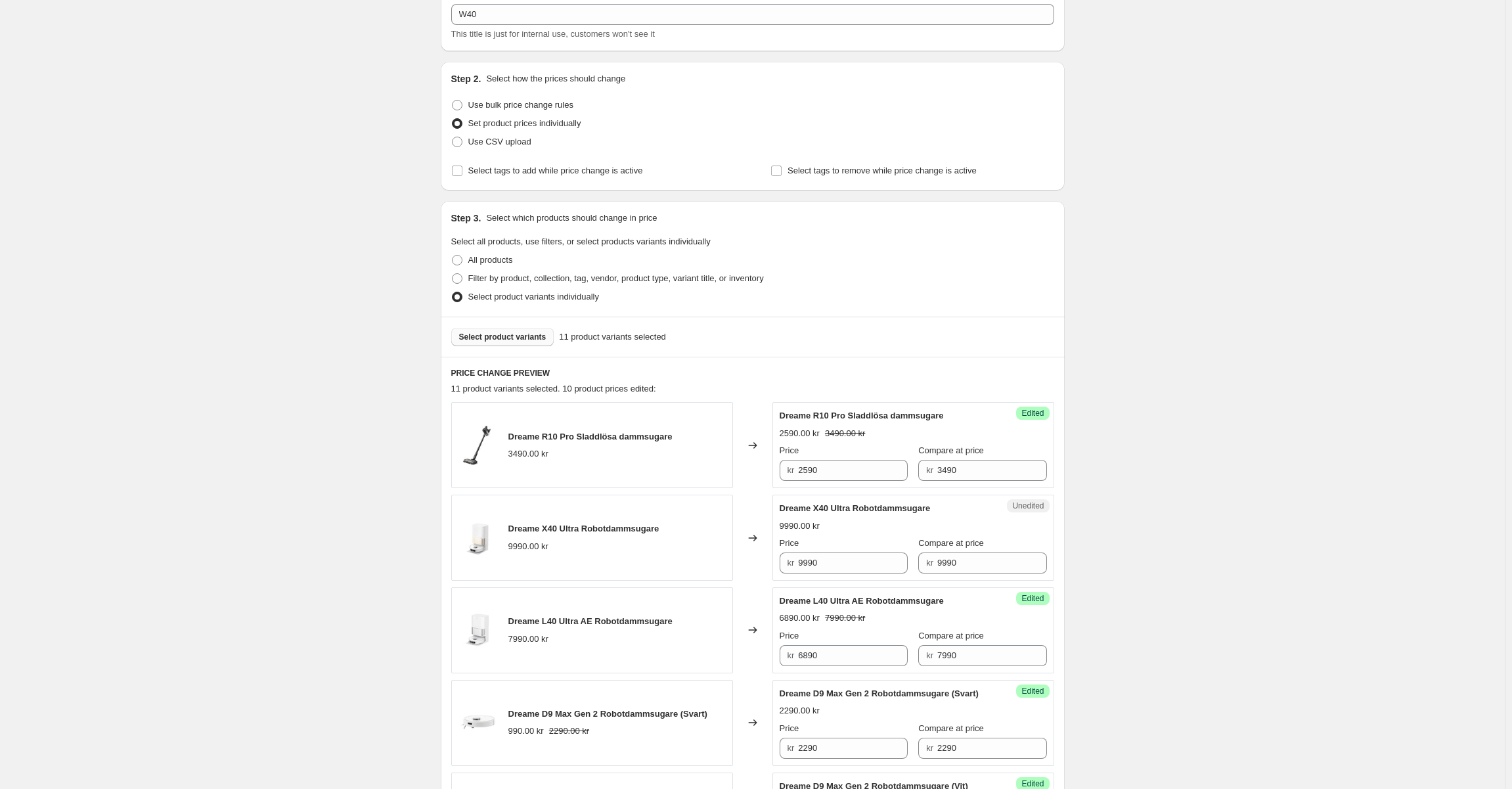
click at [525, 342] on button "Select product variants" at bounding box center [502, 337] width 103 height 19
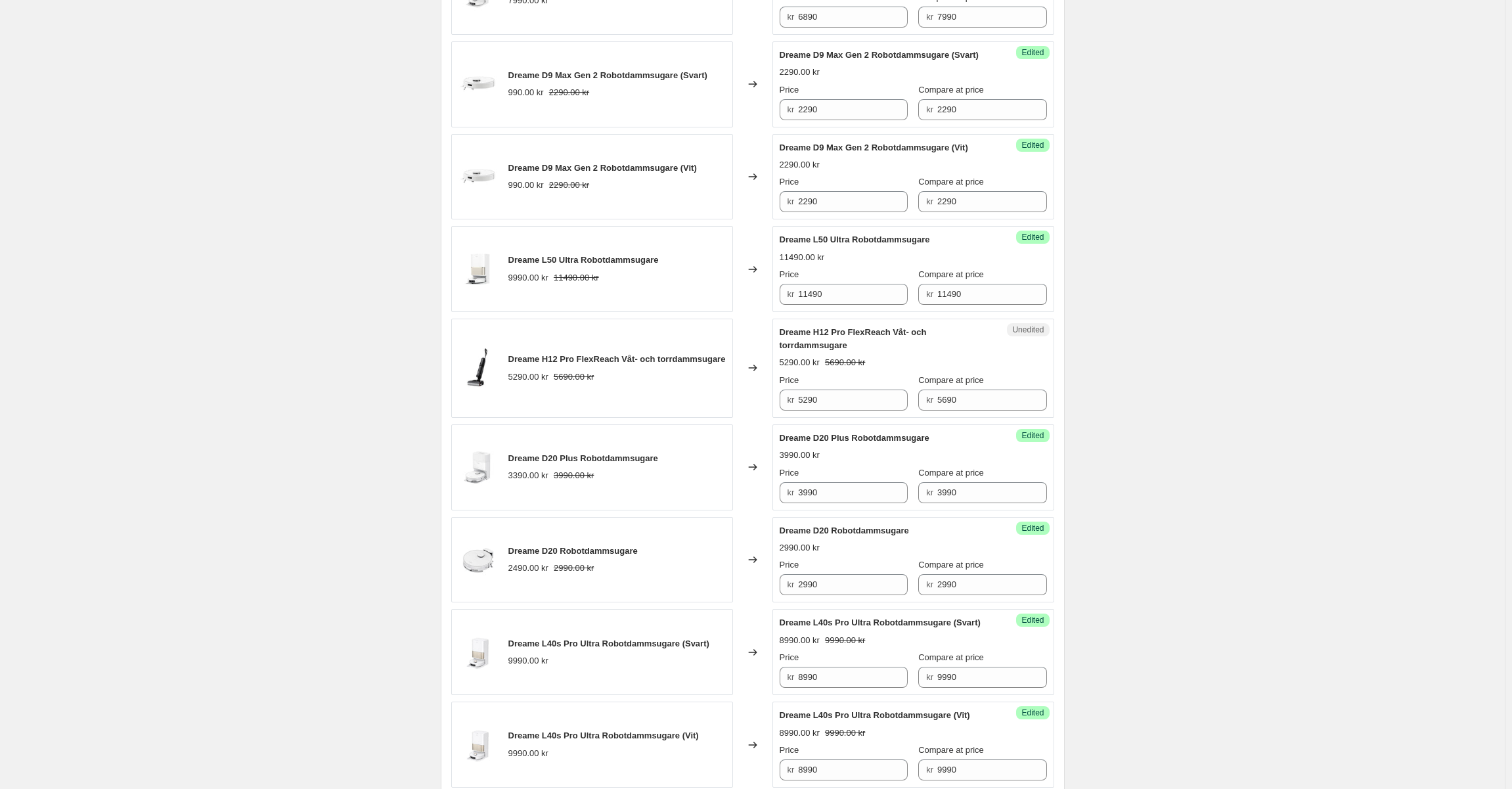
scroll to position [817, 0]
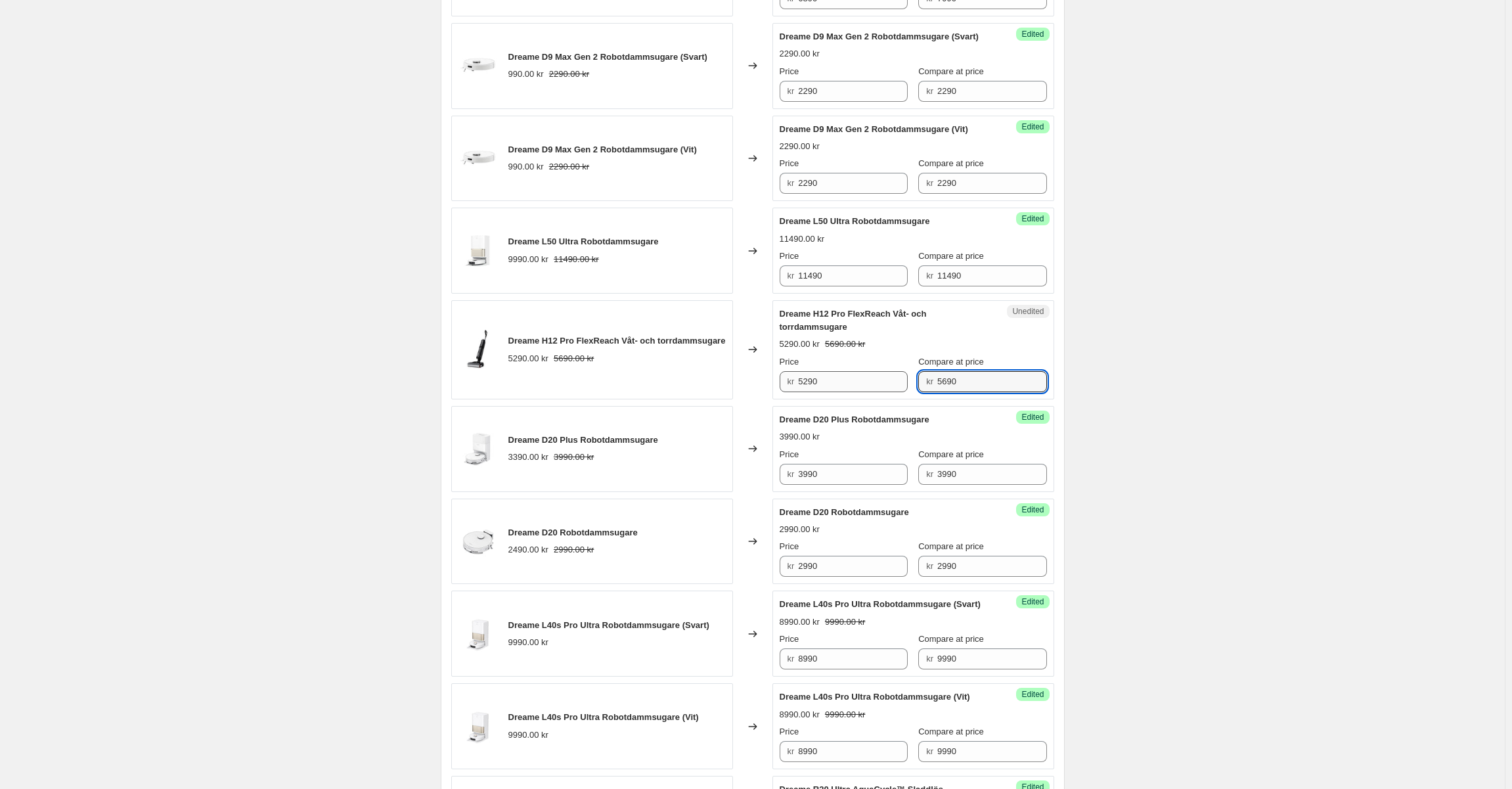
drag, startPoint x: 980, startPoint y: 392, endPoint x: 804, endPoint y: 389, distance: 176.0
click at [804, 389] on div "Price kr 5290 Compare at price kr 5690" at bounding box center [914, 373] width 268 height 37
click at [851, 392] on input "5290" at bounding box center [853, 382] width 109 height 21
paste input "6"
type input "5690"
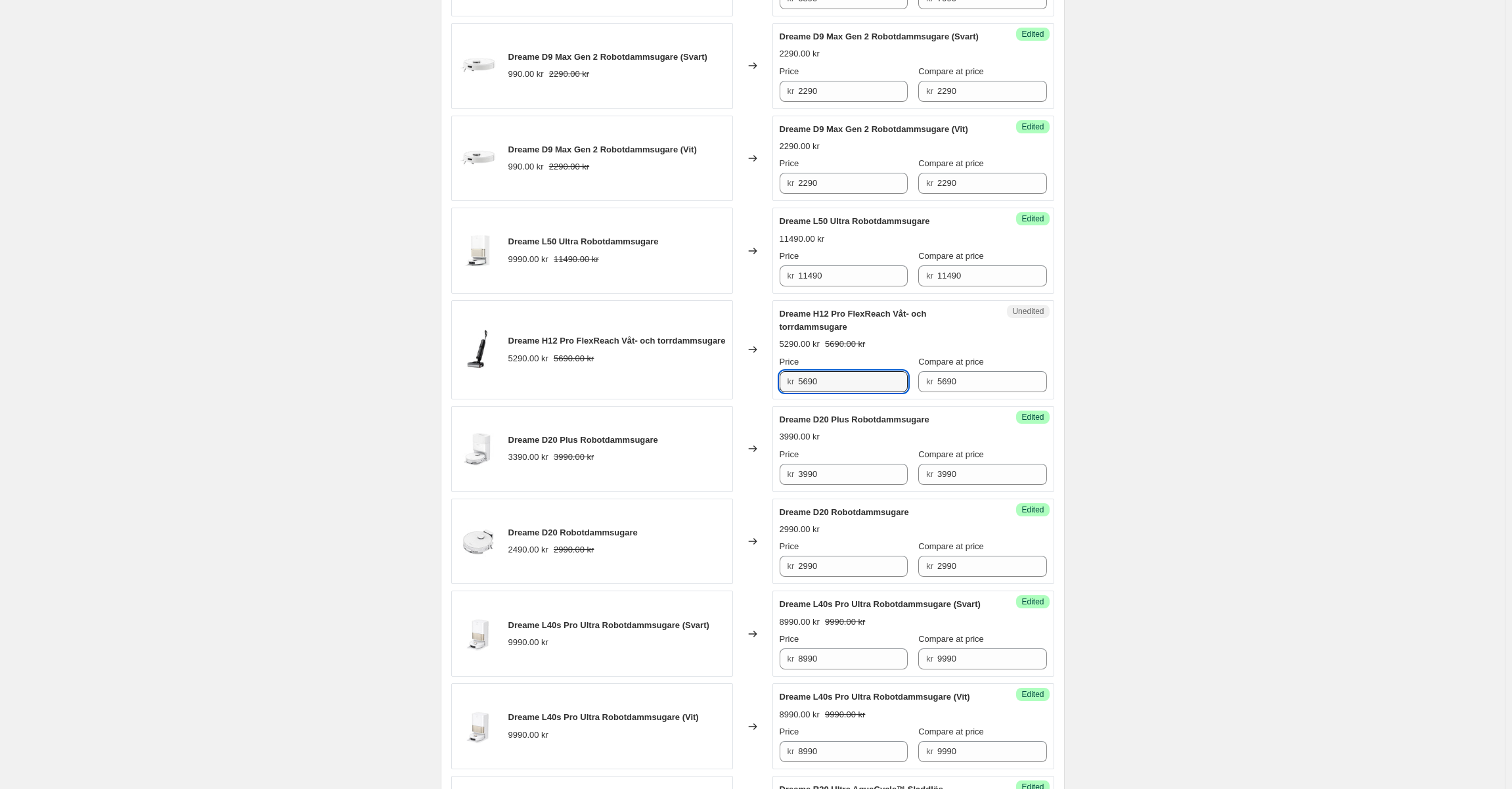
click at [941, 351] on div "5290.00 kr 5690.00 kr" at bounding box center [914, 344] width 268 height 13
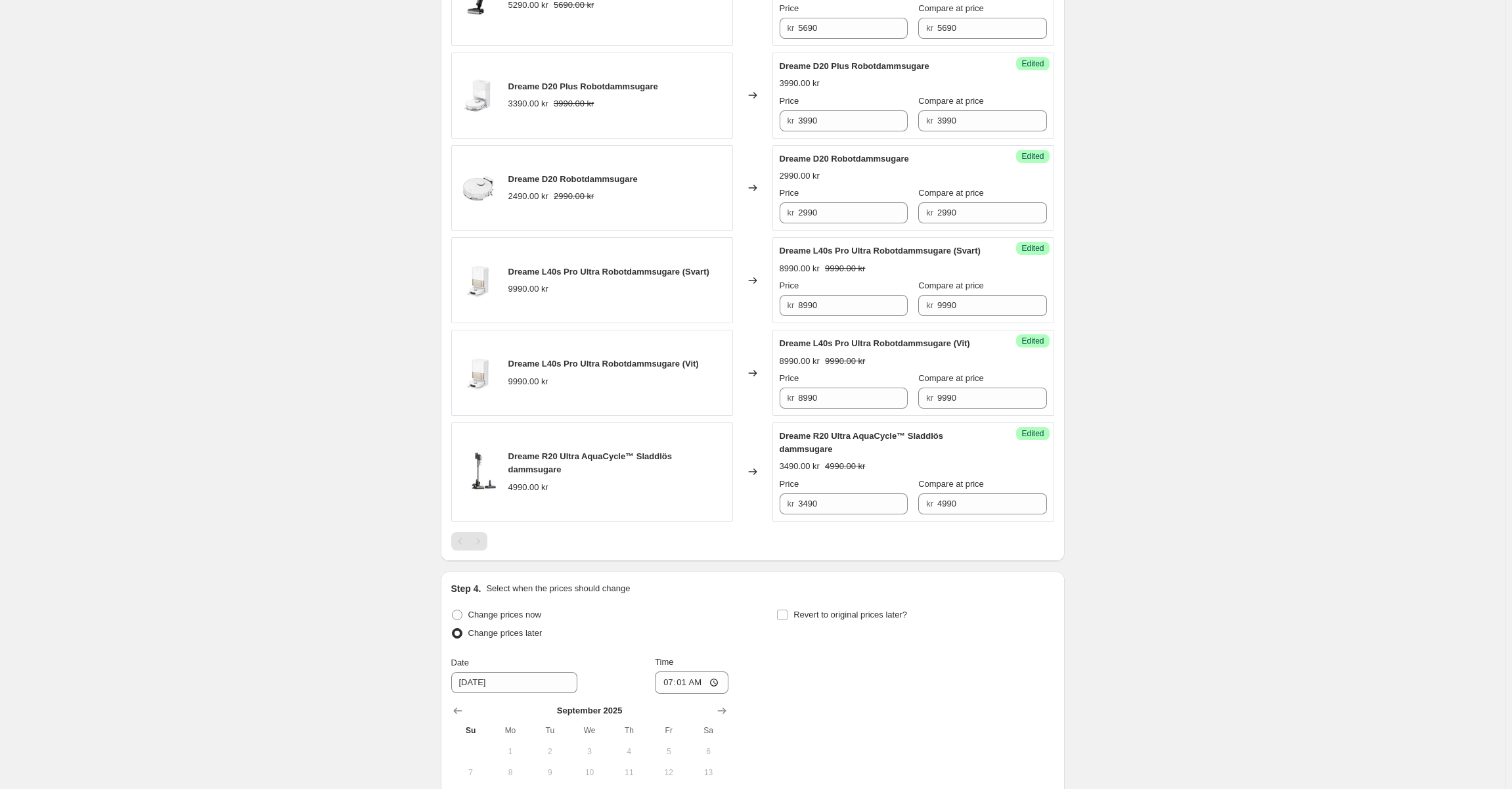
scroll to position [1398, 0]
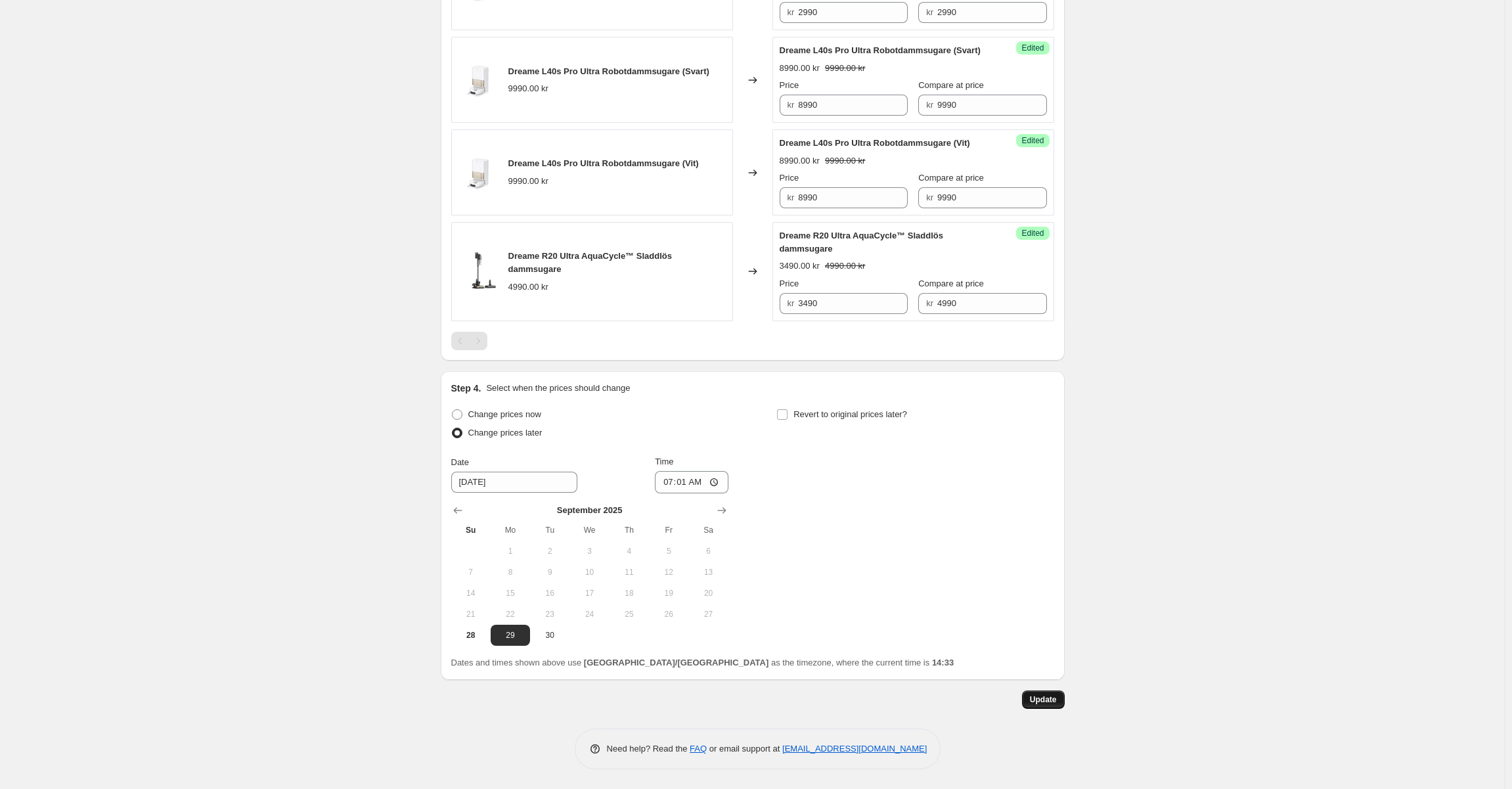
click at [1057, 703] on span "Update" at bounding box center [1043, 699] width 27 height 10
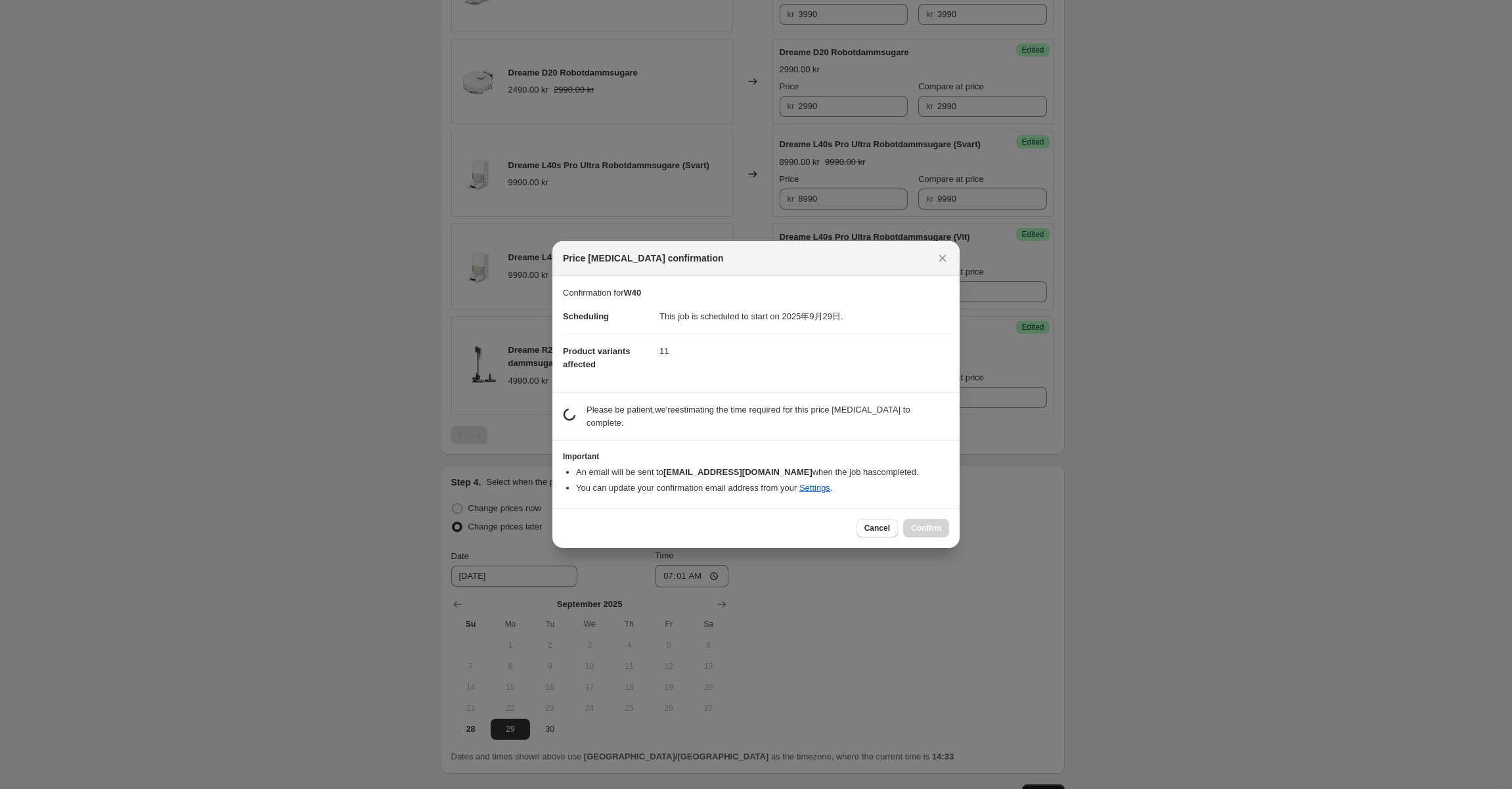
scroll to position [0, 0]
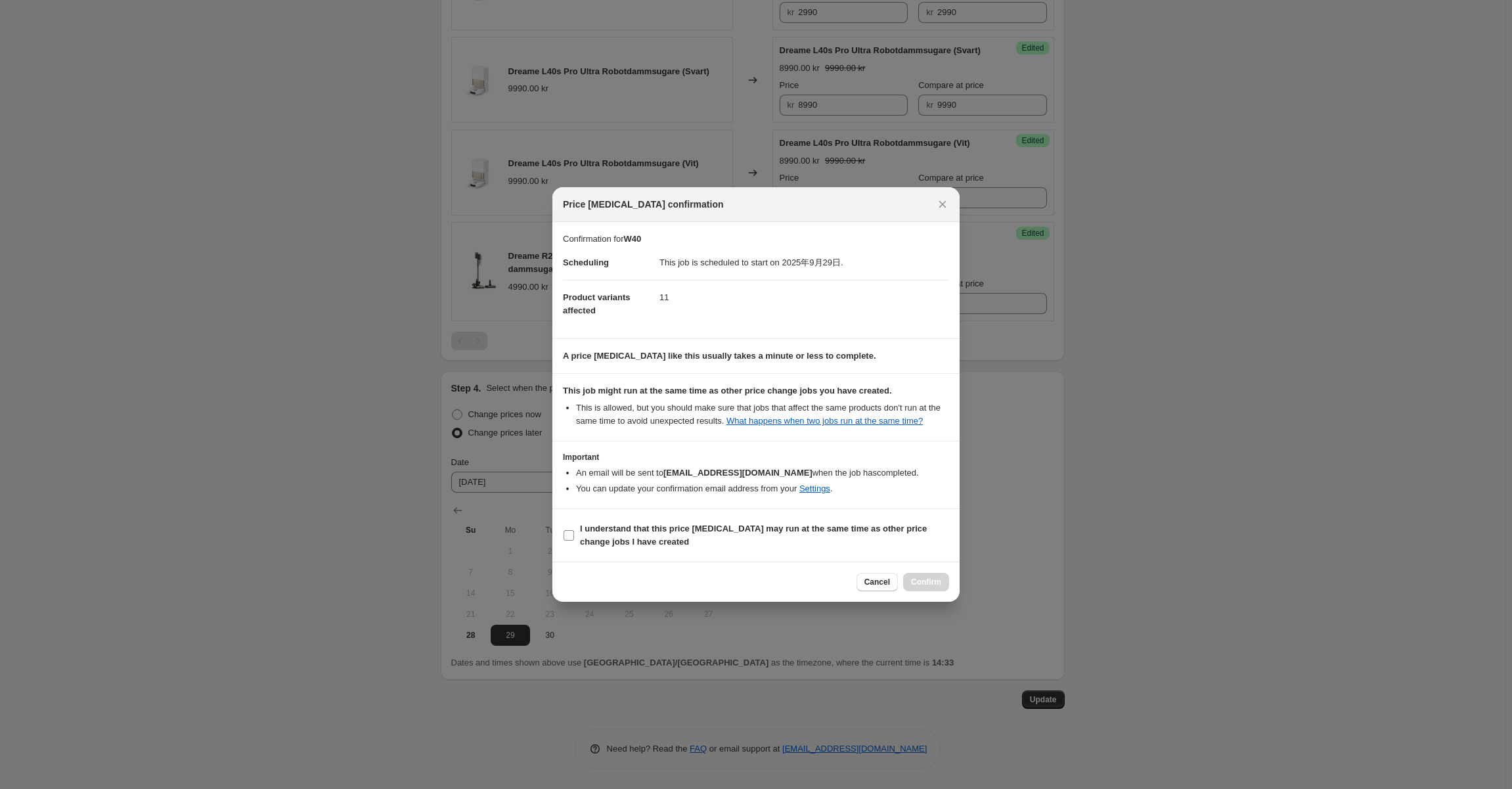
click at [664, 528] on b "I understand that this price [MEDICAL_DATA] may run at the same time as other p…" at bounding box center [754, 535] width 347 height 23
click at [574, 531] on input "I understand that this price [MEDICAL_DATA] may run at the same time as other p…" at bounding box center [568, 535] width 10 height 10
checkbox input "true"
click at [912, 589] on button "Confirm" at bounding box center [926, 583] width 46 height 19
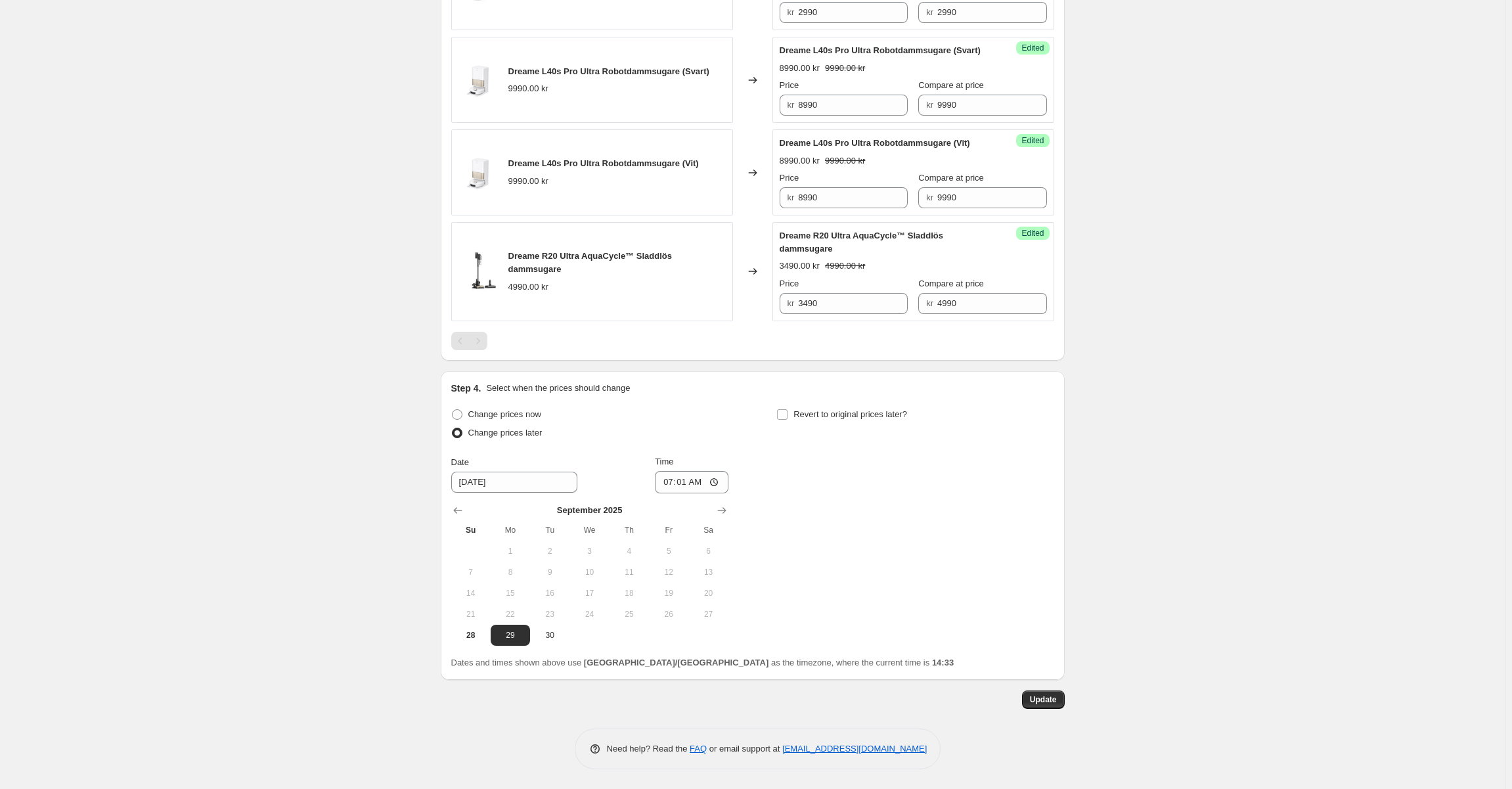
click at [1060, 584] on div "Step 4. Select when the prices should change Change prices now Change prices la…" at bounding box center [753, 526] width 624 height 309
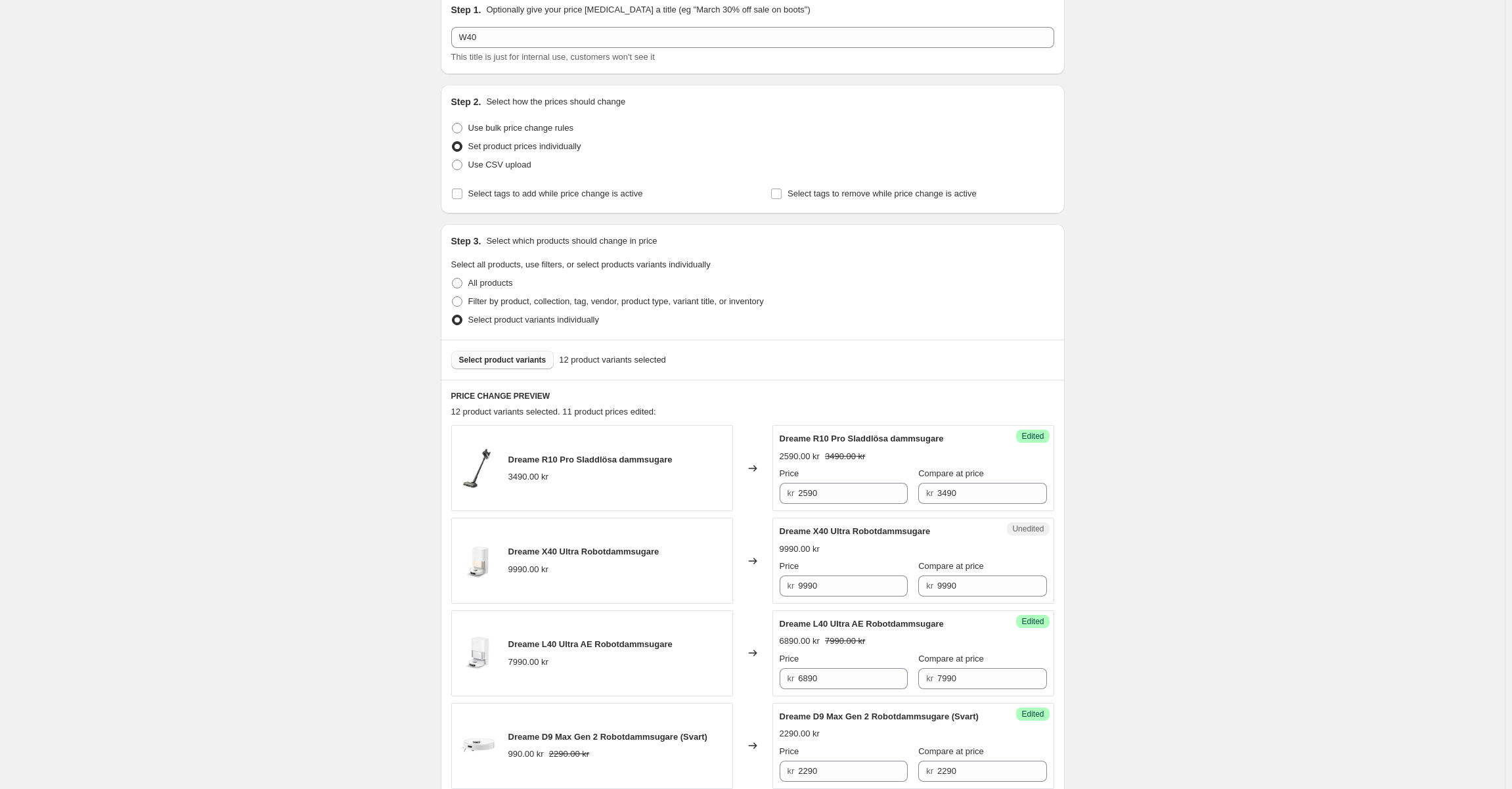
scroll to position [0, 0]
